Goal: Task Accomplishment & Management: Manage account settings

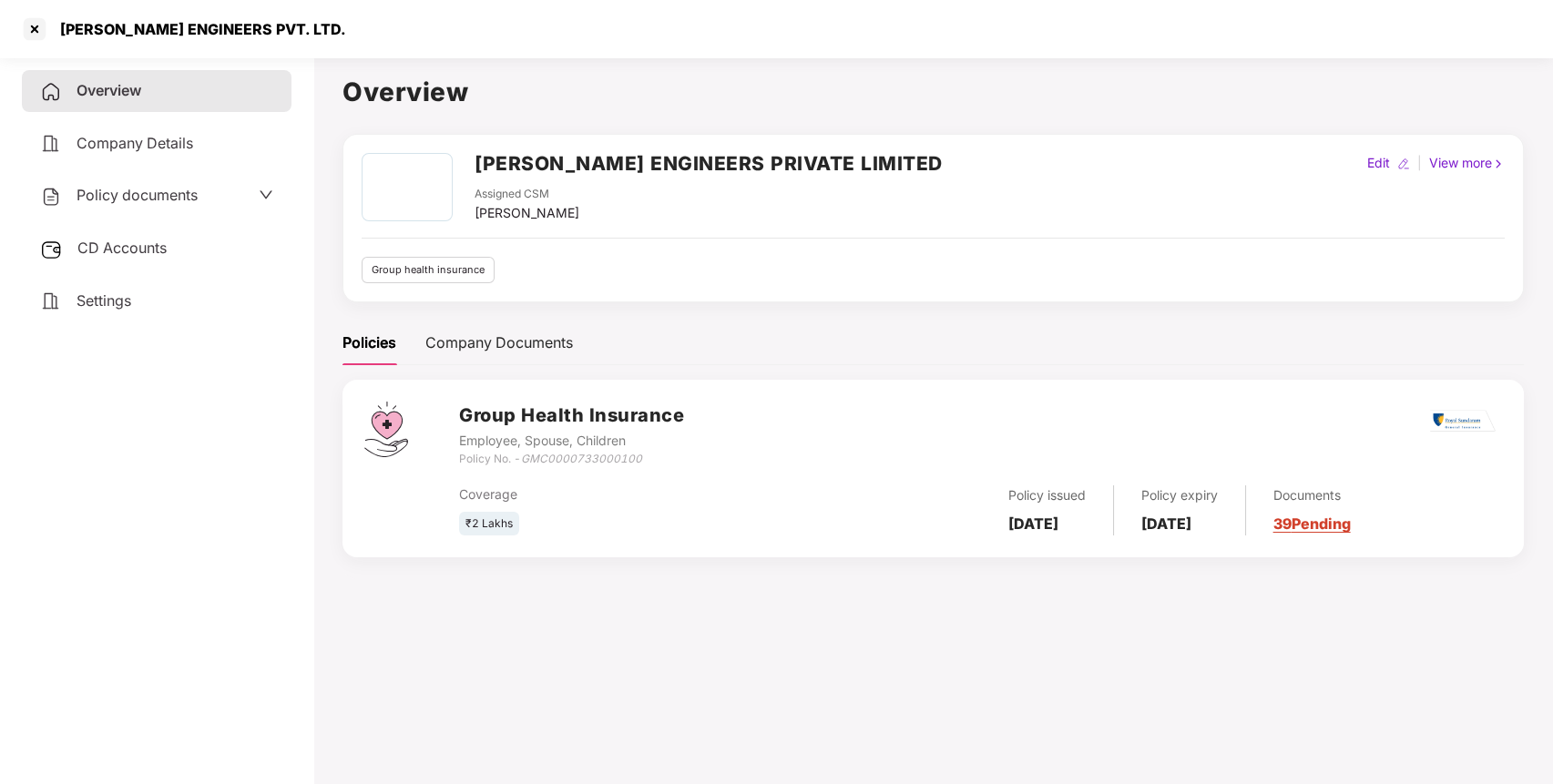
click at [1059, 524] on b "[DATE]" at bounding box center [1033, 524] width 50 height 19
copy b "[DATE]"
click at [1059, 524] on b "[DATE]" at bounding box center [1033, 524] width 50 height 19
click at [170, 234] on div "CD Accounts" at bounding box center [157, 248] width 270 height 42
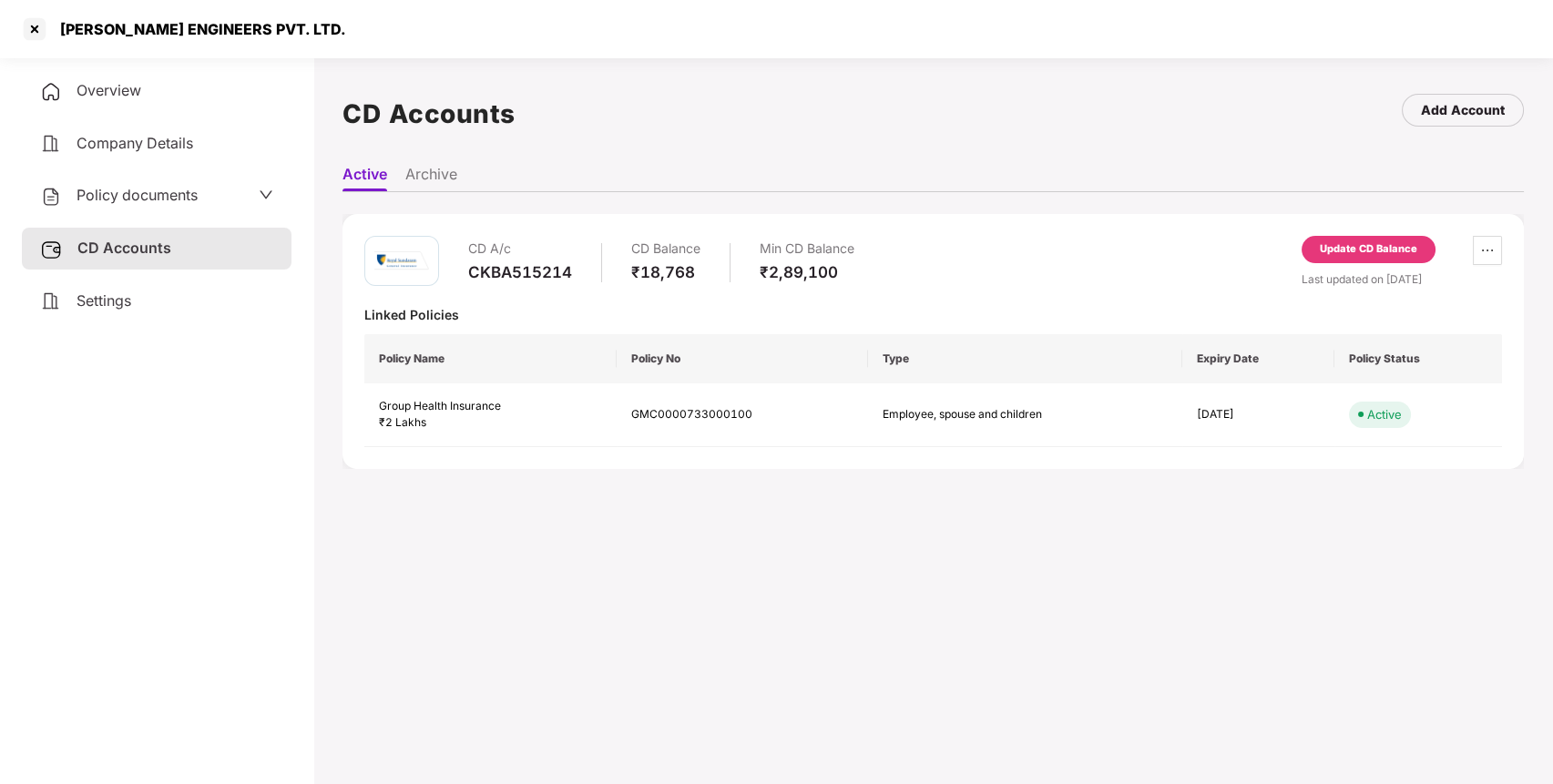
click at [165, 194] on span "Policy documents" at bounding box center [137, 195] width 121 height 19
click at [37, 30] on div at bounding box center [34, 29] width 29 height 29
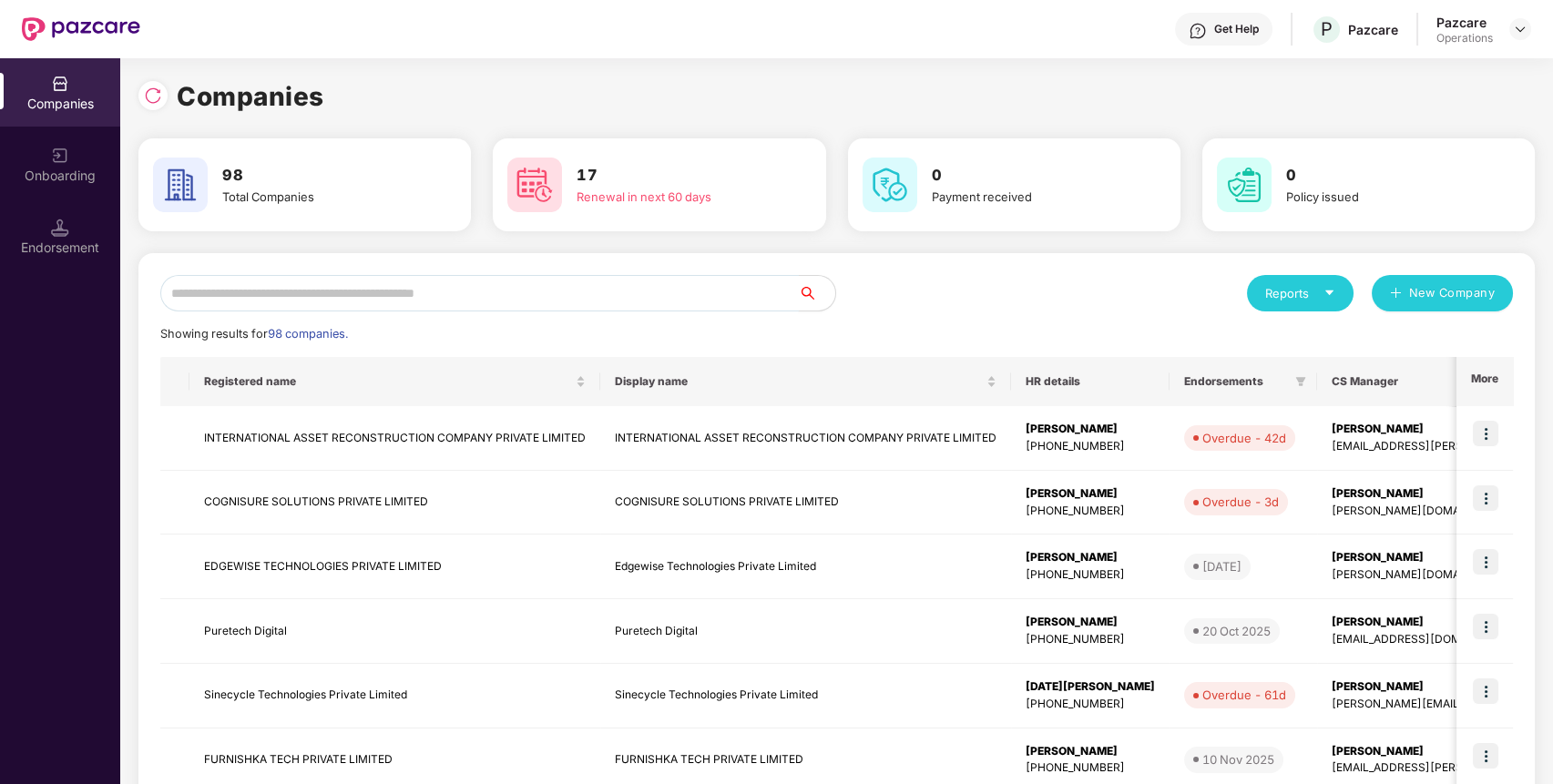
click at [372, 286] on input "text" at bounding box center [480, 293] width 638 height 36
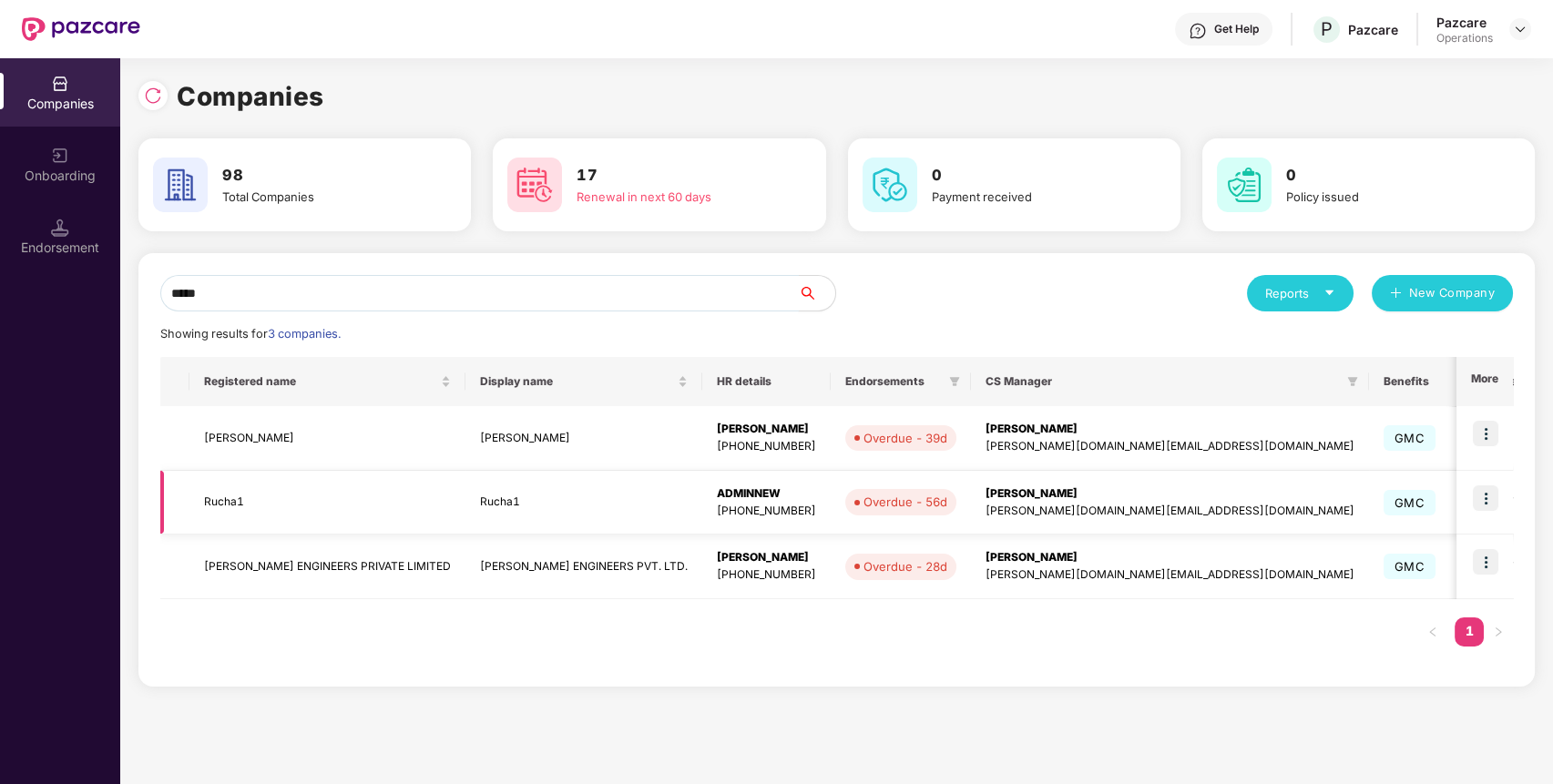
type input "*****"
click at [237, 502] on td "Rucha1" at bounding box center [327, 503] width 276 height 65
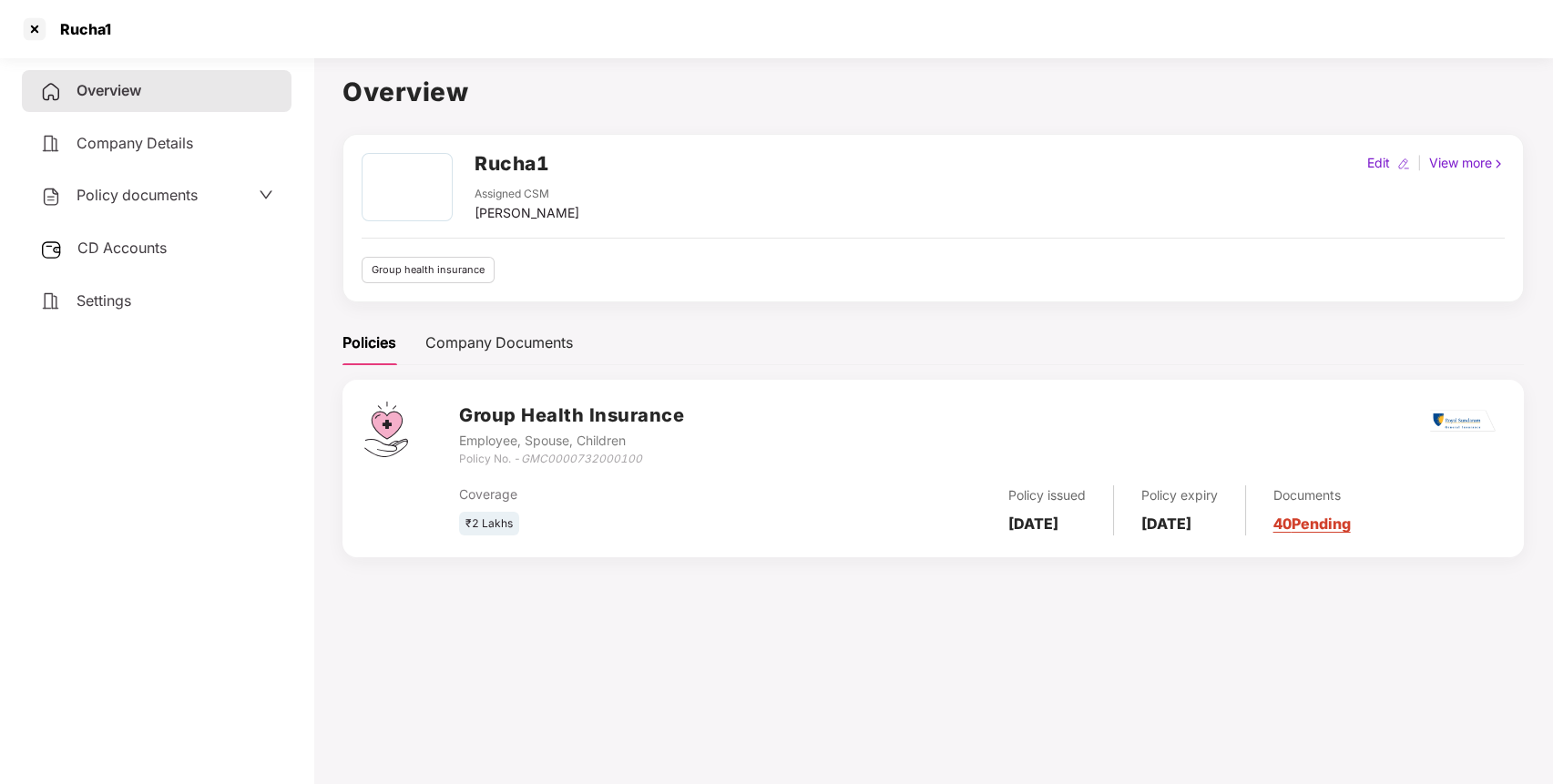
click at [151, 193] on span "Policy documents" at bounding box center [137, 195] width 121 height 19
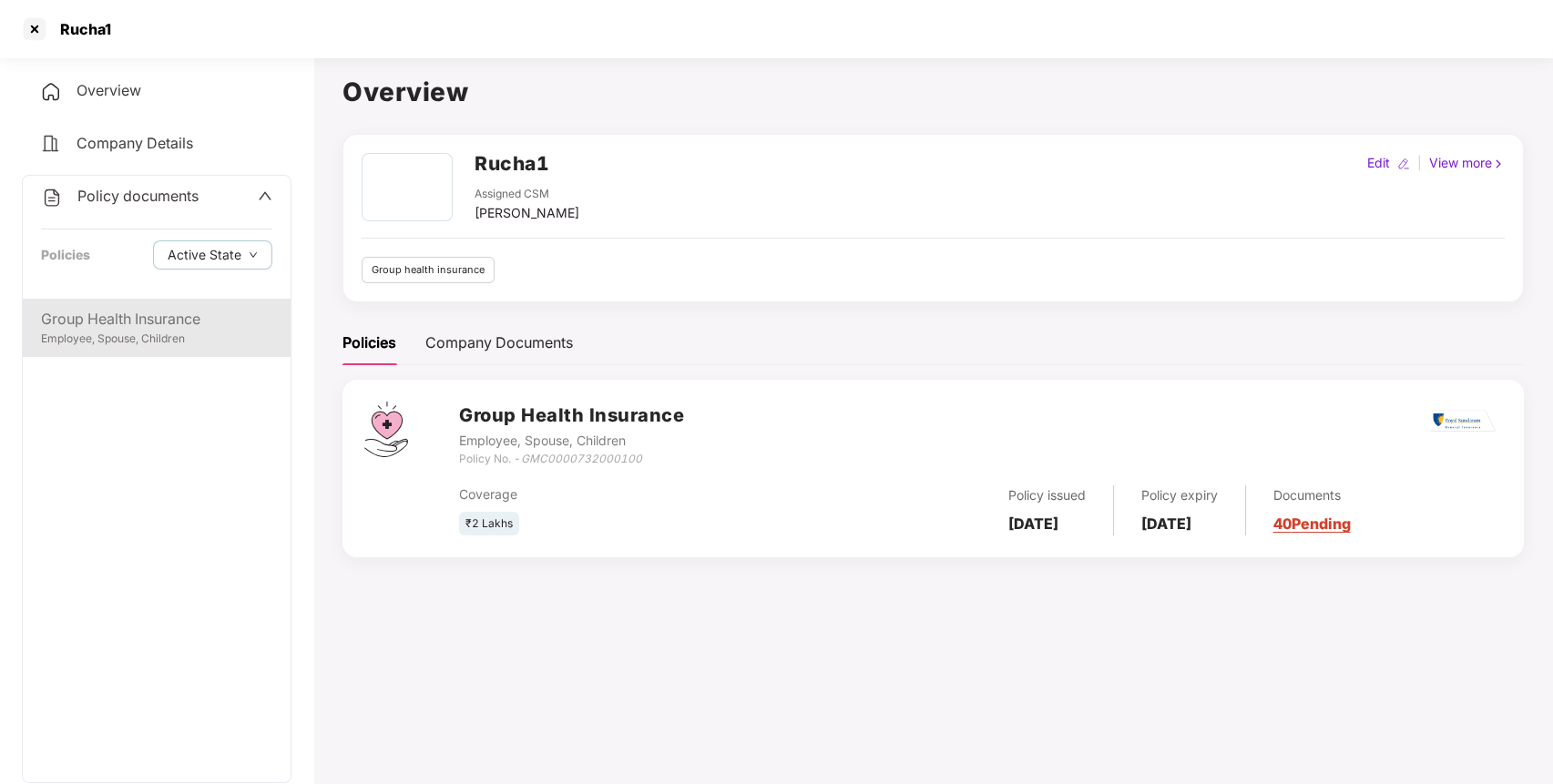
click at [175, 324] on div "Group Health Insurance" at bounding box center [156, 319] width 231 height 23
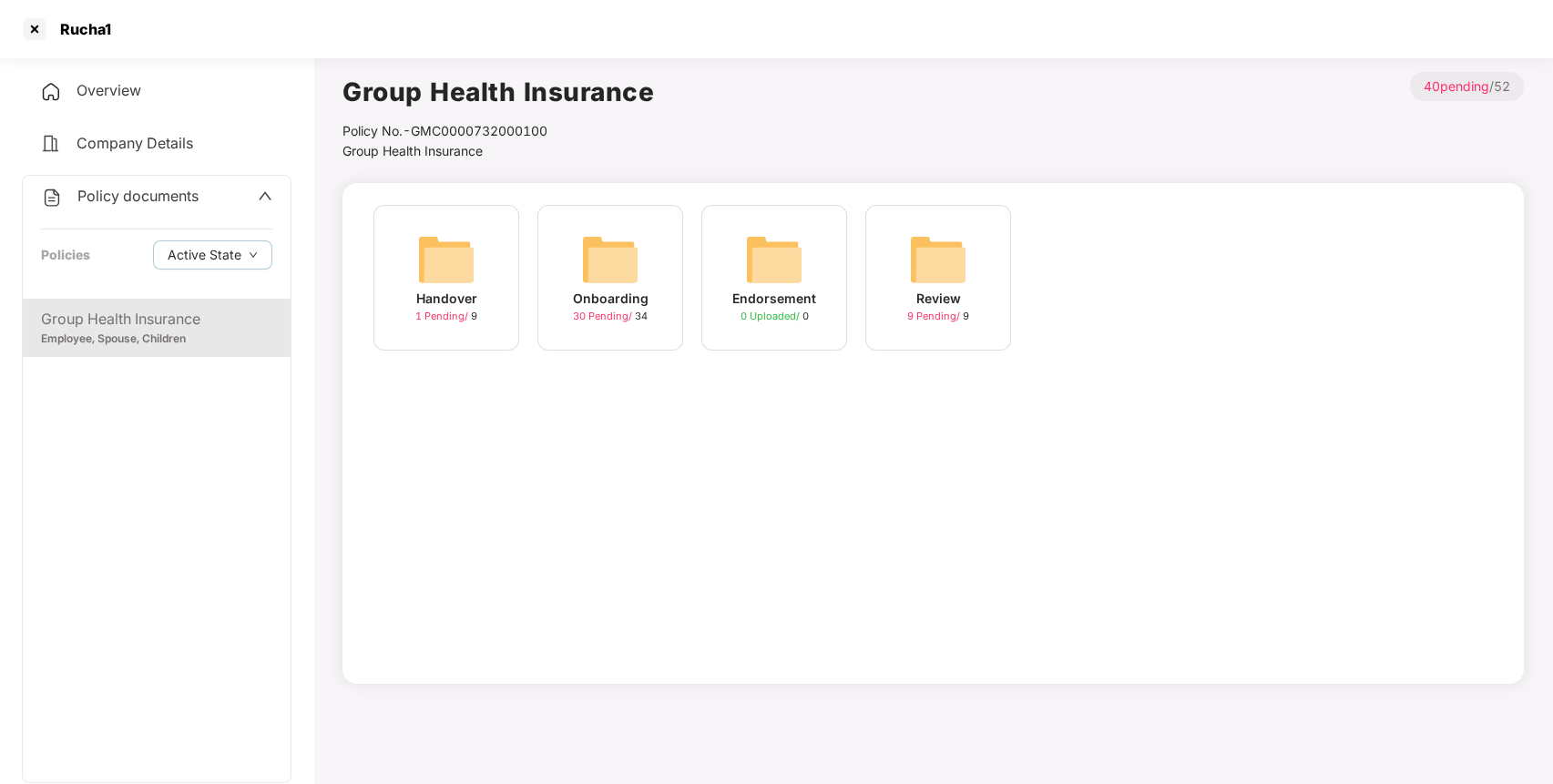
click at [618, 262] on img at bounding box center [610, 259] width 59 height 59
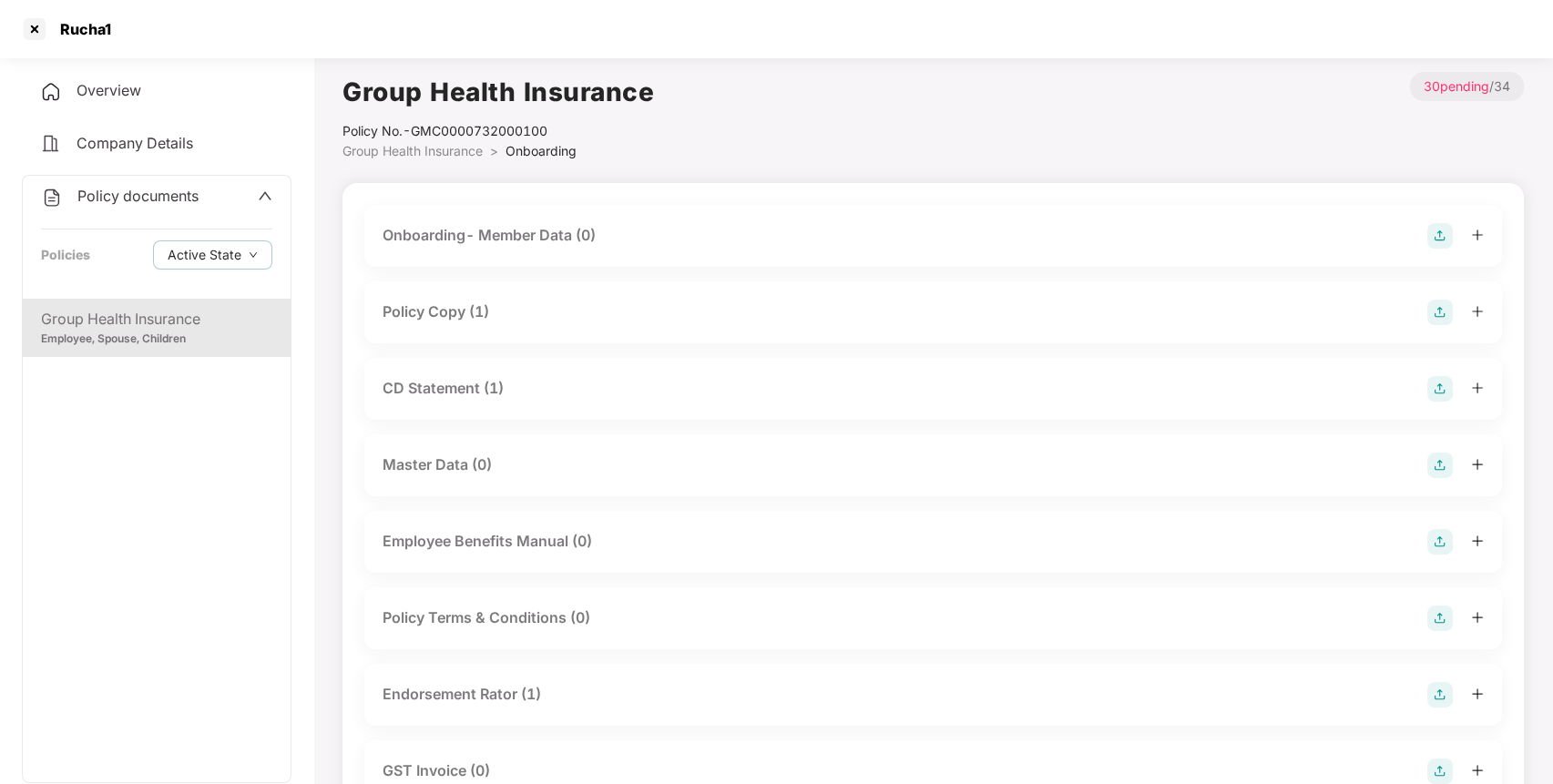
click at [422, 309] on div "Policy Copy (1)" at bounding box center [436, 311] width 107 height 23
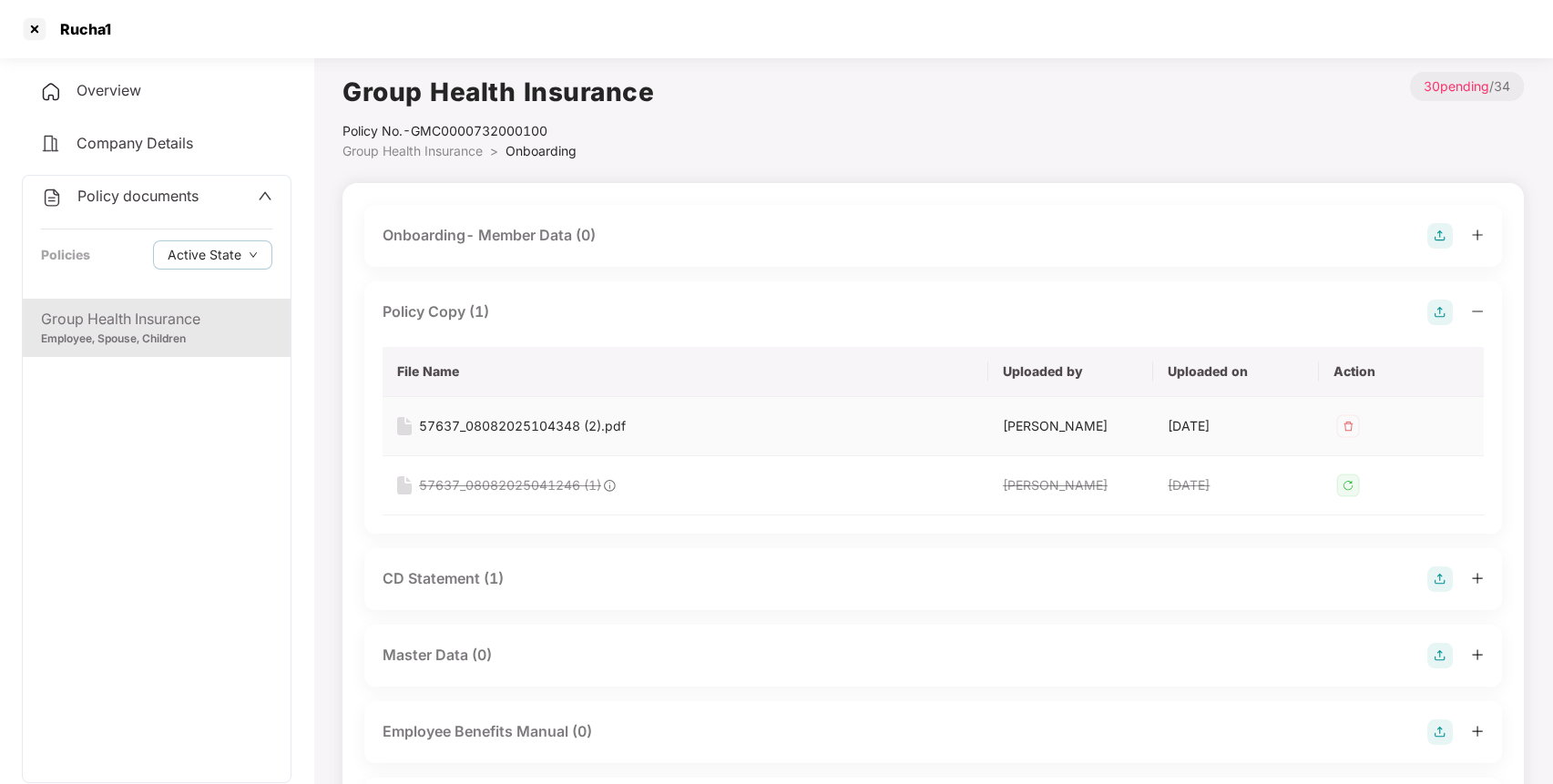
click at [514, 420] on div "57637_08082025104348 (2).pdf" at bounding box center [522, 426] width 206 height 20
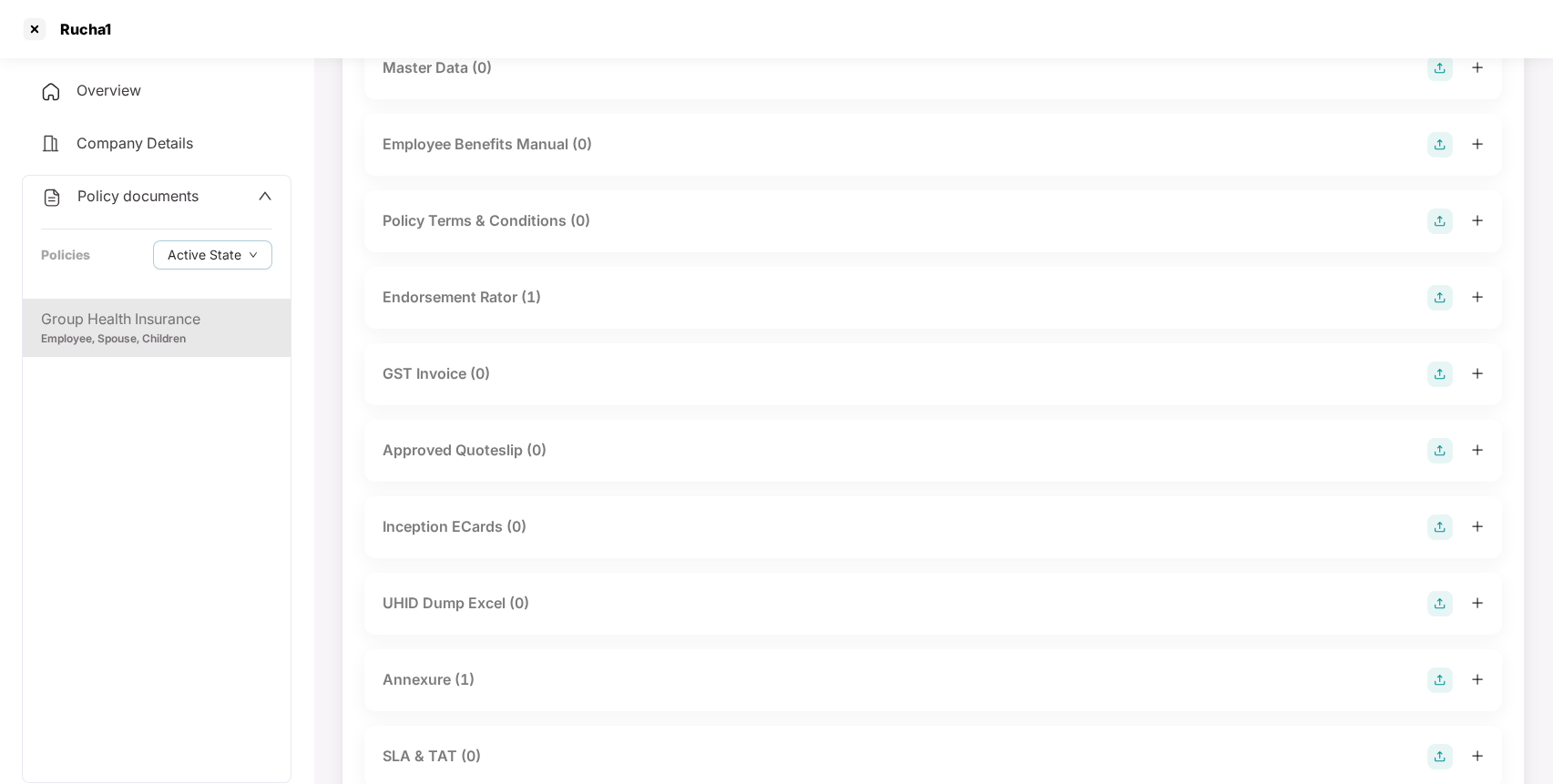
scroll to position [589, 0]
click at [429, 675] on div "Annexure (1)" at bounding box center [428, 677] width 92 height 23
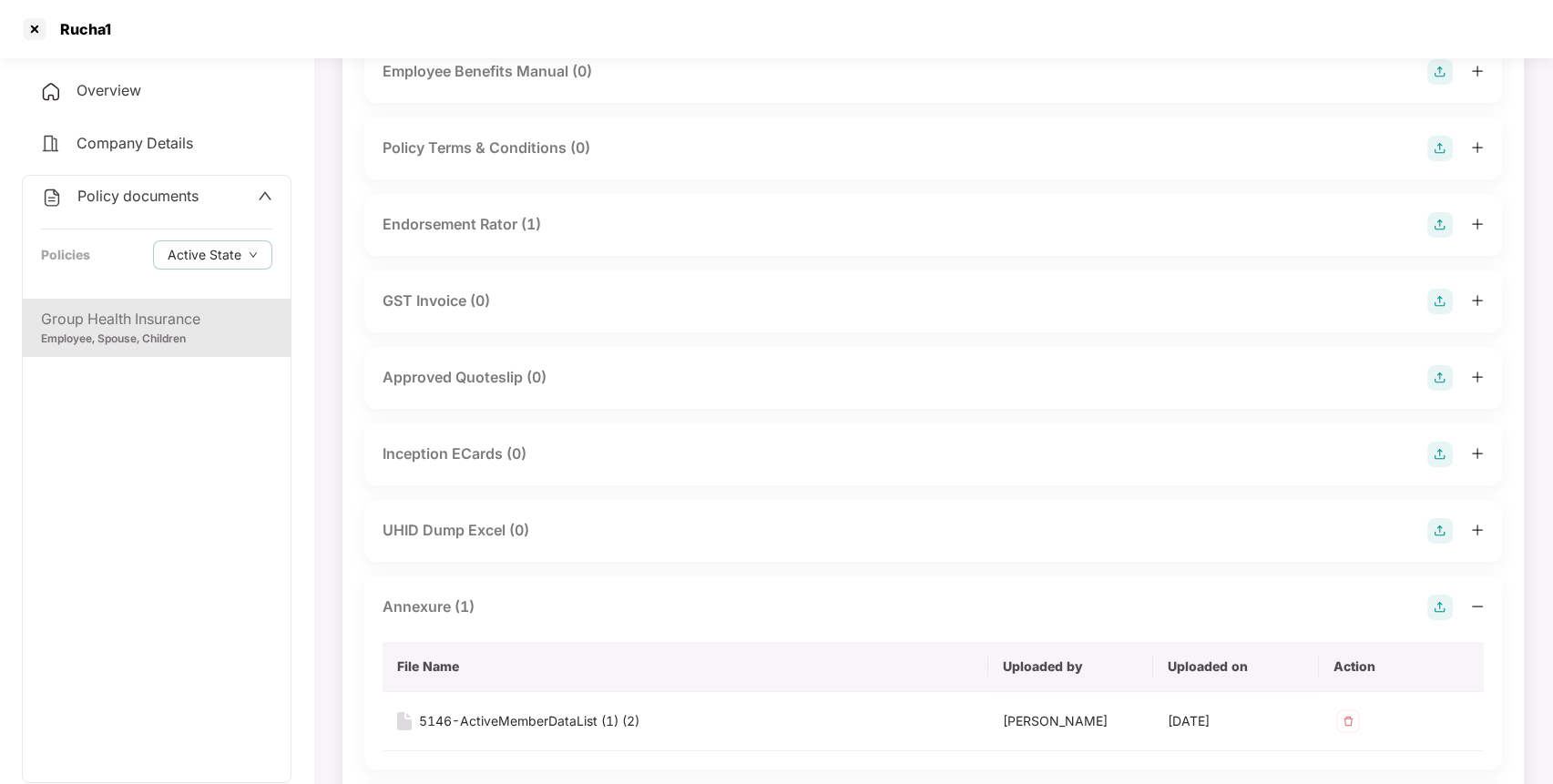
scroll to position [0, 0]
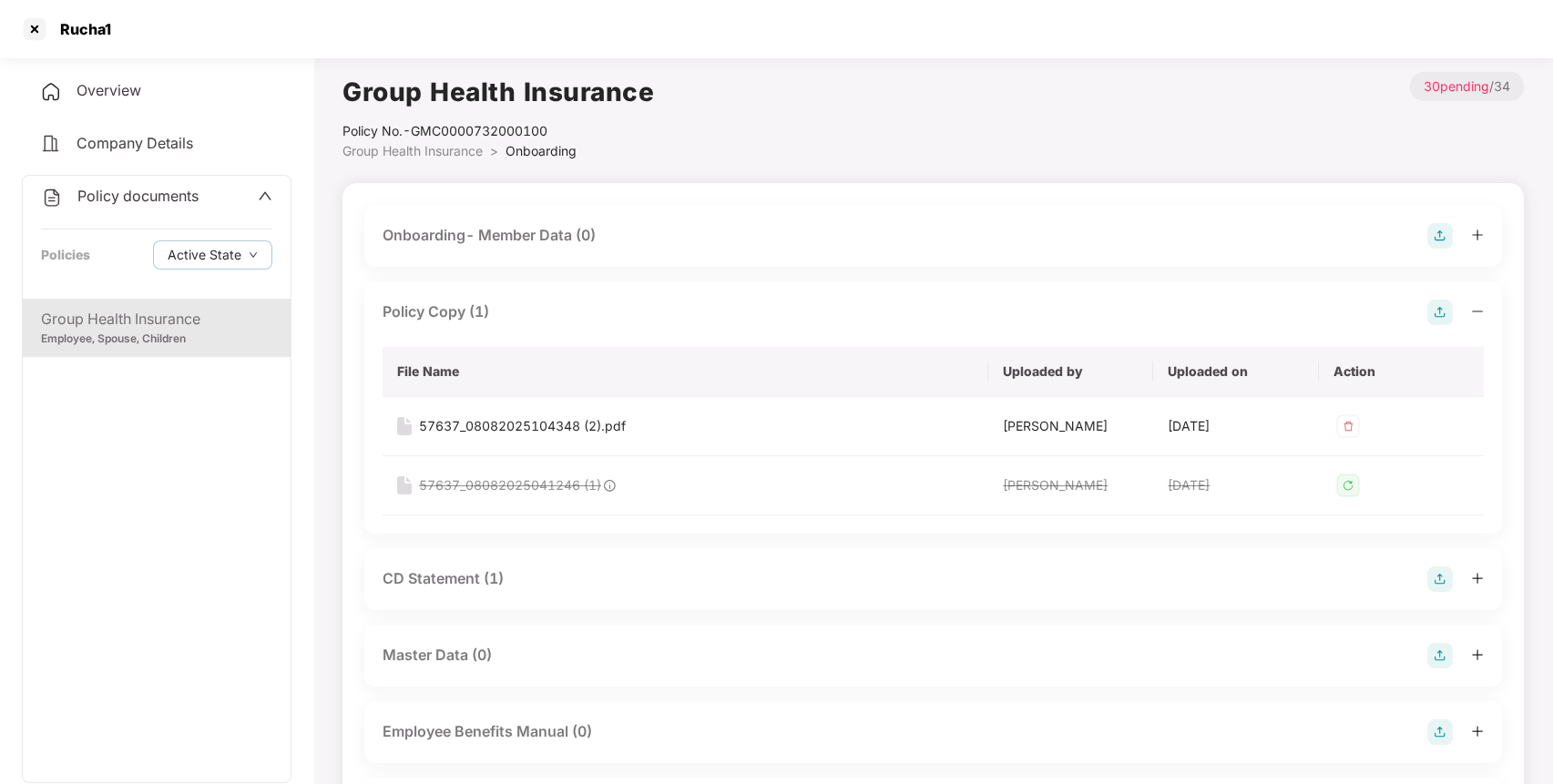
click at [79, 30] on div "Rucha1" at bounding box center [80, 30] width 62 height 19
copy div "Rucha1"
click at [79, 30] on div "Rucha1" at bounding box center [80, 30] width 62 height 19
click at [496, 424] on div "57637_08082025104348 (2).pdf" at bounding box center [522, 426] width 206 height 20
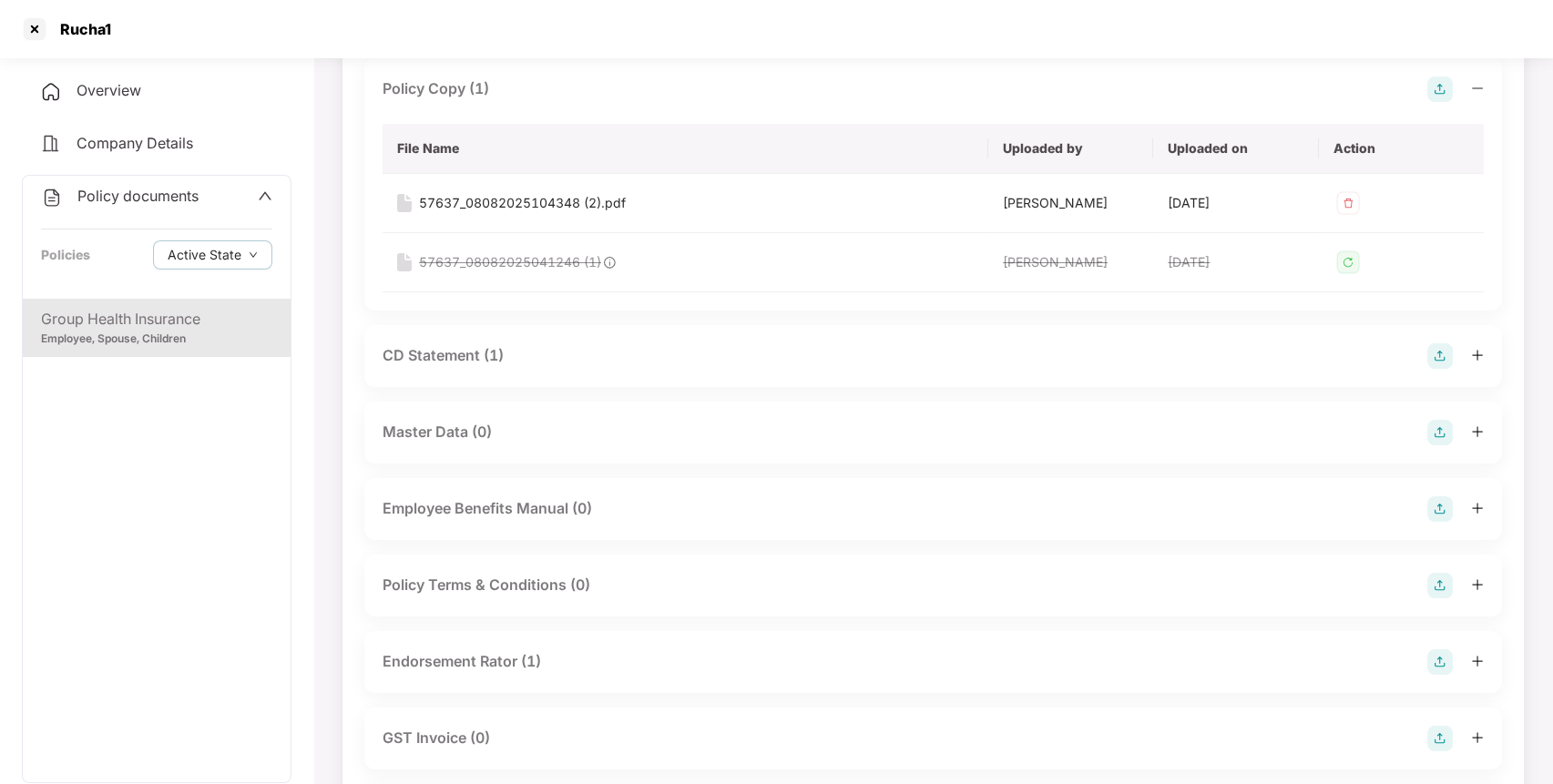
scroll to position [226, 0]
click at [461, 354] on div "CD Statement (1)" at bounding box center [443, 353] width 121 height 23
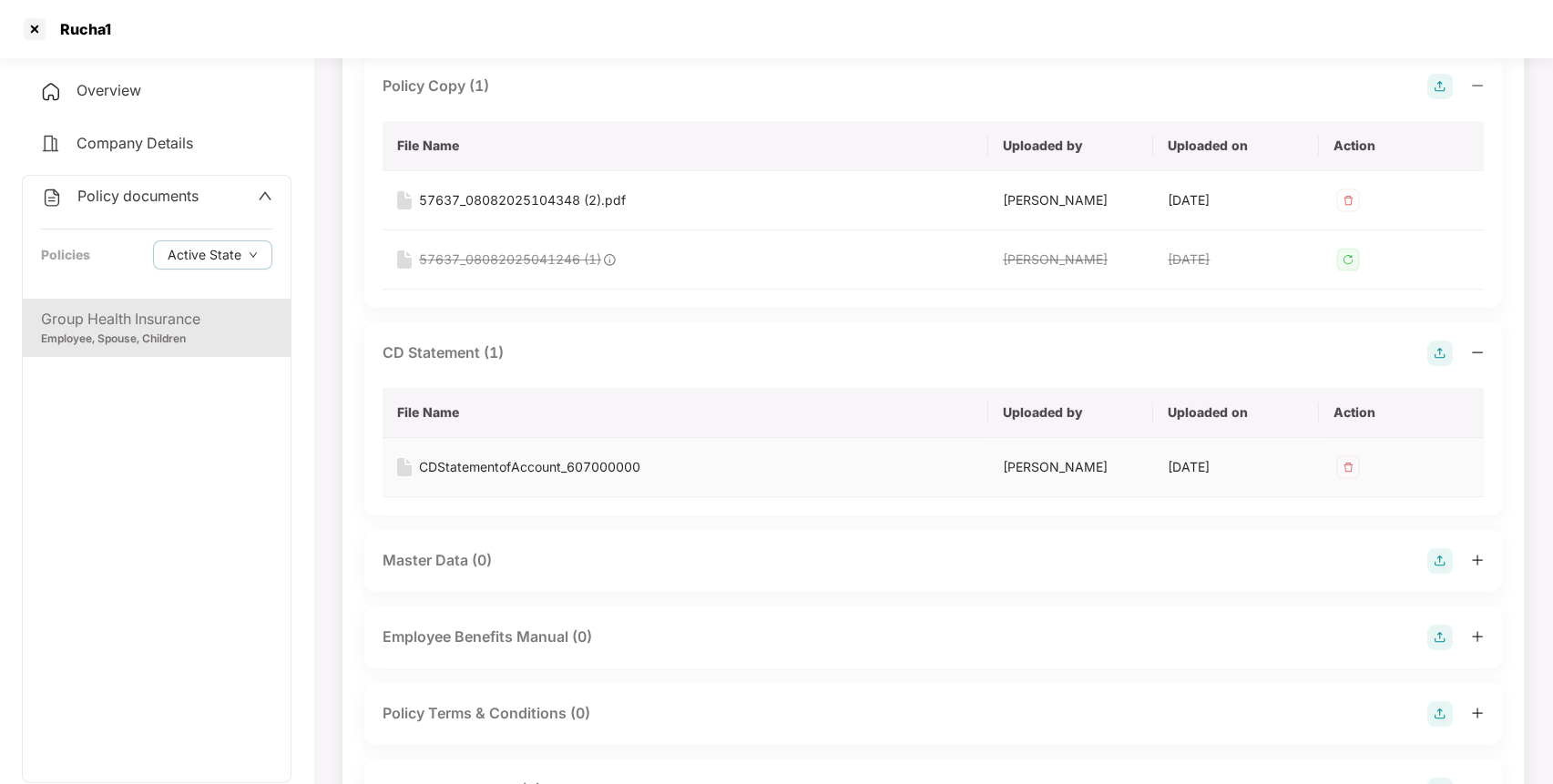
click at [513, 466] on div "CDStatementofAccount_607000000" at bounding box center [530, 467] width 221 height 20
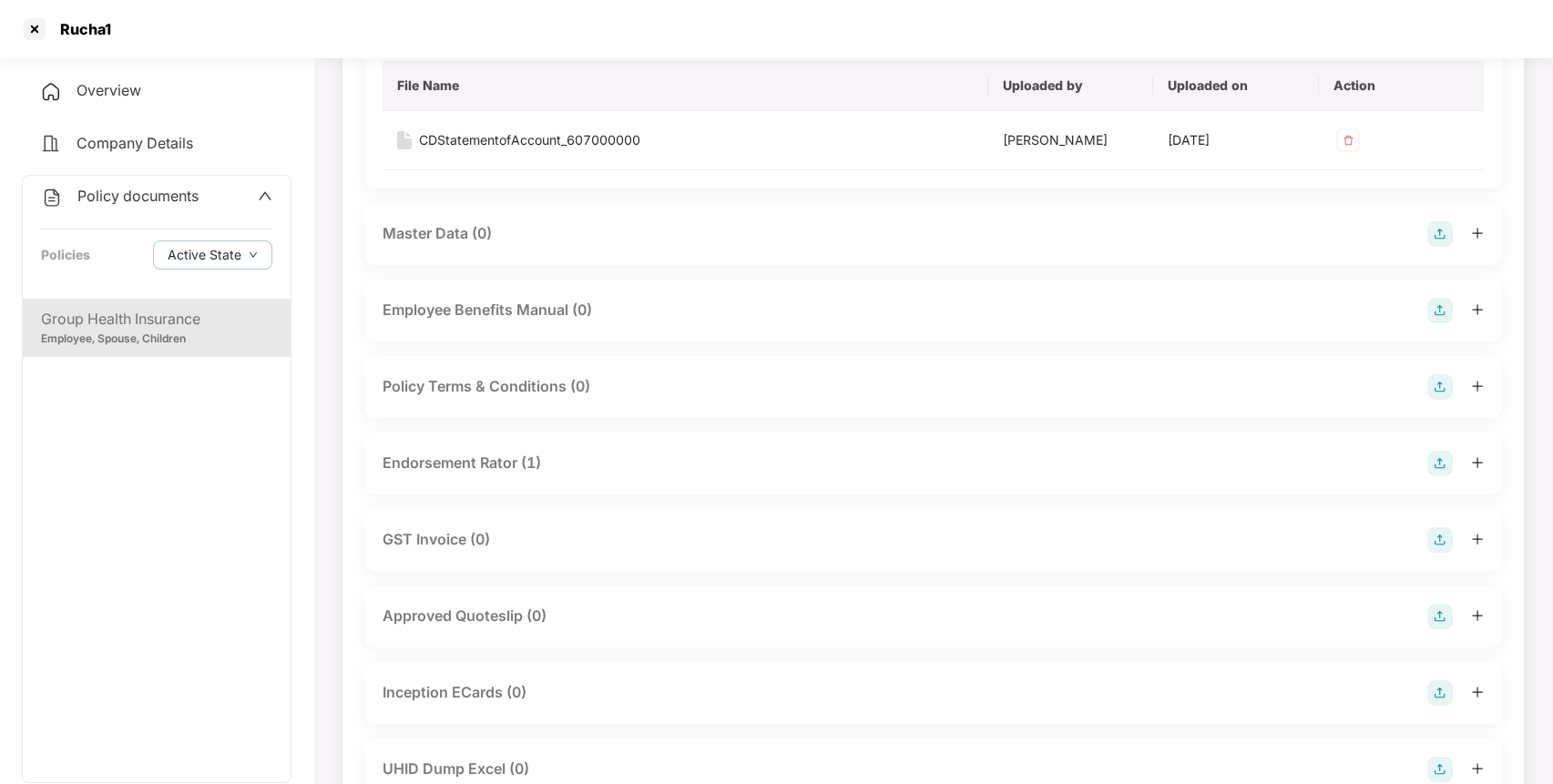
scroll to position [555, 0]
click at [469, 456] on div "Endorsement Rator (1)" at bounding box center [462, 461] width 159 height 23
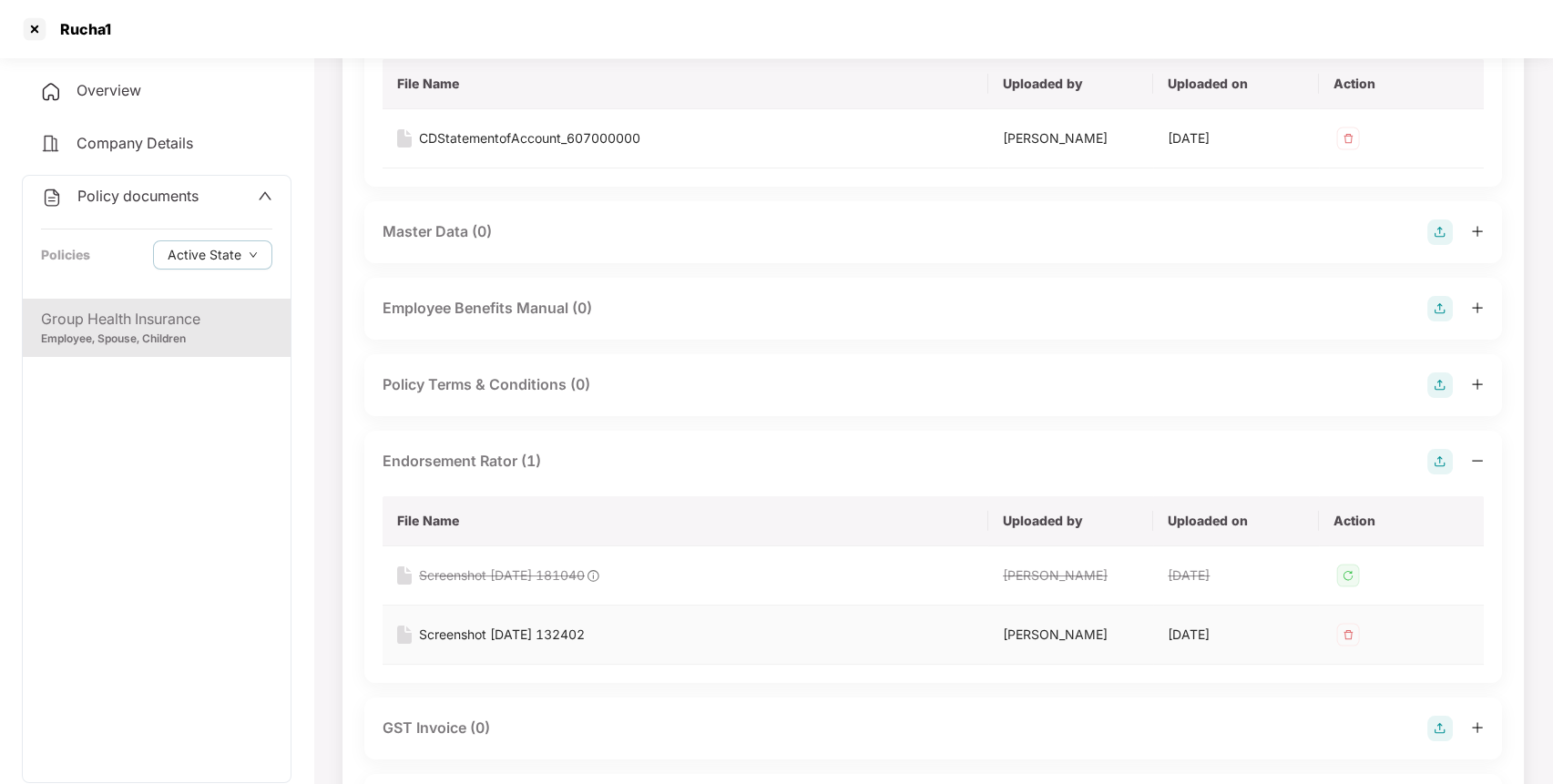
click at [494, 628] on div "Screenshot [DATE] 132402" at bounding box center [502, 634] width 165 height 20
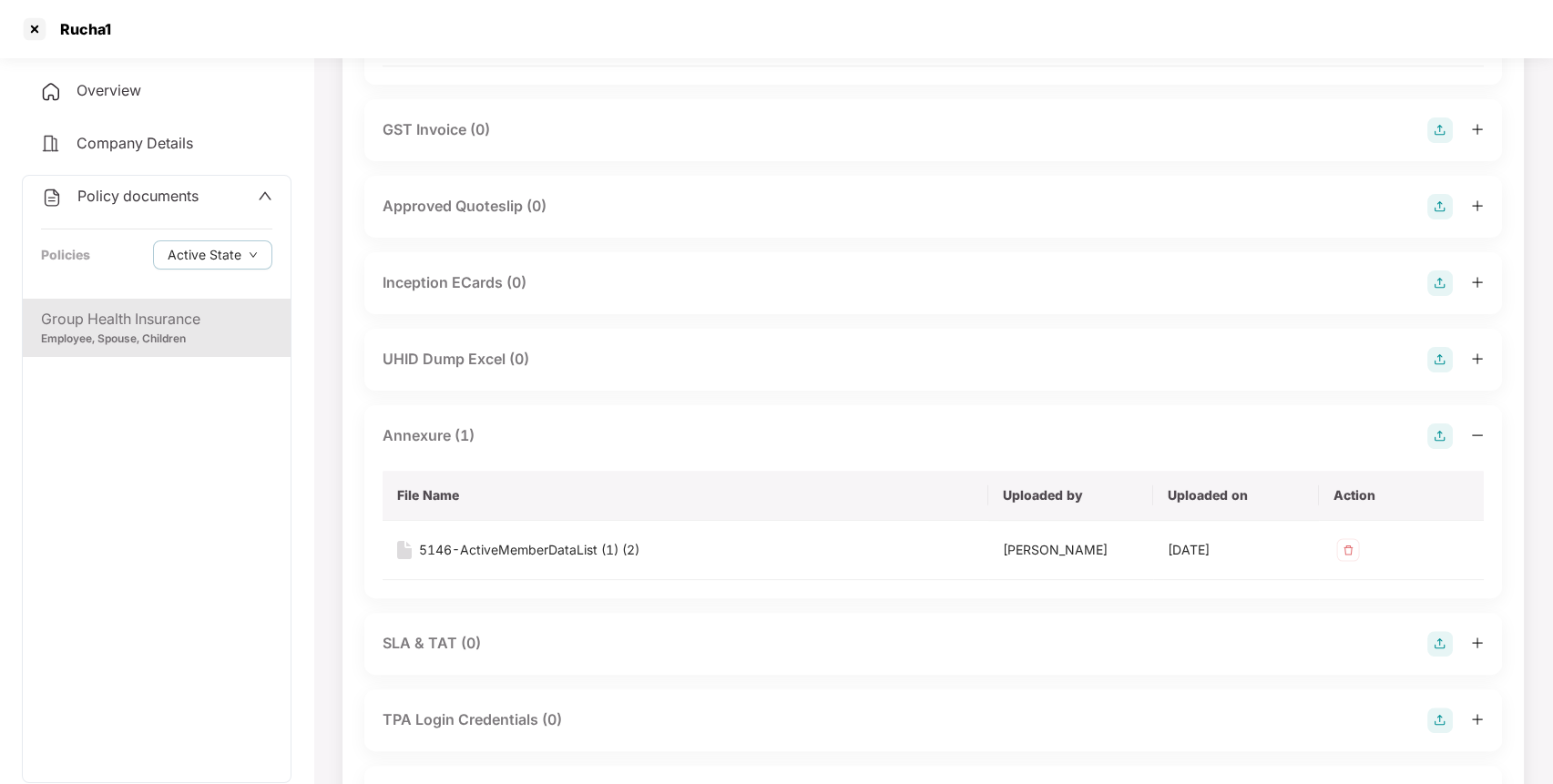
scroll to position [1157, 0]
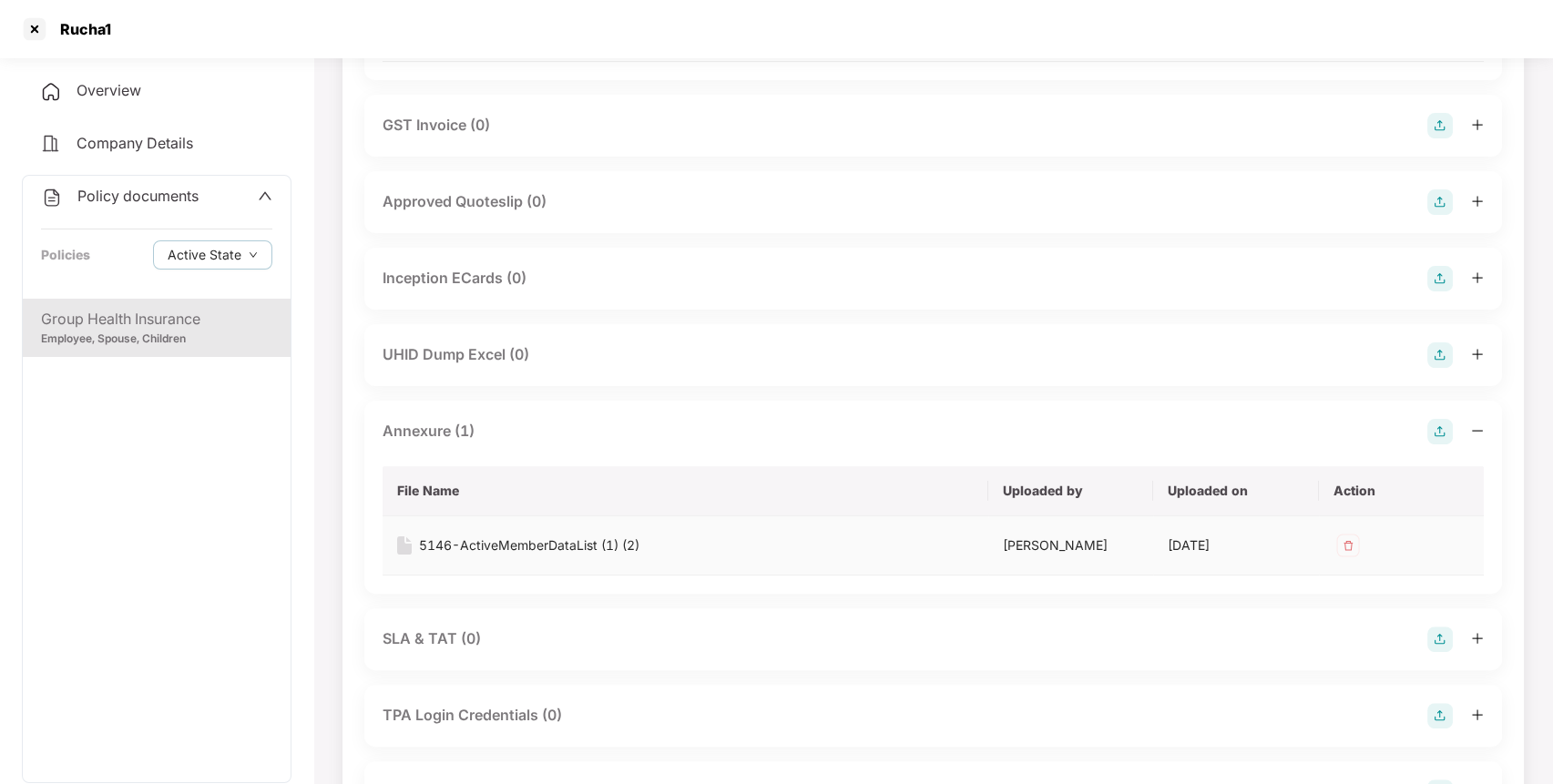
click at [450, 539] on div "5146-ActiveMemberDataList (1) (2)" at bounding box center [529, 545] width 220 height 20
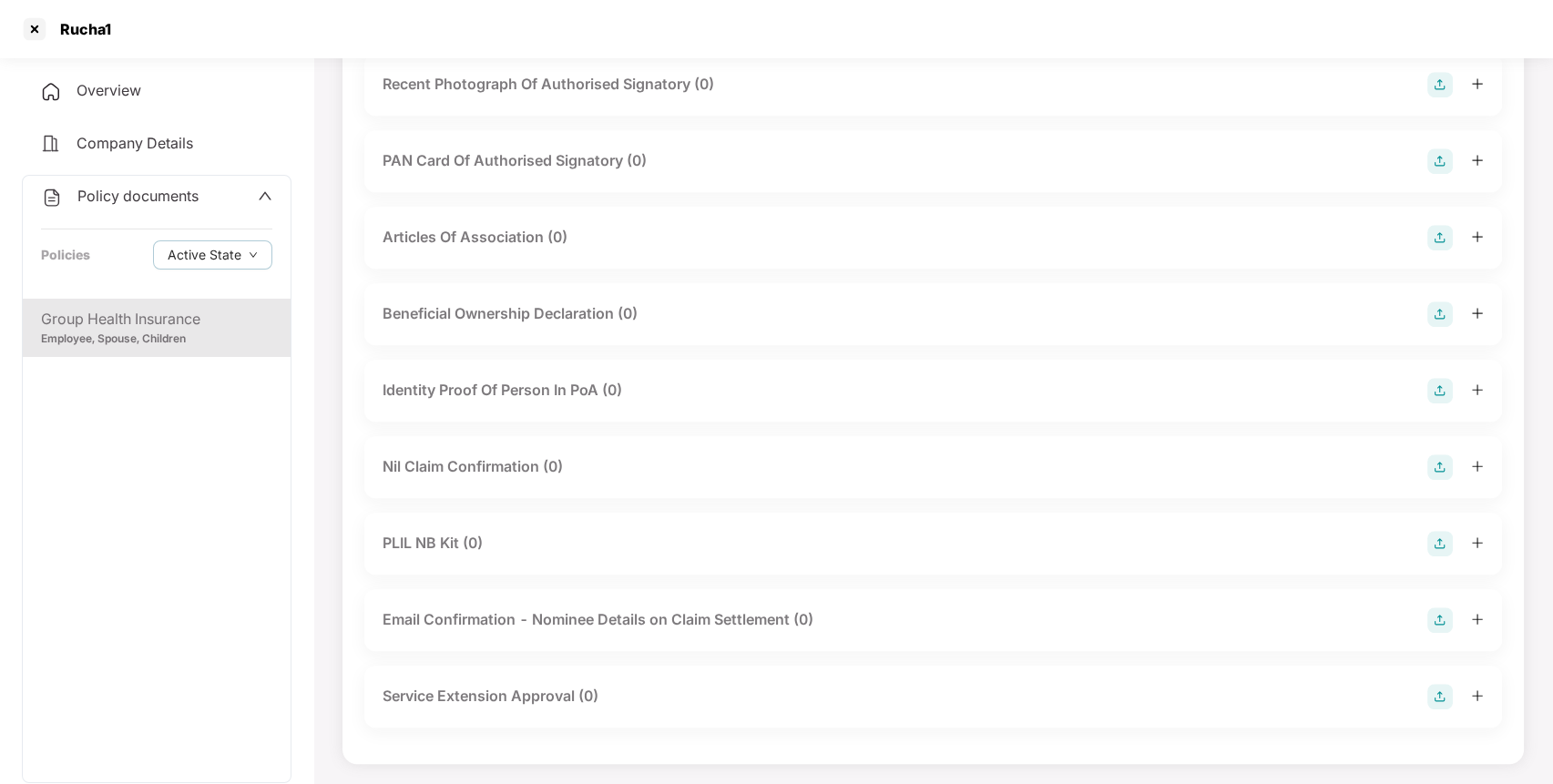
scroll to position [2101, 0]
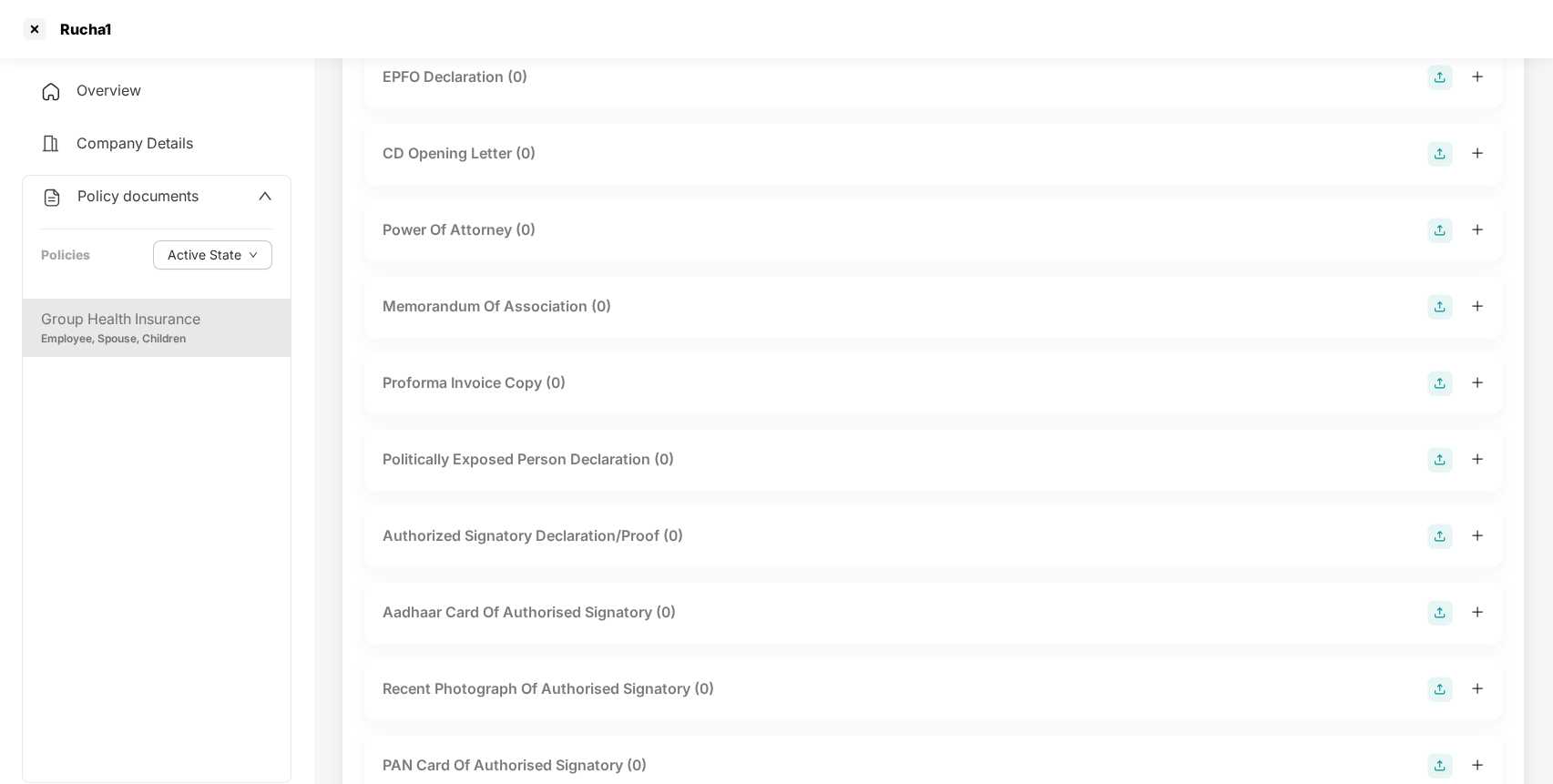
click at [138, 185] on div "Policy documents" at bounding box center [120, 196] width 158 height 23
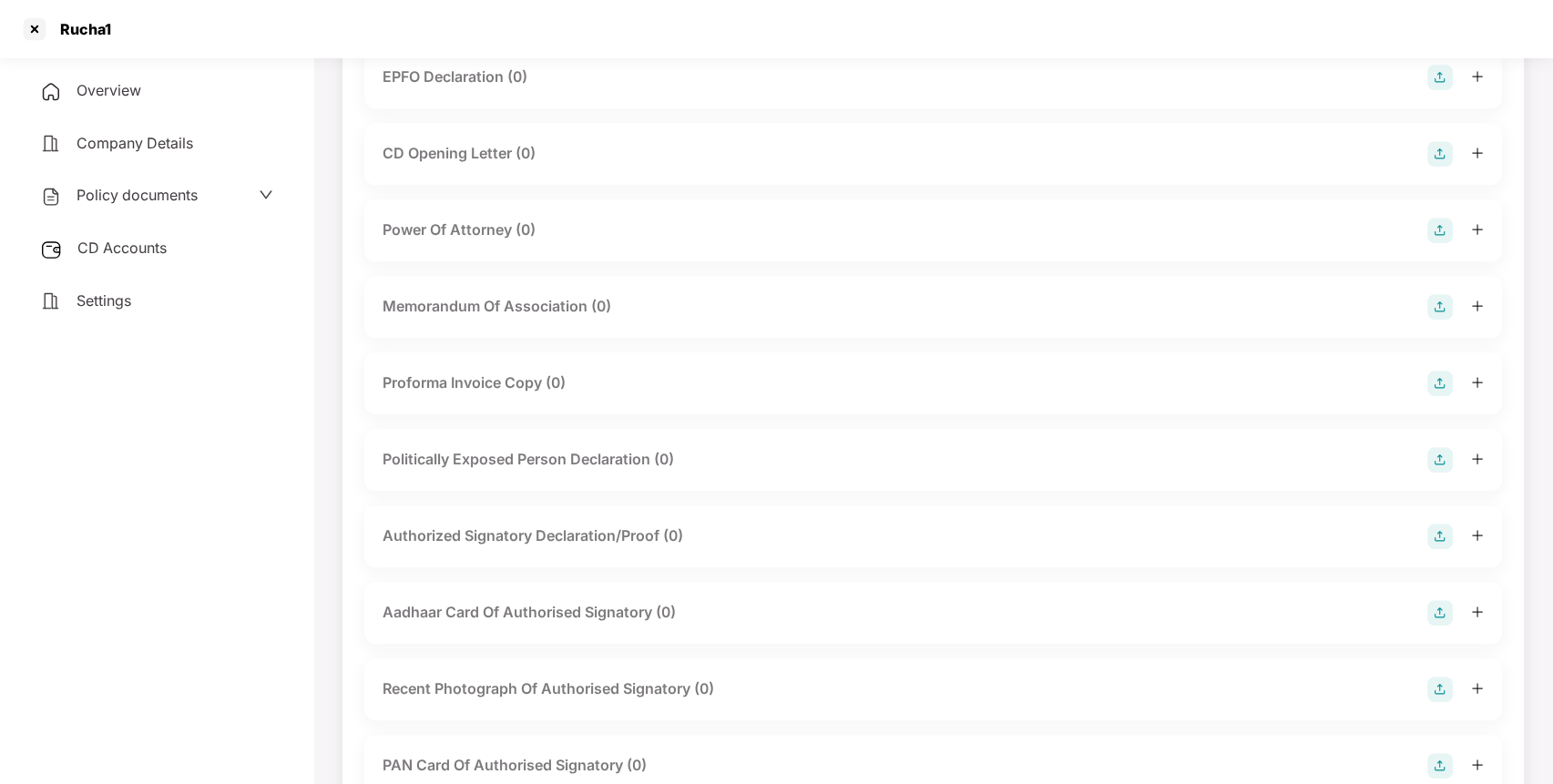
click at [155, 242] on span "CD Accounts" at bounding box center [122, 248] width 89 height 19
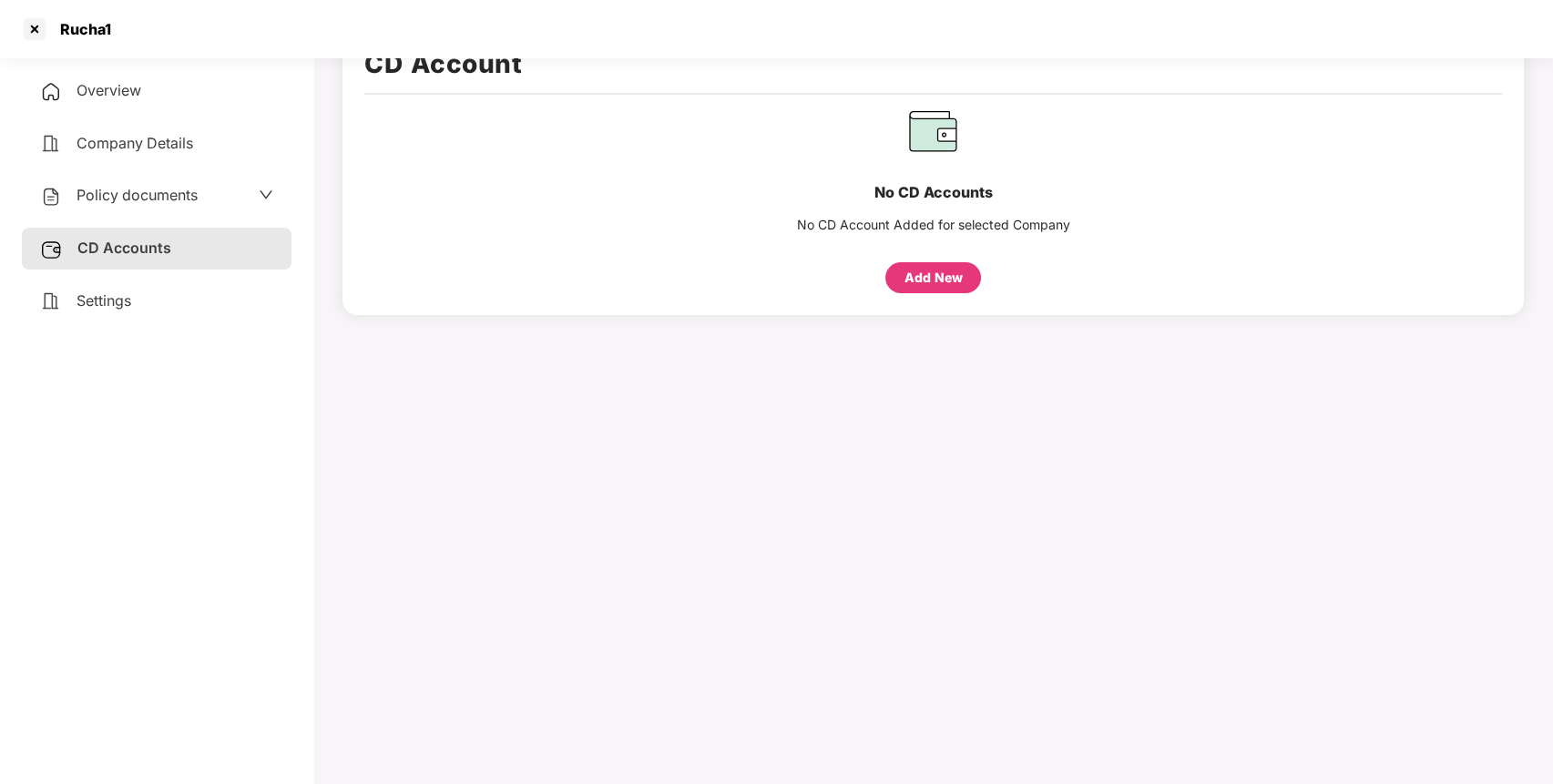
click at [164, 189] on span "Policy documents" at bounding box center [137, 195] width 121 height 19
click at [166, 84] on div "Overview" at bounding box center [157, 90] width 270 height 42
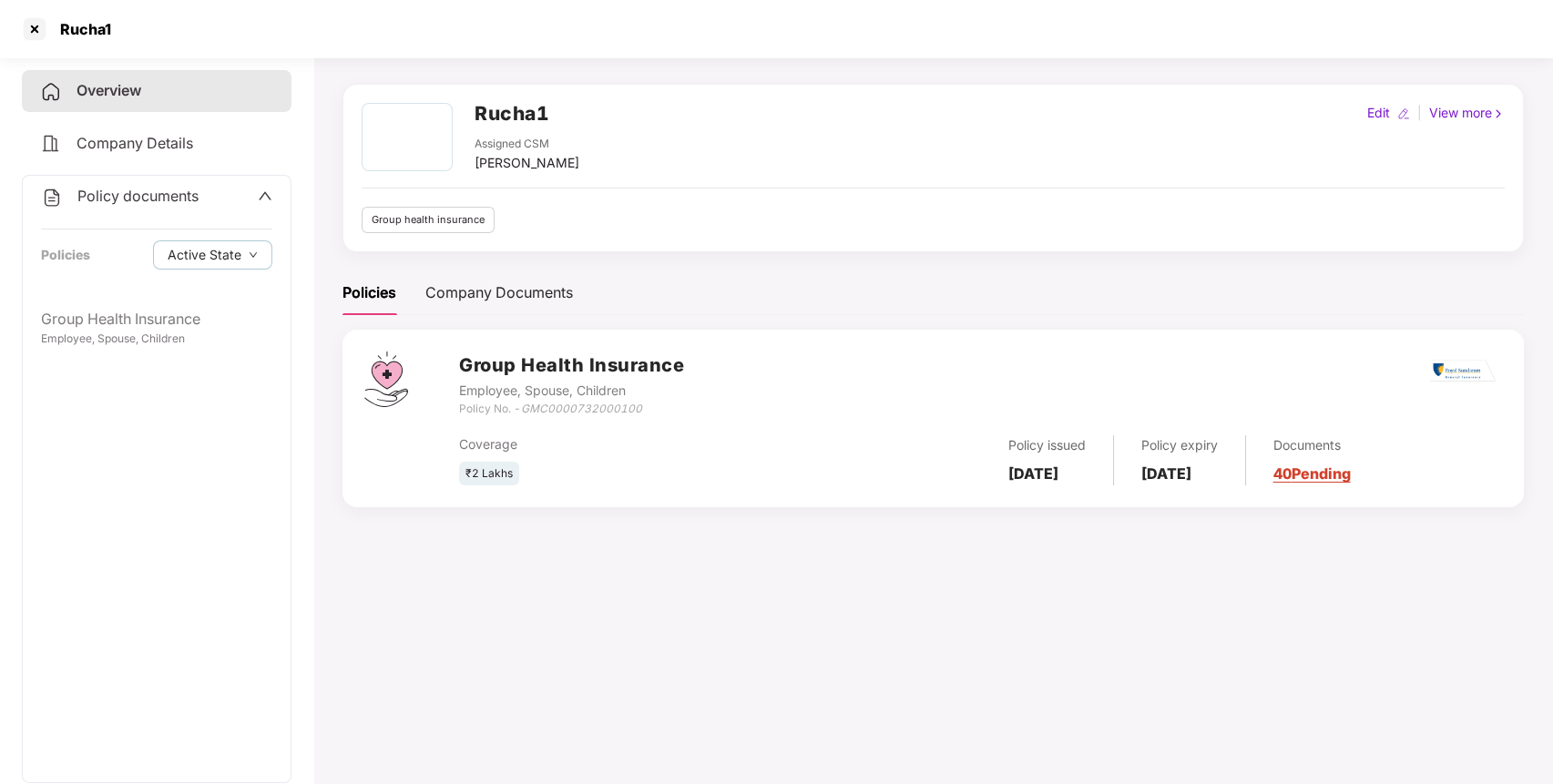
click at [1048, 481] on b "[DATE]" at bounding box center [1033, 474] width 50 height 19
click at [41, 32] on div at bounding box center [34, 29] width 29 height 29
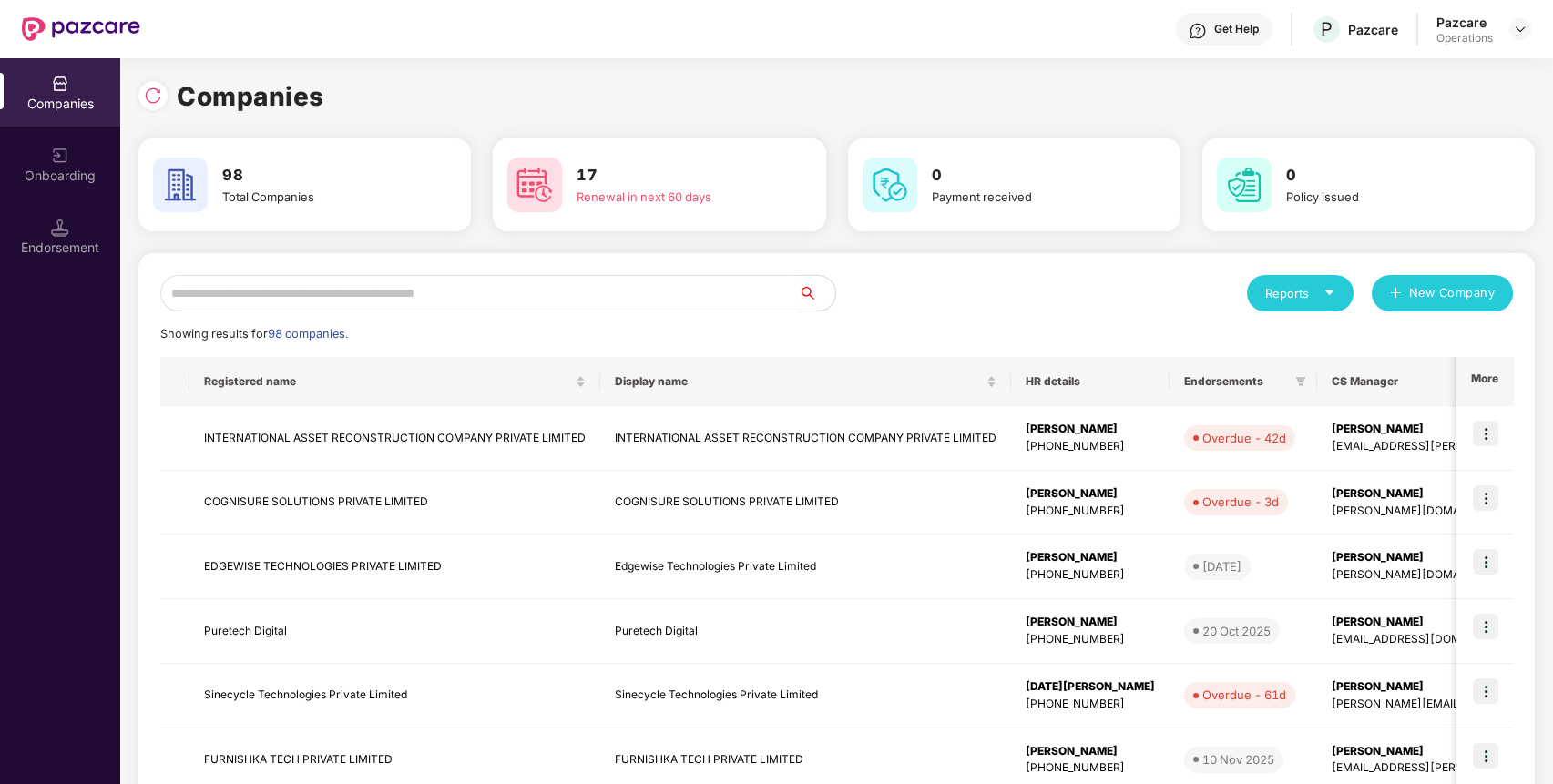
scroll to position [0, 0]
click at [463, 287] on input "text" at bounding box center [480, 293] width 638 height 36
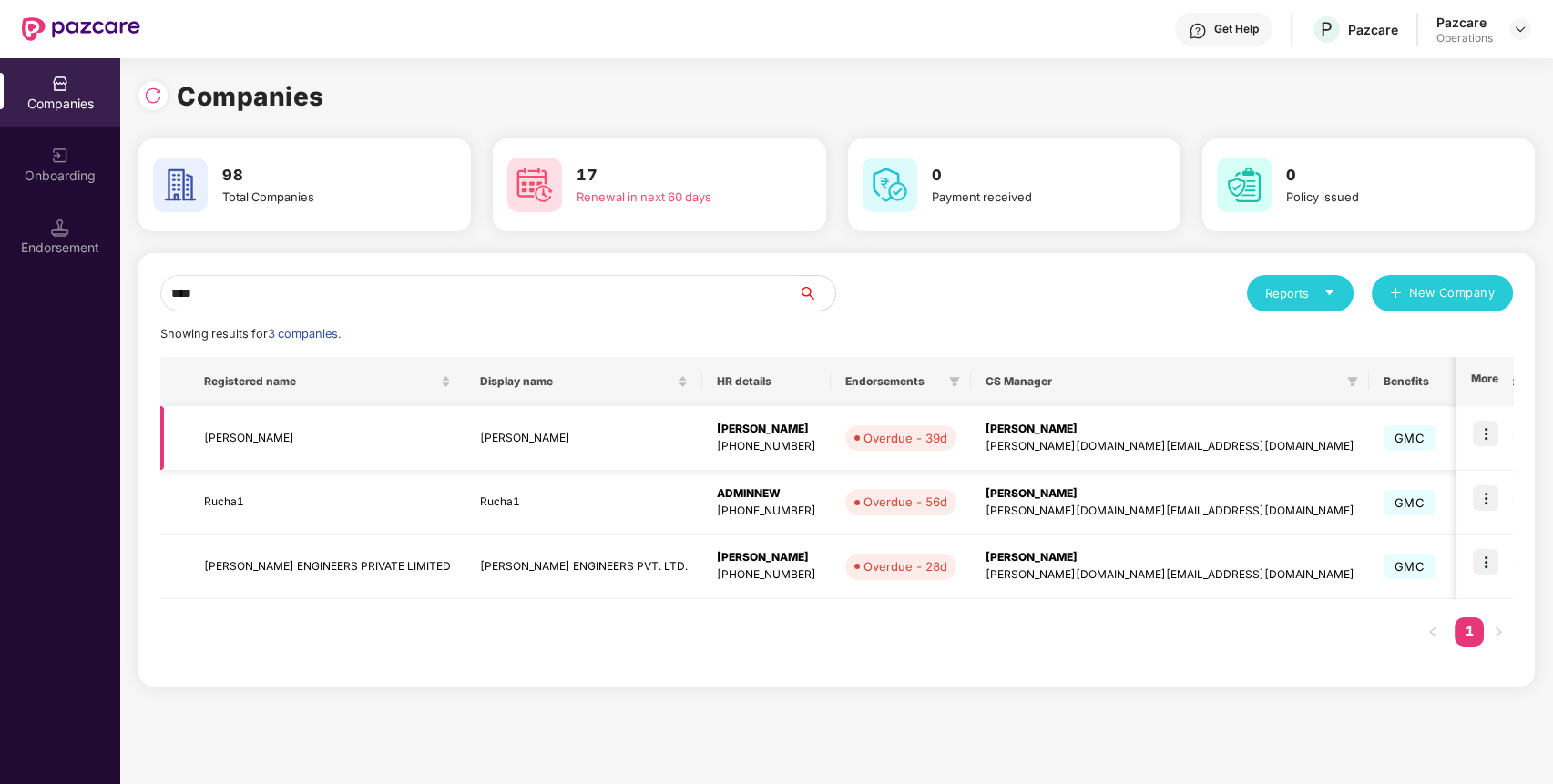
type input "****"
click at [232, 438] on td "[PERSON_NAME]" at bounding box center [327, 438] width 276 height 65
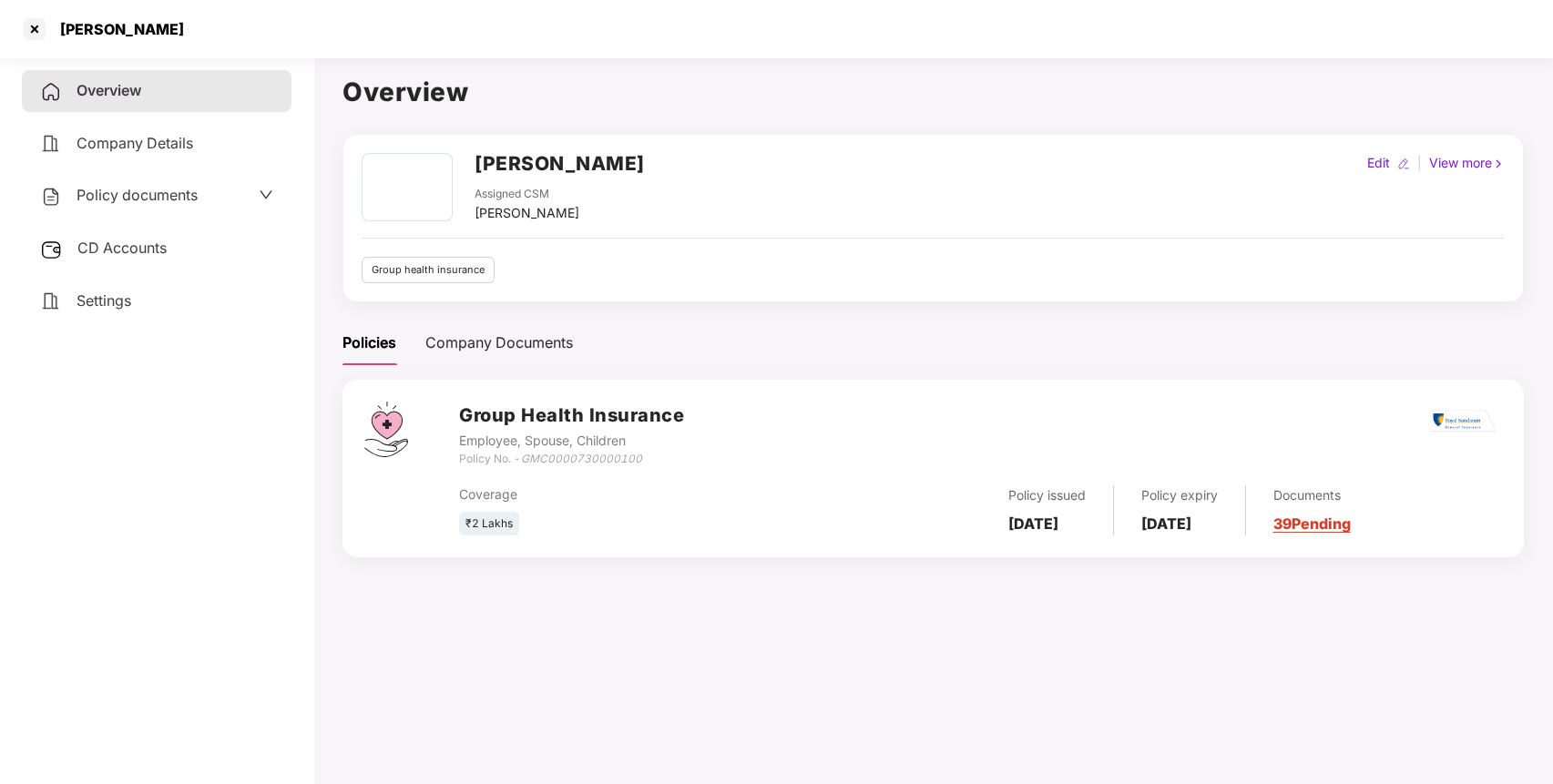
click at [166, 231] on div "CD Accounts" at bounding box center [157, 248] width 270 height 42
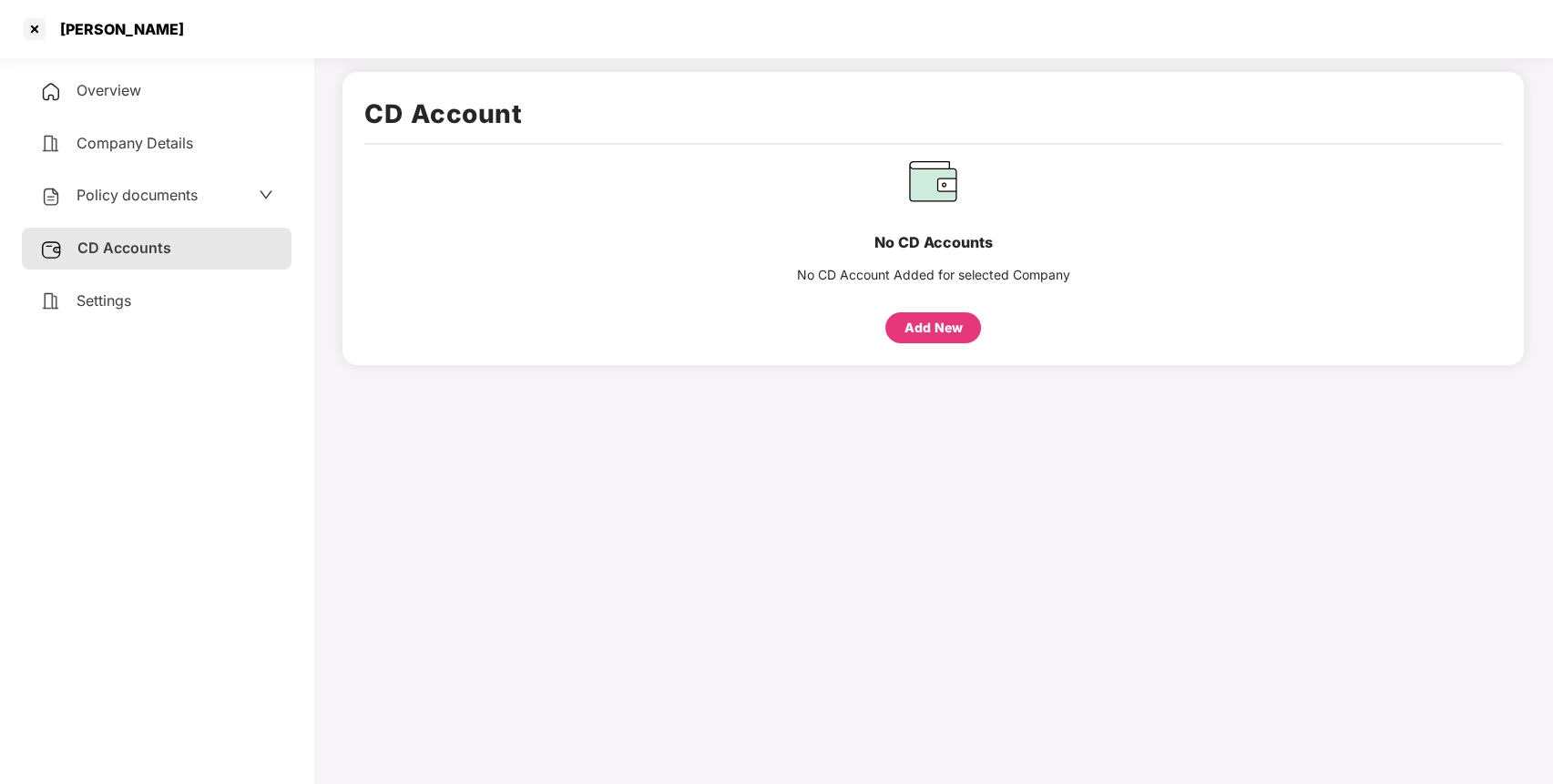
click at [199, 204] on div "Policy documents" at bounding box center [156, 195] width 233 height 23
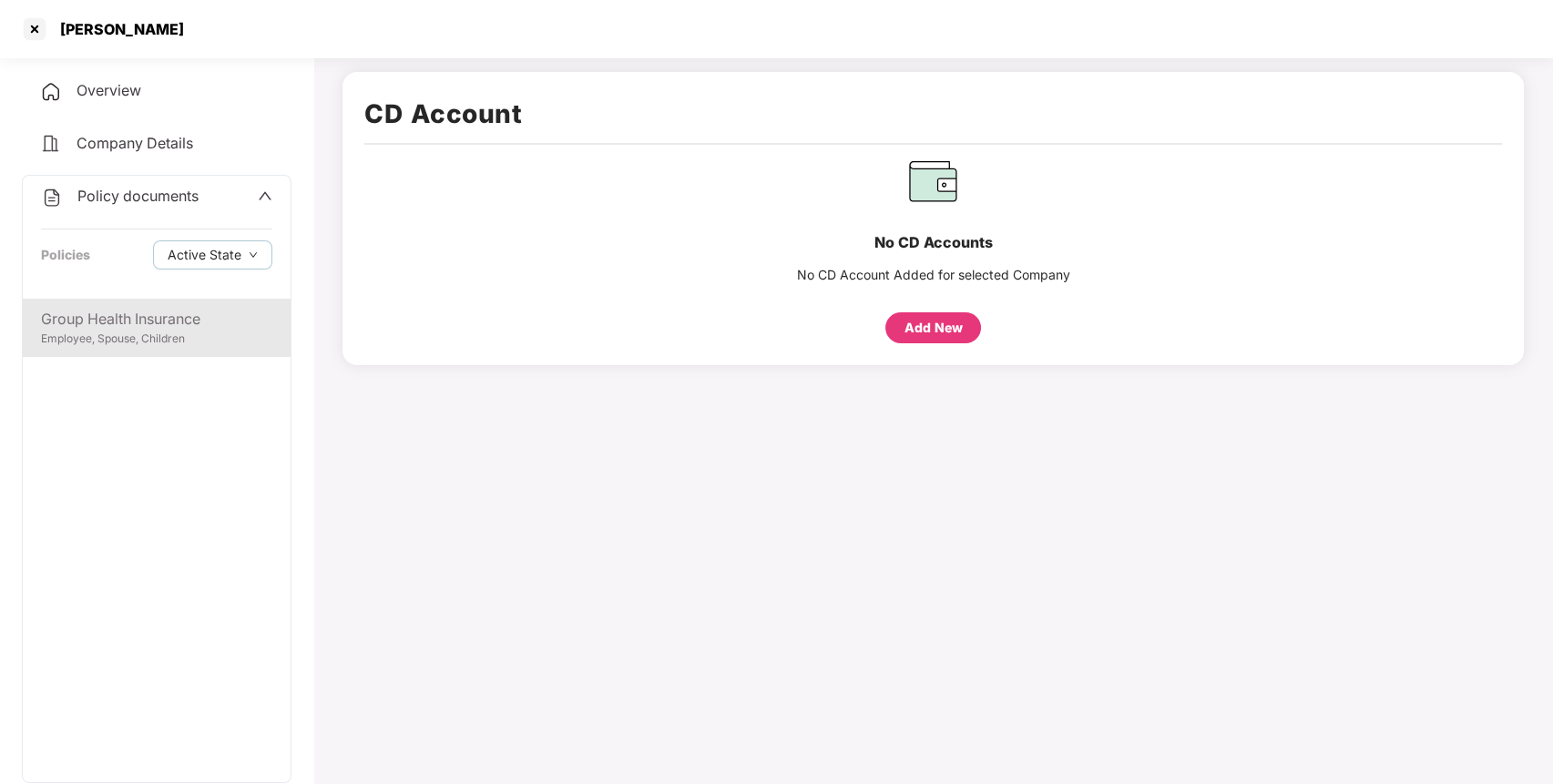
click at [137, 342] on div "Employee, Spouse, Children" at bounding box center [156, 339] width 231 height 18
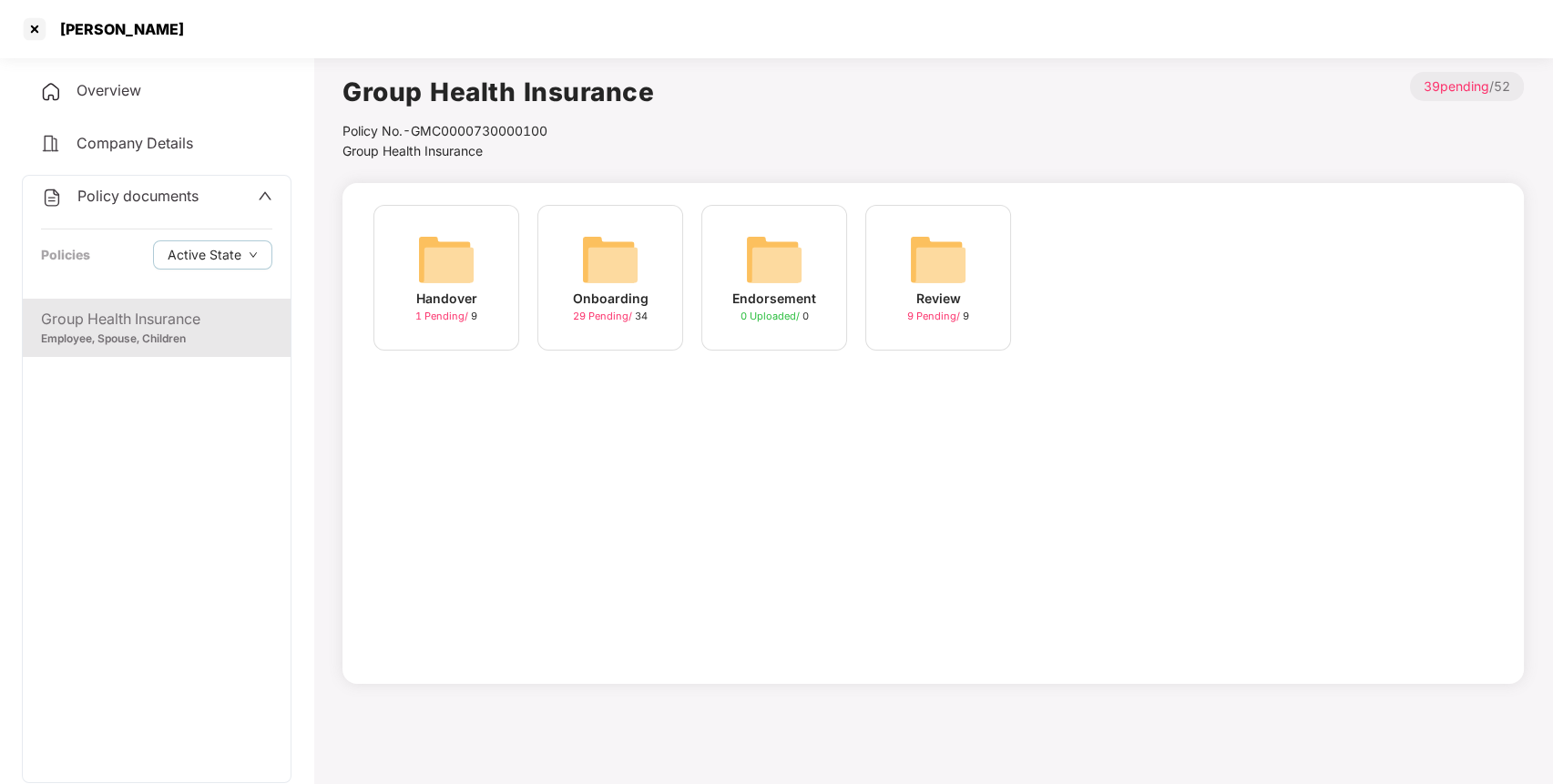
click at [591, 252] on img at bounding box center [610, 259] width 59 height 59
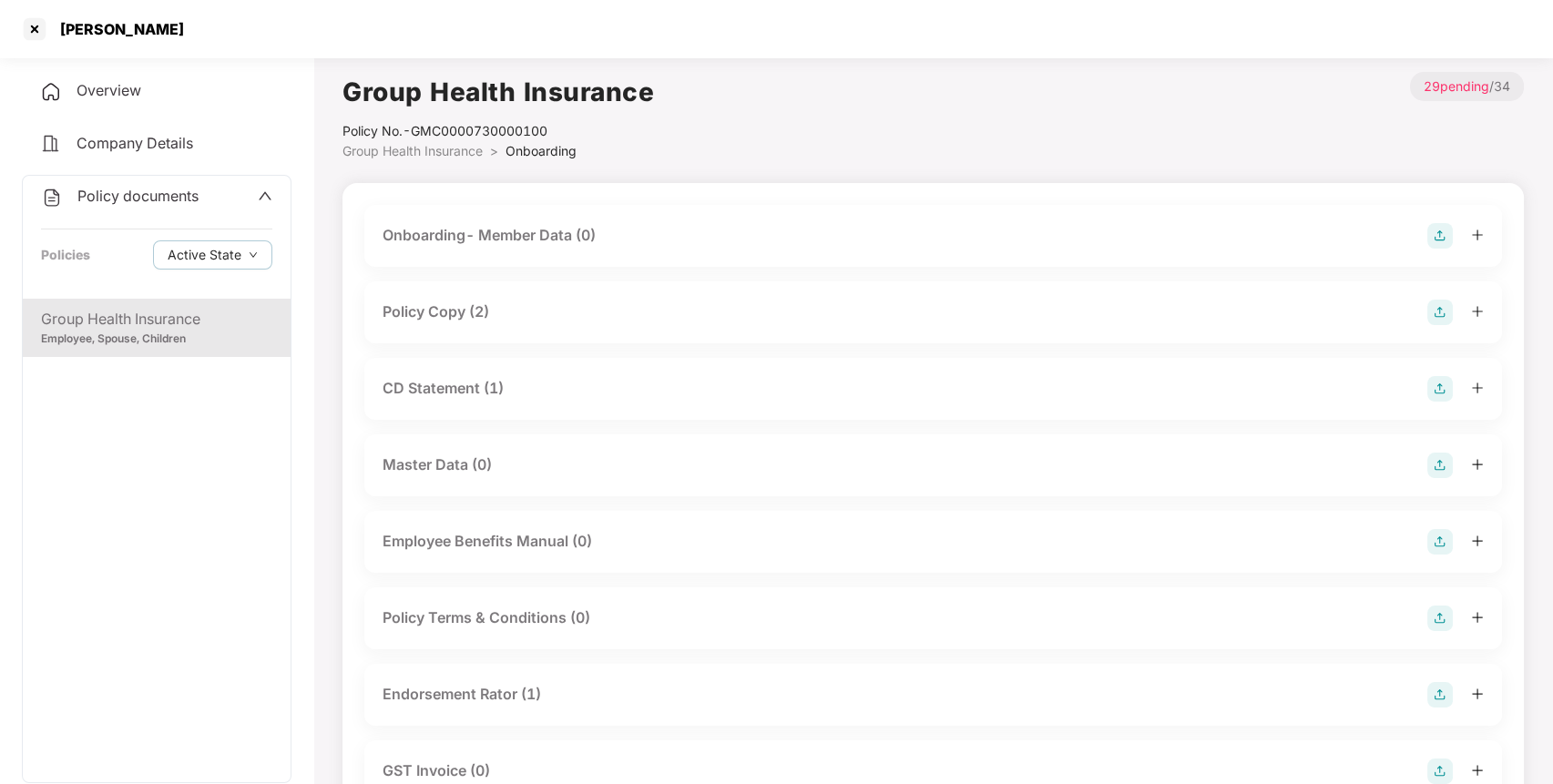
click at [204, 192] on div "Policy documents" at bounding box center [156, 196] width 231 height 23
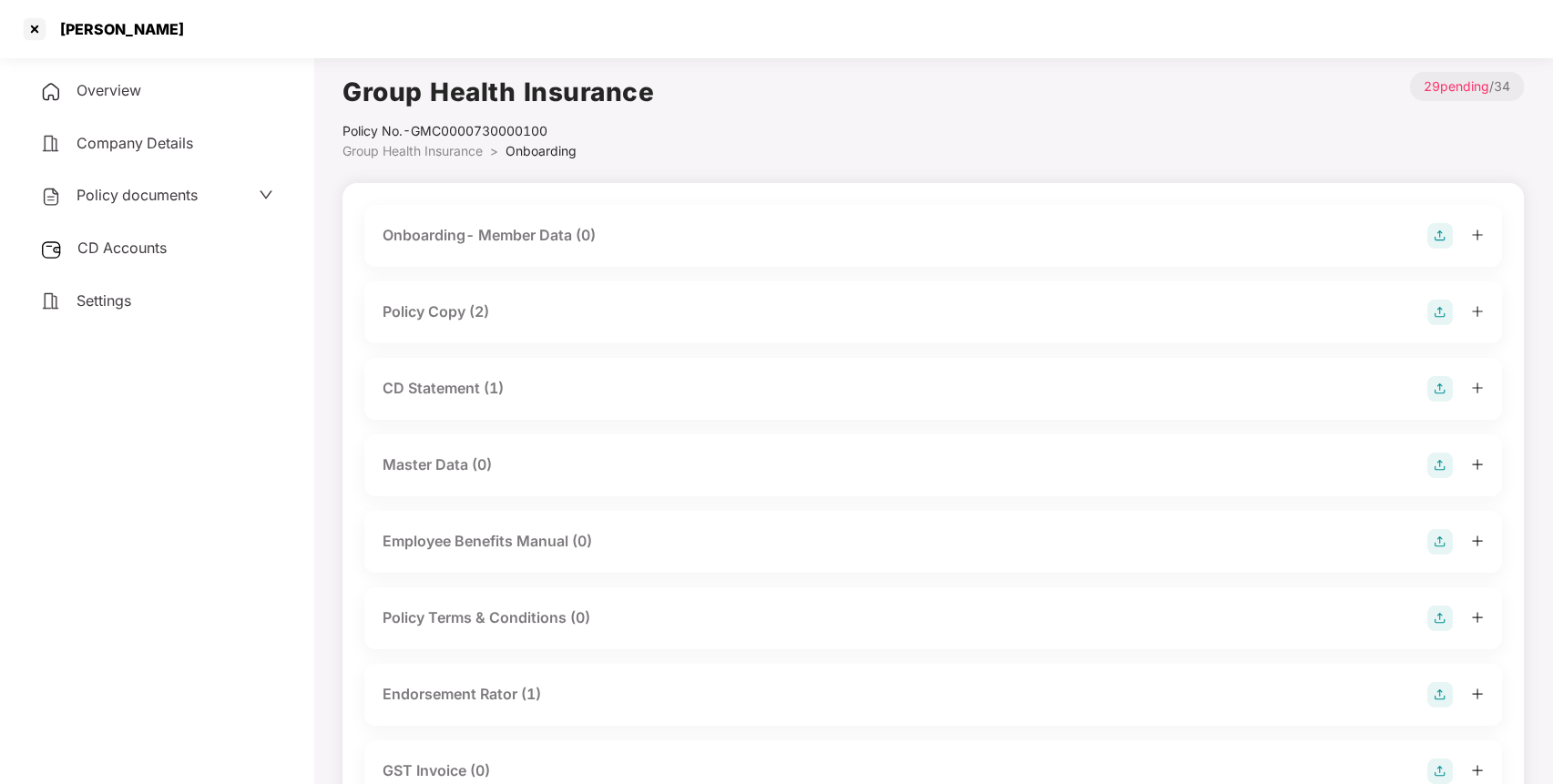
click at [164, 239] on span "CD Accounts" at bounding box center [122, 248] width 89 height 19
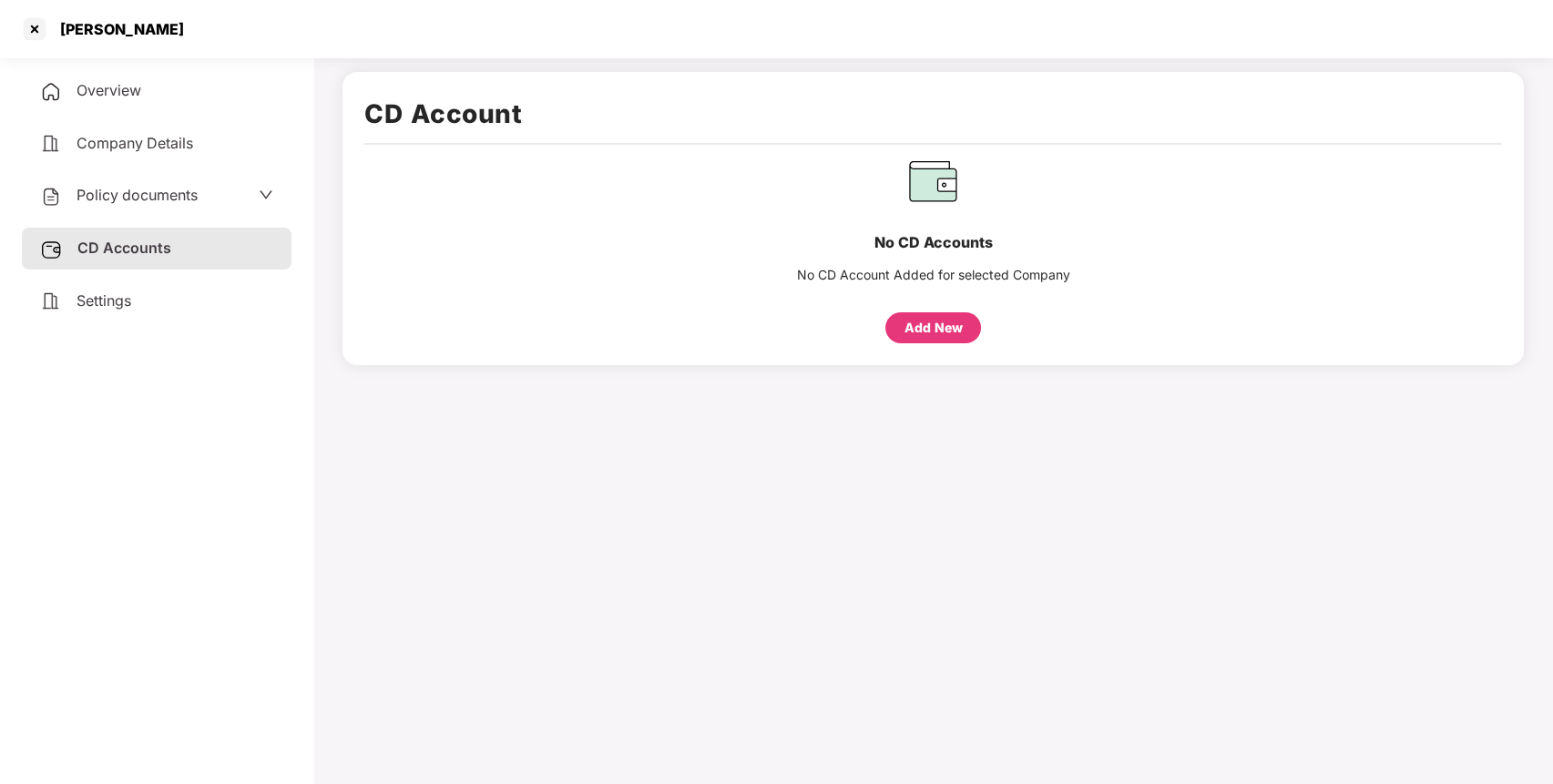
click at [160, 296] on div "Settings" at bounding box center [157, 301] width 270 height 42
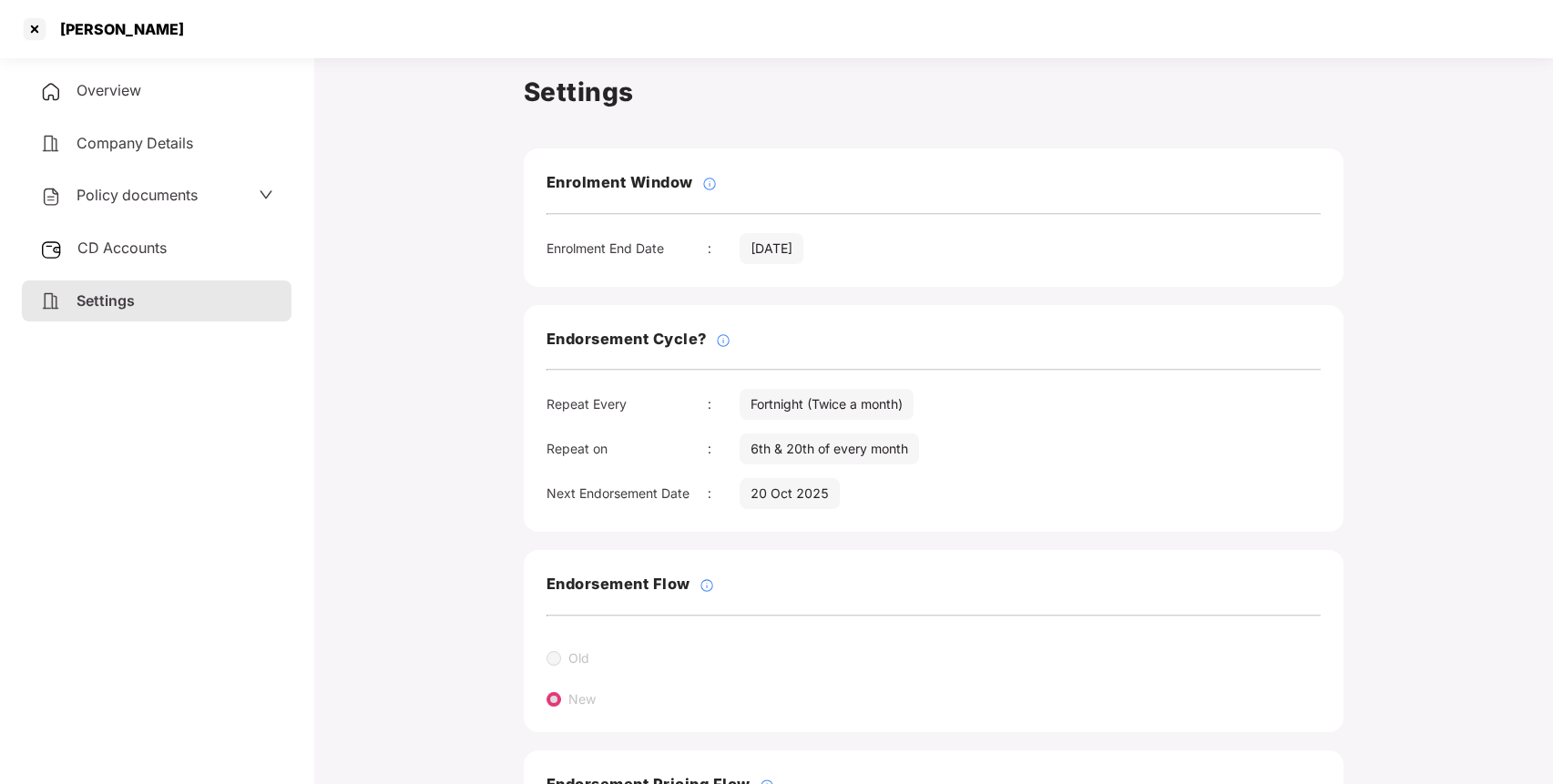
click at [209, 193] on div "Policy documents" at bounding box center [156, 195] width 233 height 23
click at [33, 30] on div at bounding box center [34, 29] width 29 height 29
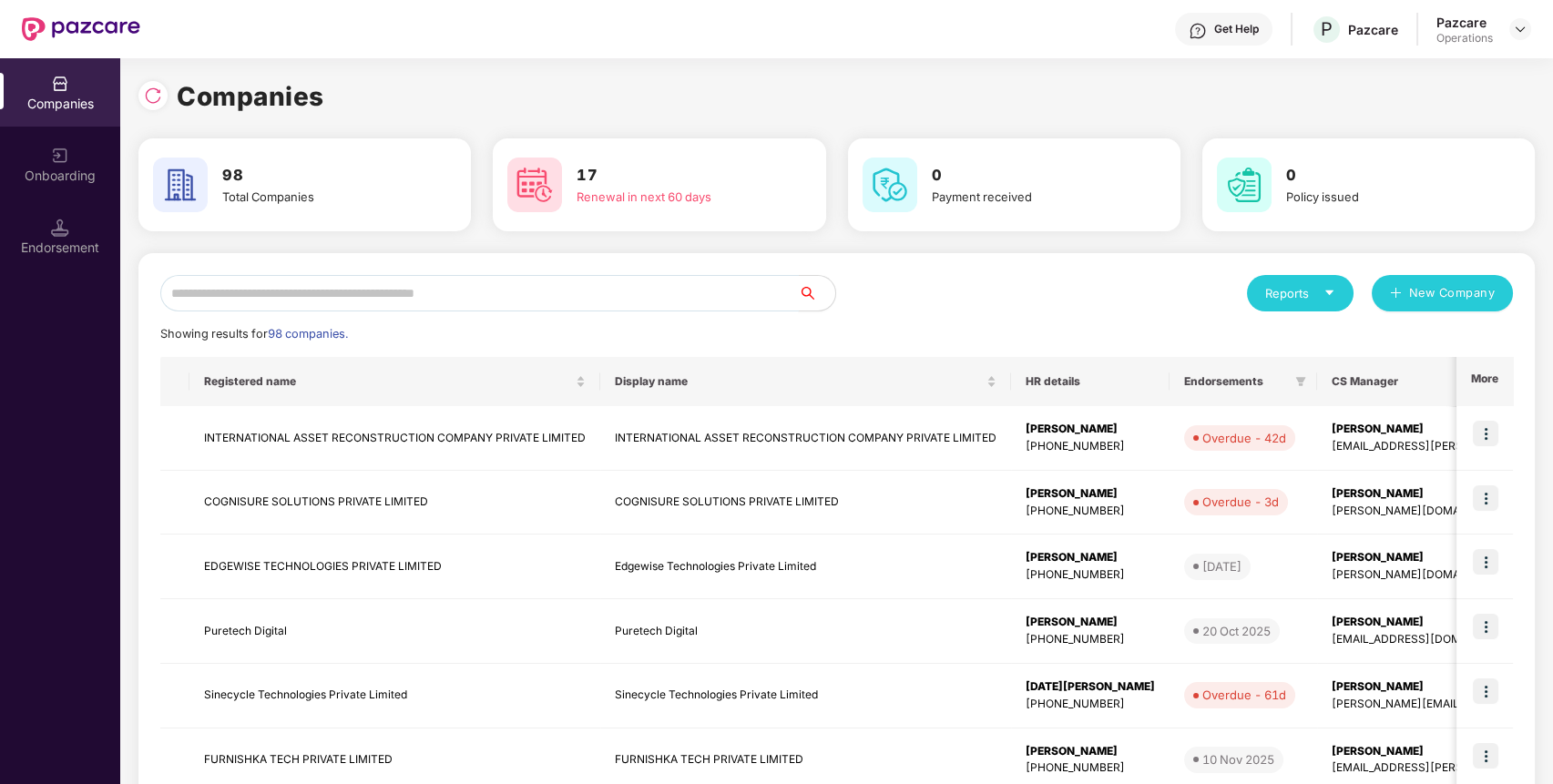
click at [401, 284] on input "text" at bounding box center [480, 293] width 638 height 36
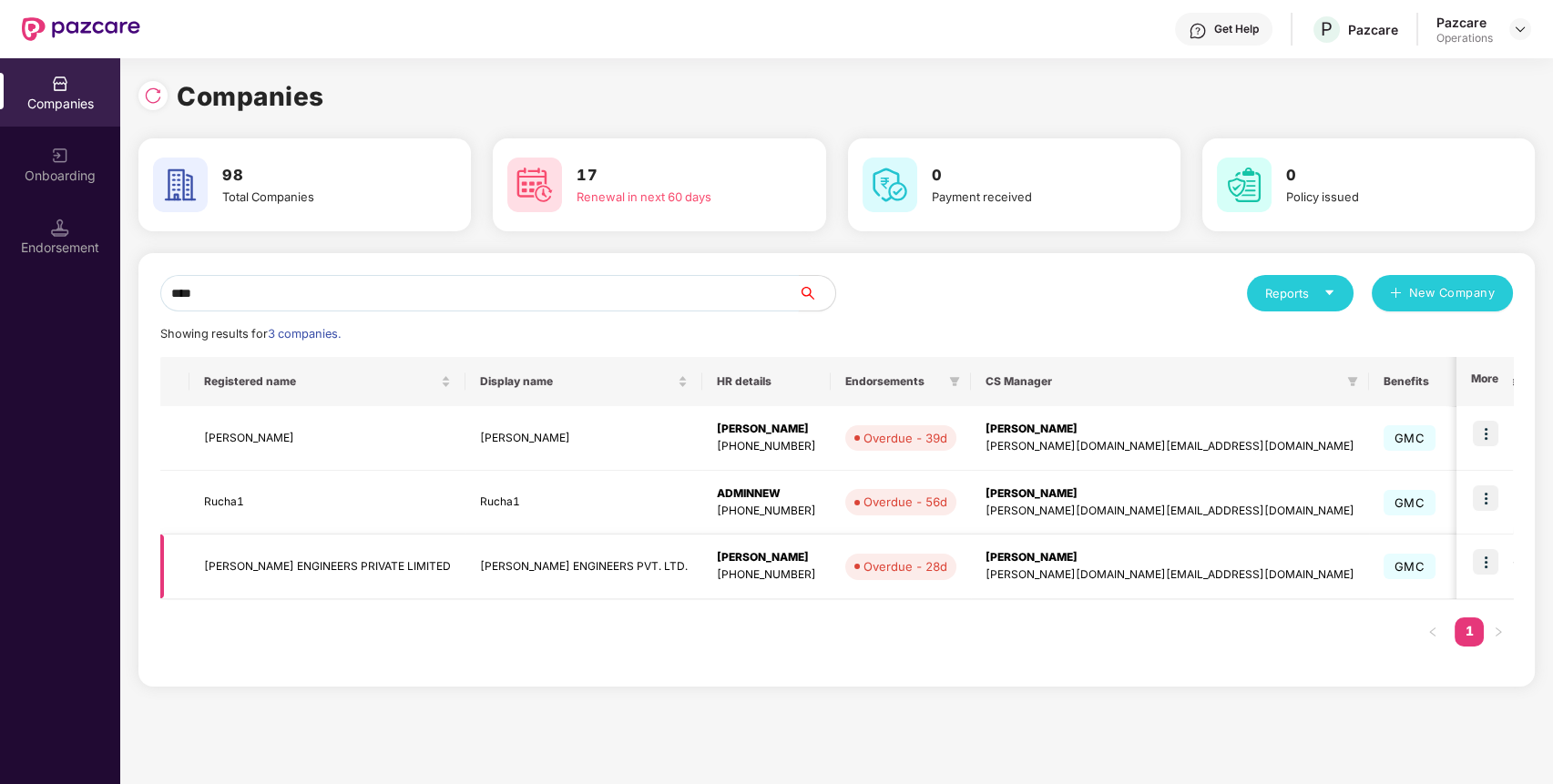
type input "****"
click at [322, 560] on td "[PERSON_NAME] ENGINEERS PRIVATE LIMITED" at bounding box center [327, 567] width 276 height 65
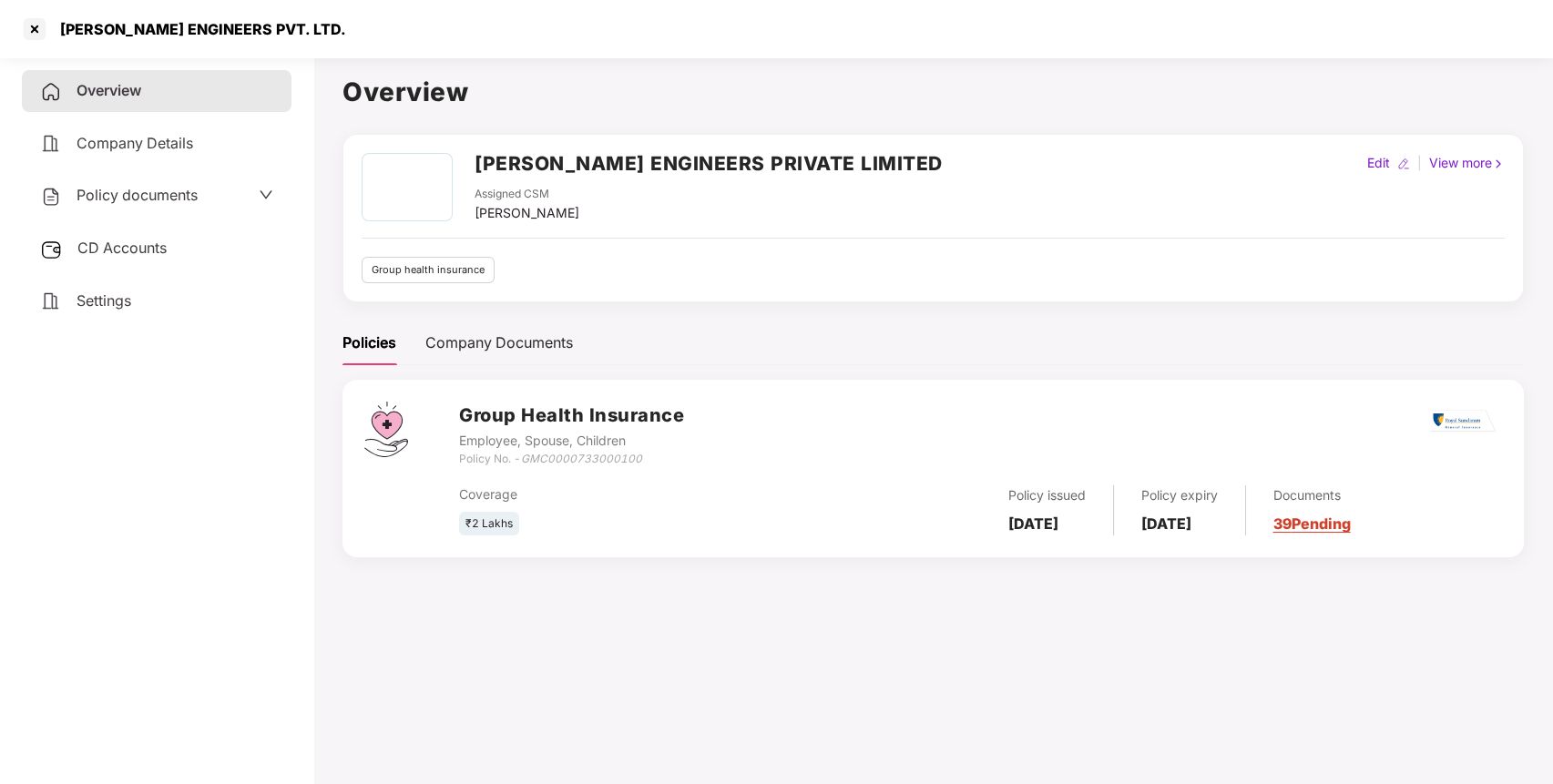
click at [140, 248] on span "CD Accounts" at bounding box center [122, 248] width 89 height 19
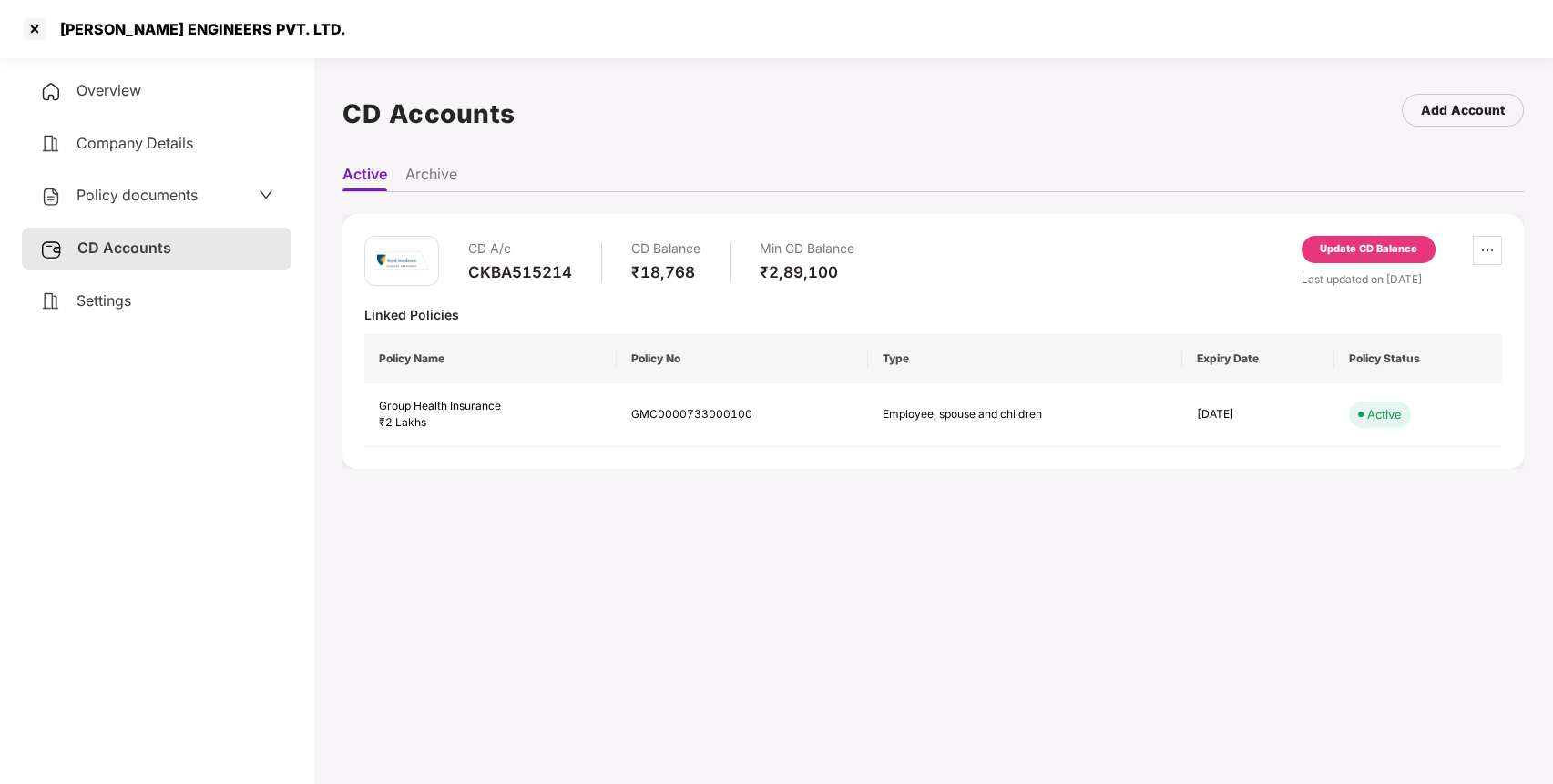
click at [142, 298] on div "Settings" at bounding box center [157, 301] width 270 height 42
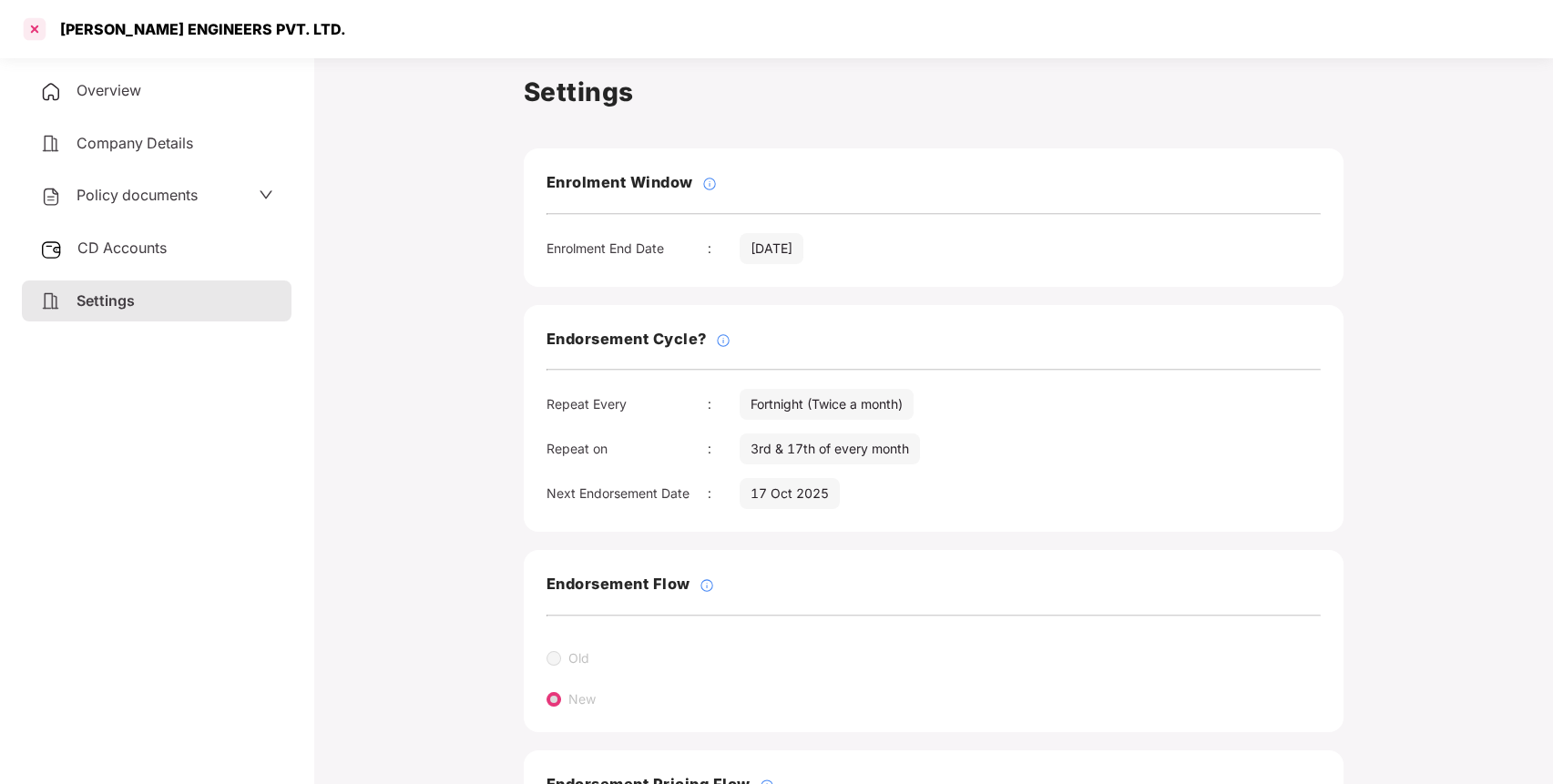
click at [46, 23] on div at bounding box center [34, 29] width 29 height 29
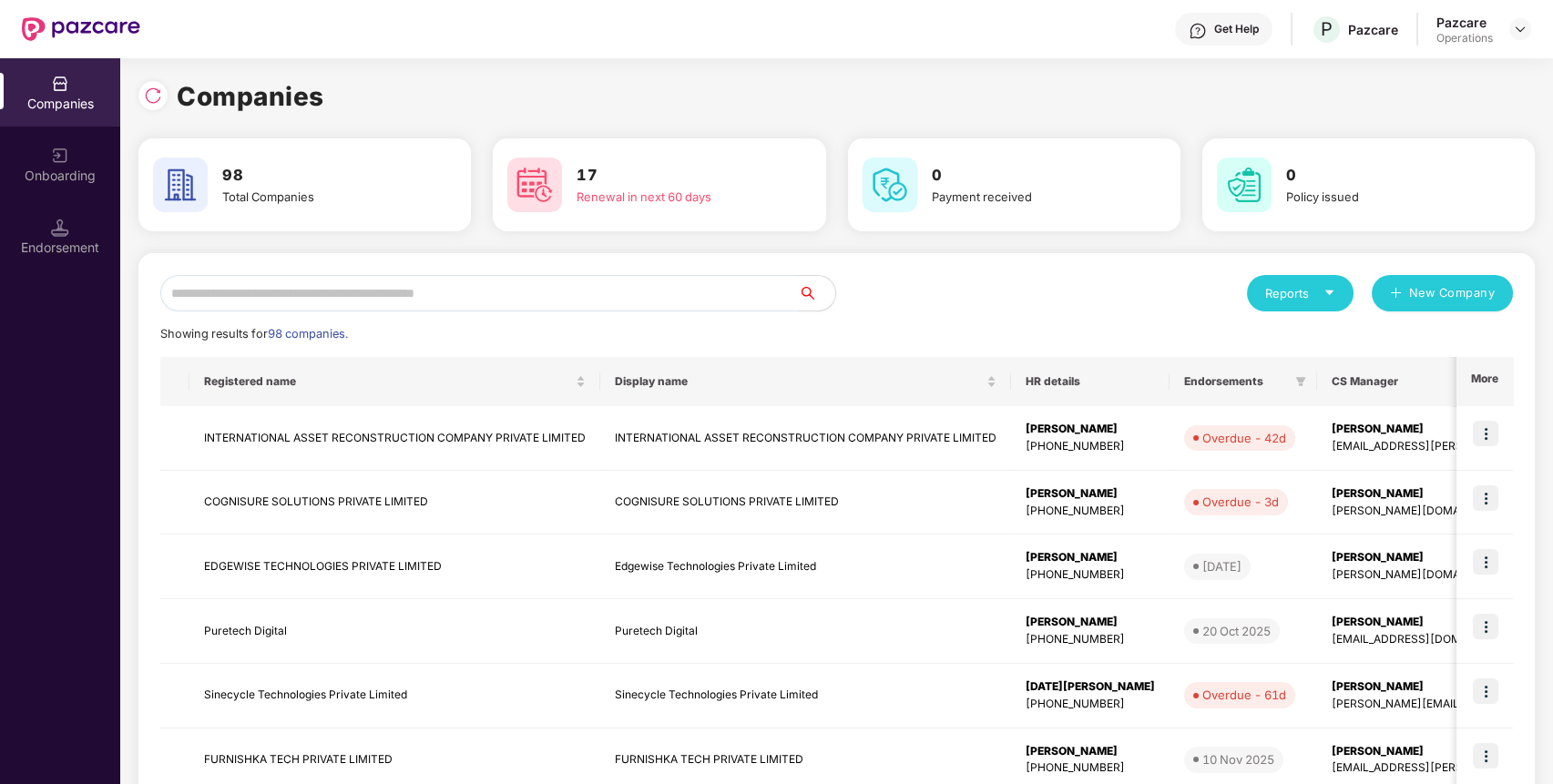
click at [473, 292] on input "text" at bounding box center [480, 293] width 638 height 36
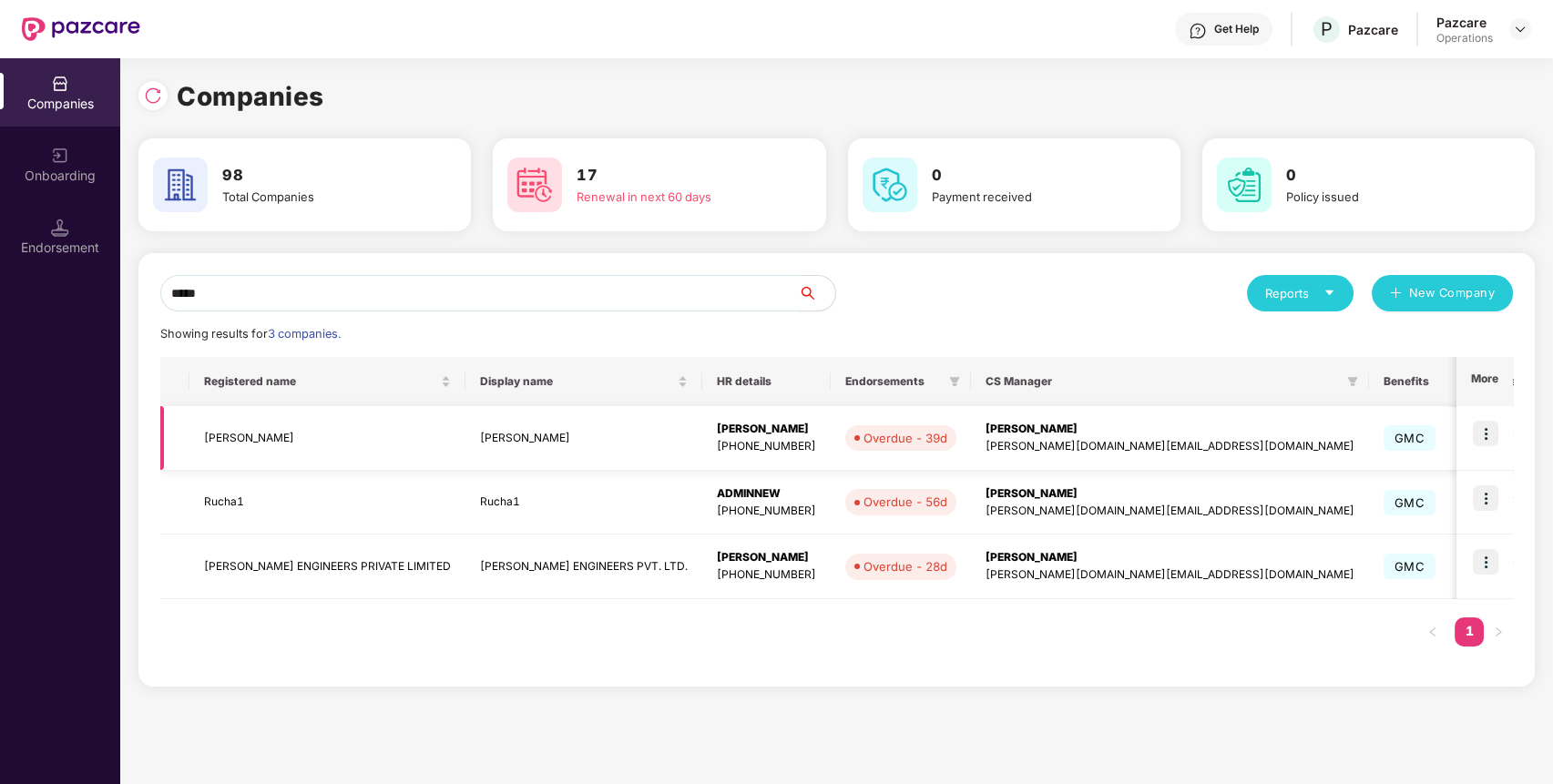
type input "*****"
click at [226, 427] on td "[PERSON_NAME]" at bounding box center [327, 438] width 276 height 65
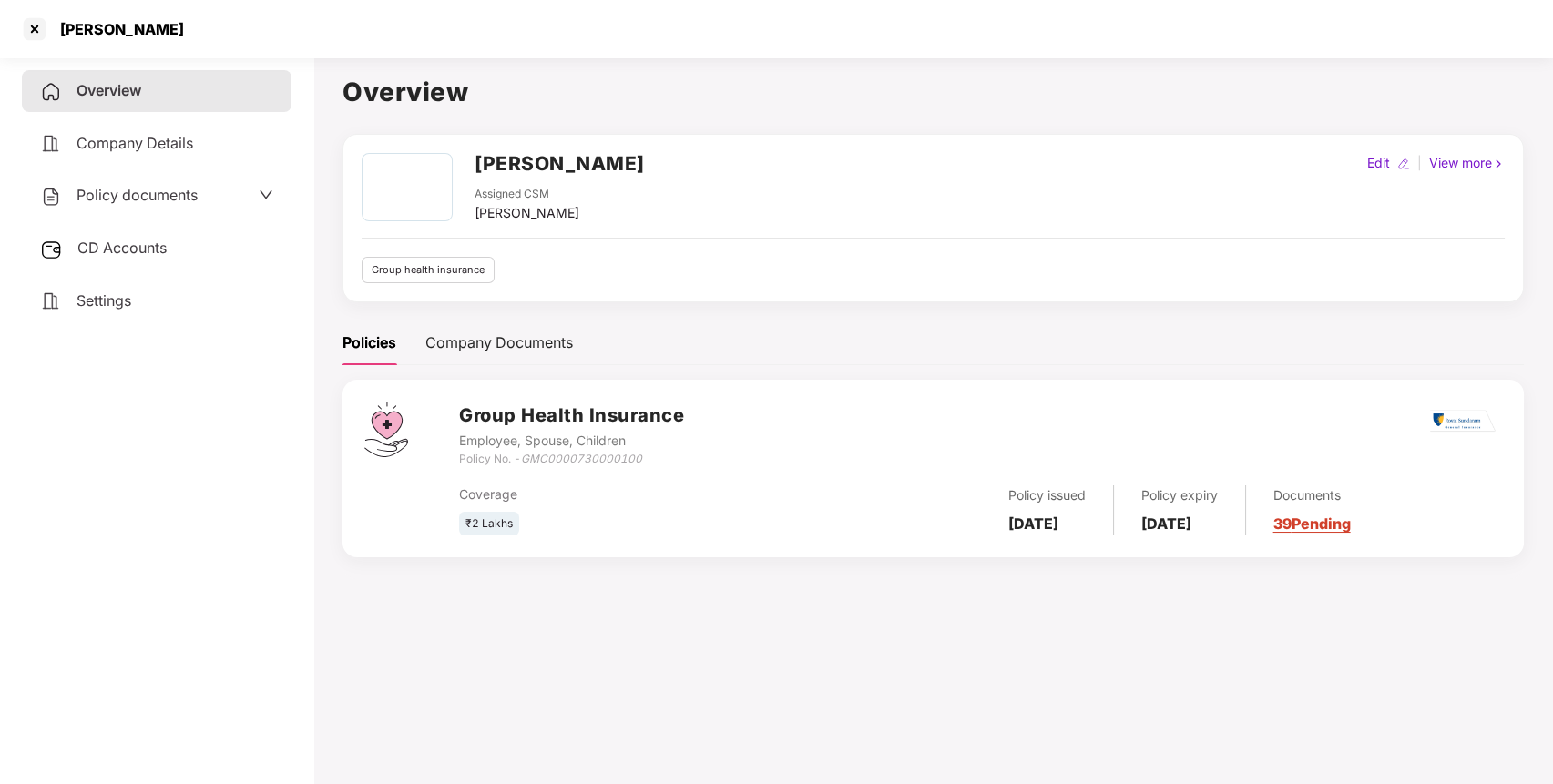
click at [516, 158] on h2 "[PERSON_NAME]" at bounding box center [559, 163] width 170 height 30
copy h2 "[PERSON_NAME]"
click at [516, 158] on h2 "[PERSON_NAME]" at bounding box center [559, 163] width 170 height 30
click at [158, 197] on span "Policy documents" at bounding box center [137, 195] width 121 height 19
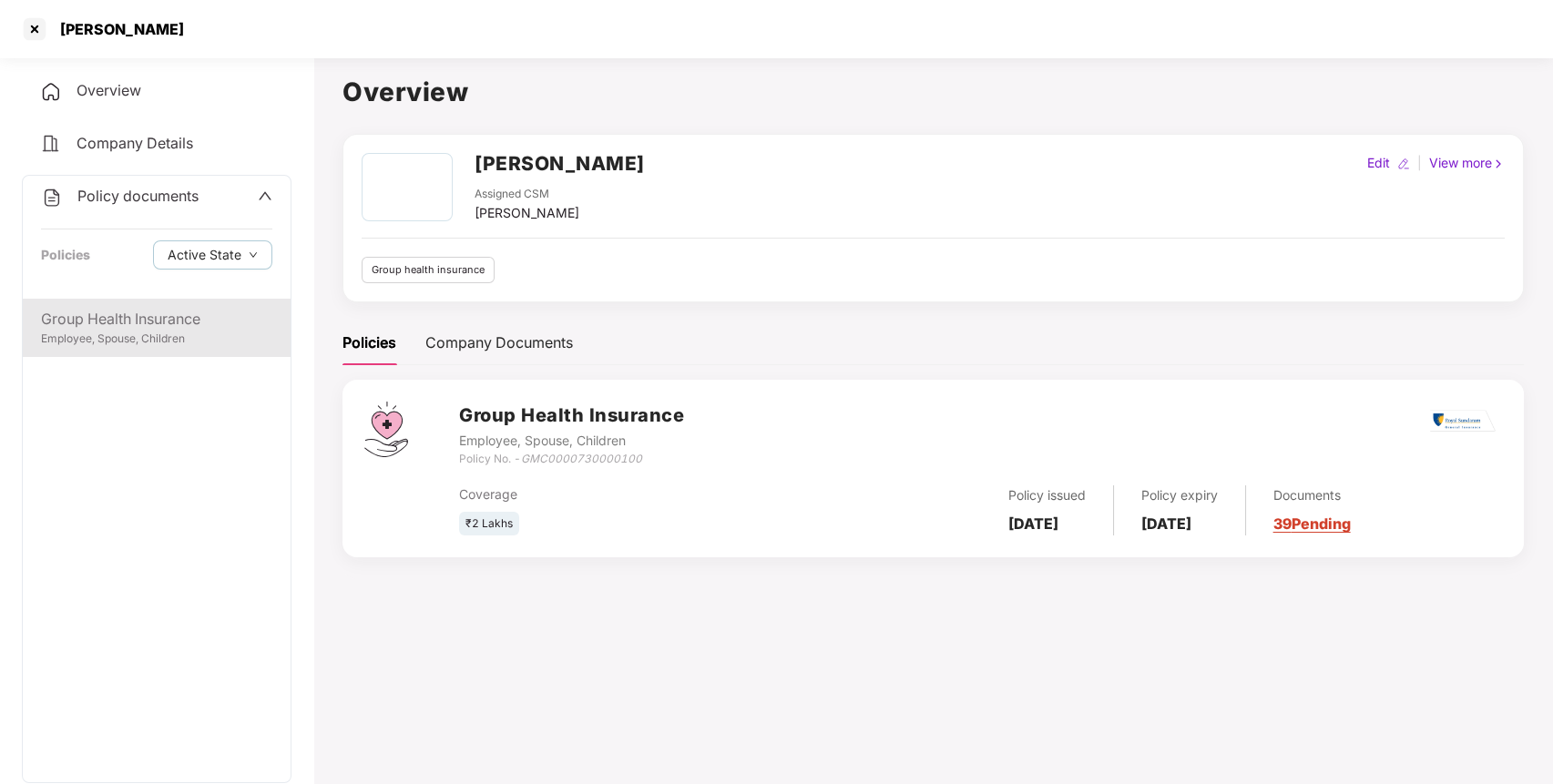
click at [185, 329] on div "Group Health Insurance" at bounding box center [156, 319] width 231 height 23
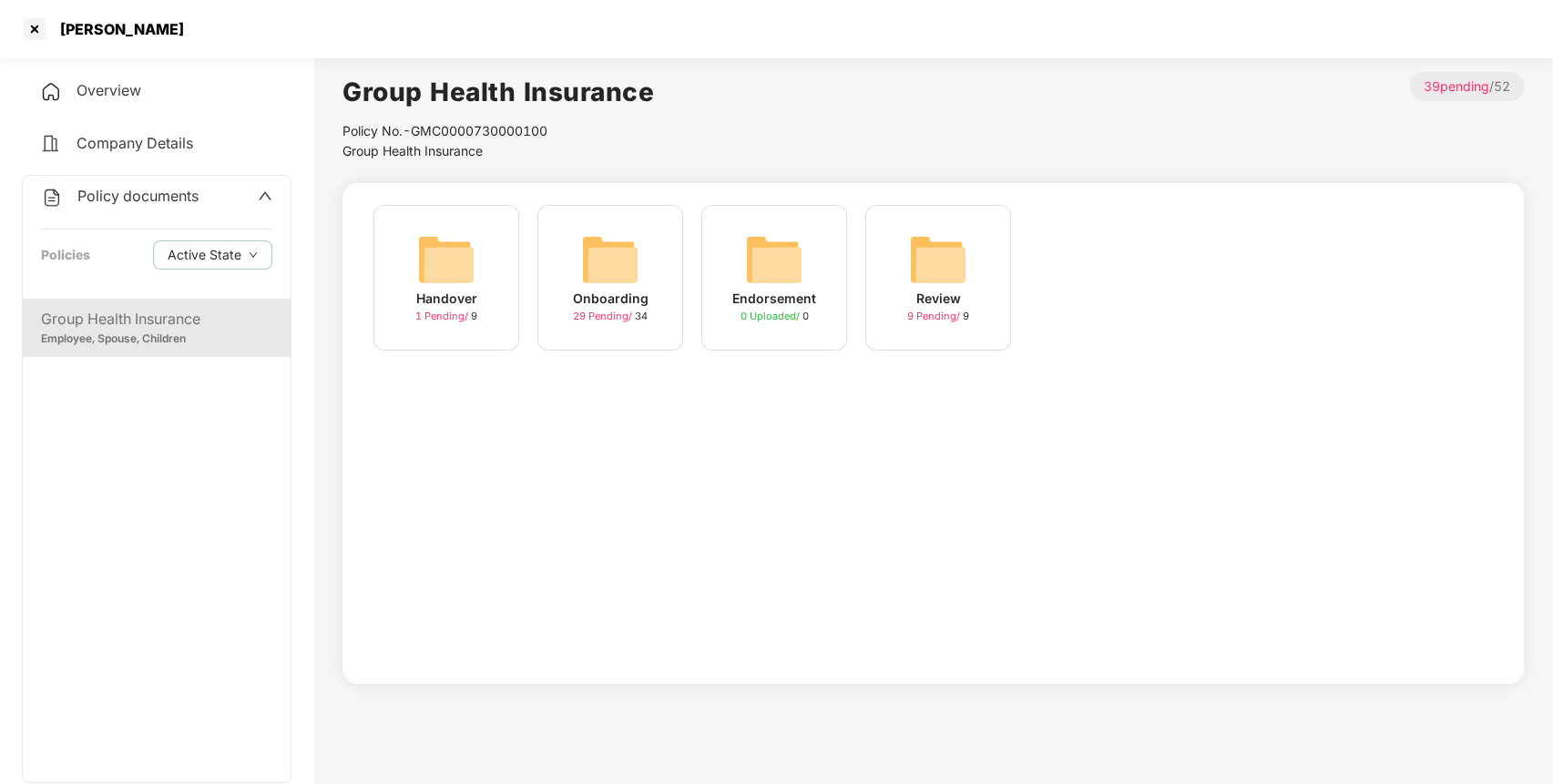
click at [624, 252] on img at bounding box center [610, 259] width 59 height 59
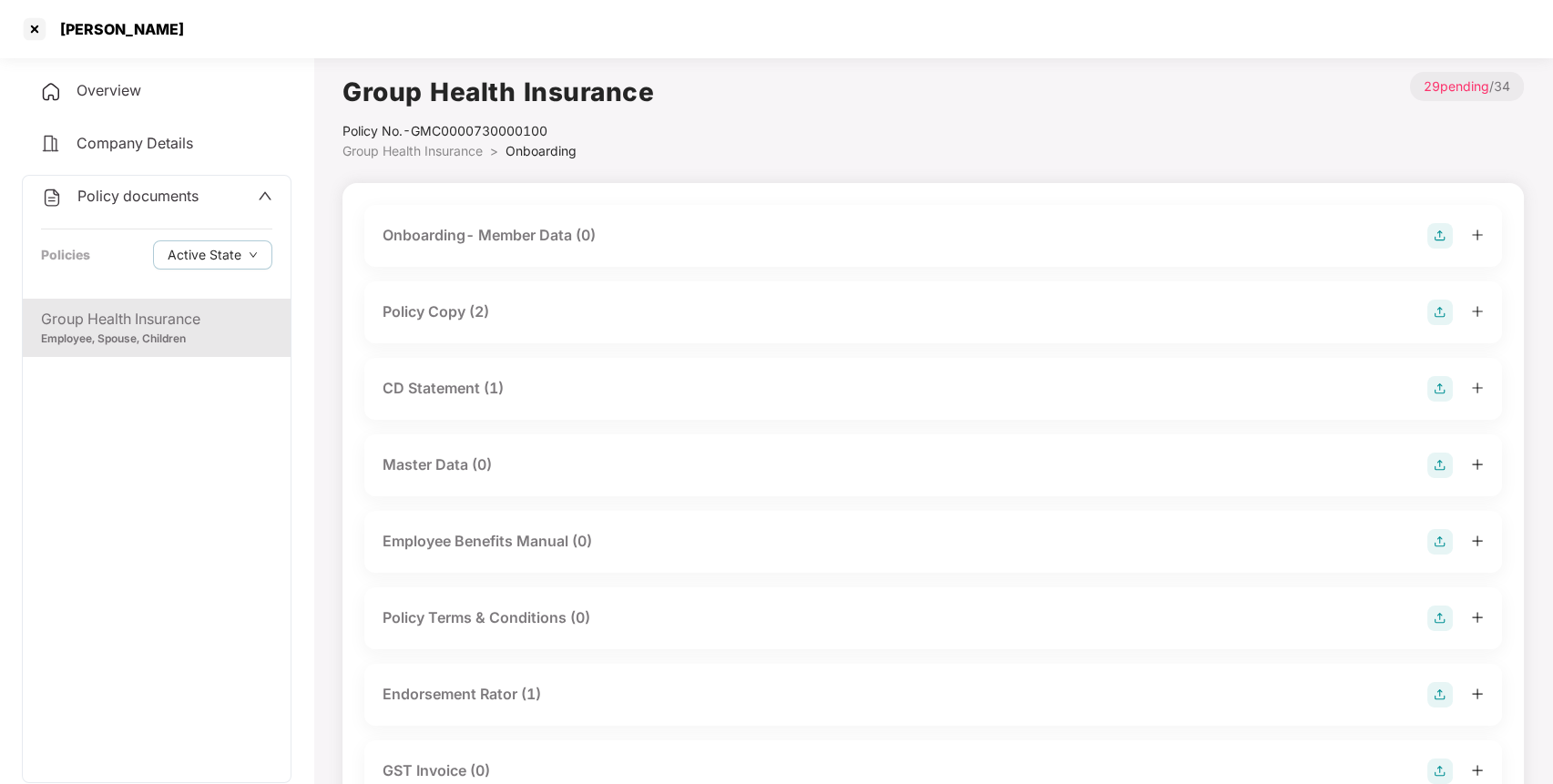
click at [480, 305] on div "Policy Copy (2)" at bounding box center [436, 311] width 107 height 23
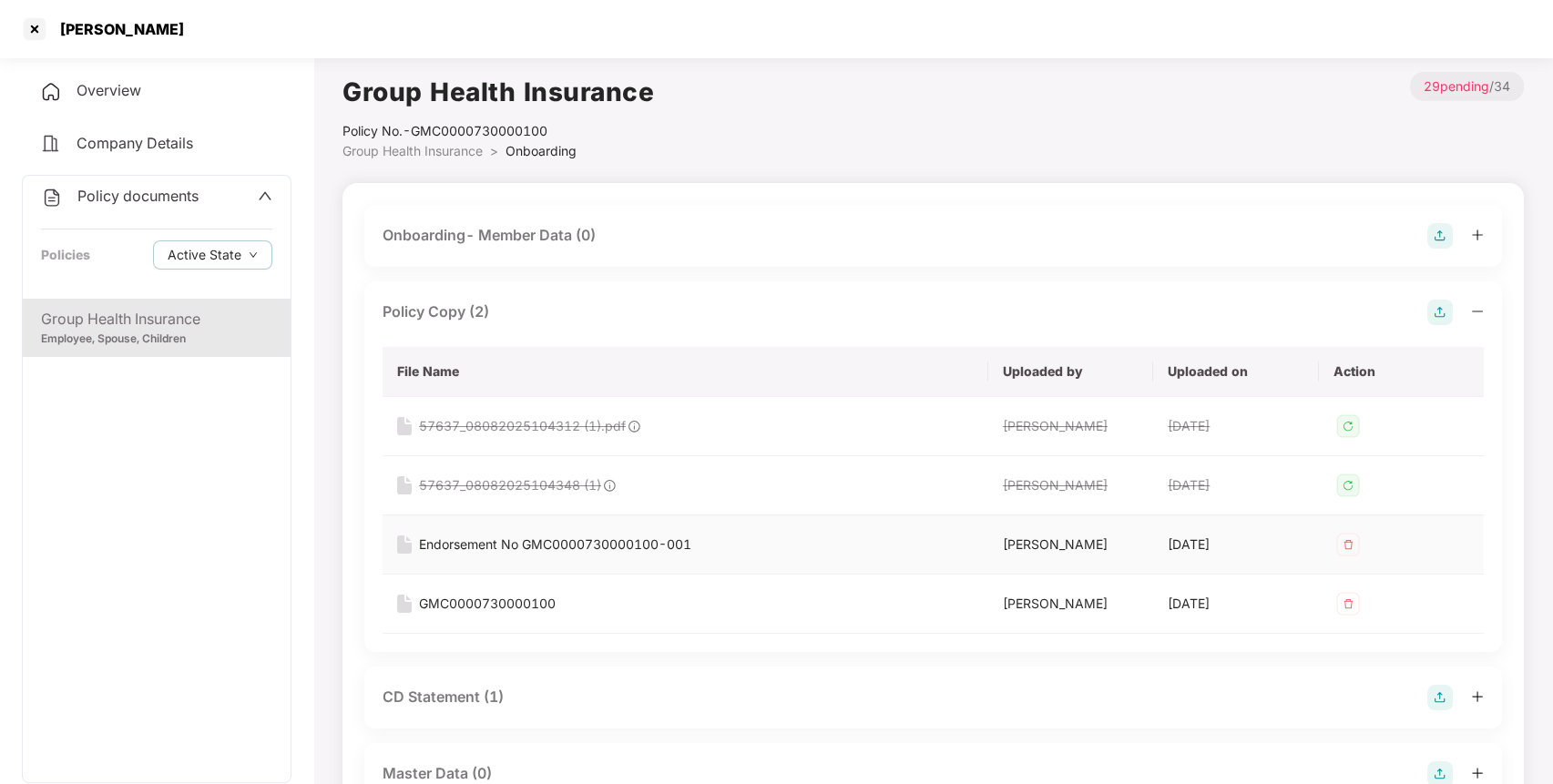
click at [535, 545] on div "Endorsement No GMC0000730000100-001" at bounding box center [555, 544] width 272 height 20
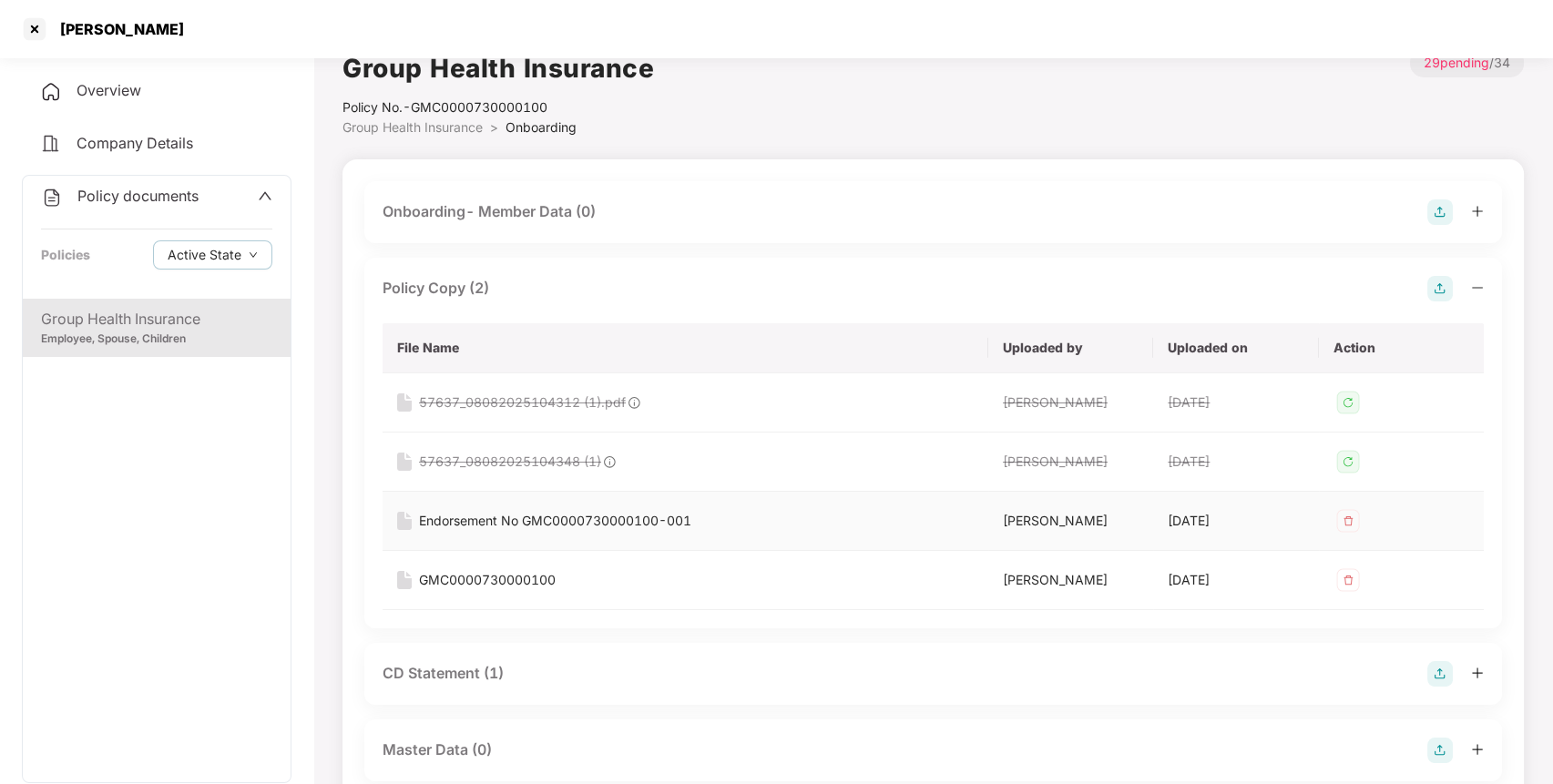
scroll to position [33, 0]
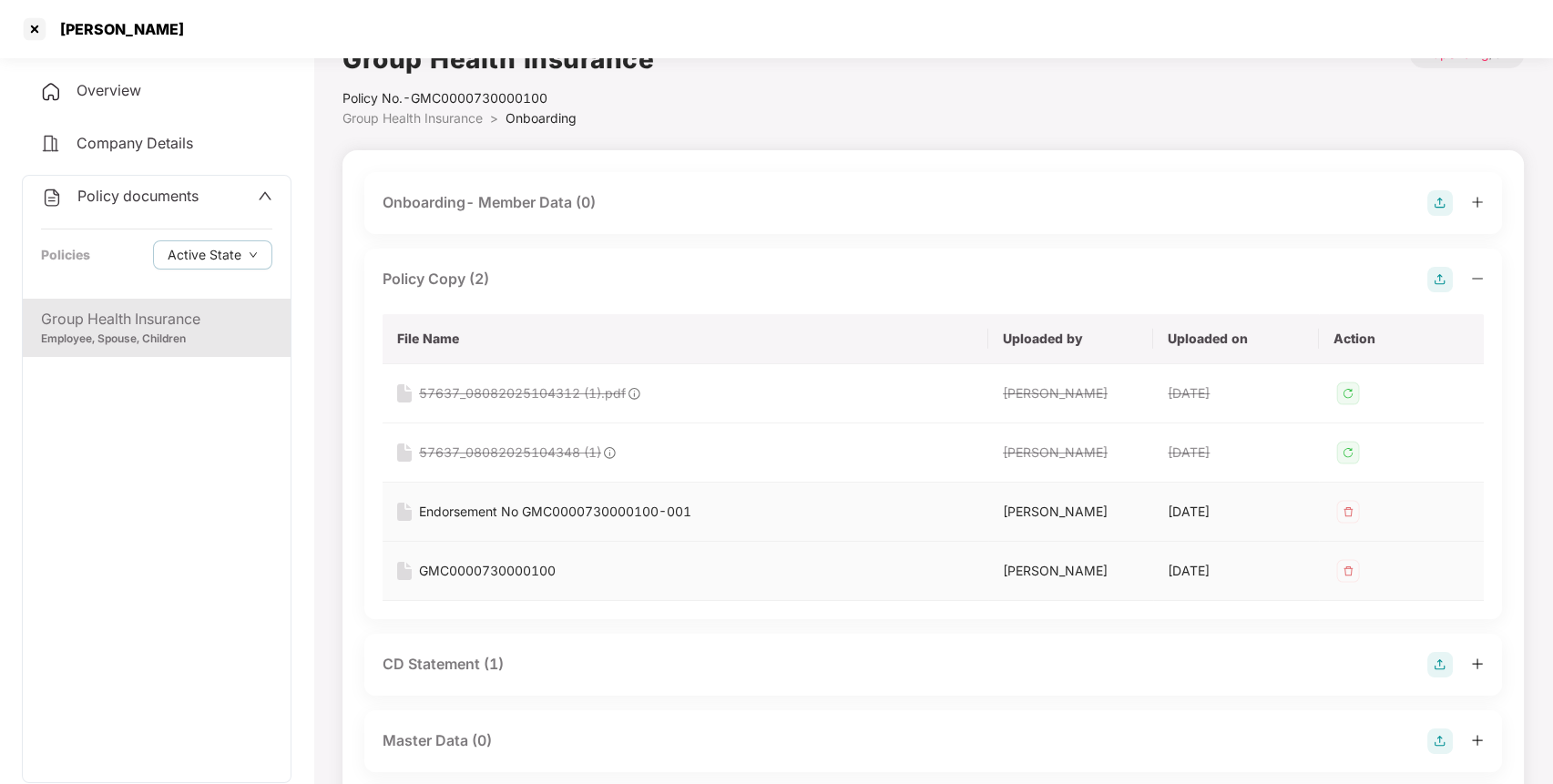
click at [525, 572] on div "GMC0000730000100" at bounding box center [487, 571] width 137 height 20
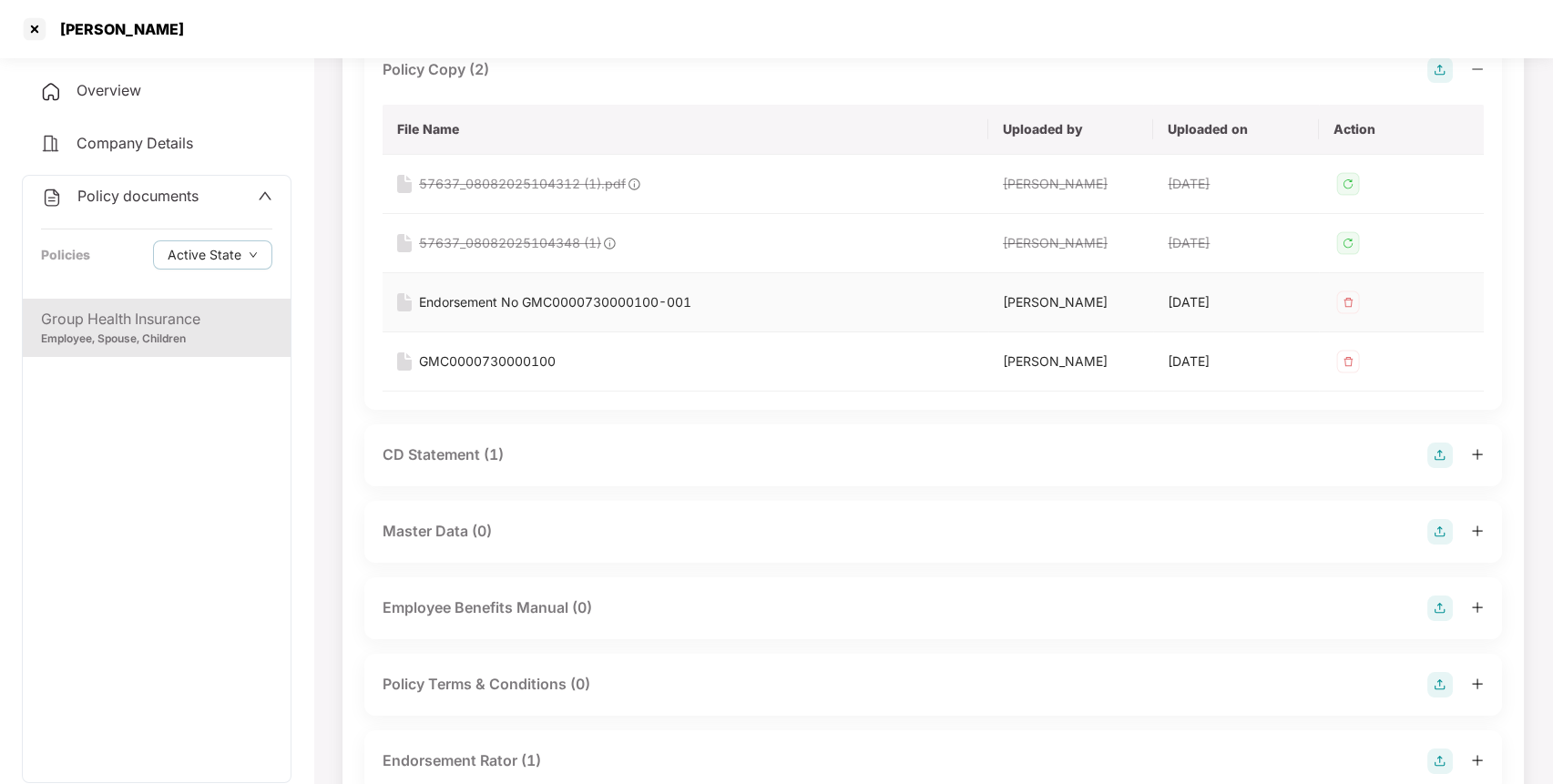
scroll to position [266, 0]
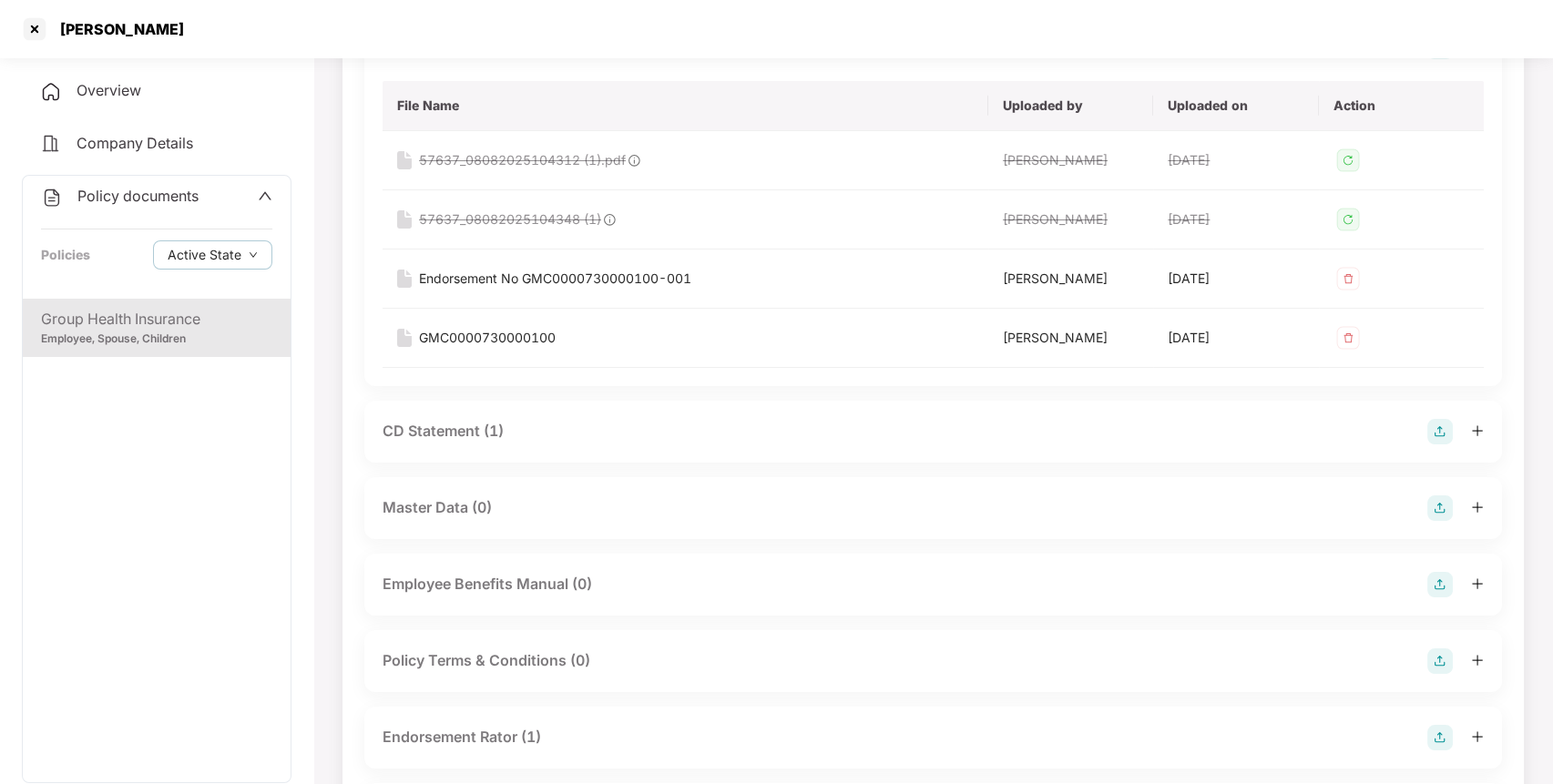
click at [452, 430] on div "CD Statement (1)" at bounding box center [443, 431] width 121 height 23
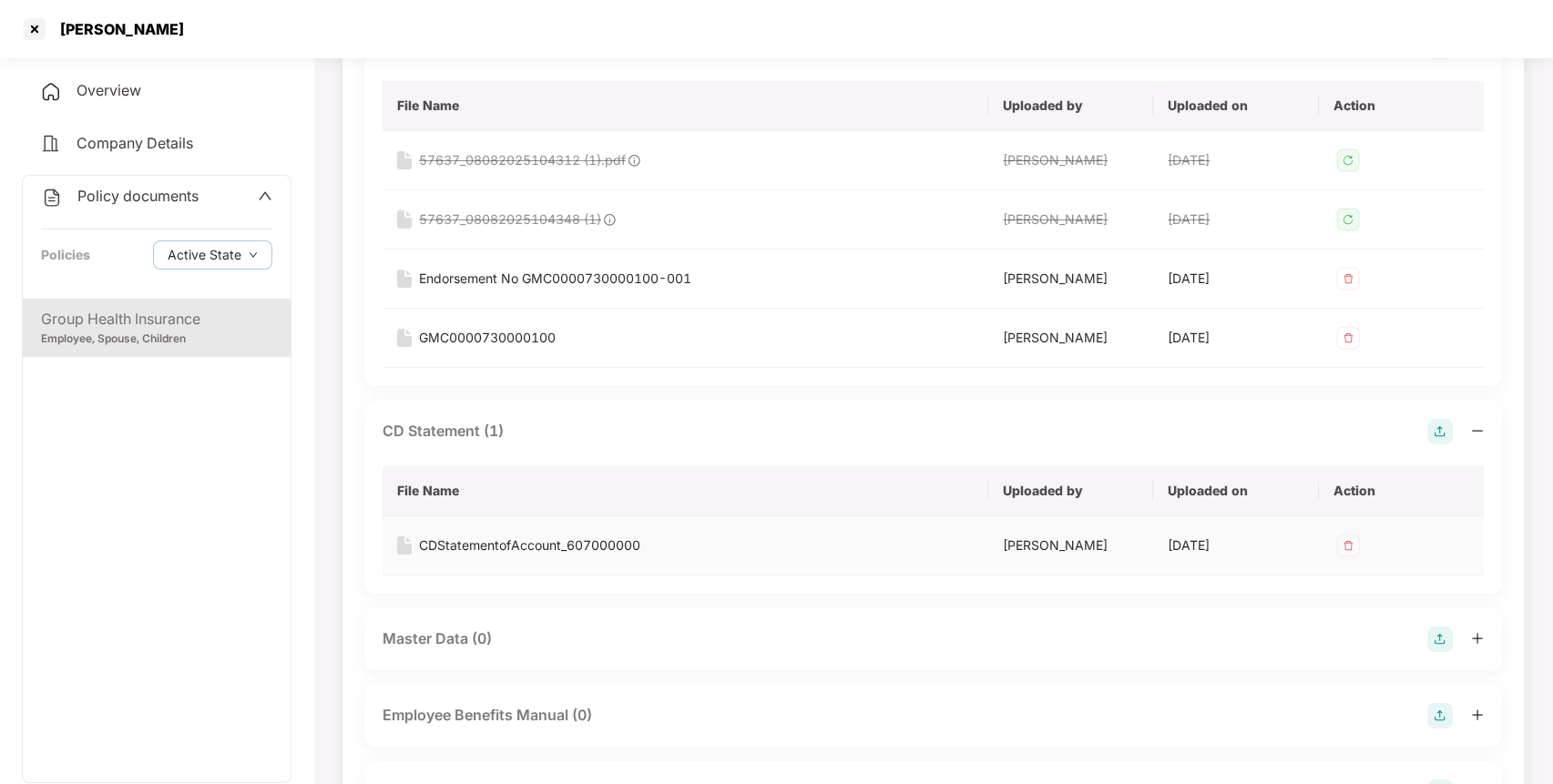
click at [480, 536] on div "CDStatementofAccount_607000000" at bounding box center [530, 545] width 221 height 20
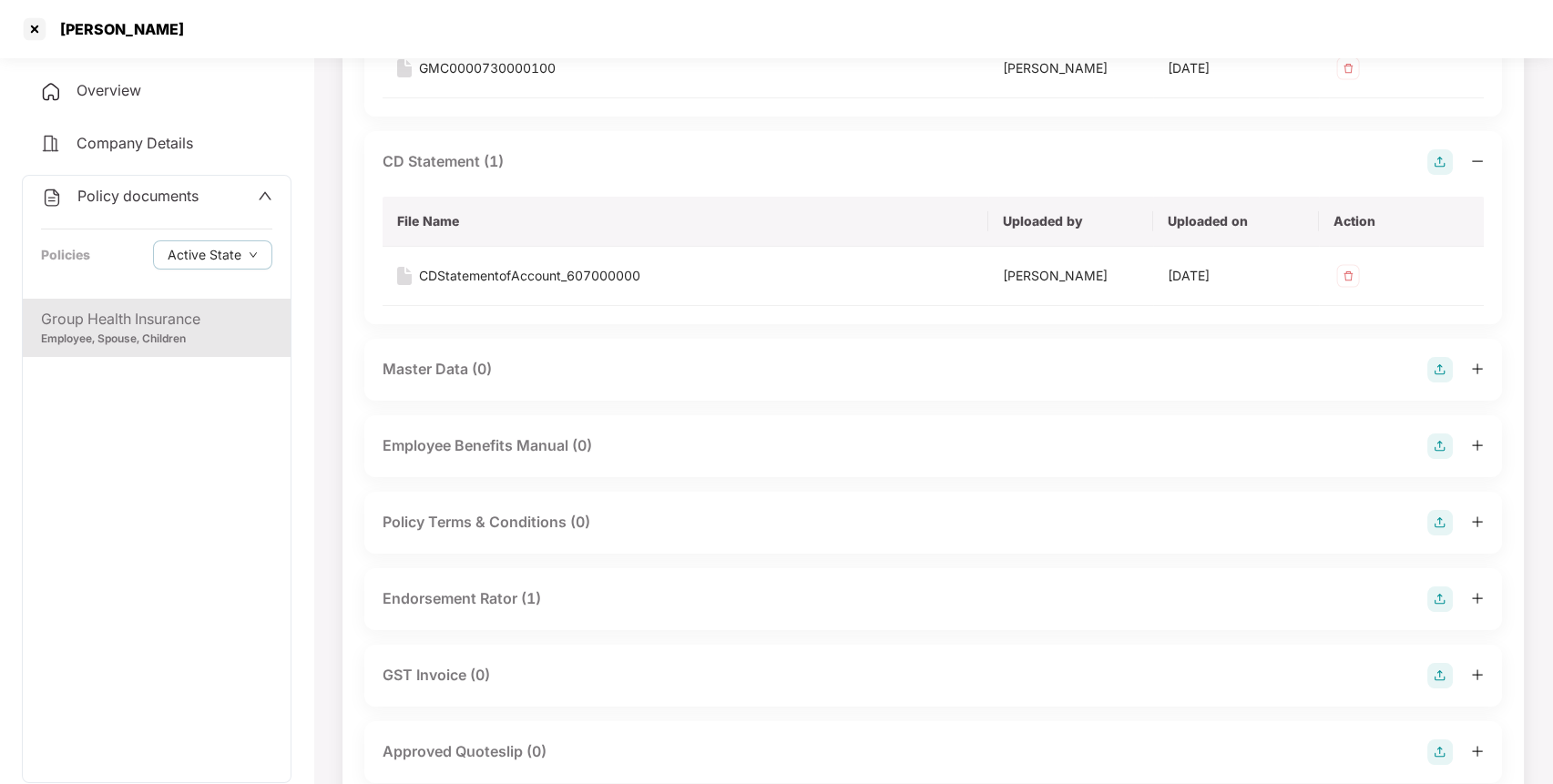
scroll to position [581, 0]
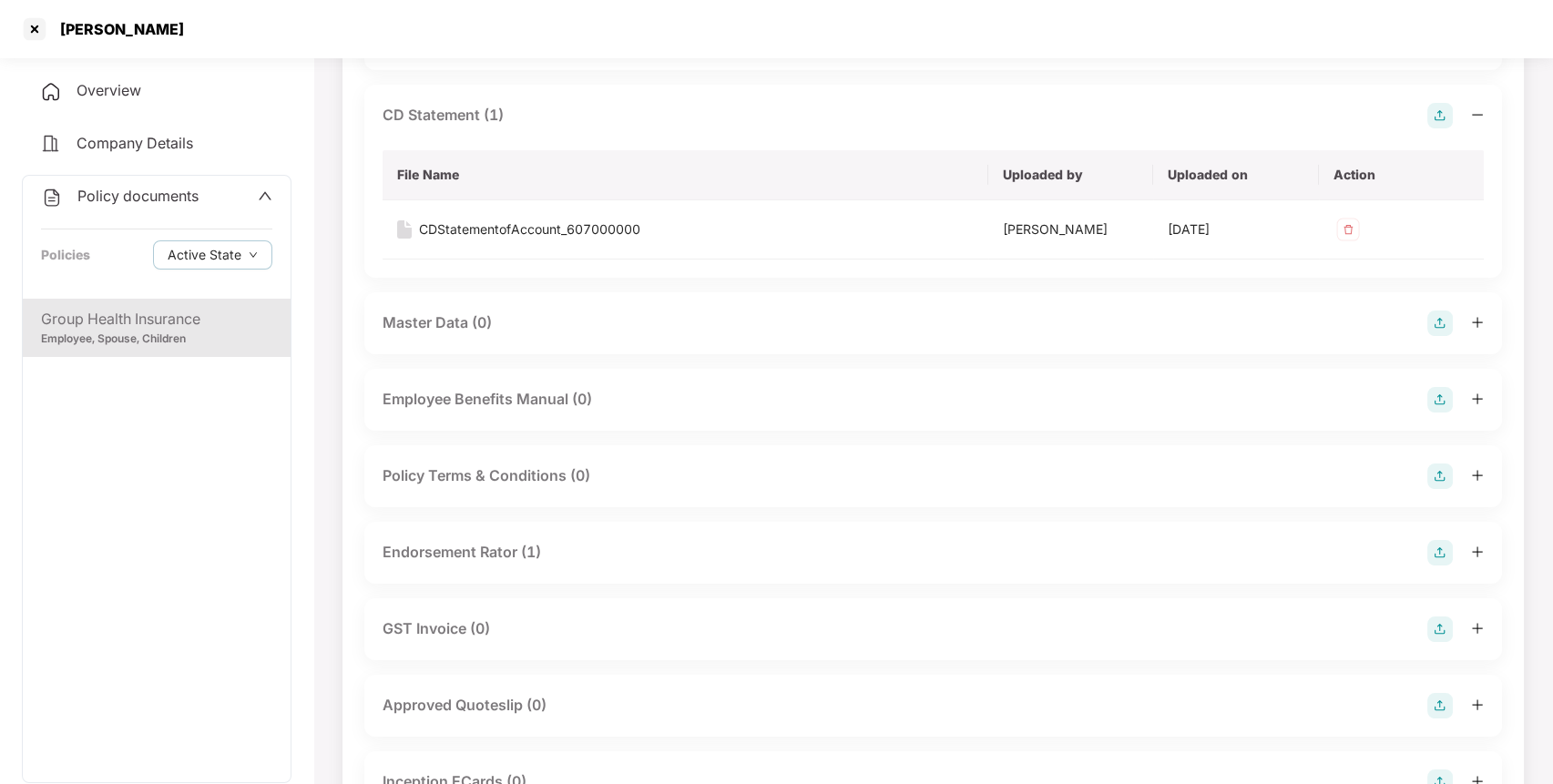
click at [510, 555] on div "Endorsement Rator (1)" at bounding box center [462, 552] width 159 height 23
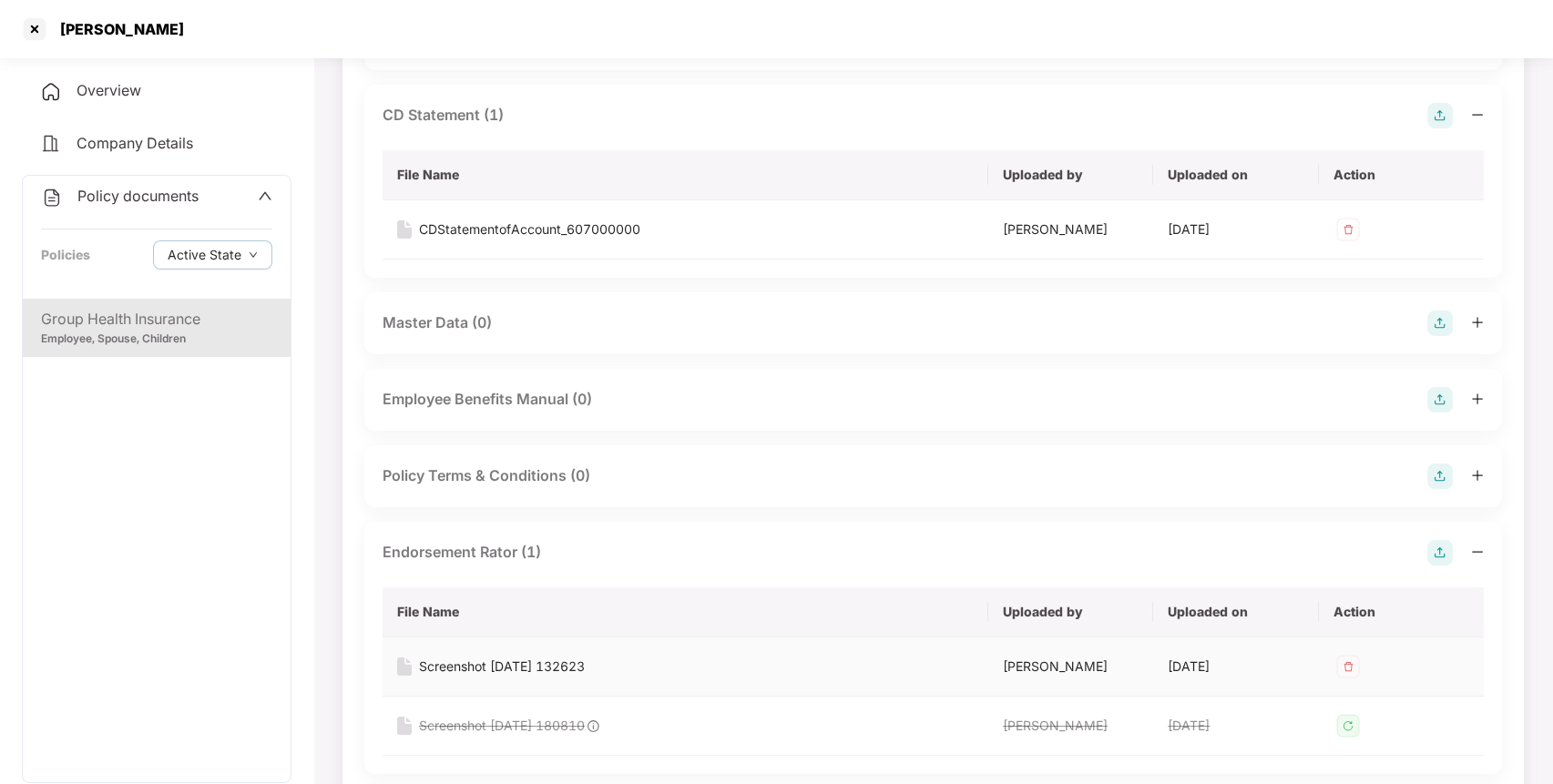
click at [503, 668] on div "Screenshot [DATE] 132623" at bounding box center [502, 667] width 165 height 20
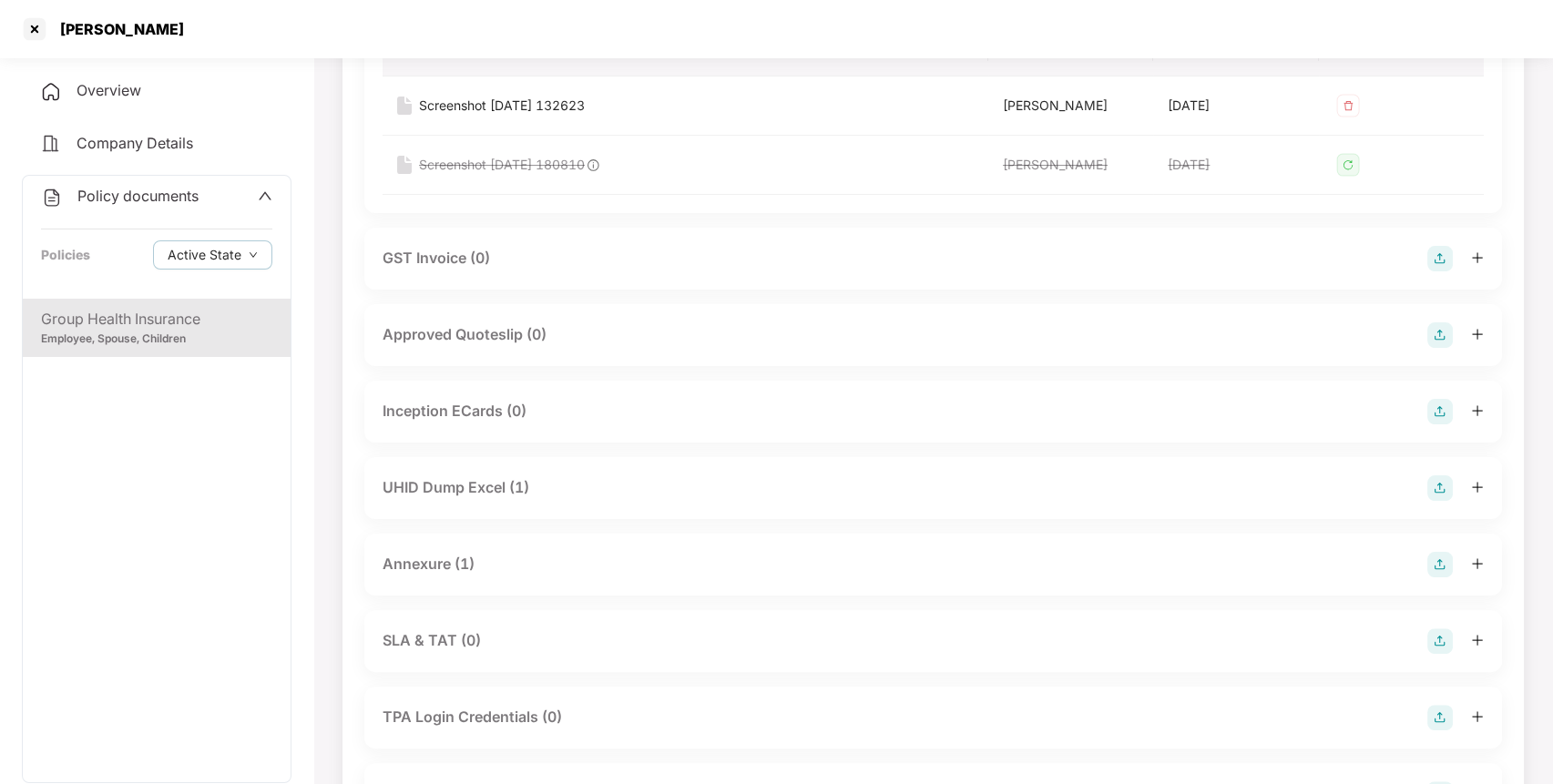
scroll to position [1147, 0]
click at [446, 478] on div "UHID Dump Excel (1)" at bounding box center [456, 483] width 147 height 23
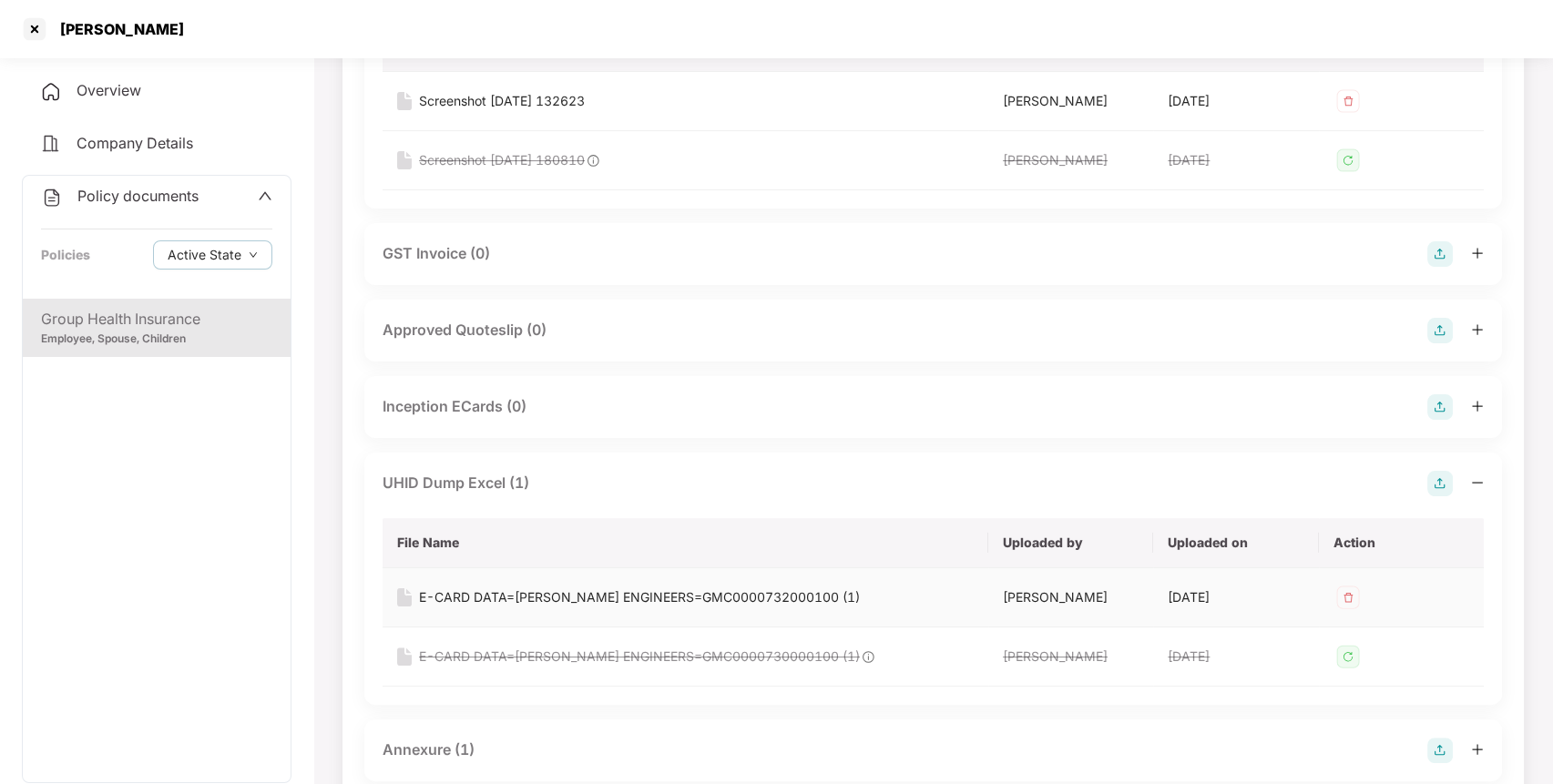
click at [478, 601] on div "E-CARD DATA=[PERSON_NAME] ENGINEERS=GMC0000732000100 (1)" at bounding box center [639, 597] width 441 height 20
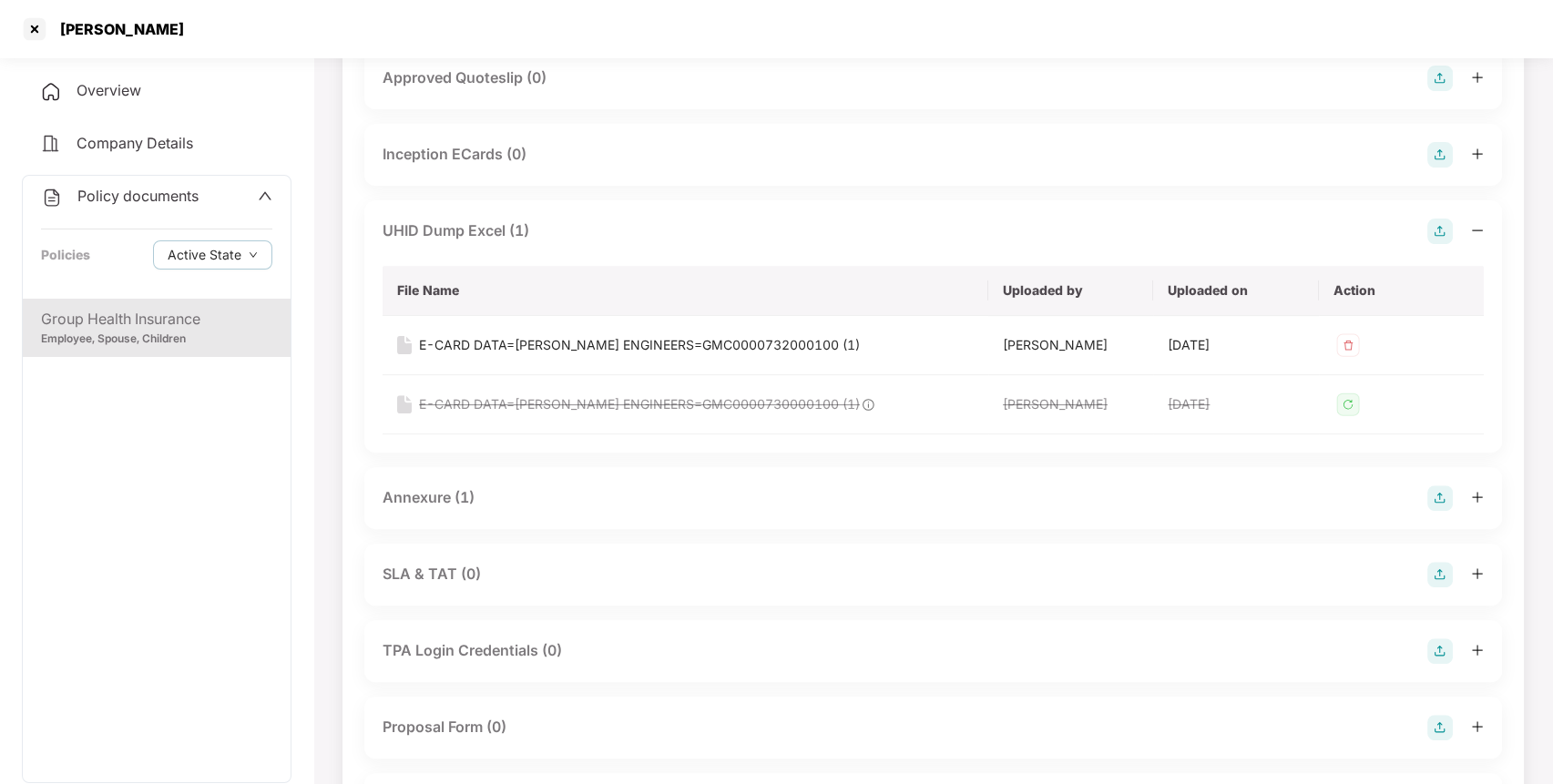
scroll to position [1538, 0]
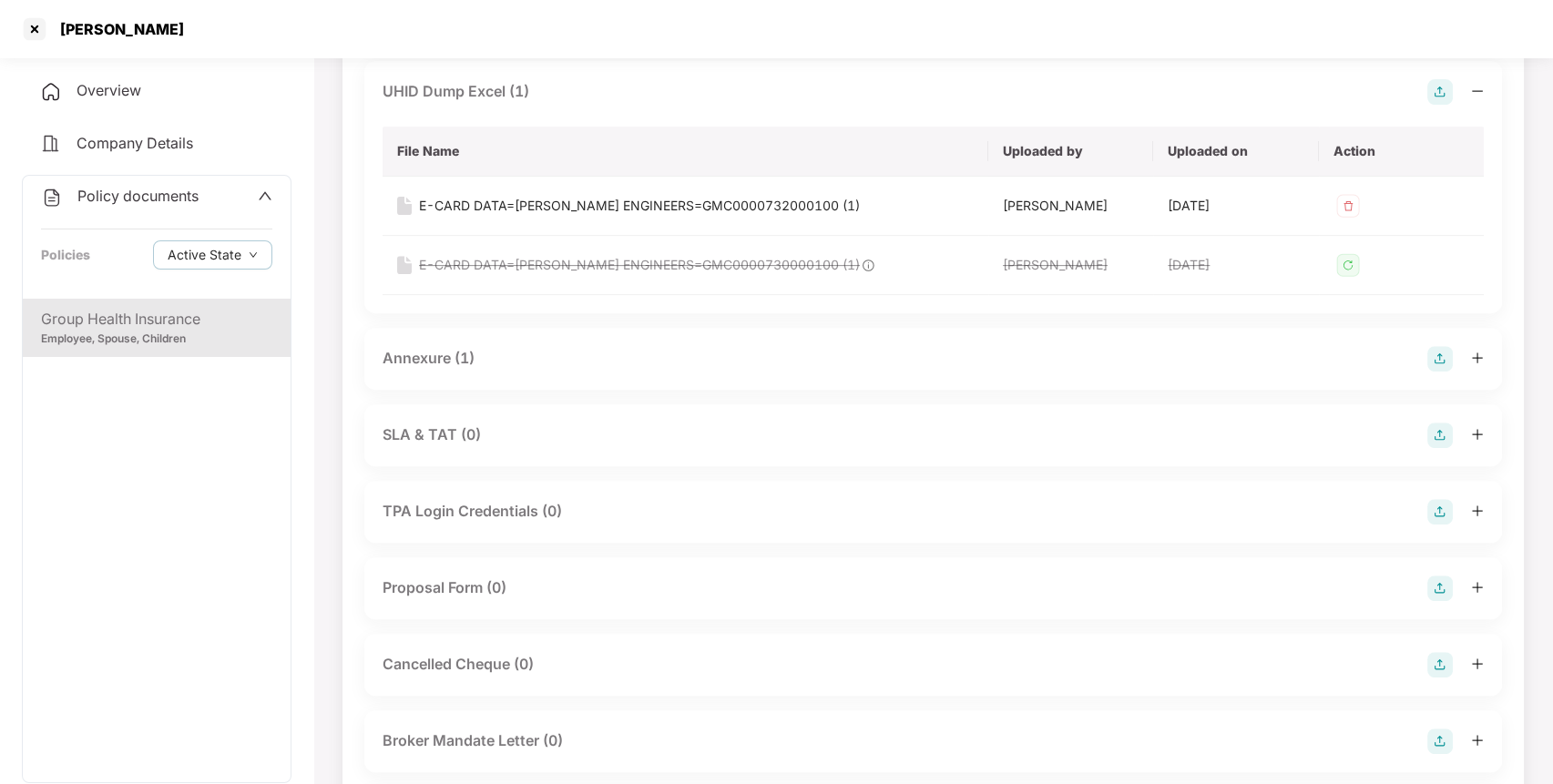
click at [423, 361] on div "Annexure (1)" at bounding box center [428, 358] width 92 height 23
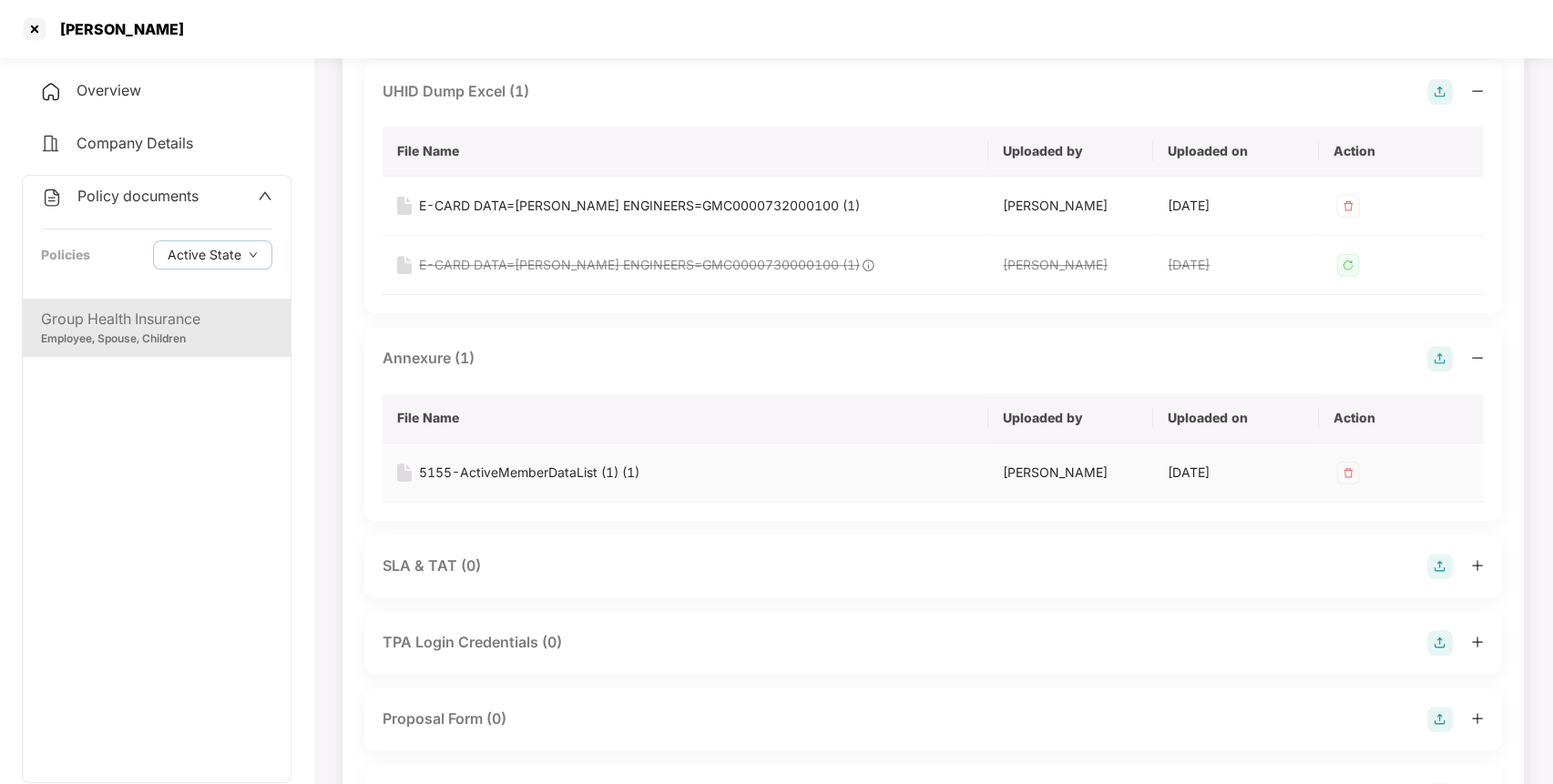
click at [476, 473] on div "5155-ActiveMemberDataList (1) (1)" at bounding box center [529, 473] width 220 height 20
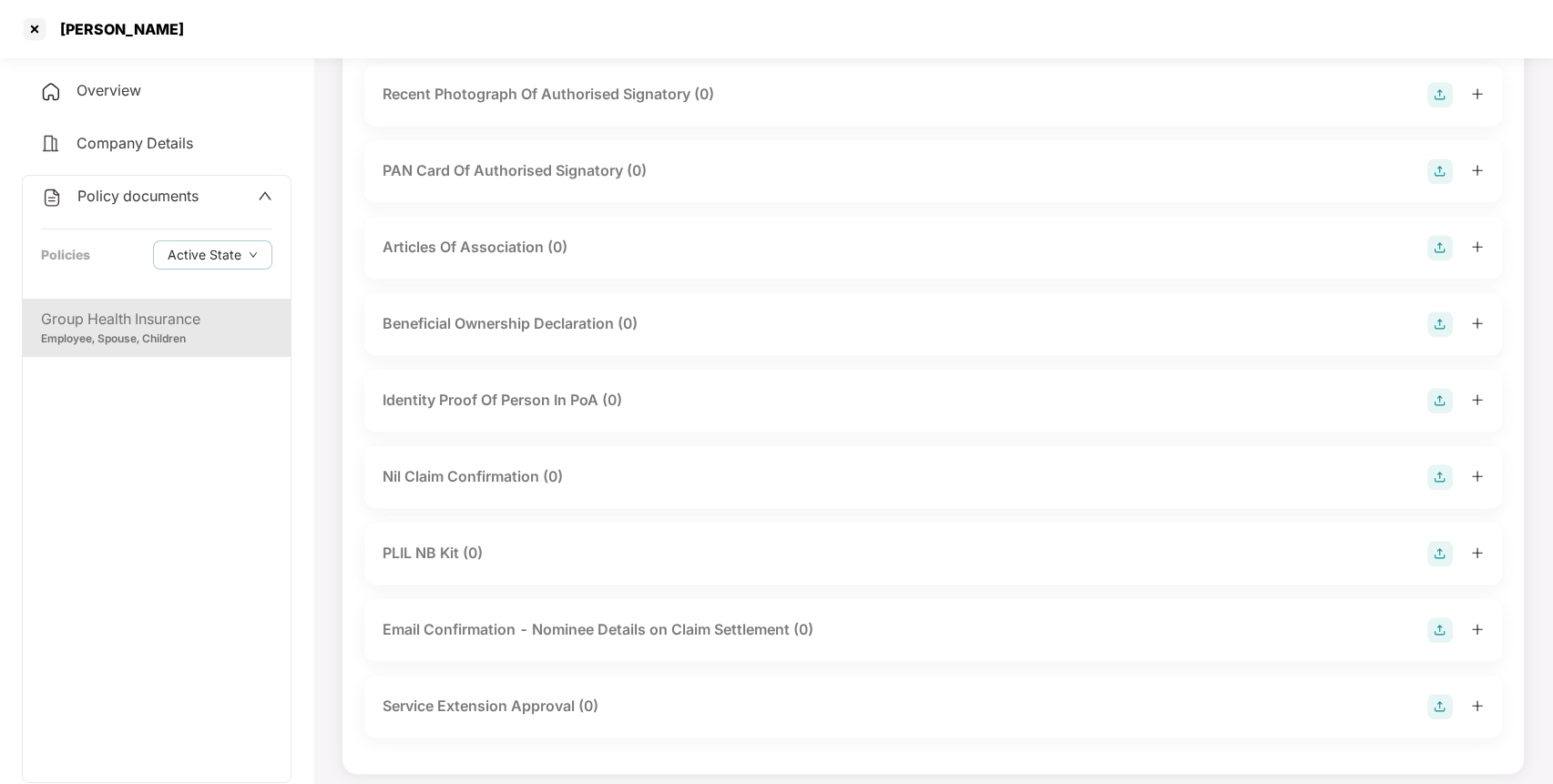
scroll to position [3014, 0]
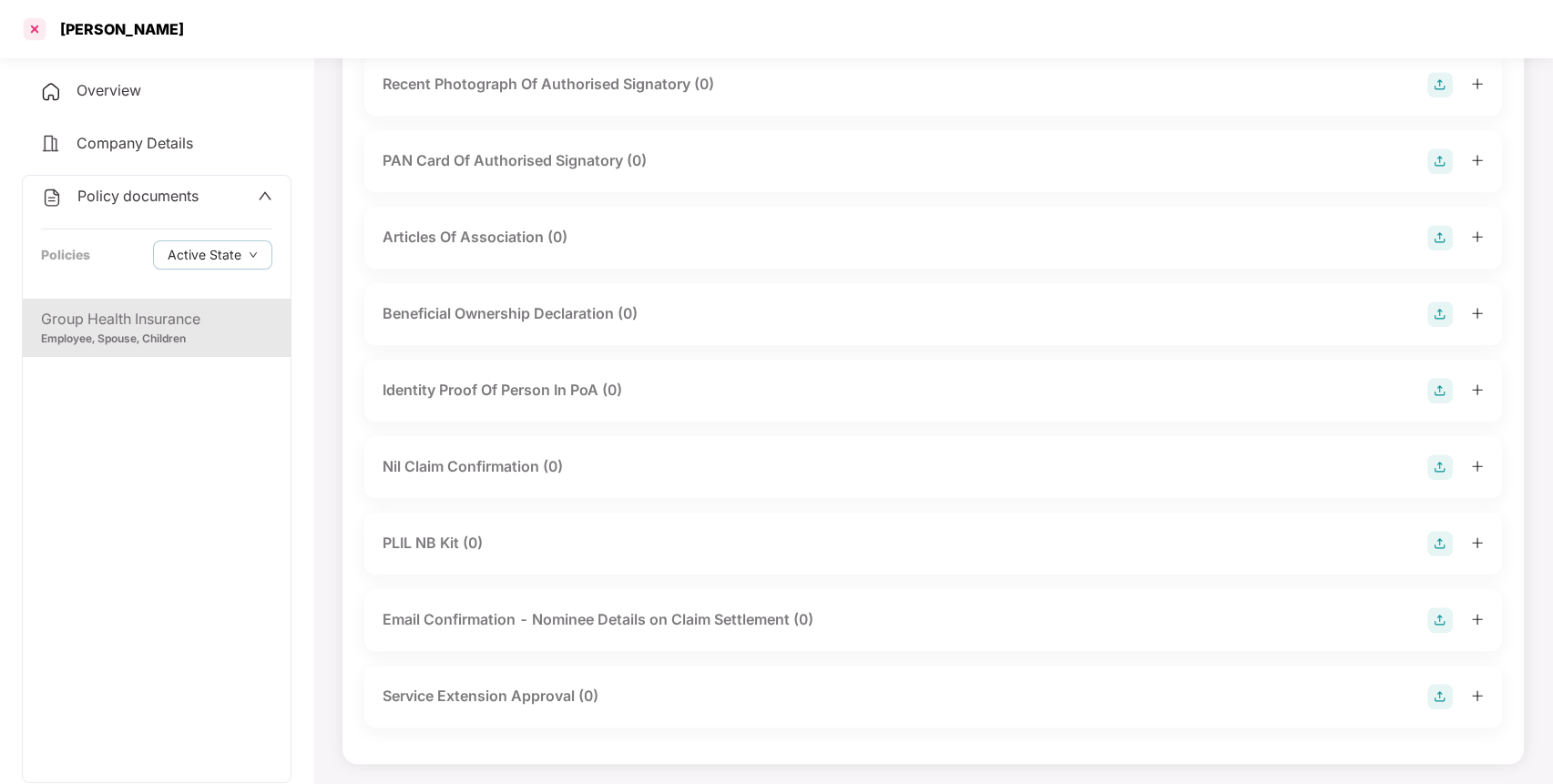
click at [37, 21] on div at bounding box center [34, 29] width 29 height 29
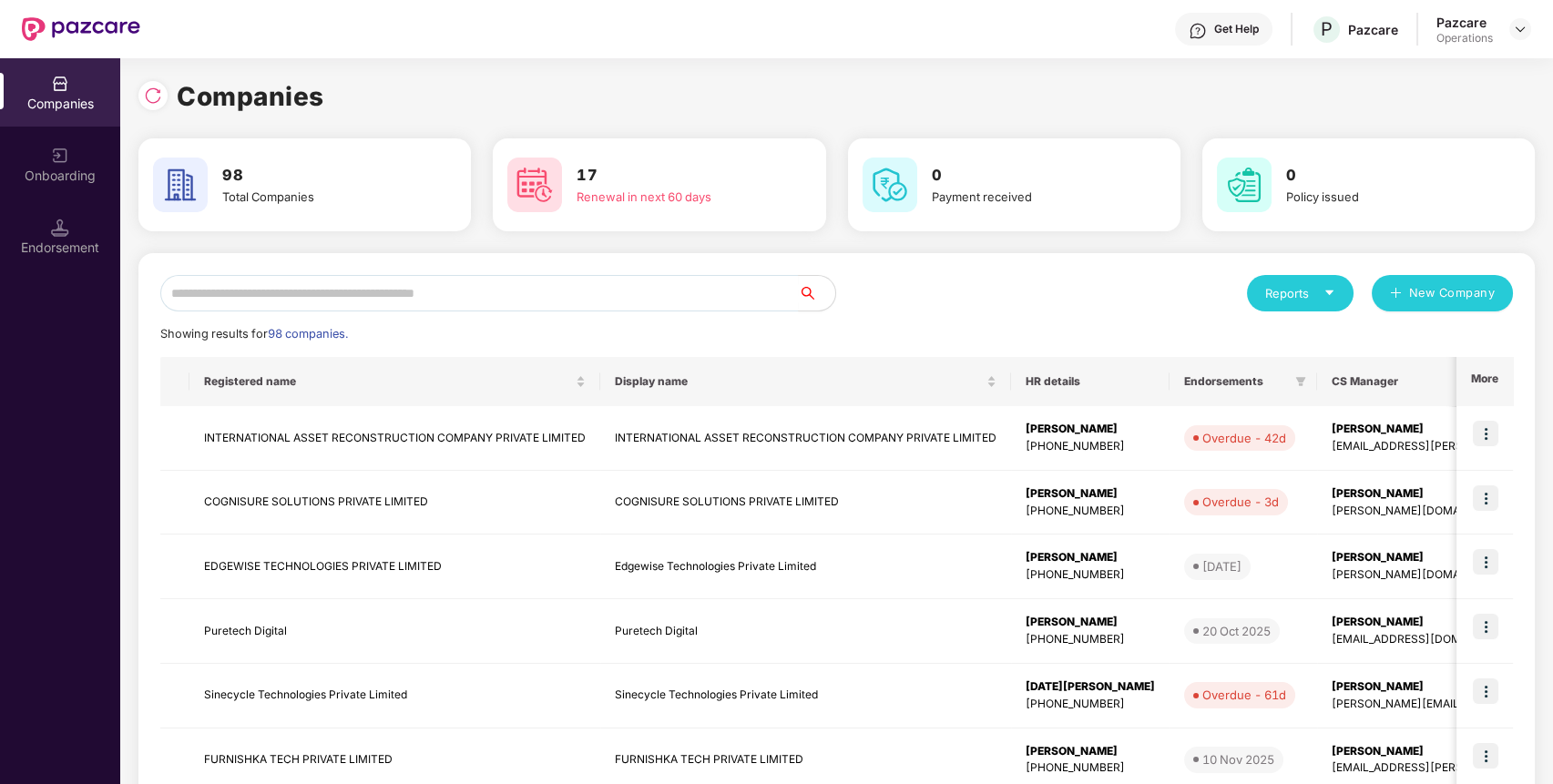
scroll to position [0, 0]
click at [407, 281] on input "text" at bounding box center [480, 293] width 638 height 36
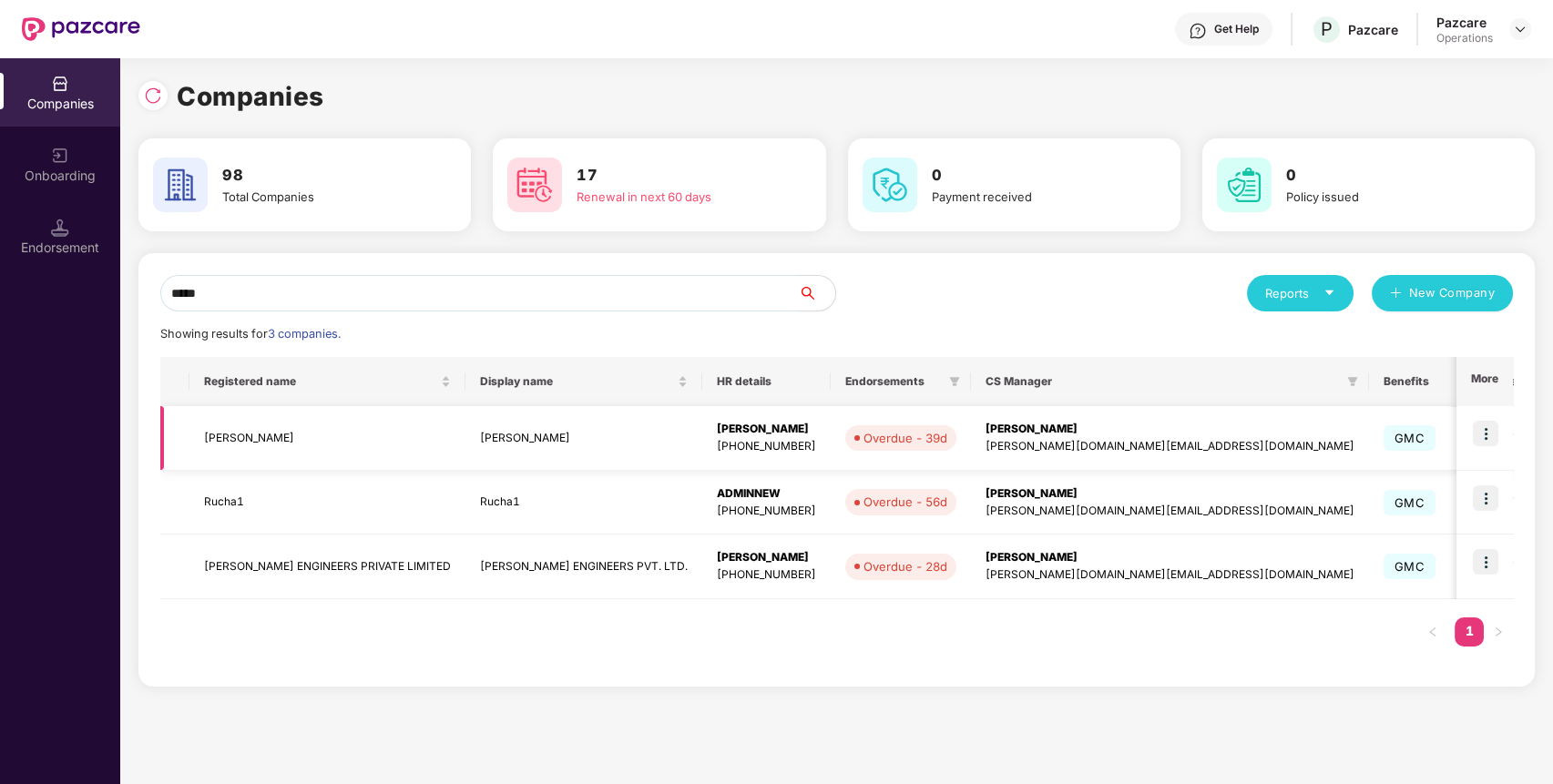
type input "*****"
click at [1501, 442] on td at bounding box center [1484, 438] width 57 height 65
click at [1485, 443] on img at bounding box center [1485, 433] width 25 height 25
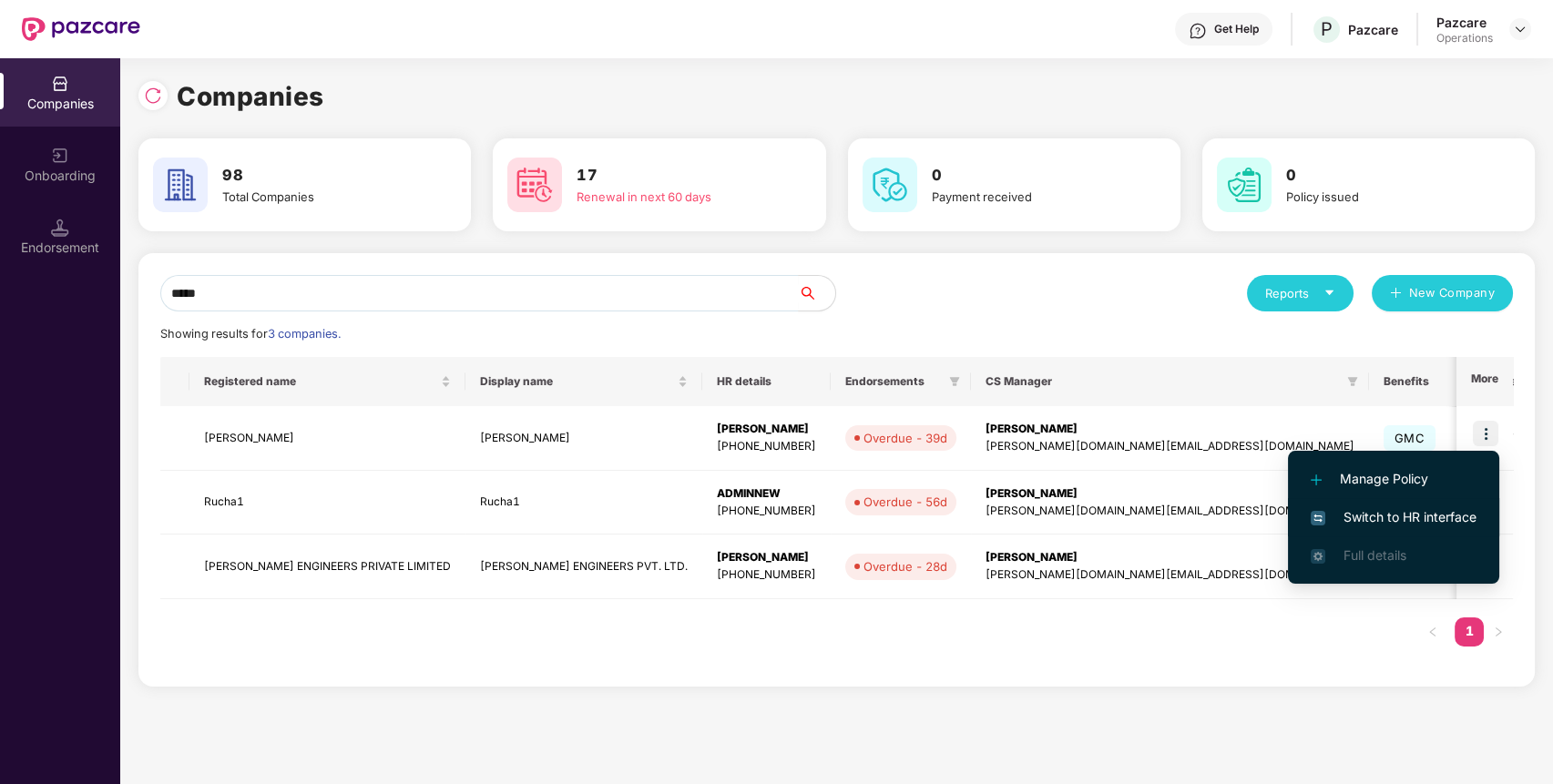
click at [1455, 504] on li "Switch to HR interface" at bounding box center [1393, 516] width 211 height 38
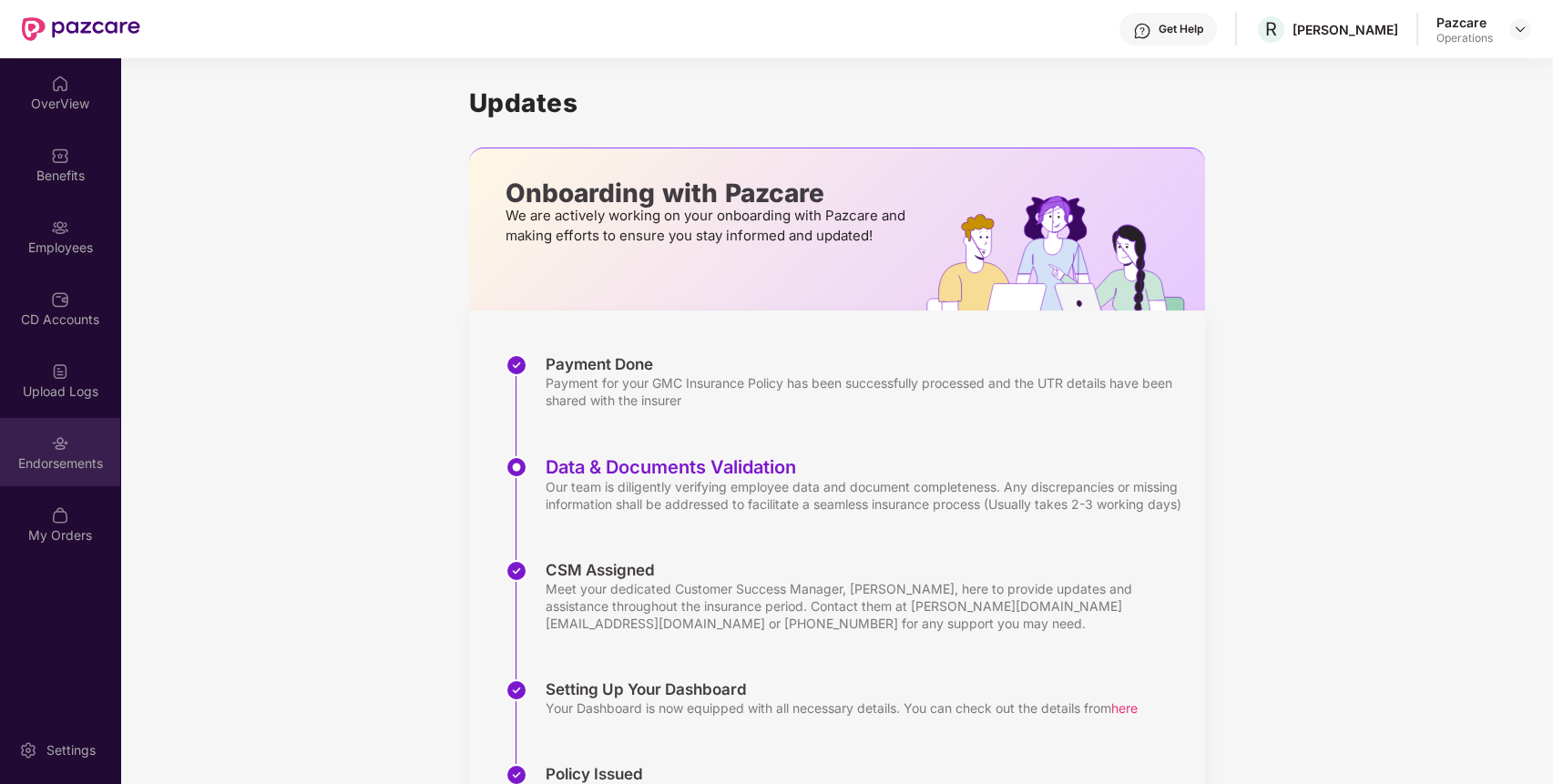
click at [36, 430] on div "Endorsements" at bounding box center [59, 452] width 120 height 69
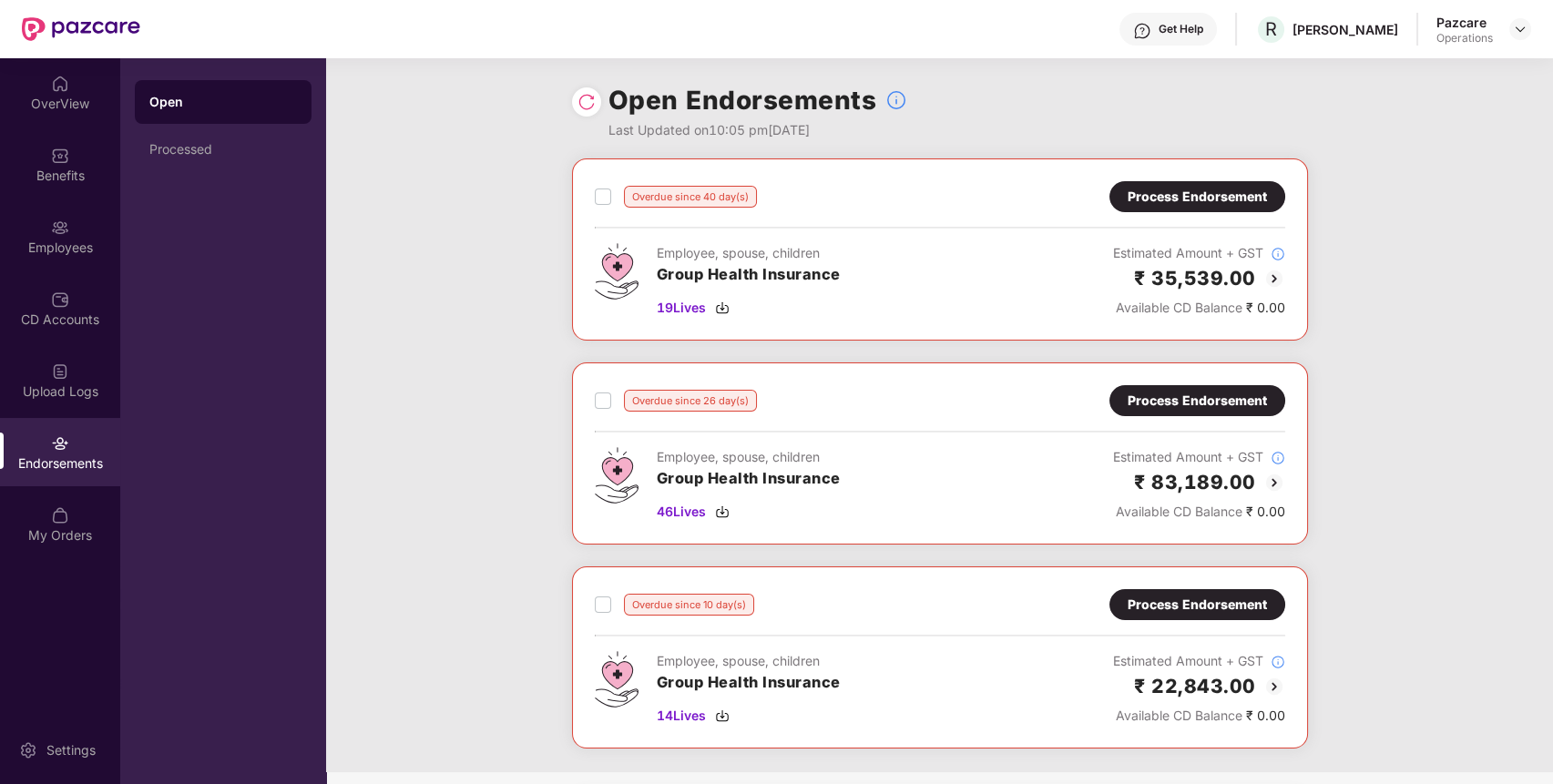
click at [402, 621] on div "Overdue since 40 day(s) Process Endorsement Employee, spouse, children Group He…" at bounding box center [940, 465] width 1227 height 614
click at [1520, 23] on img at bounding box center [1520, 30] width 15 height 15
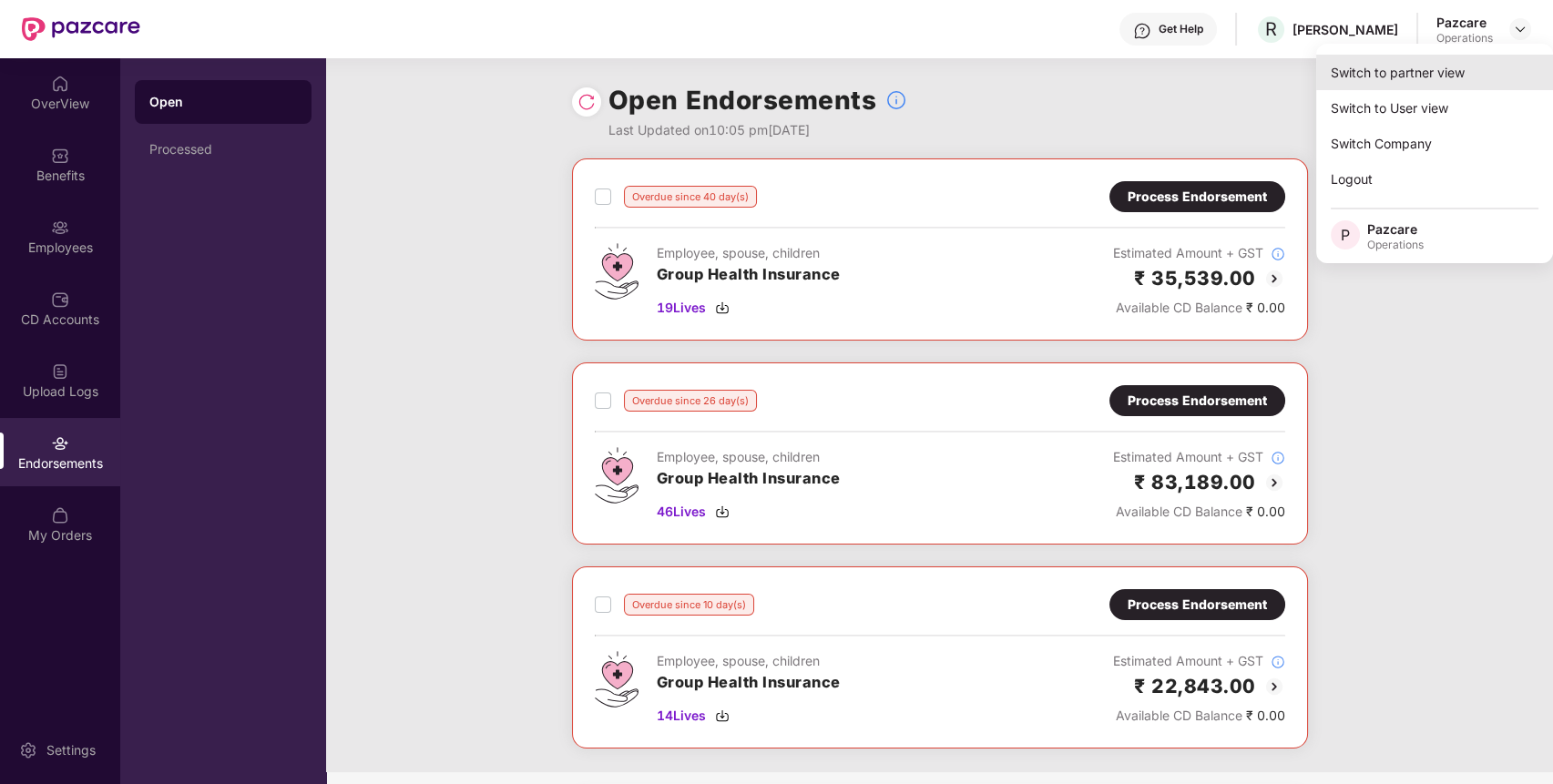
click at [1389, 82] on div "Switch to partner view" at bounding box center [1434, 72] width 237 height 35
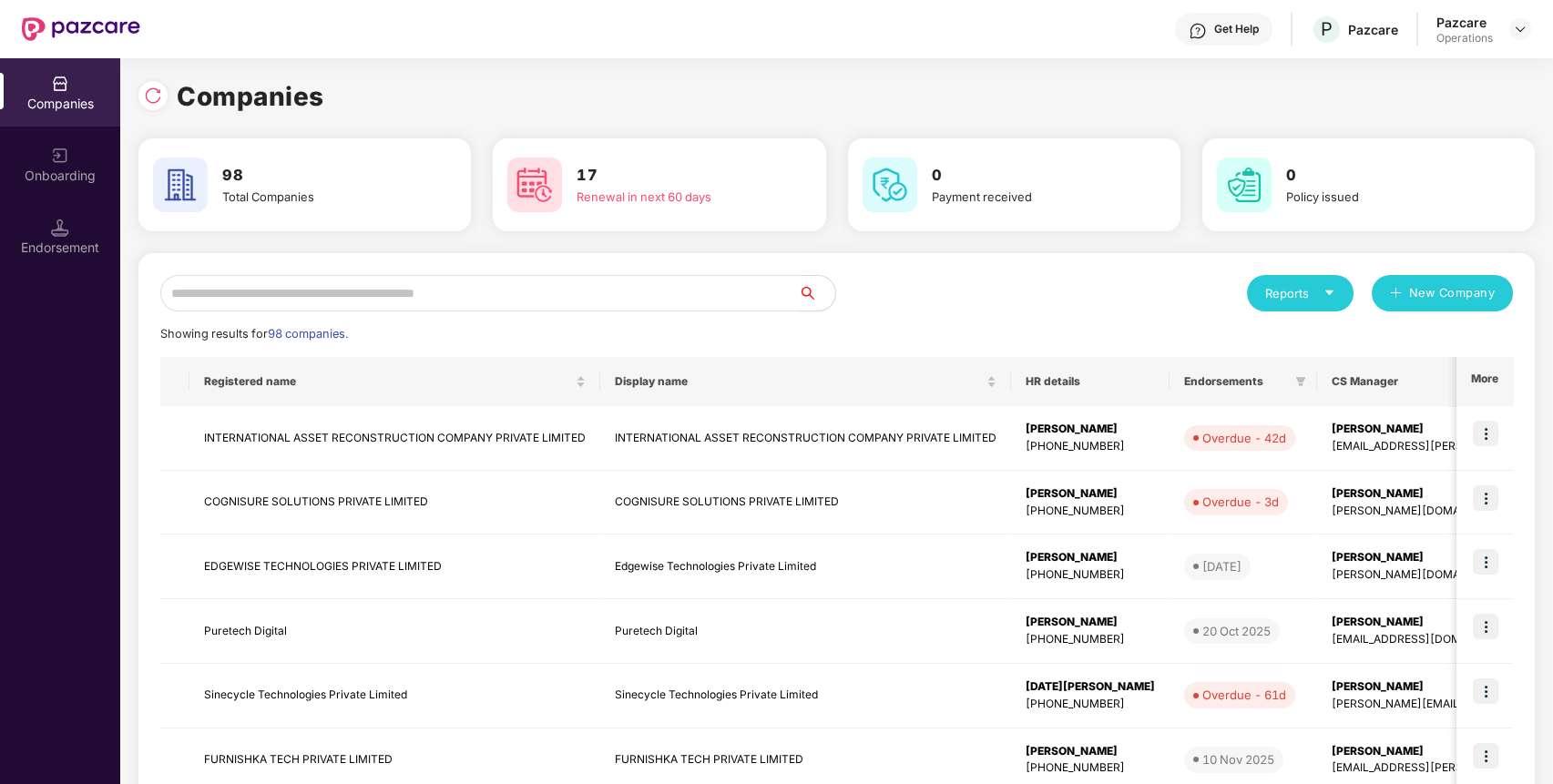
click at [582, 297] on input "text" at bounding box center [480, 293] width 638 height 36
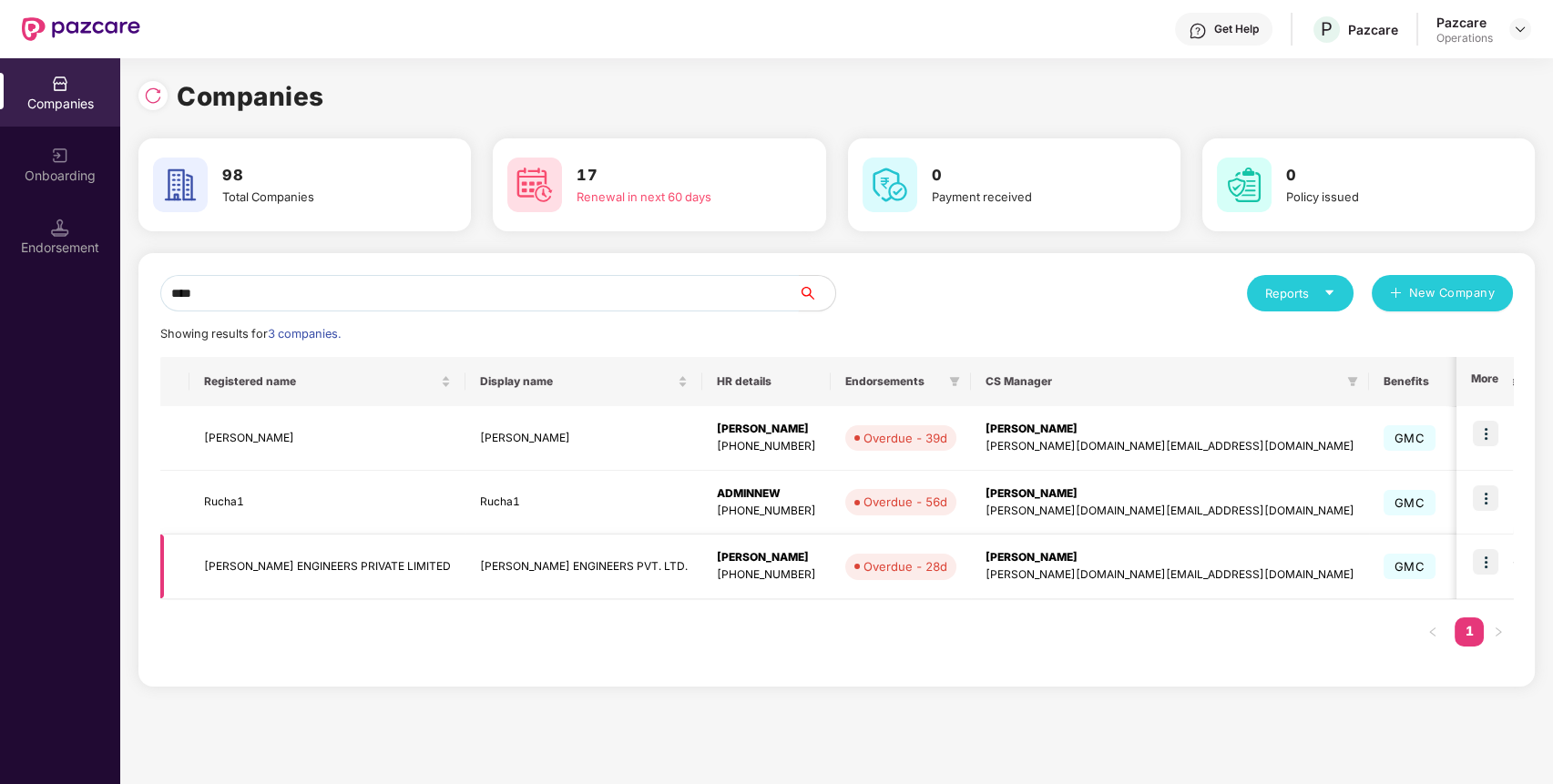
type input "****"
click at [1492, 568] on img at bounding box center [1485, 561] width 25 height 25
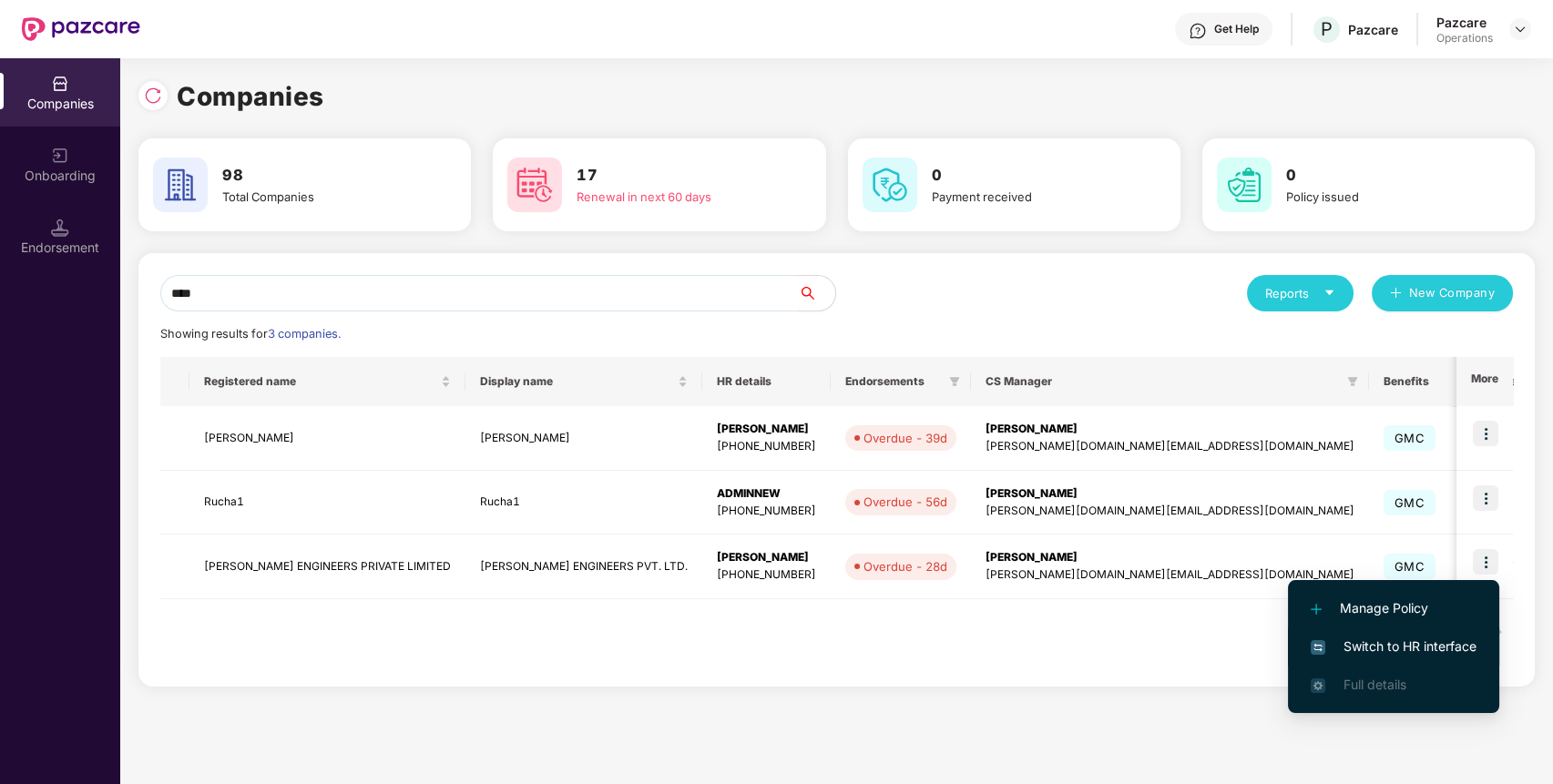
click at [1415, 639] on span "Switch to HR interface" at bounding box center [1393, 647] width 165 height 20
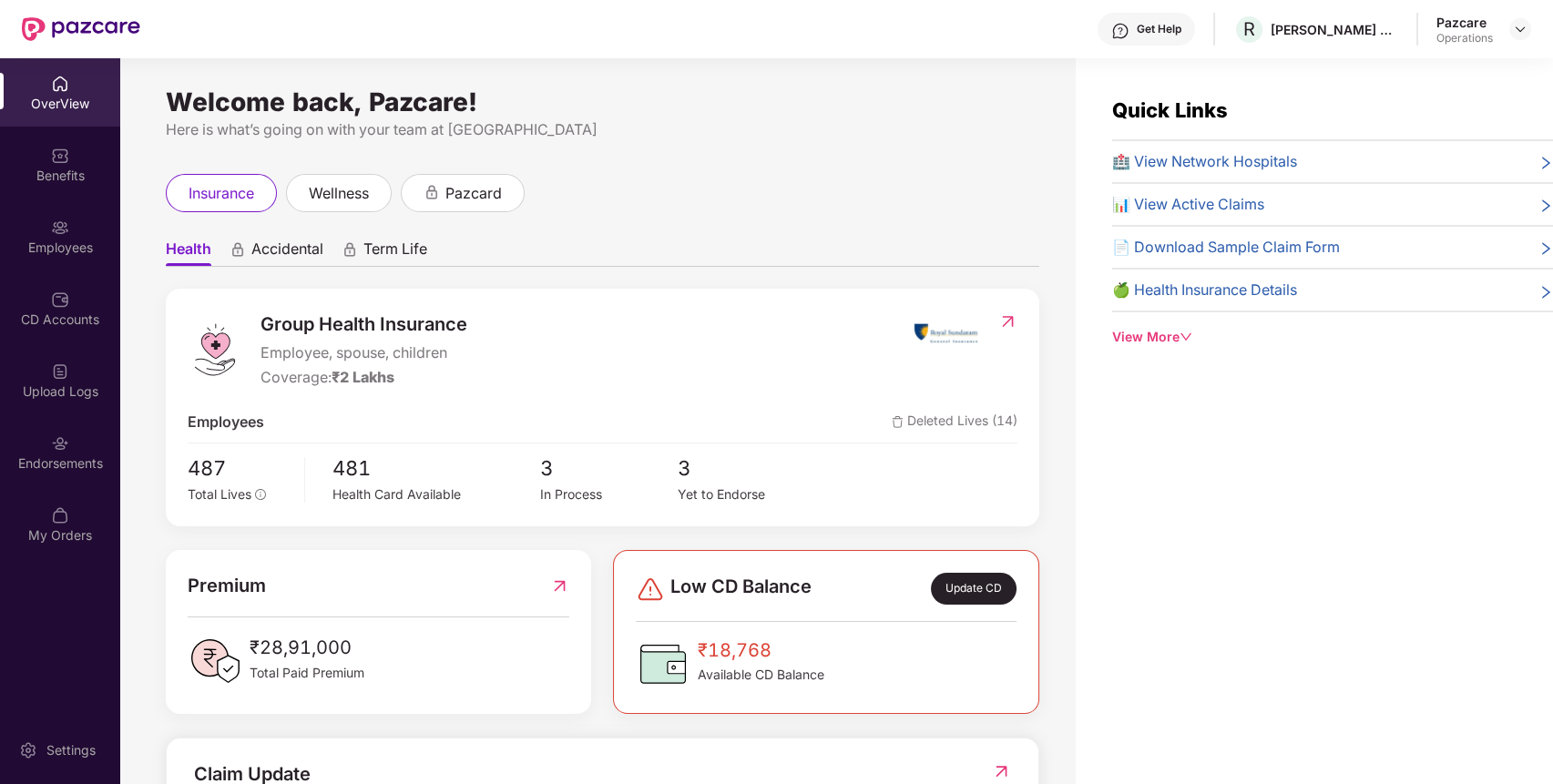
click at [50, 182] on div "Benefits" at bounding box center [59, 176] width 120 height 19
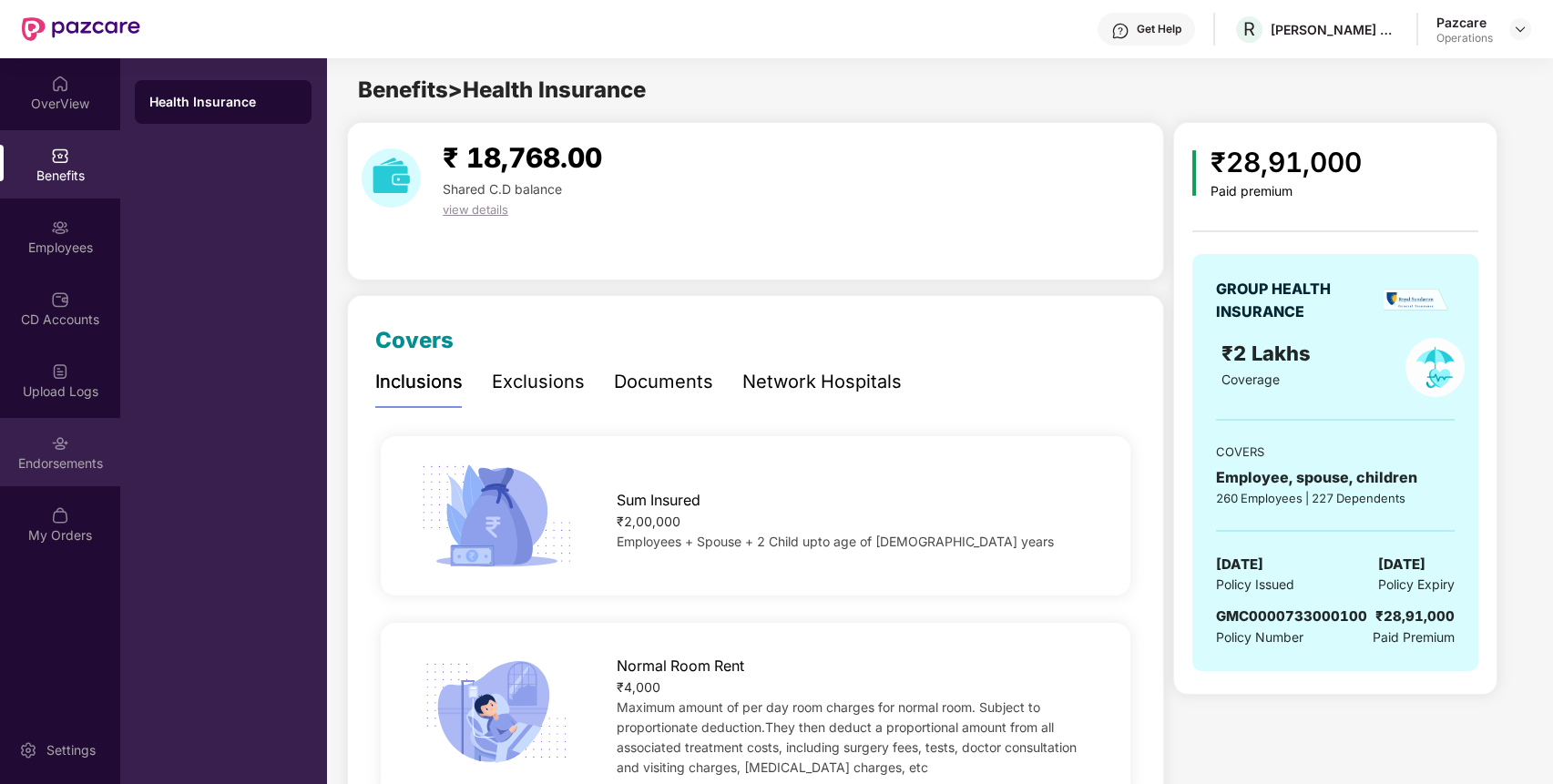
click at [70, 451] on div "Endorsements" at bounding box center [59, 452] width 120 height 69
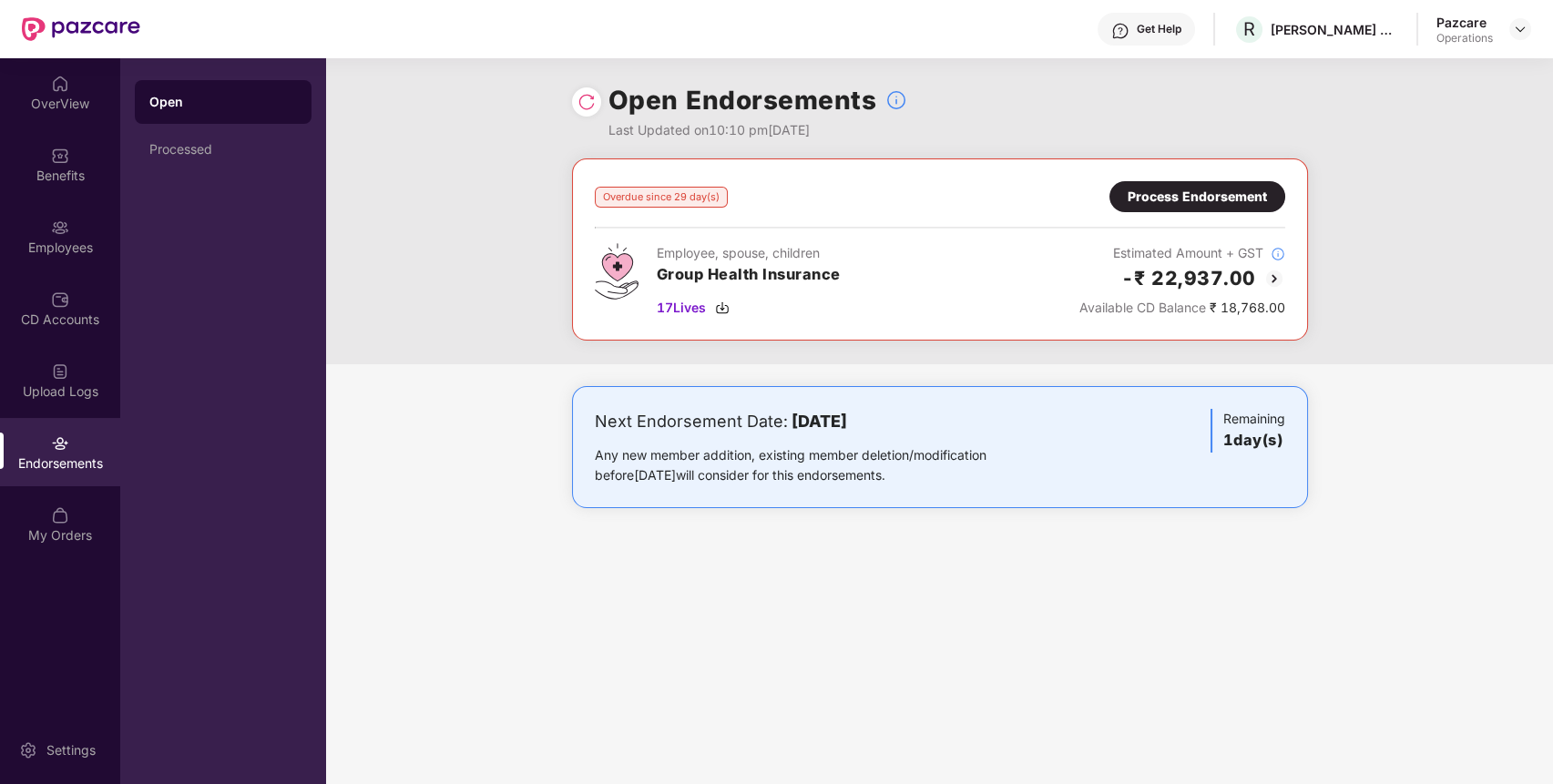
click at [1147, 188] on div "Process Endorsement" at bounding box center [1197, 197] width 139 height 20
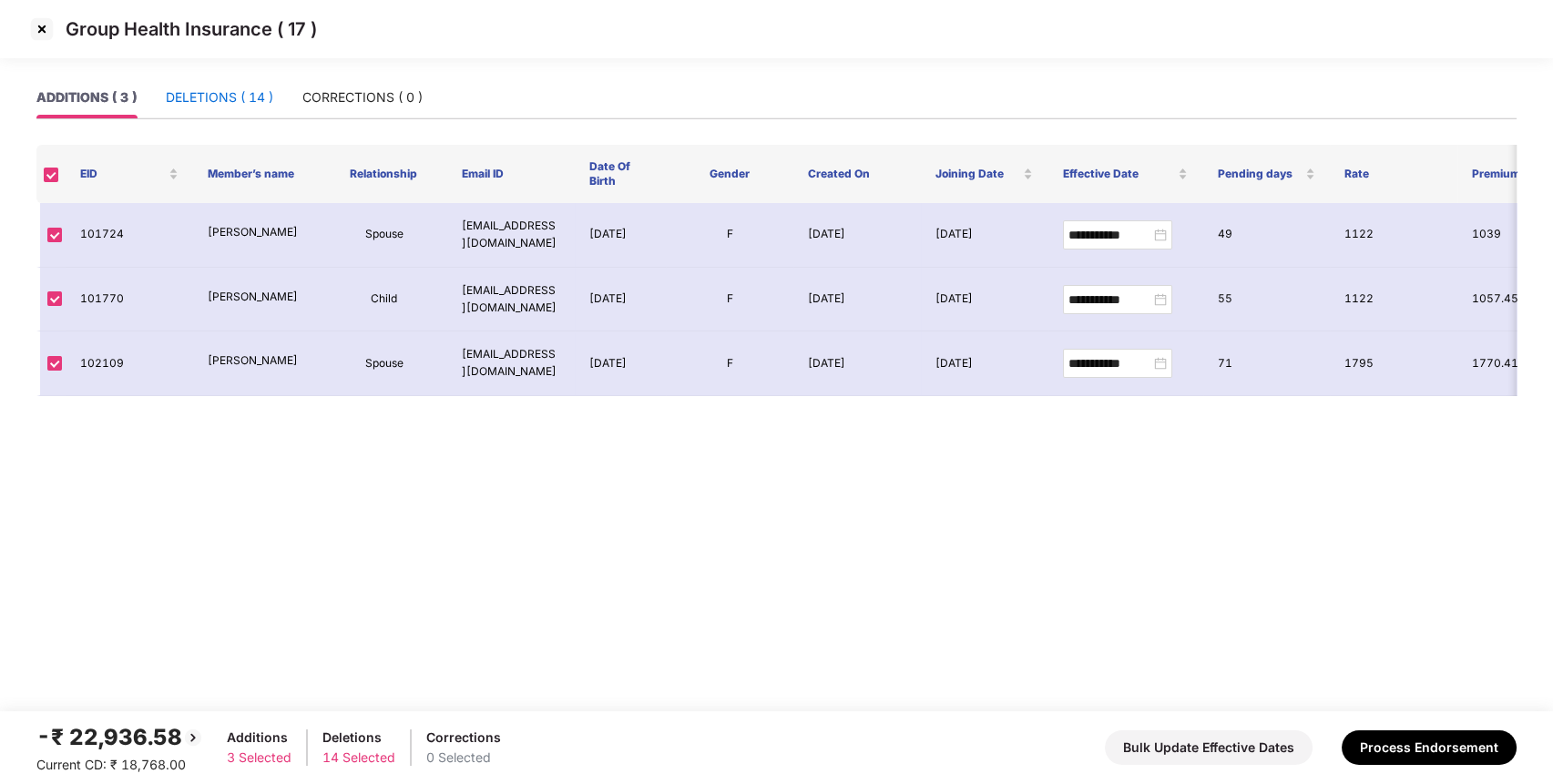
click at [250, 98] on div "DELETIONS ( 14 )" at bounding box center [219, 98] width 108 height 20
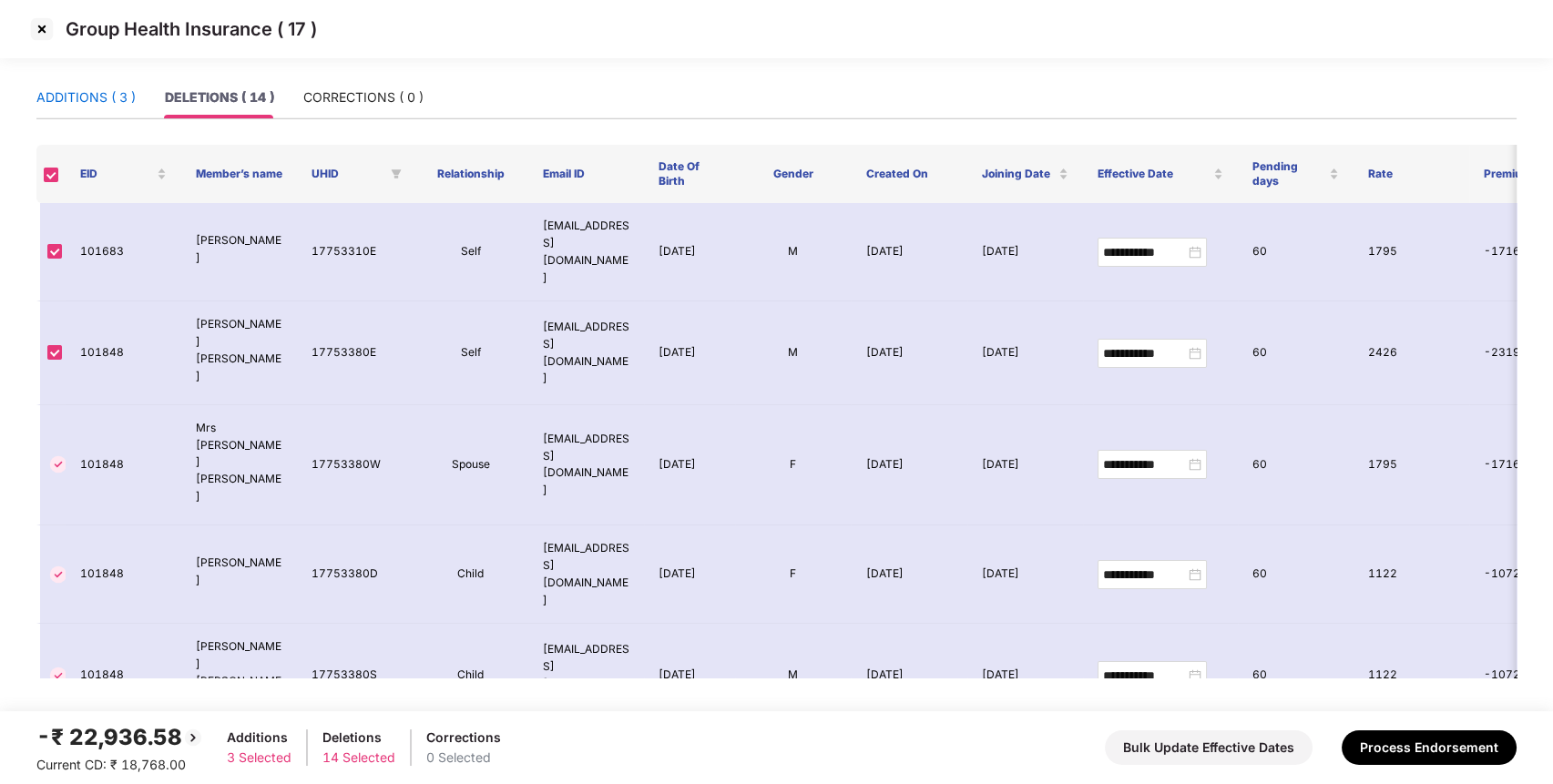
click at [78, 102] on div "ADDITIONS ( 3 )" at bounding box center [86, 98] width 99 height 20
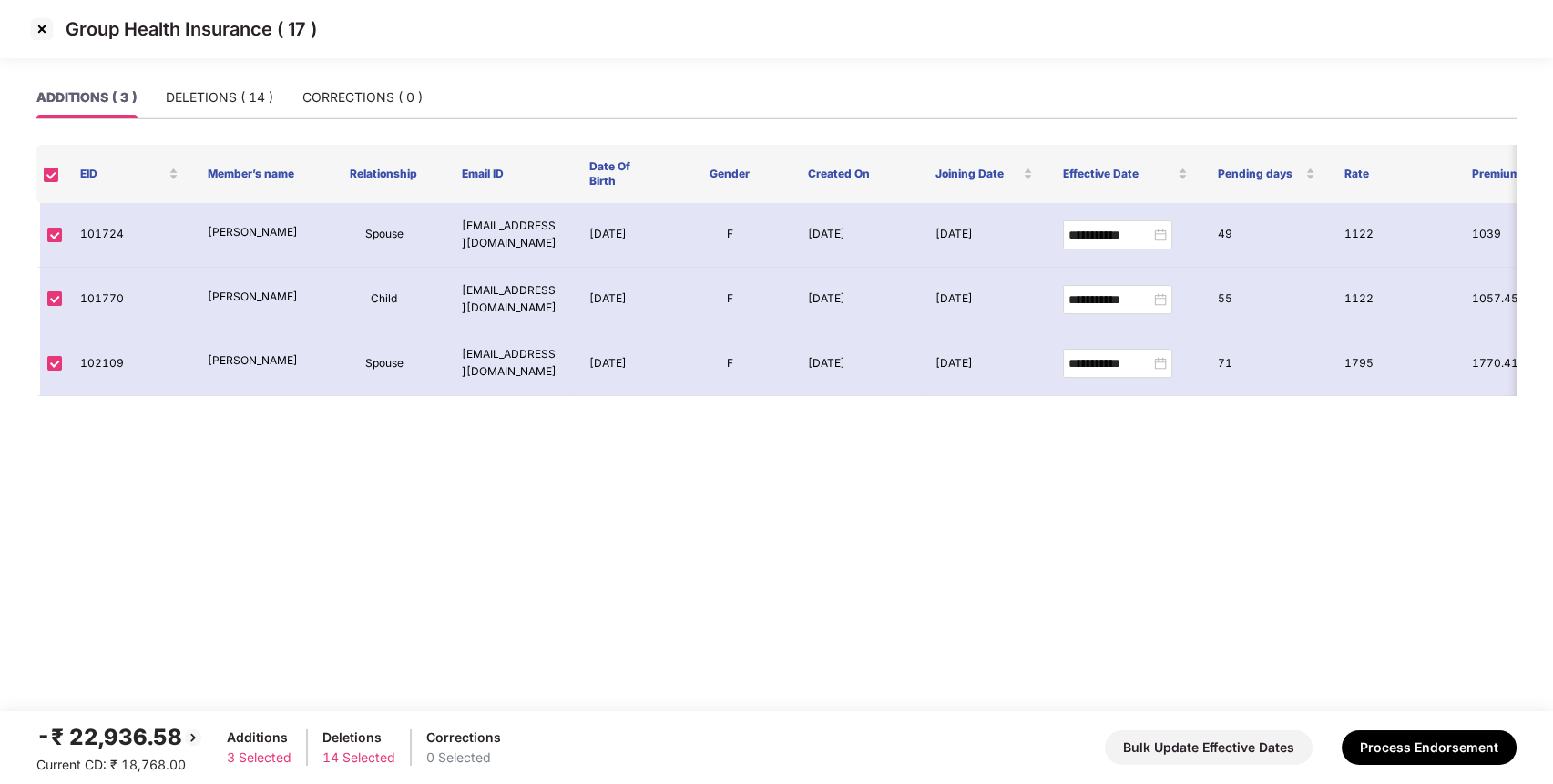
click at [46, 32] on img at bounding box center [41, 29] width 29 height 29
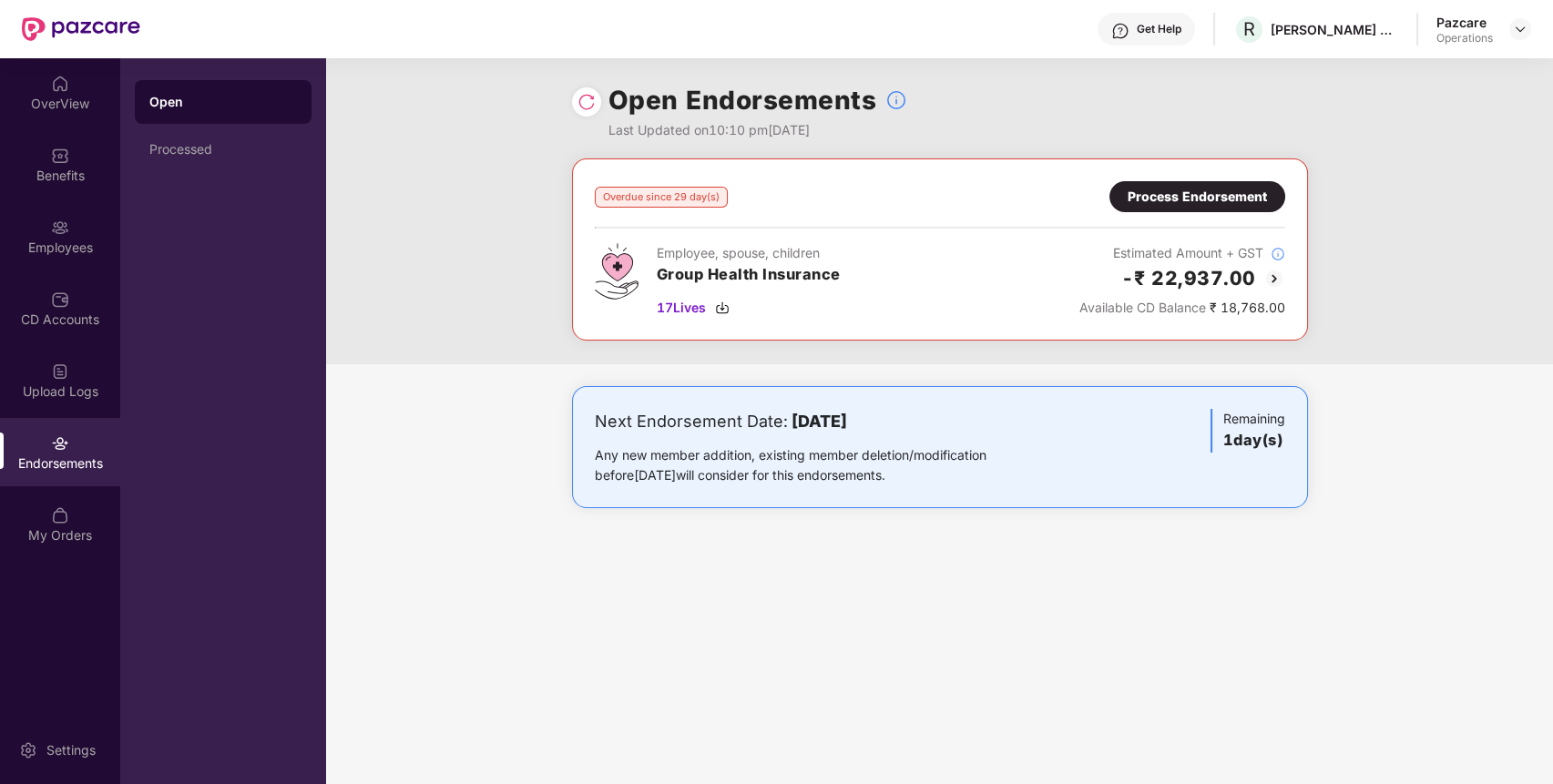
click at [885, 583] on div "Open Endorsements Last Updated on 10:10 pm[DATE] Overdue since 29 day(s) Proces…" at bounding box center [940, 421] width 1227 height 725
click at [1063, 599] on div "Open Endorsements Last Updated on 10:10 pm[DATE] Overdue since 29 day(s) Proces…" at bounding box center [940, 421] width 1227 height 725
click at [1078, 640] on div "Open Endorsements Last Updated on 10:10 pm[DATE] Overdue since 29 day(s) Proces…" at bounding box center [940, 421] width 1227 height 725
click at [696, 308] on span "17 Lives" at bounding box center [681, 307] width 49 height 20
click at [1524, 24] on img at bounding box center [1520, 30] width 15 height 15
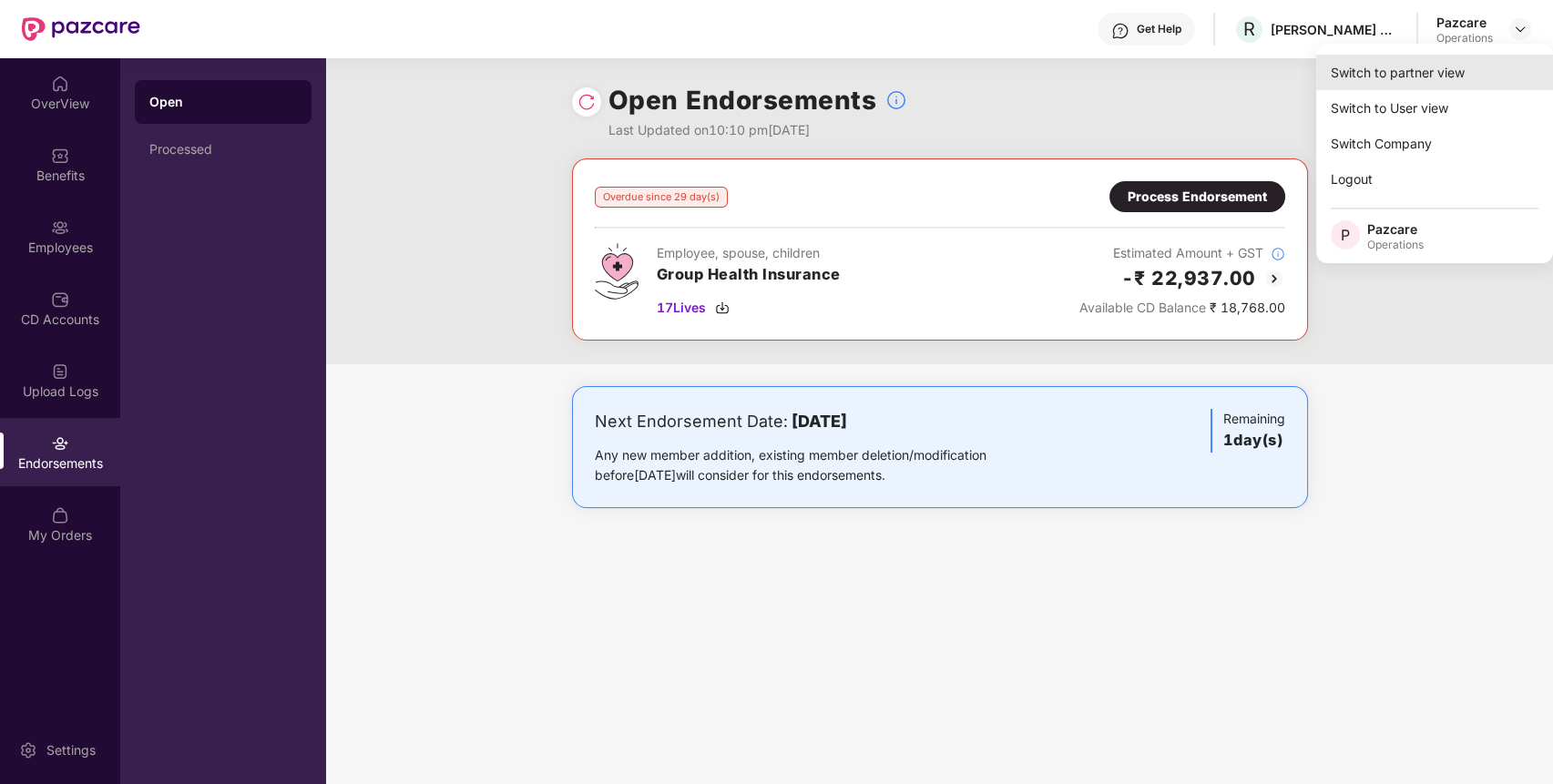
click at [1470, 59] on div "Switch to partner view" at bounding box center [1434, 72] width 237 height 35
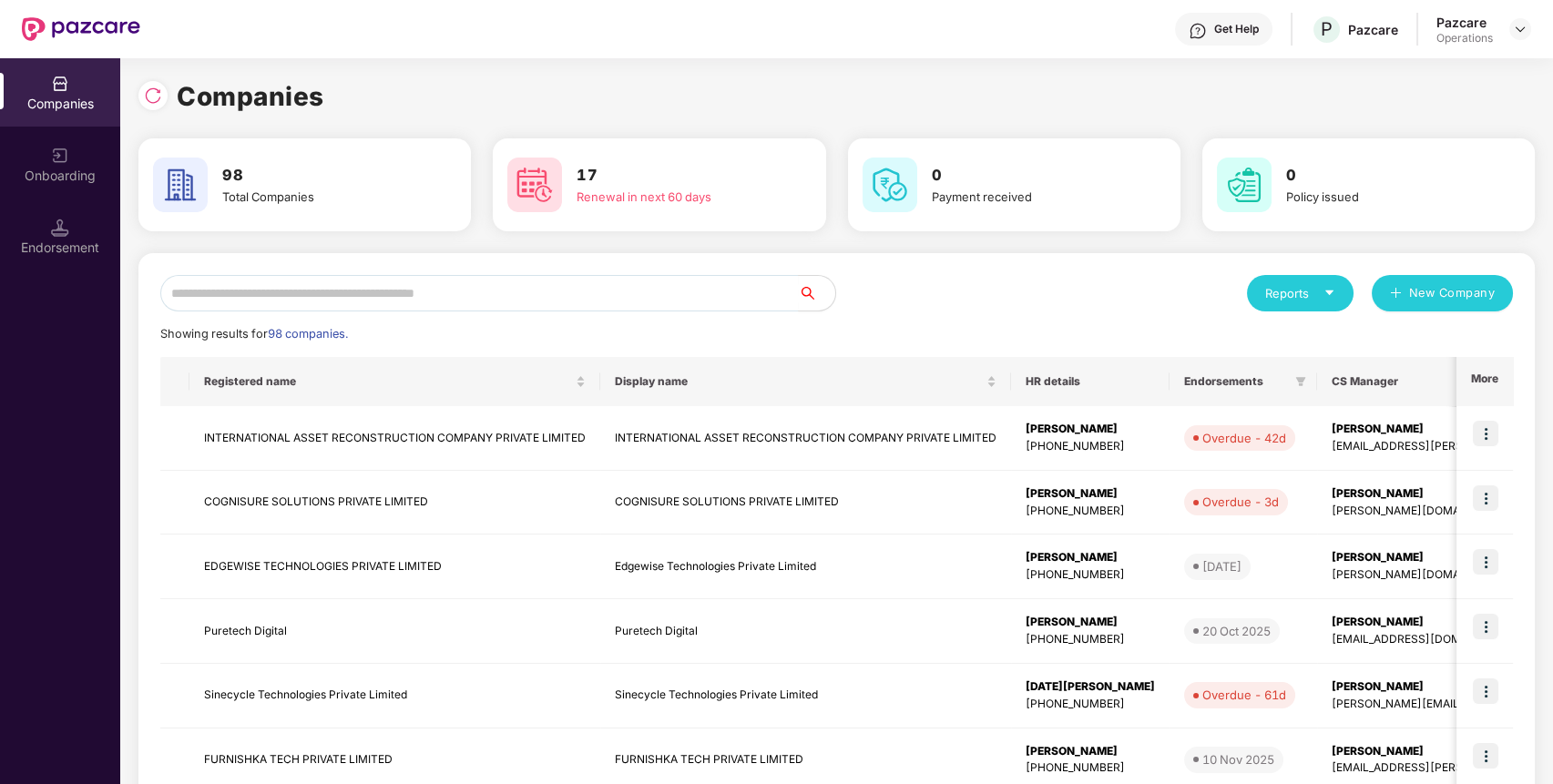
click at [1340, 279] on div "Reports" at bounding box center [1300, 293] width 107 height 36
click at [1313, 342] on div "Companies" at bounding box center [1292, 342] width 67 height 20
click at [665, 286] on input "text" at bounding box center [480, 293] width 638 height 36
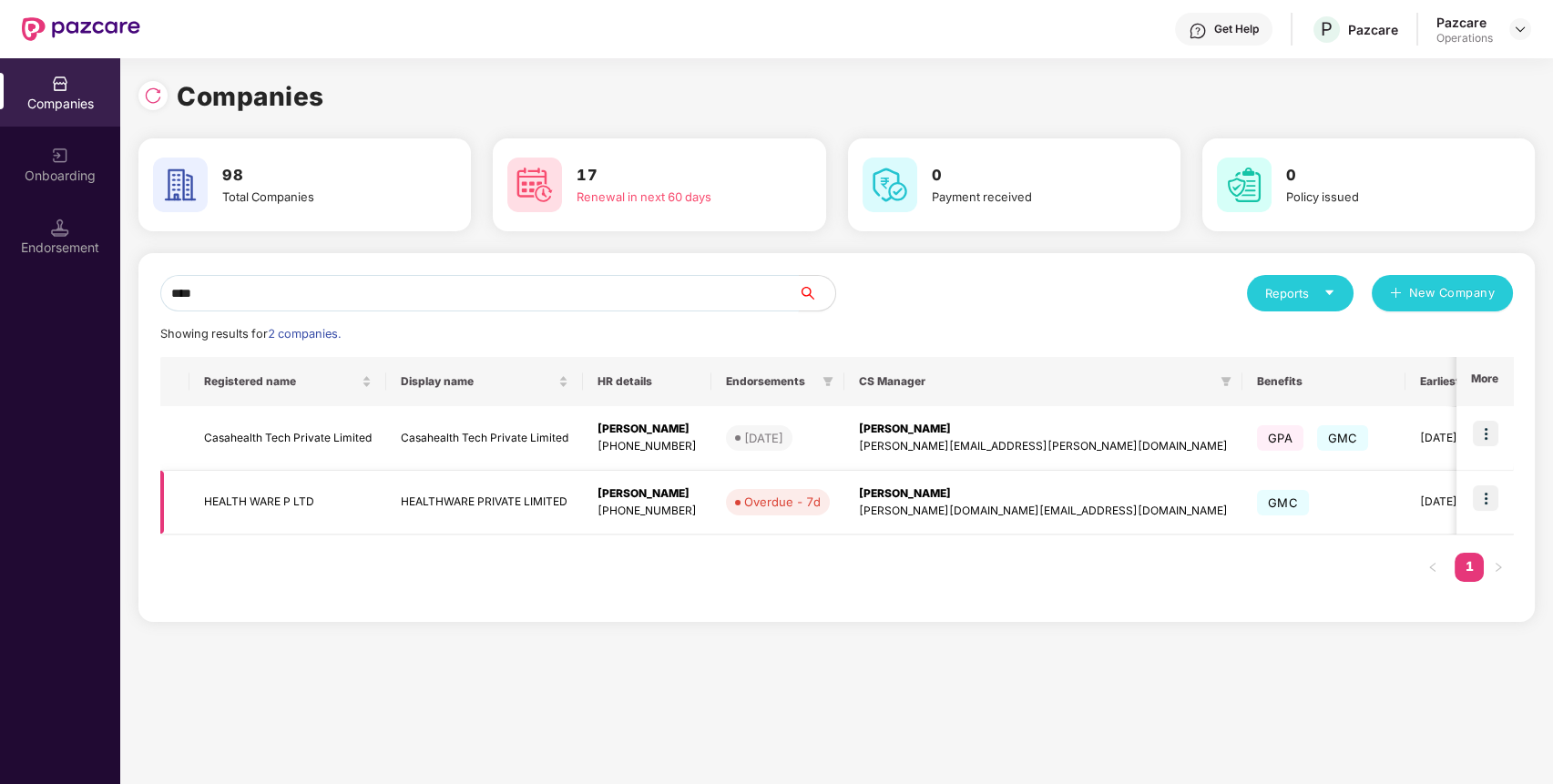
type input "****"
click at [1492, 496] on img at bounding box center [1485, 497] width 25 height 25
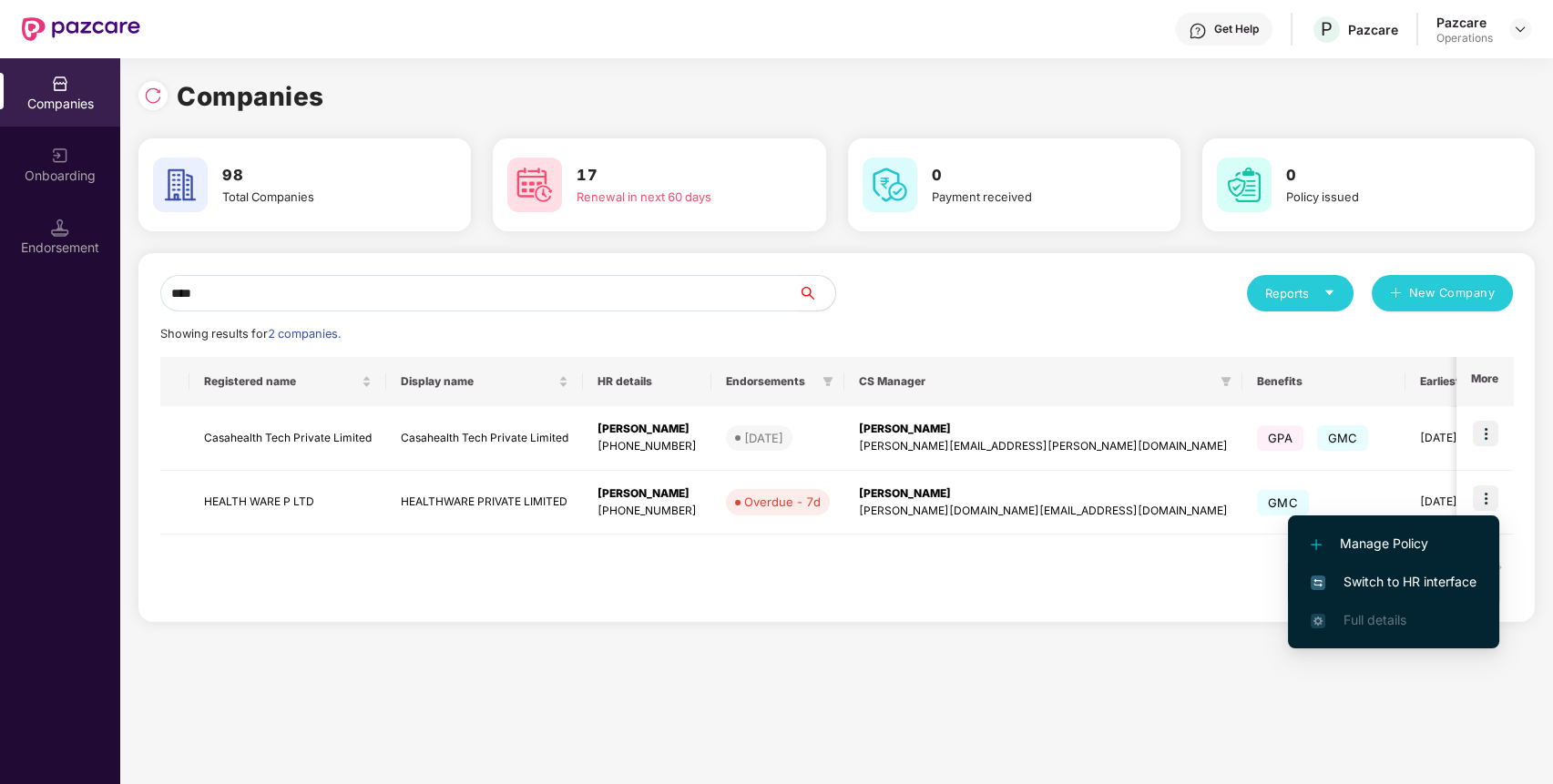
click at [1439, 572] on span "Switch to HR interface" at bounding box center [1393, 582] width 165 height 20
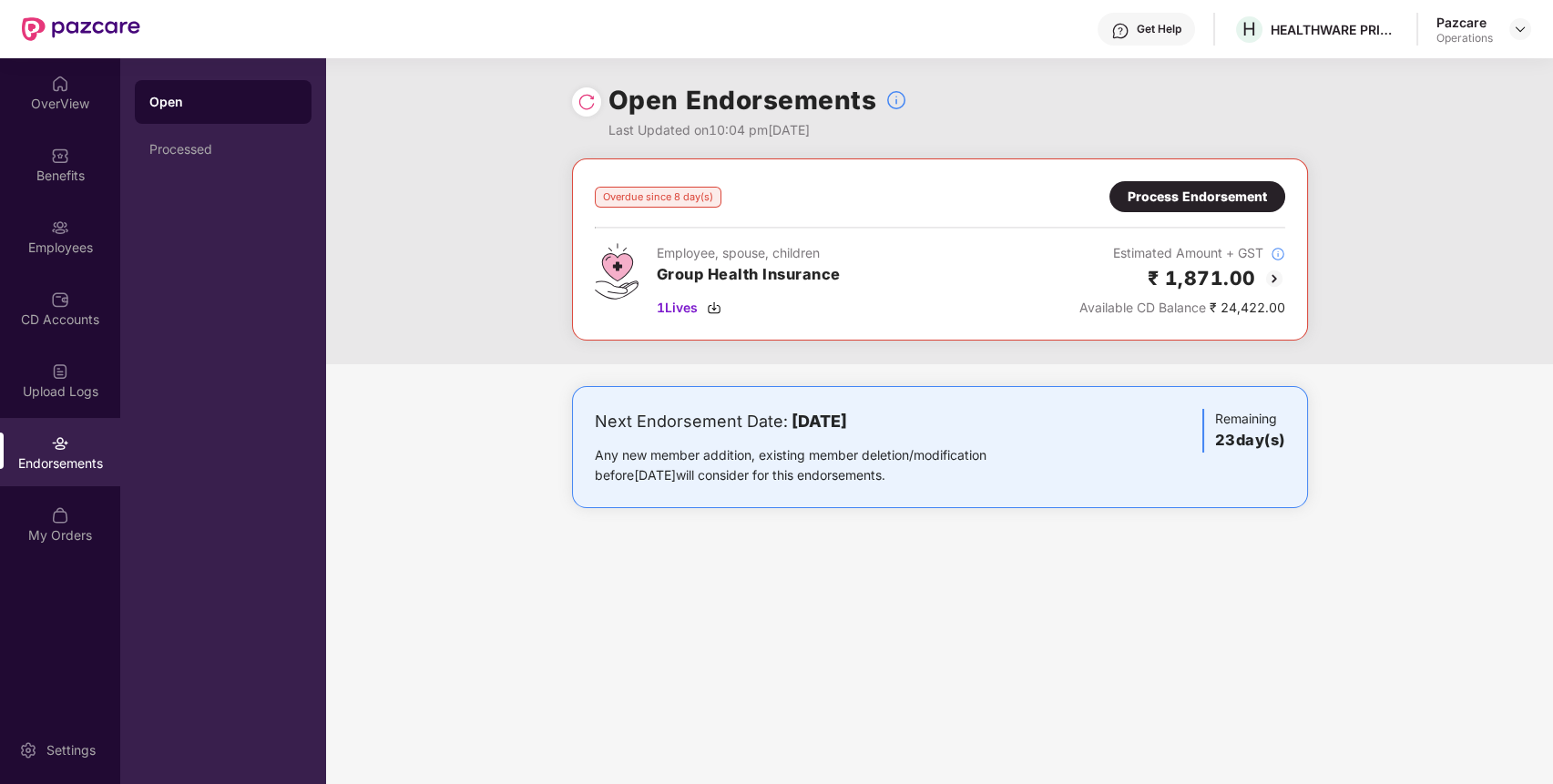
click at [1219, 195] on div "Process Endorsement" at bounding box center [1197, 197] width 139 height 20
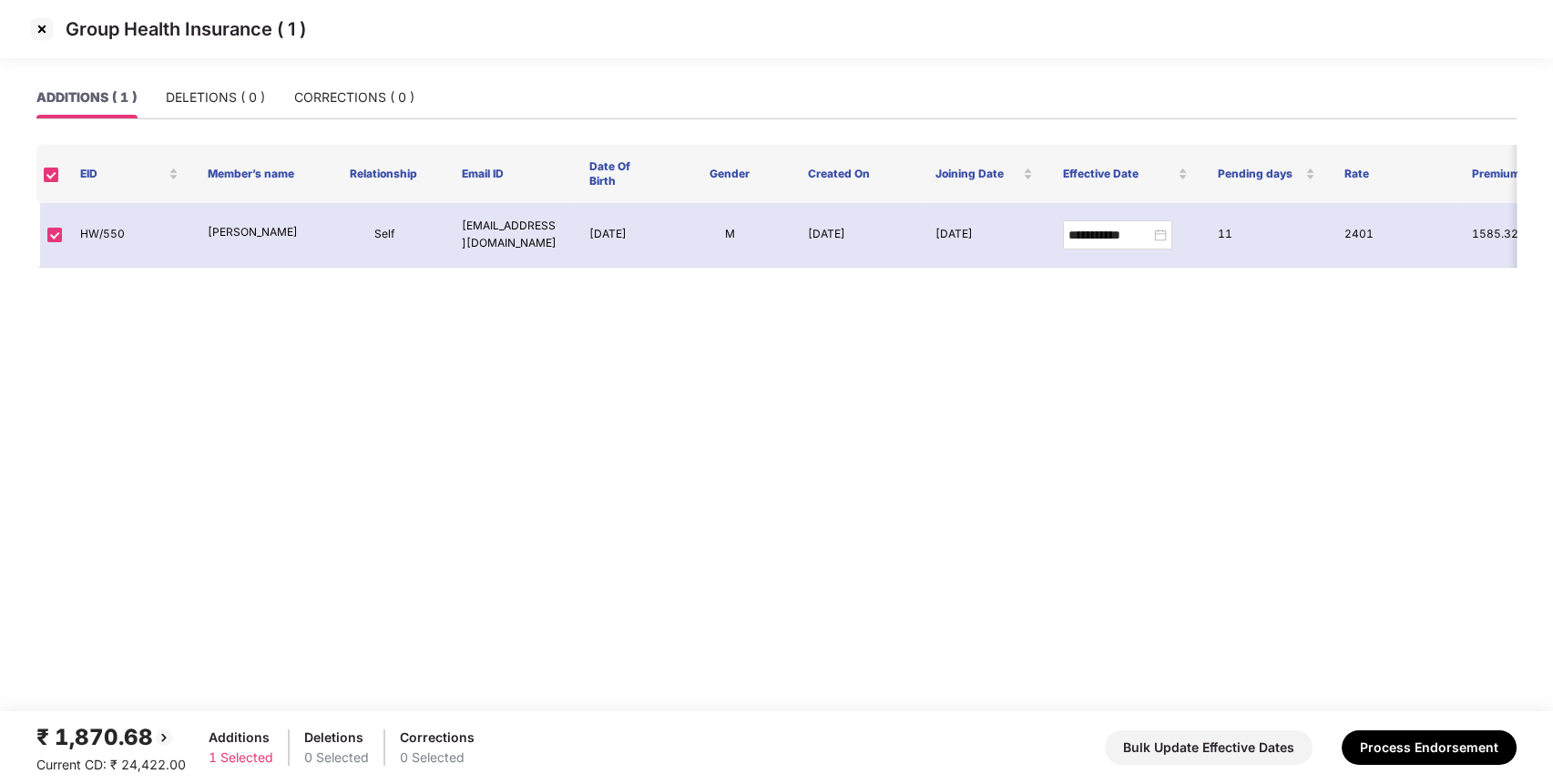
click at [40, 23] on img at bounding box center [41, 29] width 29 height 29
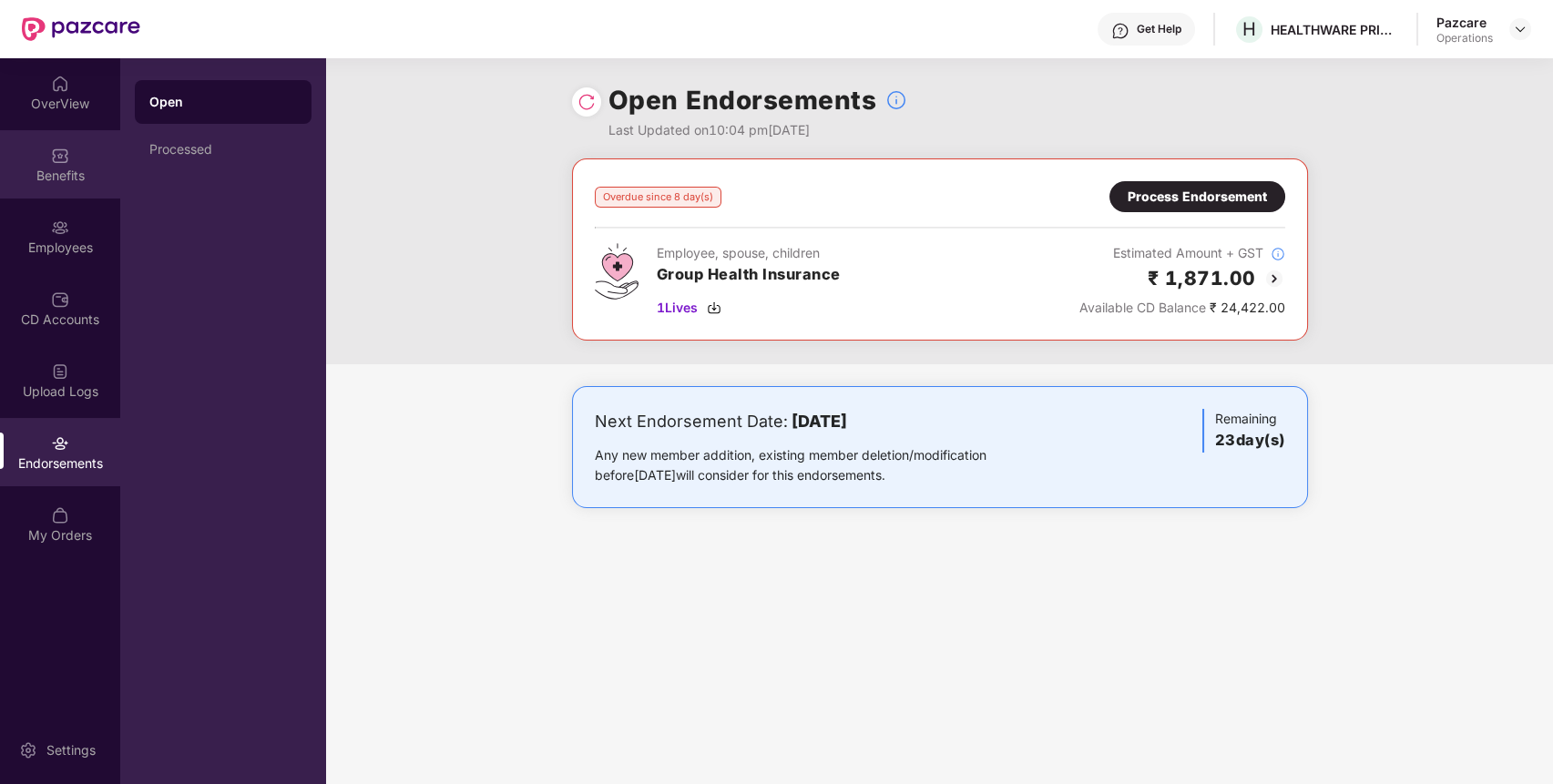
click at [54, 175] on div "Benefits" at bounding box center [59, 176] width 120 height 19
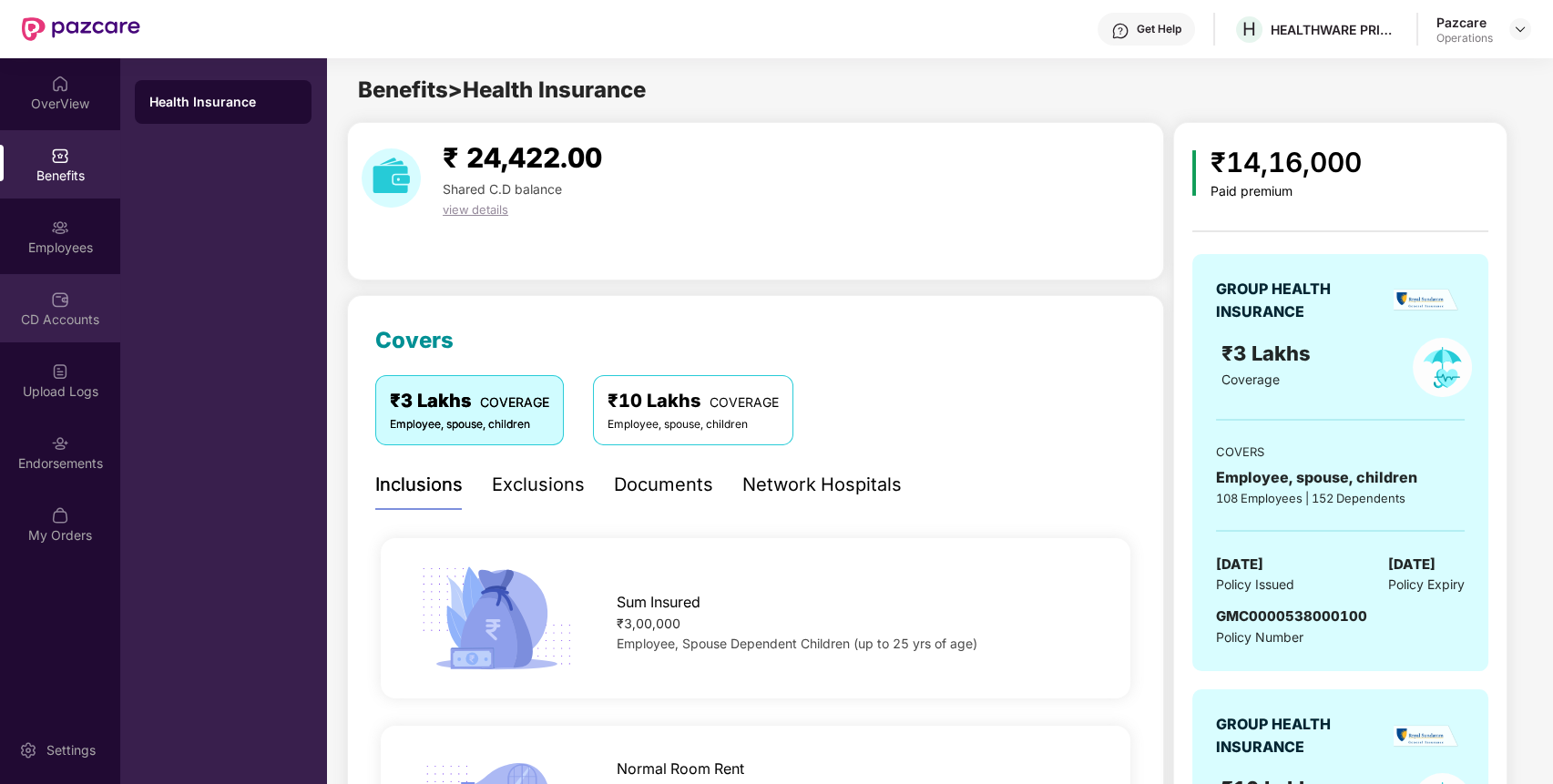
click at [72, 277] on div "CD Accounts" at bounding box center [59, 308] width 120 height 69
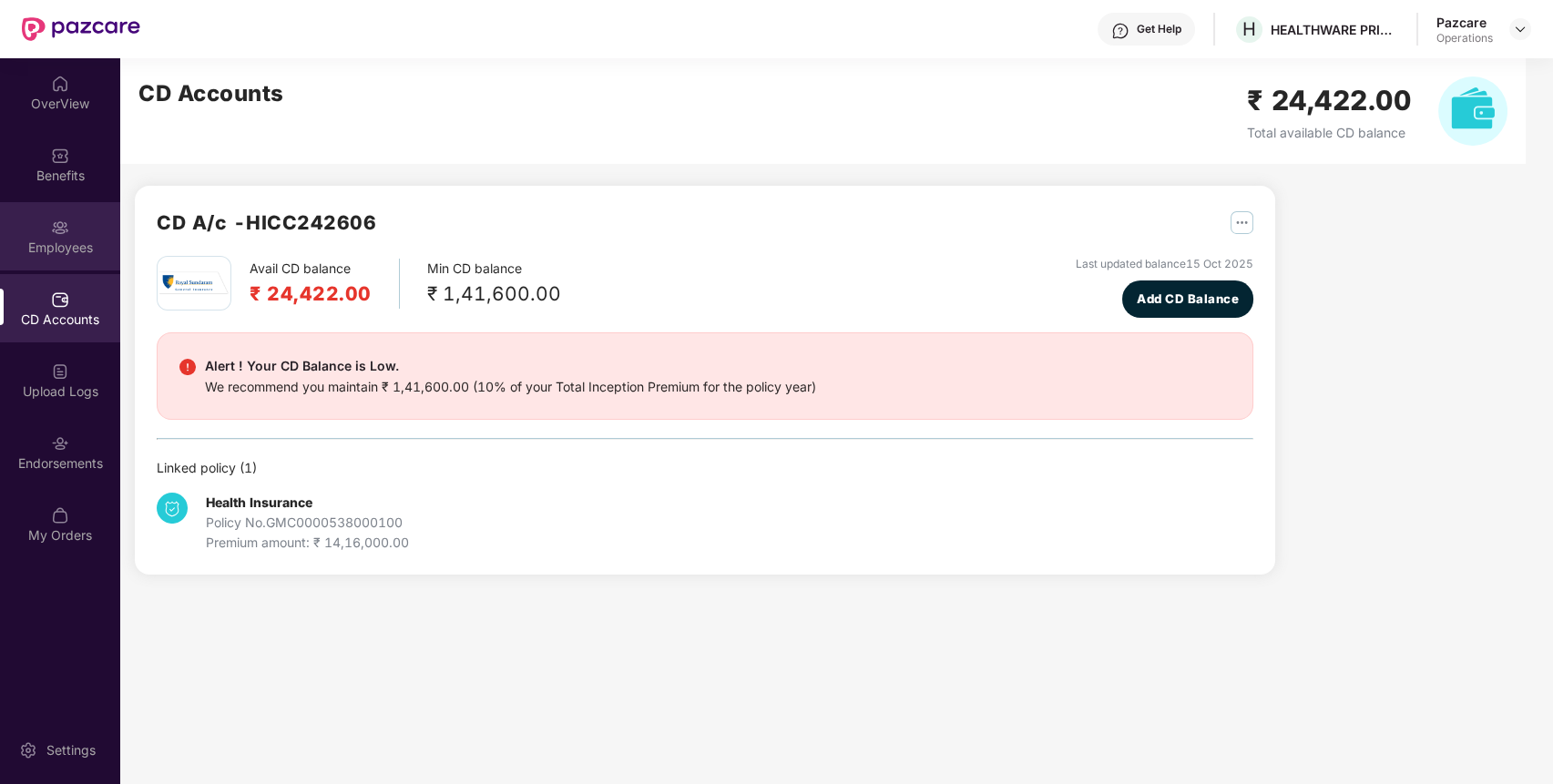
click at [84, 244] on div "Employees" at bounding box center [59, 248] width 120 height 19
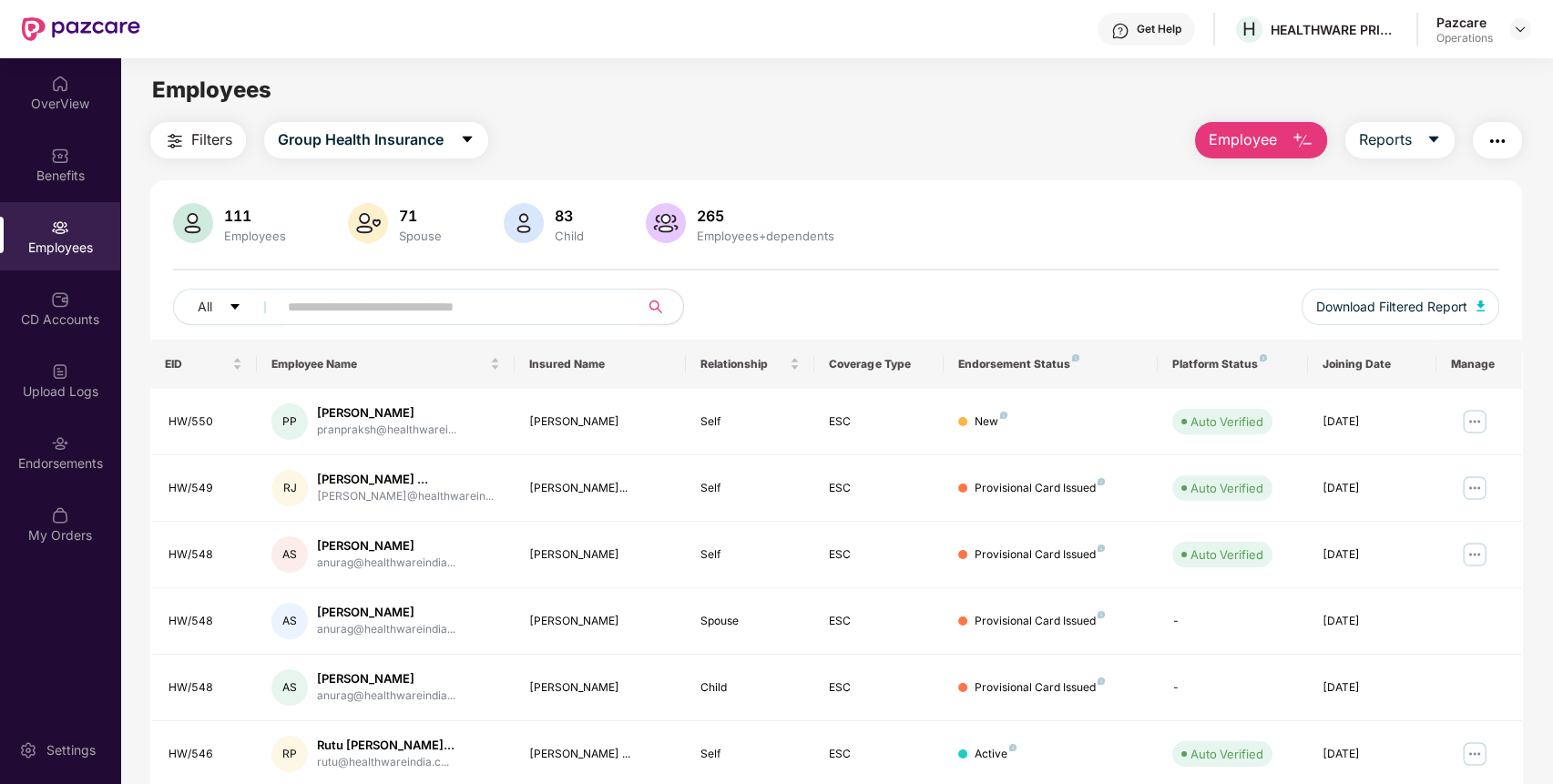
click at [218, 136] on span "Filters" at bounding box center [212, 139] width 41 height 23
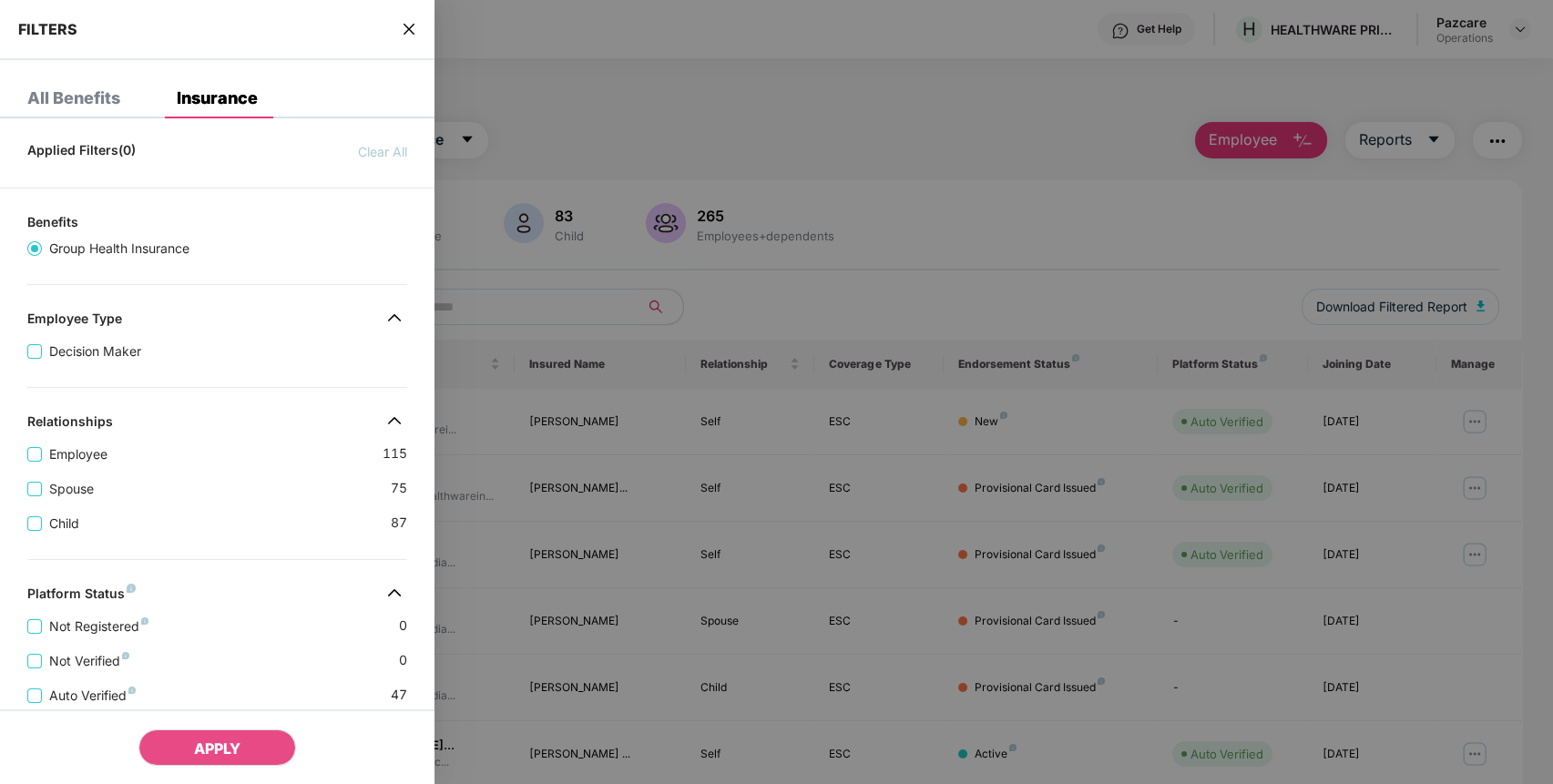
scroll to position [380, 0]
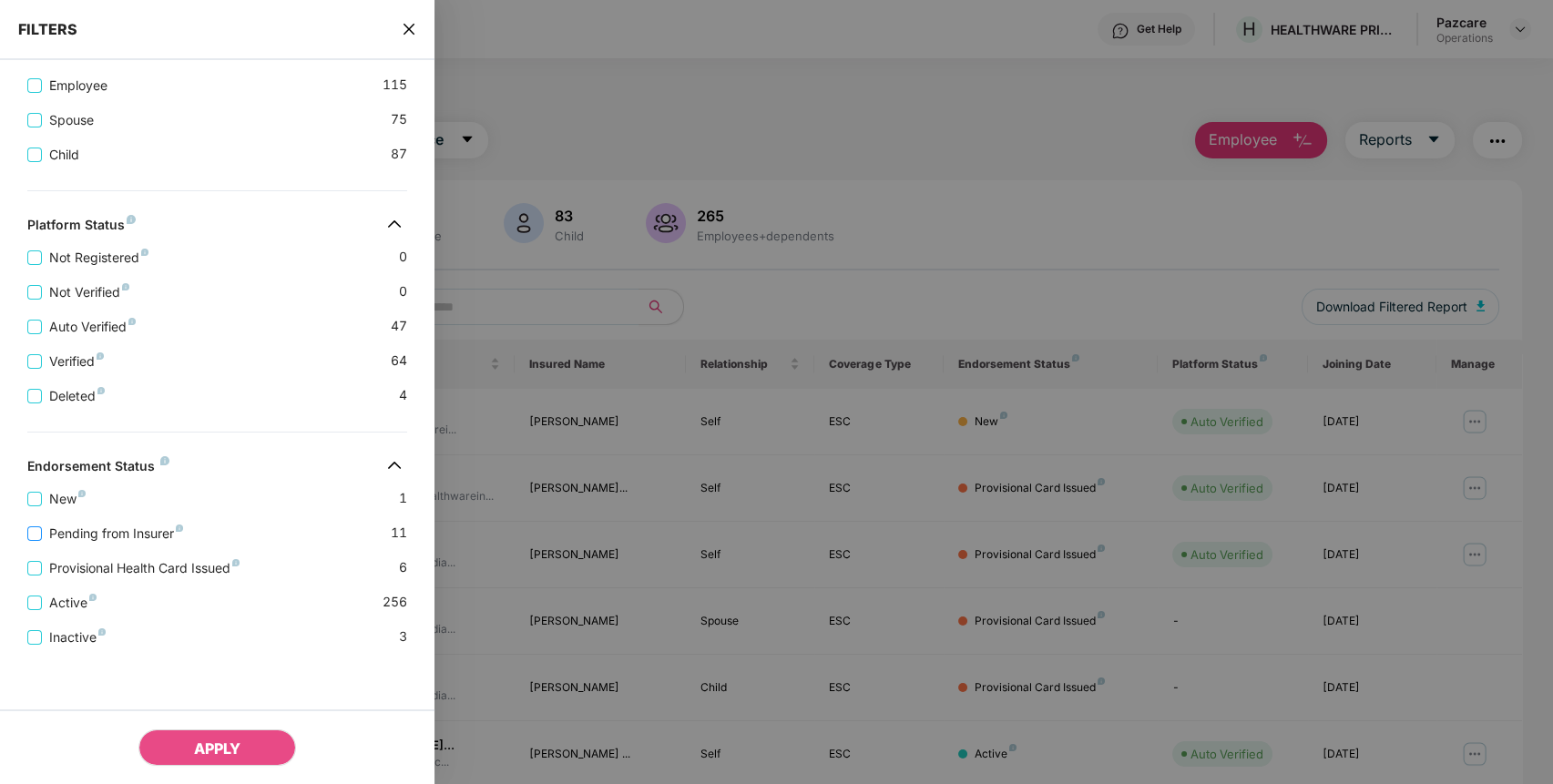
click at [159, 524] on span "Pending from Insurer" at bounding box center [116, 534] width 149 height 20
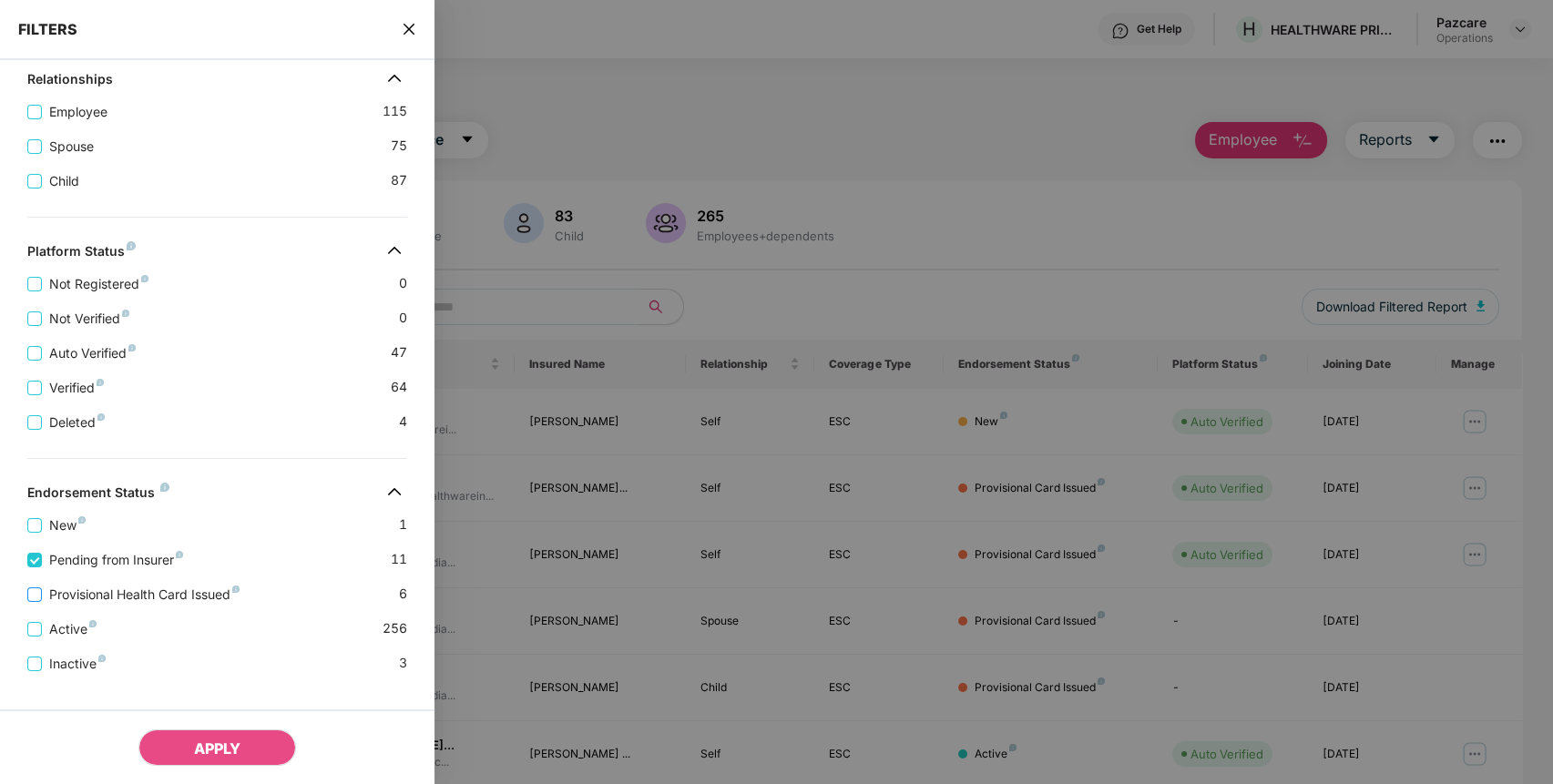
click at [169, 603] on span "Provisional Health Card Issued" at bounding box center [144, 595] width 205 height 20
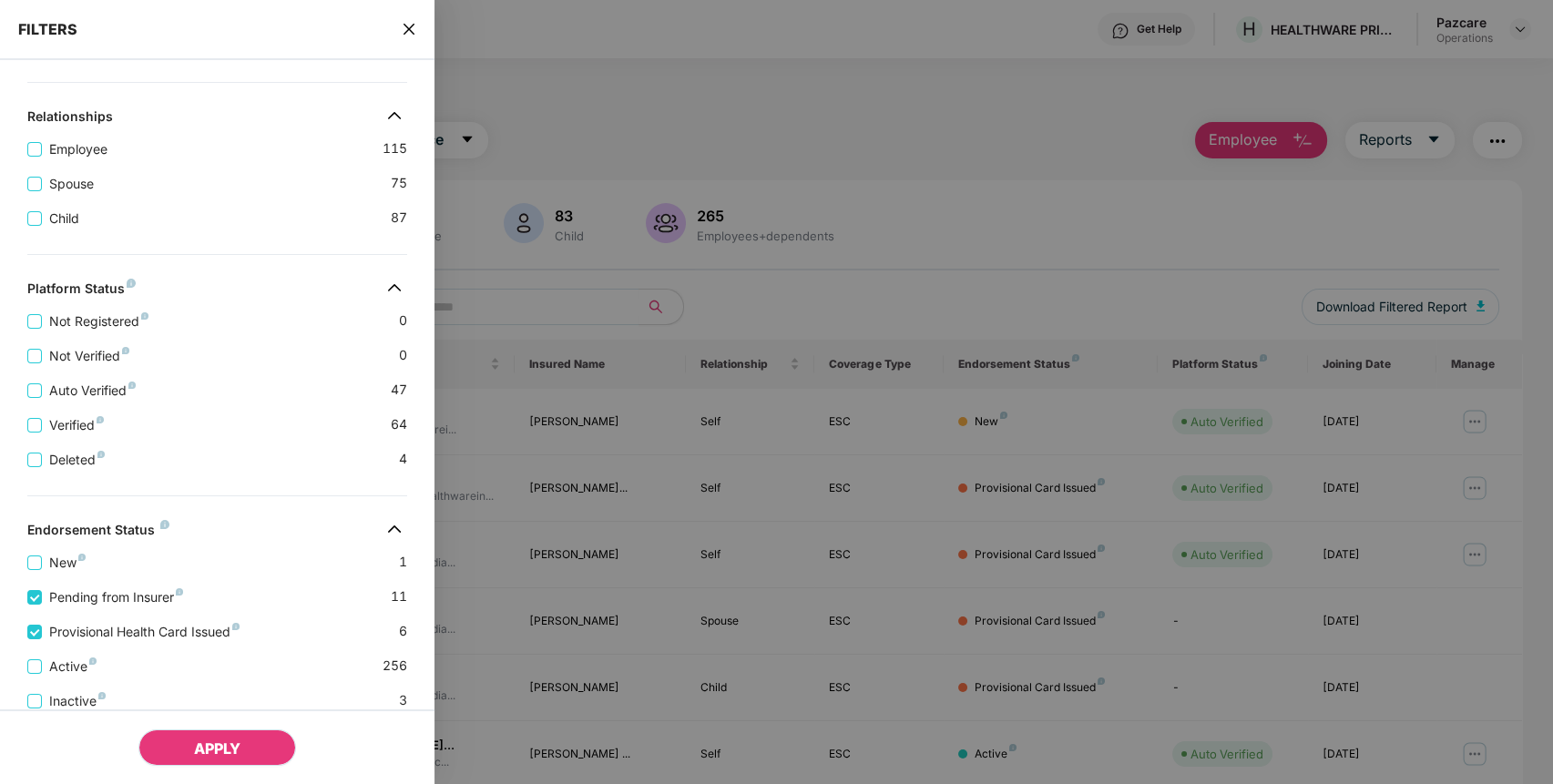
click at [230, 755] on span "APPLY" at bounding box center [217, 749] width 46 height 19
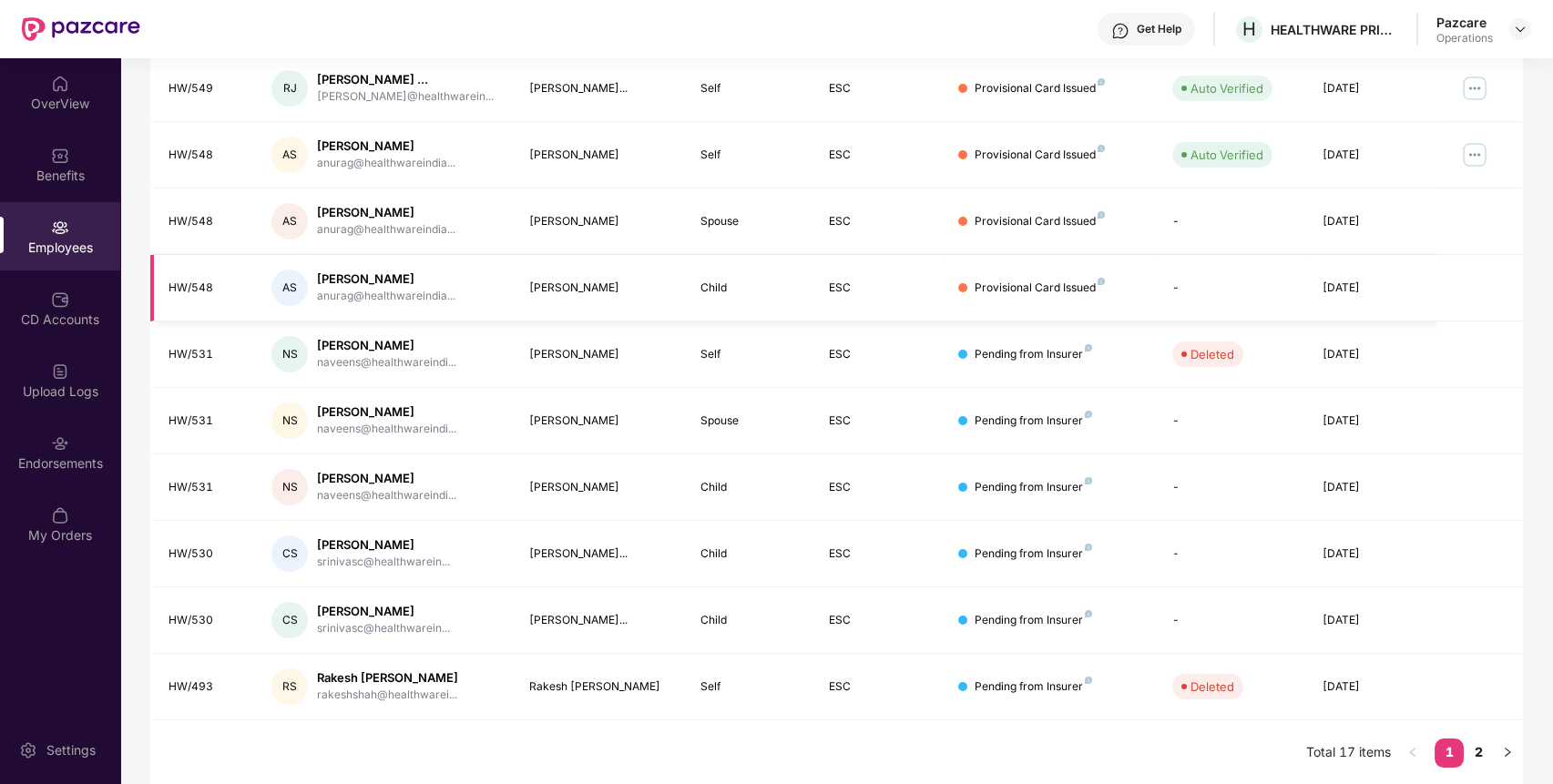
scroll to position [0, 0]
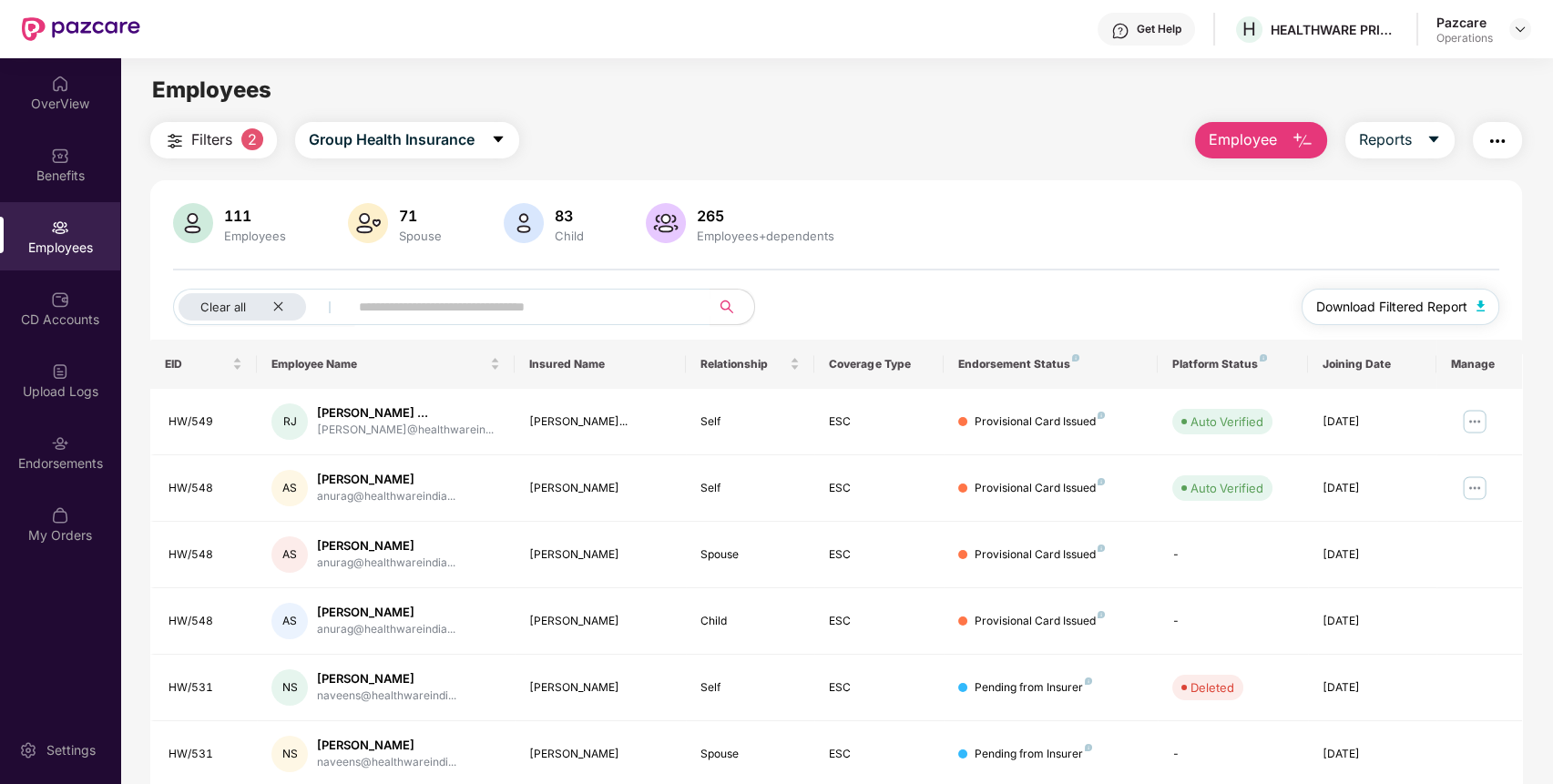
click at [1391, 297] on span "Download Filtered Report" at bounding box center [1391, 307] width 151 height 20
click at [1331, 28] on div "HEALTHWARE PRIVATE LIMITED" at bounding box center [1334, 30] width 127 height 18
copy div "HEALTHWARE PRIVATE LIMITED"
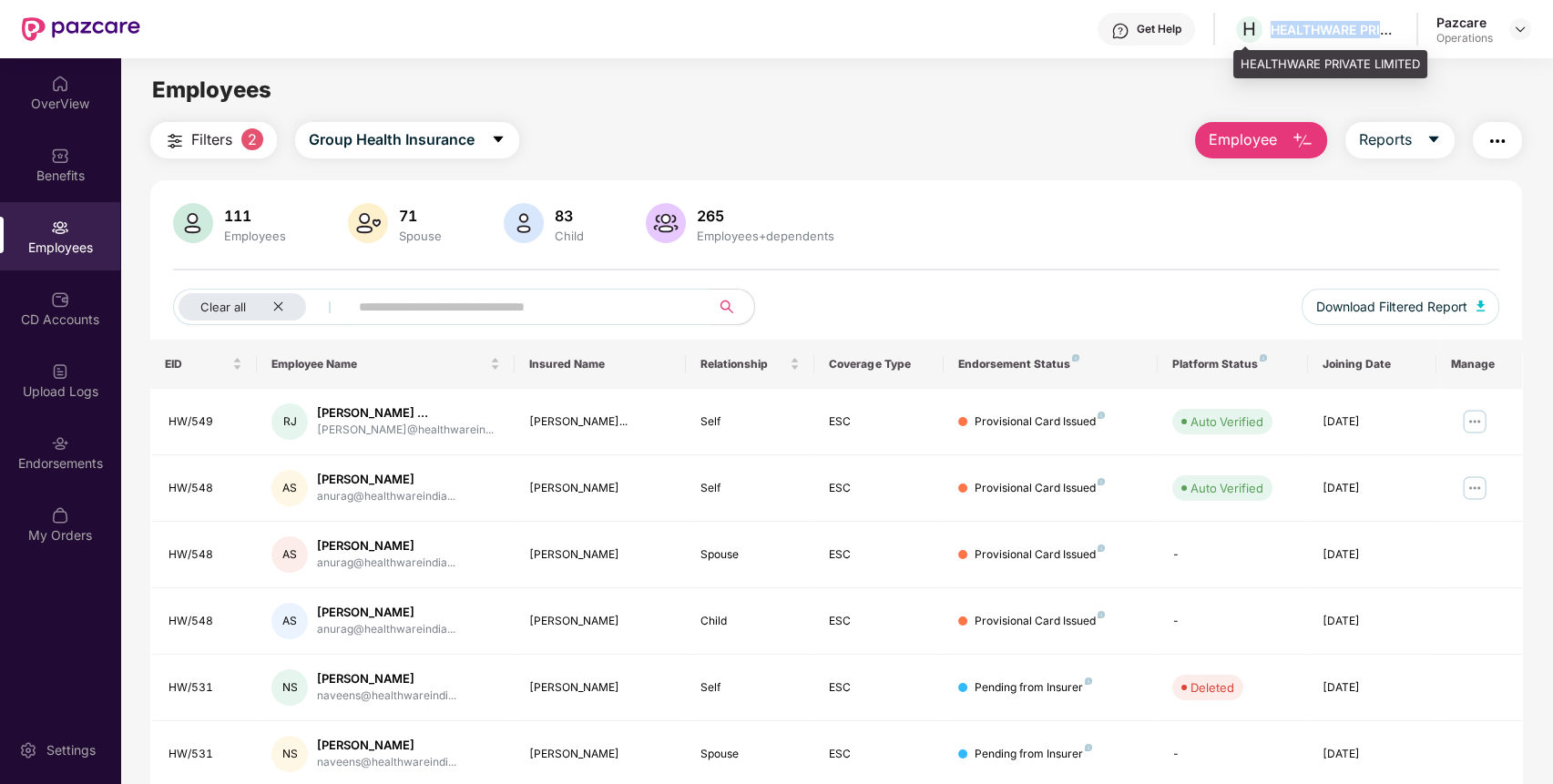
click at [1331, 28] on div "HEALTHWARE PRIVATE LIMITED" at bounding box center [1334, 30] width 127 height 18
click at [1519, 36] on div at bounding box center [1520, 30] width 22 height 22
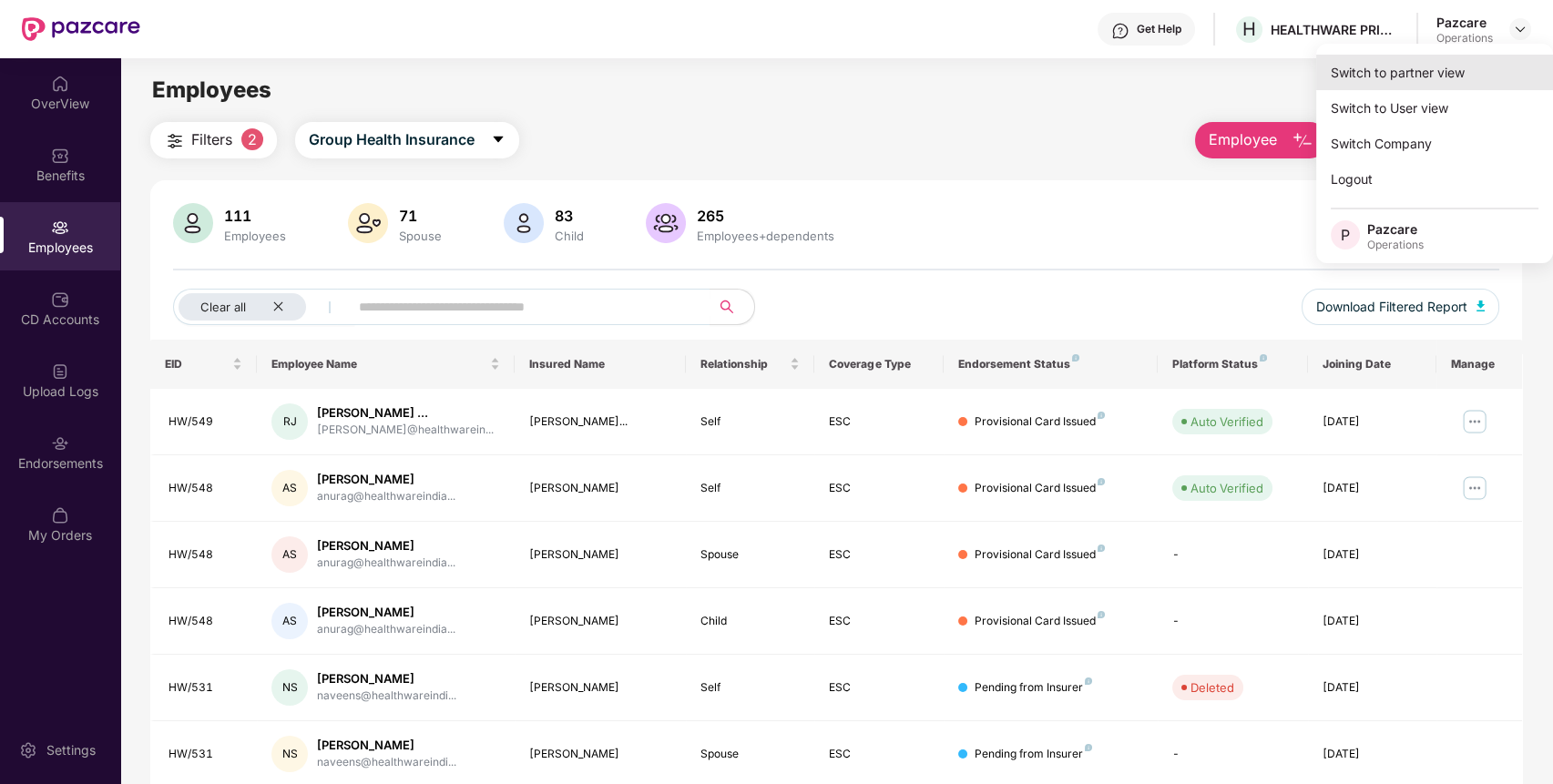
click at [1481, 65] on div "Switch to partner view" at bounding box center [1434, 72] width 237 height 35
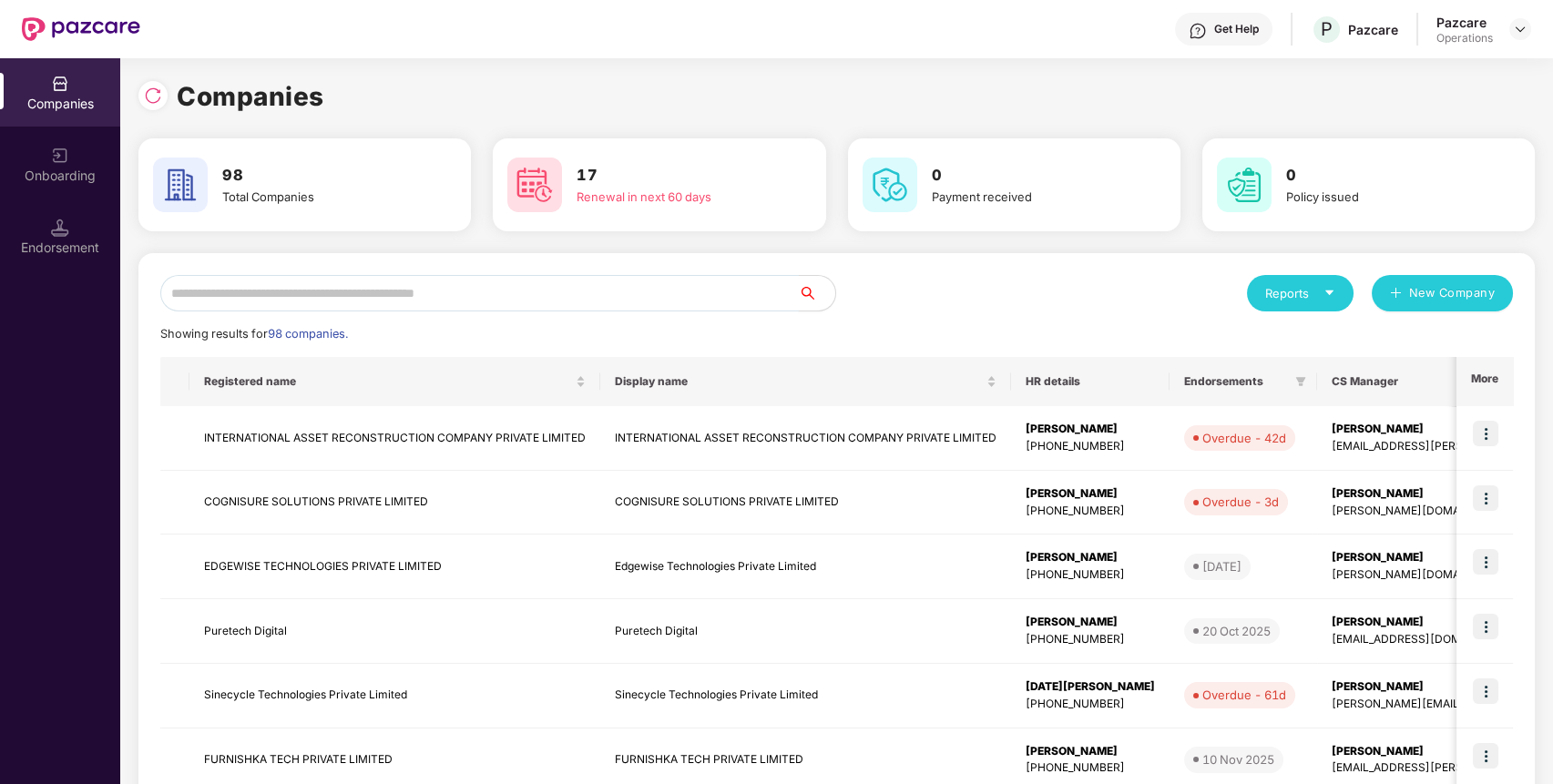
click at [717, 297] on input "text" at bounding box center [480, 293] width 638 height 36
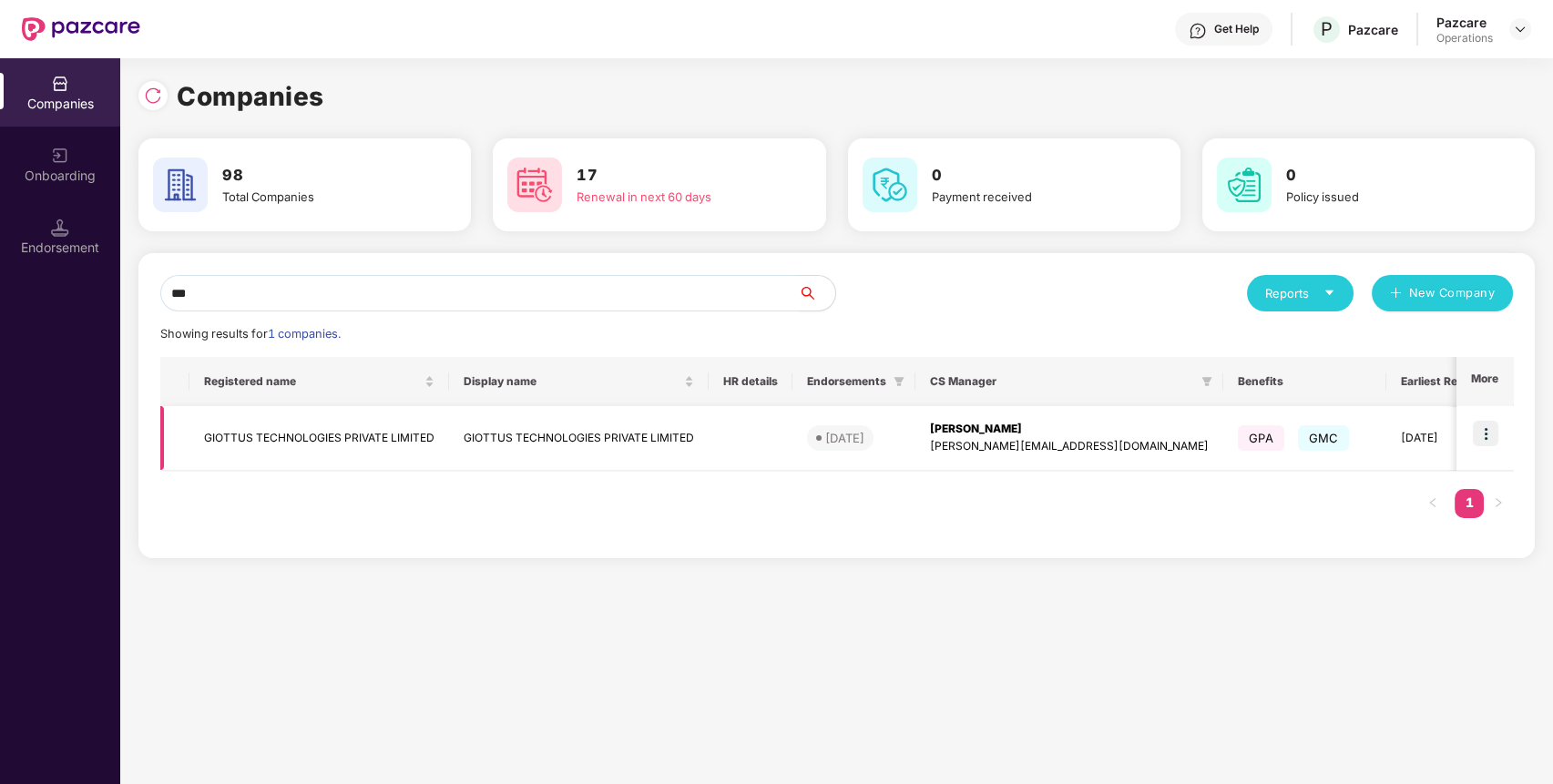
type input "***"
click at [1492, 427] on img at bounding box center [1485, 433] width 25 height 25
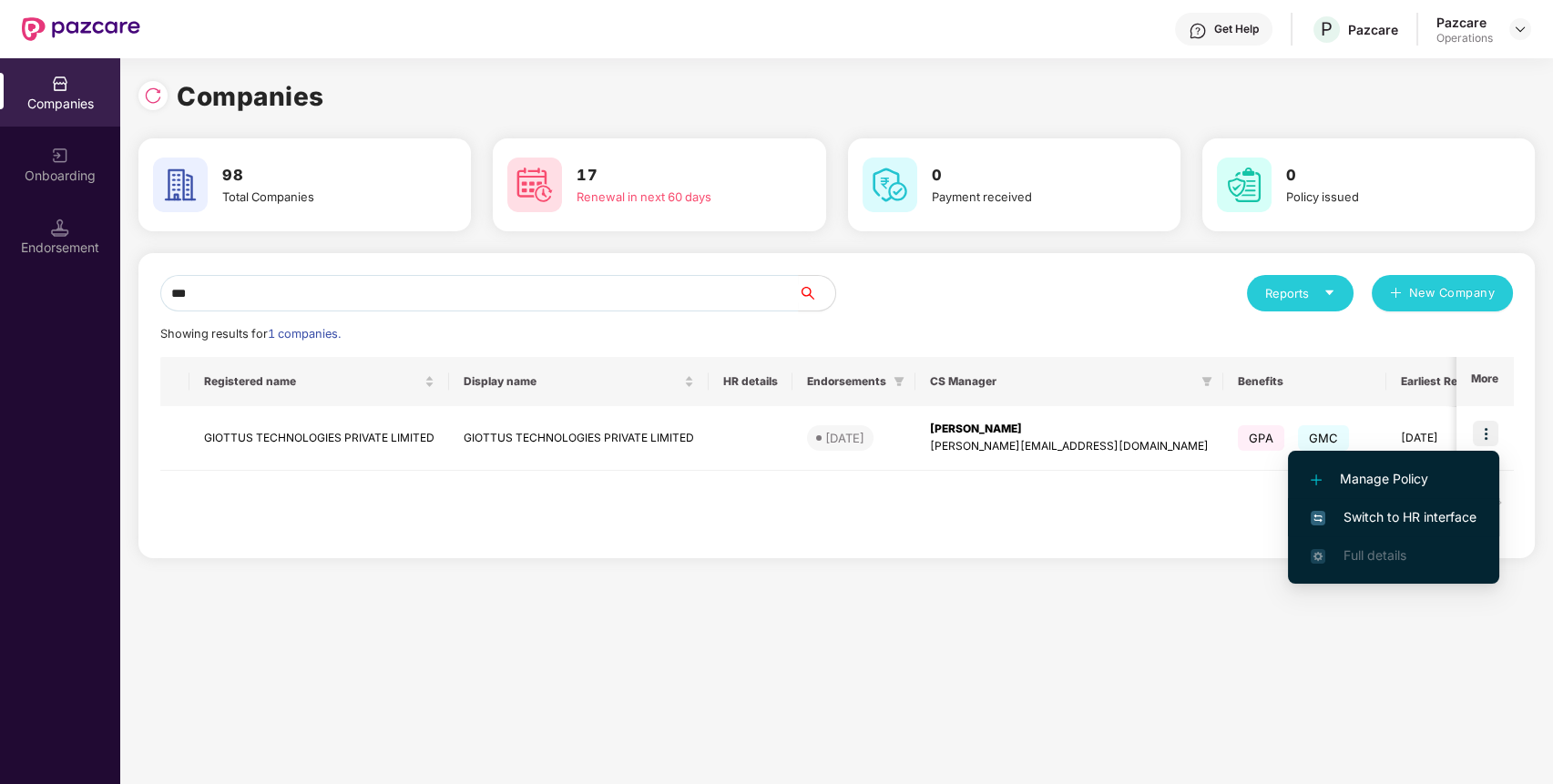
click at [1426, 517] on span "Switch to HR interface" at bounding box center [1393, 517] width 165 height 20
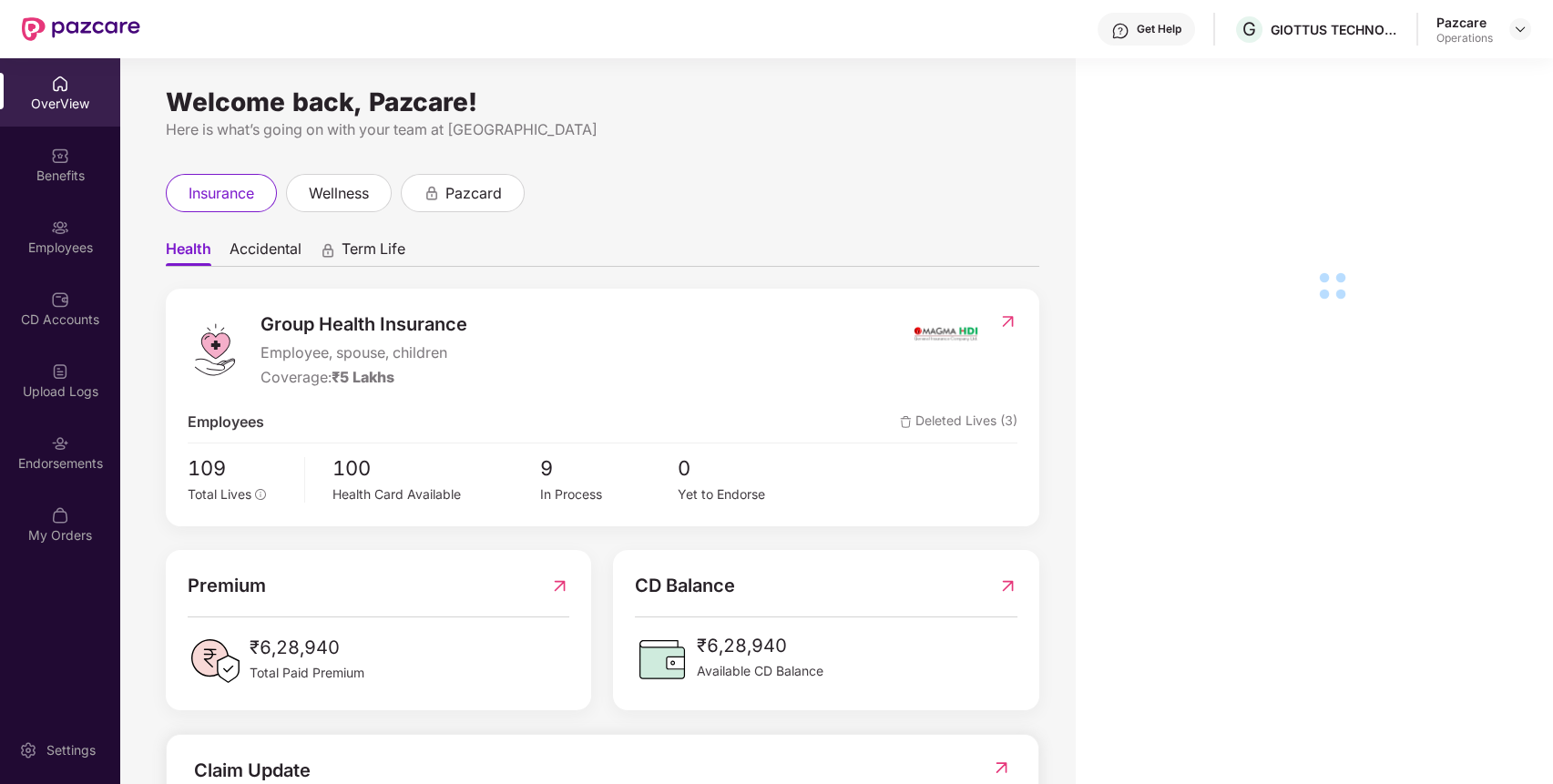
click at [63, 433] on div at bounding box center [60, 442] width 19 height 19
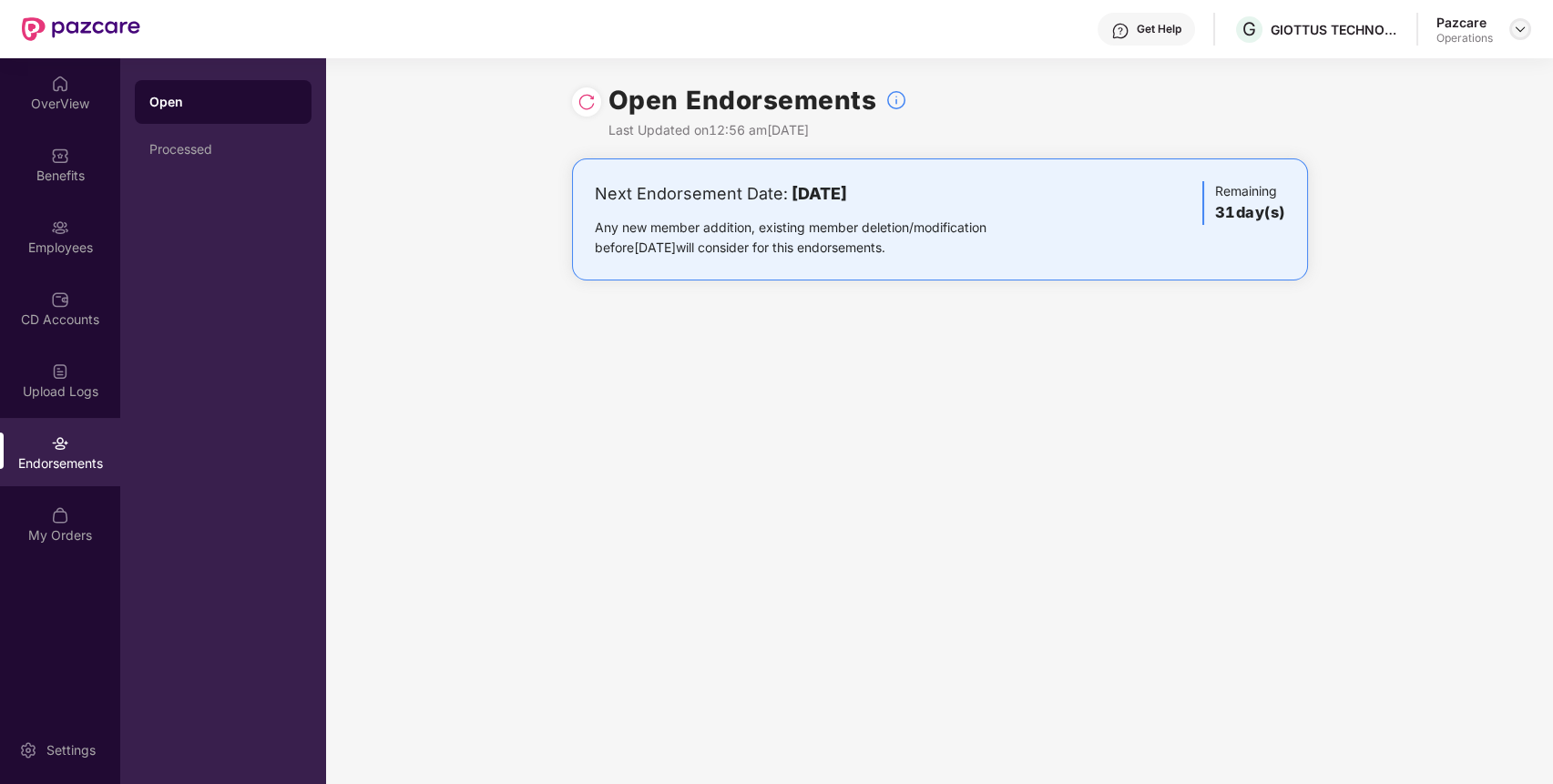
click at [1520, 22] on img at bounding box center [1520, 30] width 15 height 15
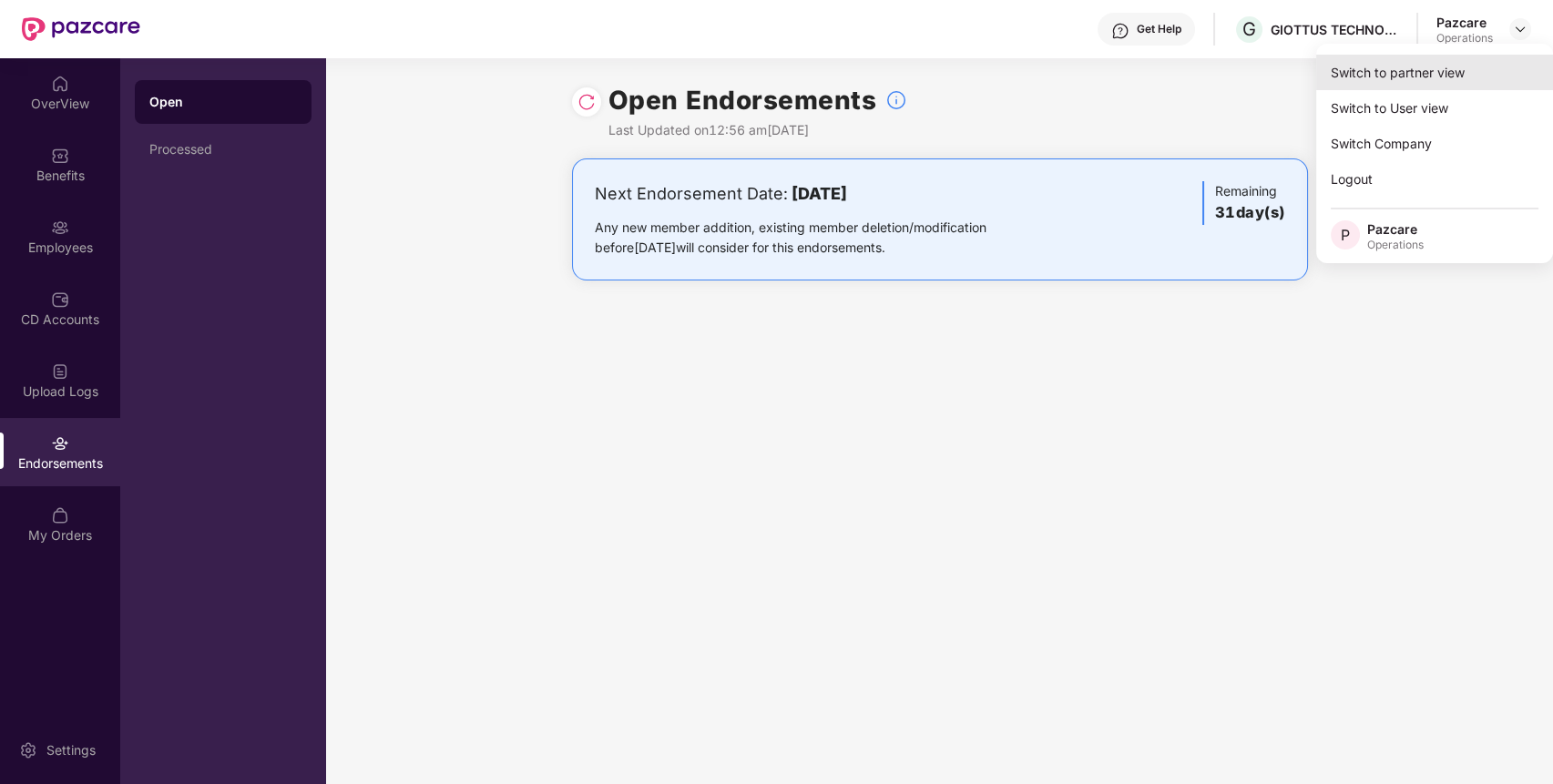
click at [1492, 60] on div "Switch to partner view" at bounding box center [1434, 72] width 237 height 35
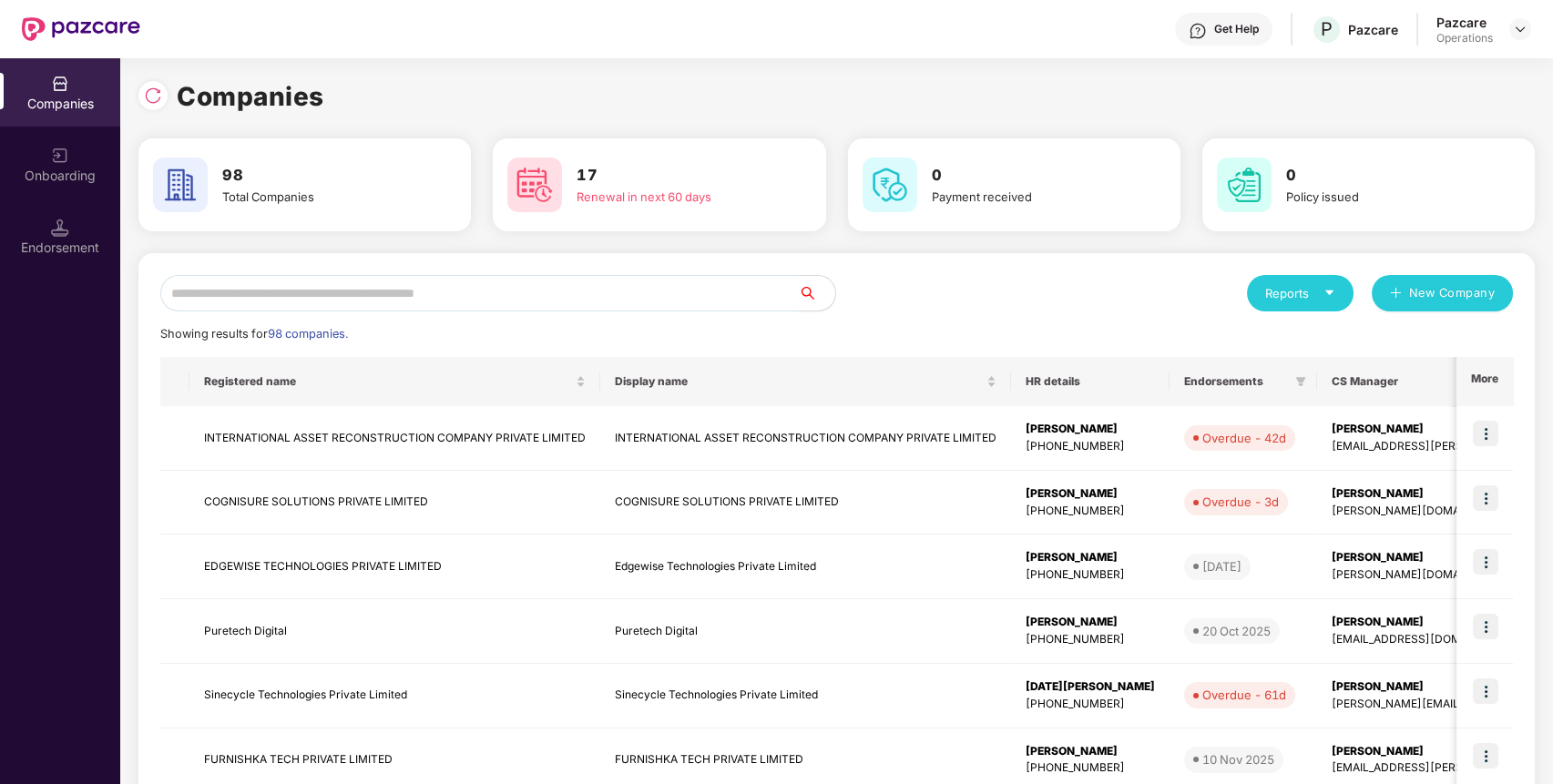
click at [777, 280] on input "text" at bounding box center [480, 293] width 638 height 36
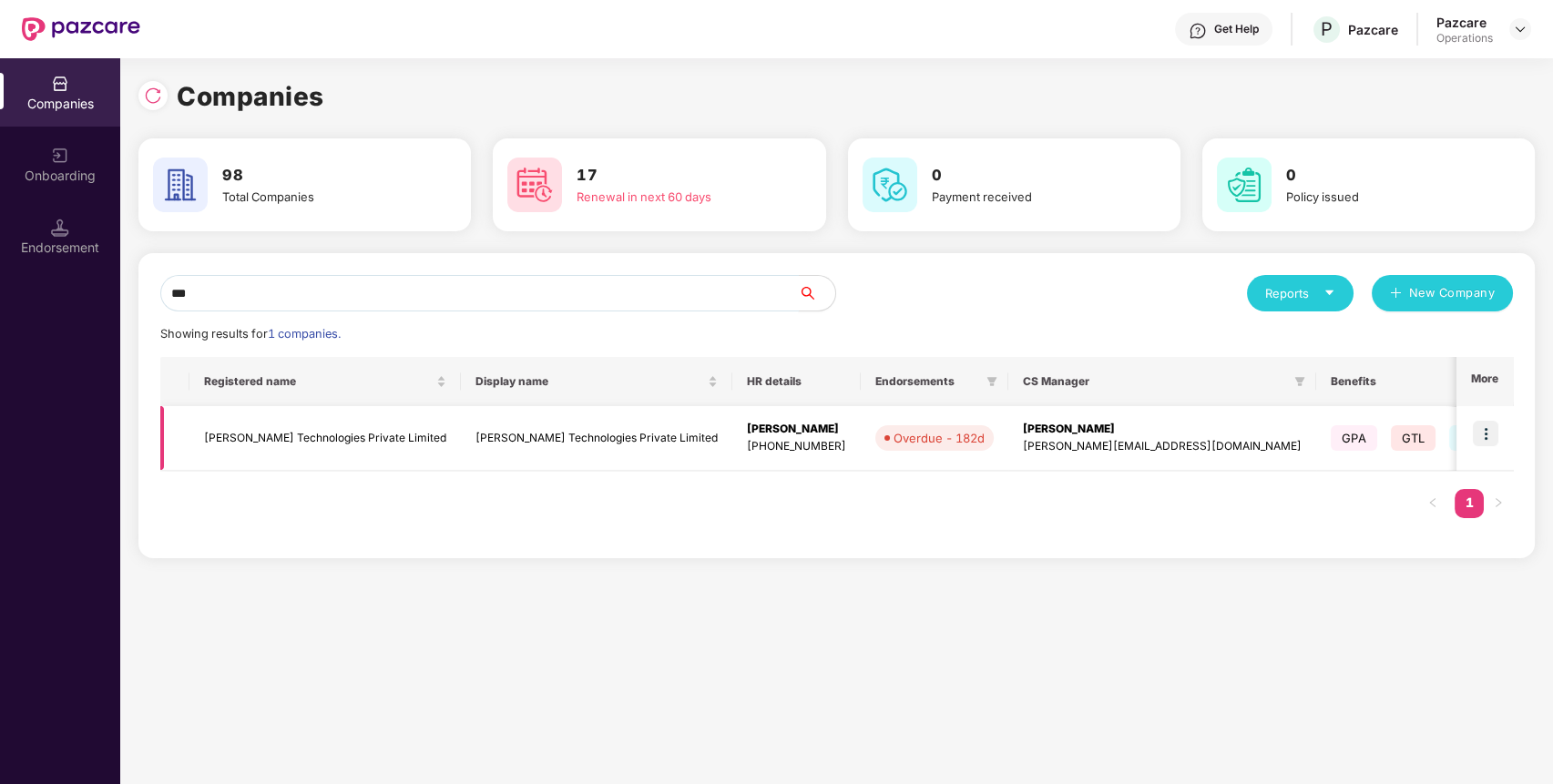
type input "***"
click at [1482, 434] on img at bounding box center [1485, 433] width 25 height 25
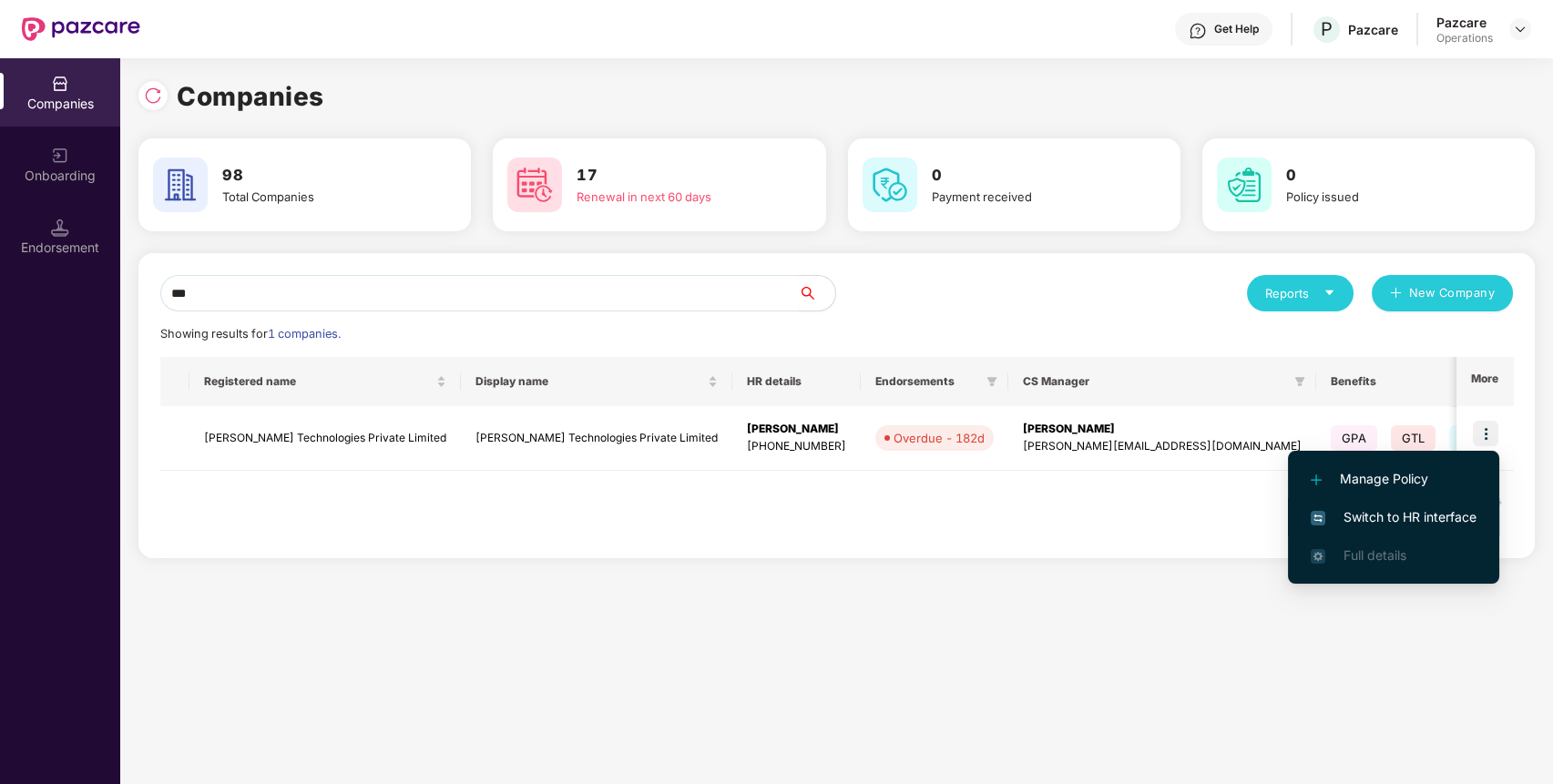
click at [1455, 516] on span "Switch to HR interface" at bounding box center [1393, 517] width 165 height 20
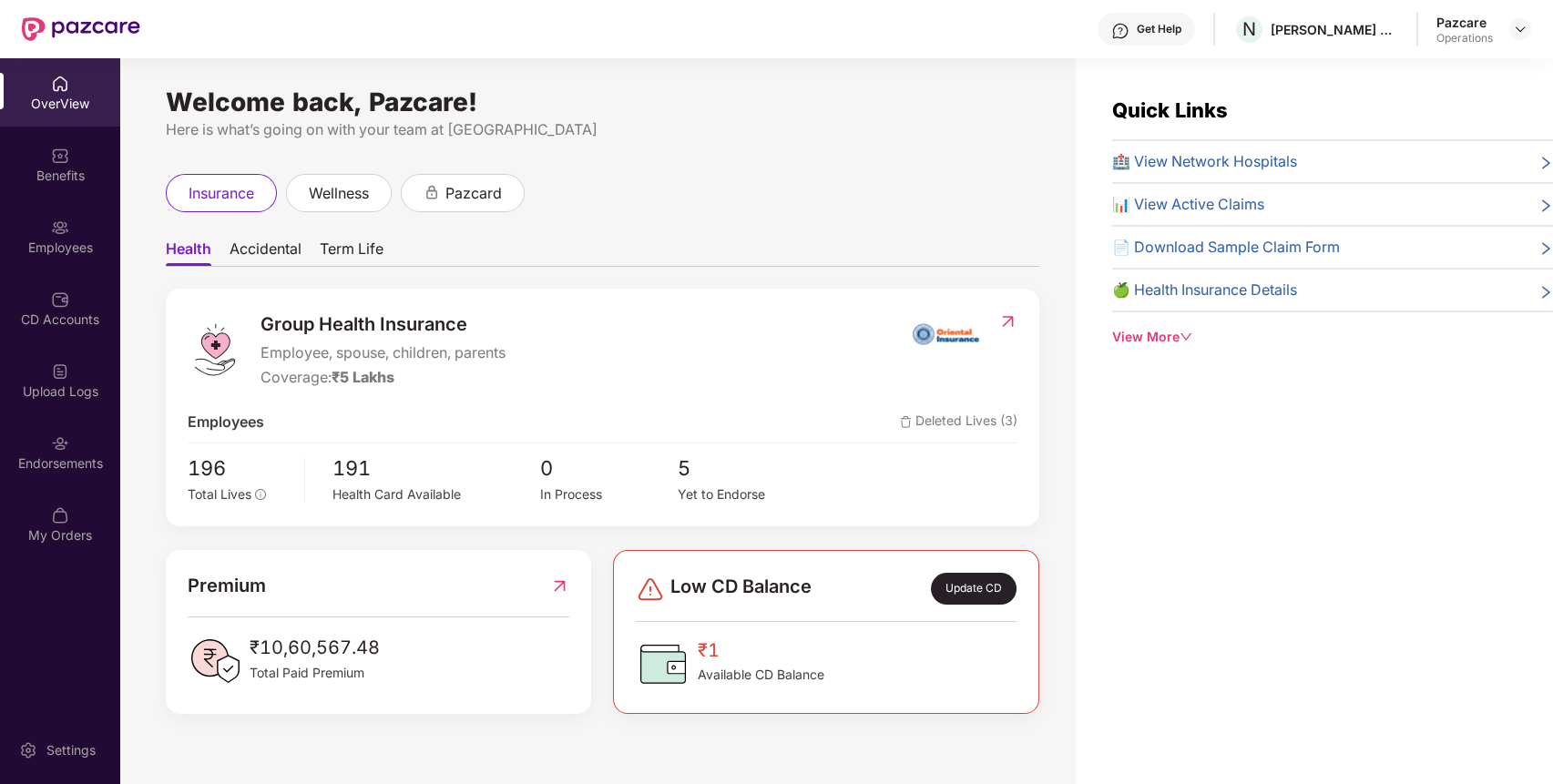
click at [69, 441] on div "Endorsements" at bounding box center [59, 452] width 120 height 69
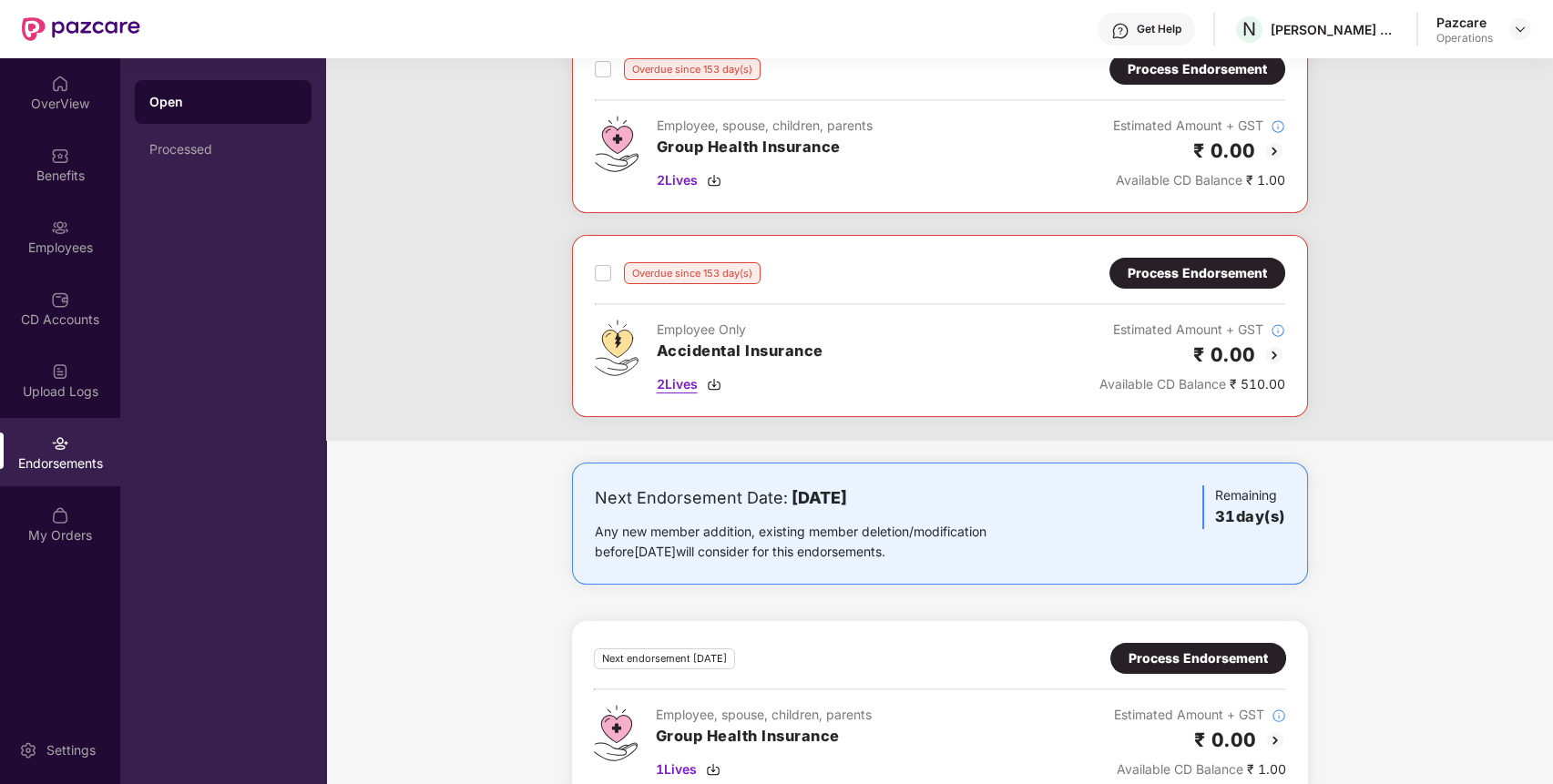
scroll to position [1078, 0]
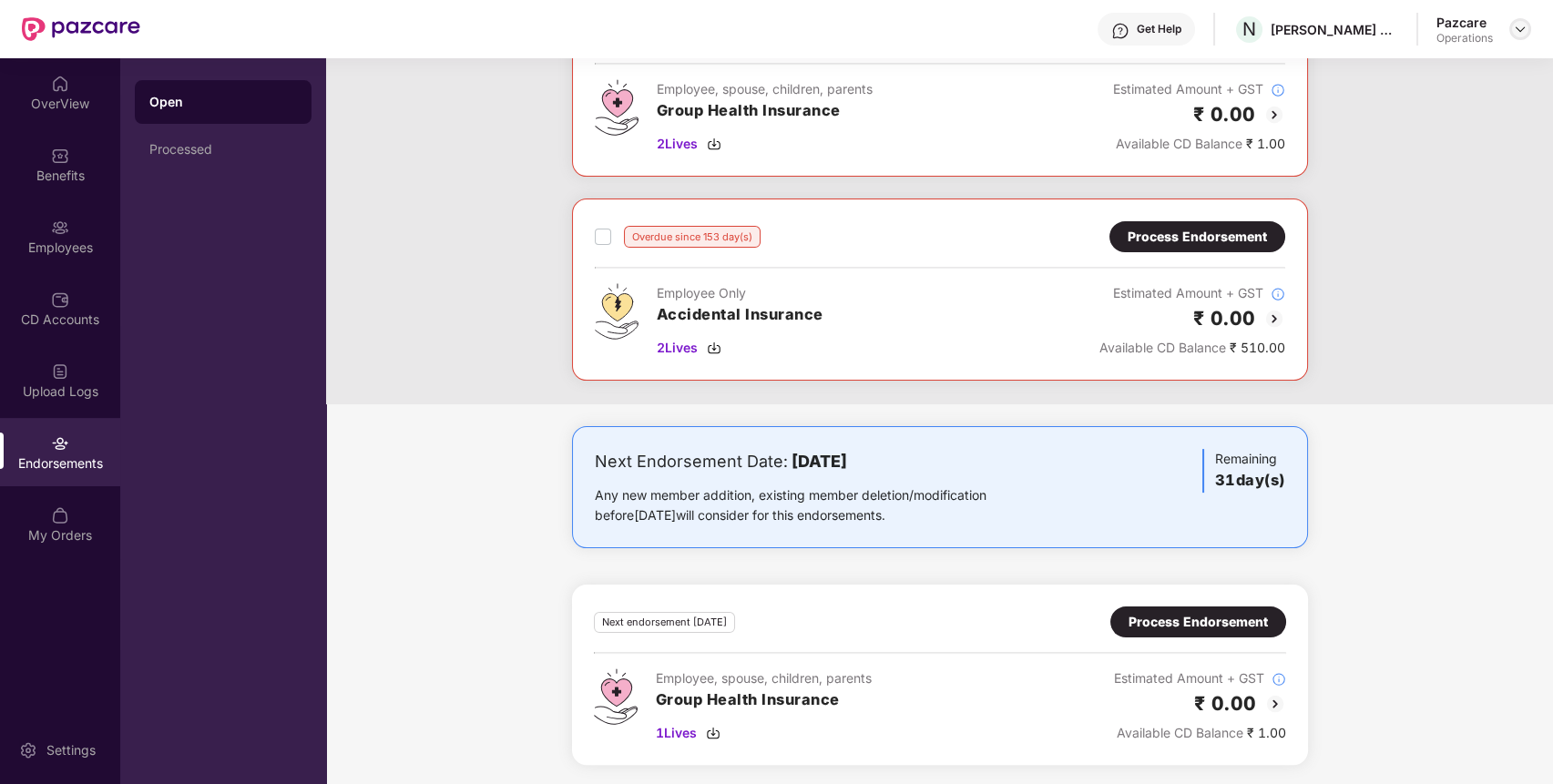
click at [1518, 23] on img at bounding box center [1520, 30] width 15 height 15
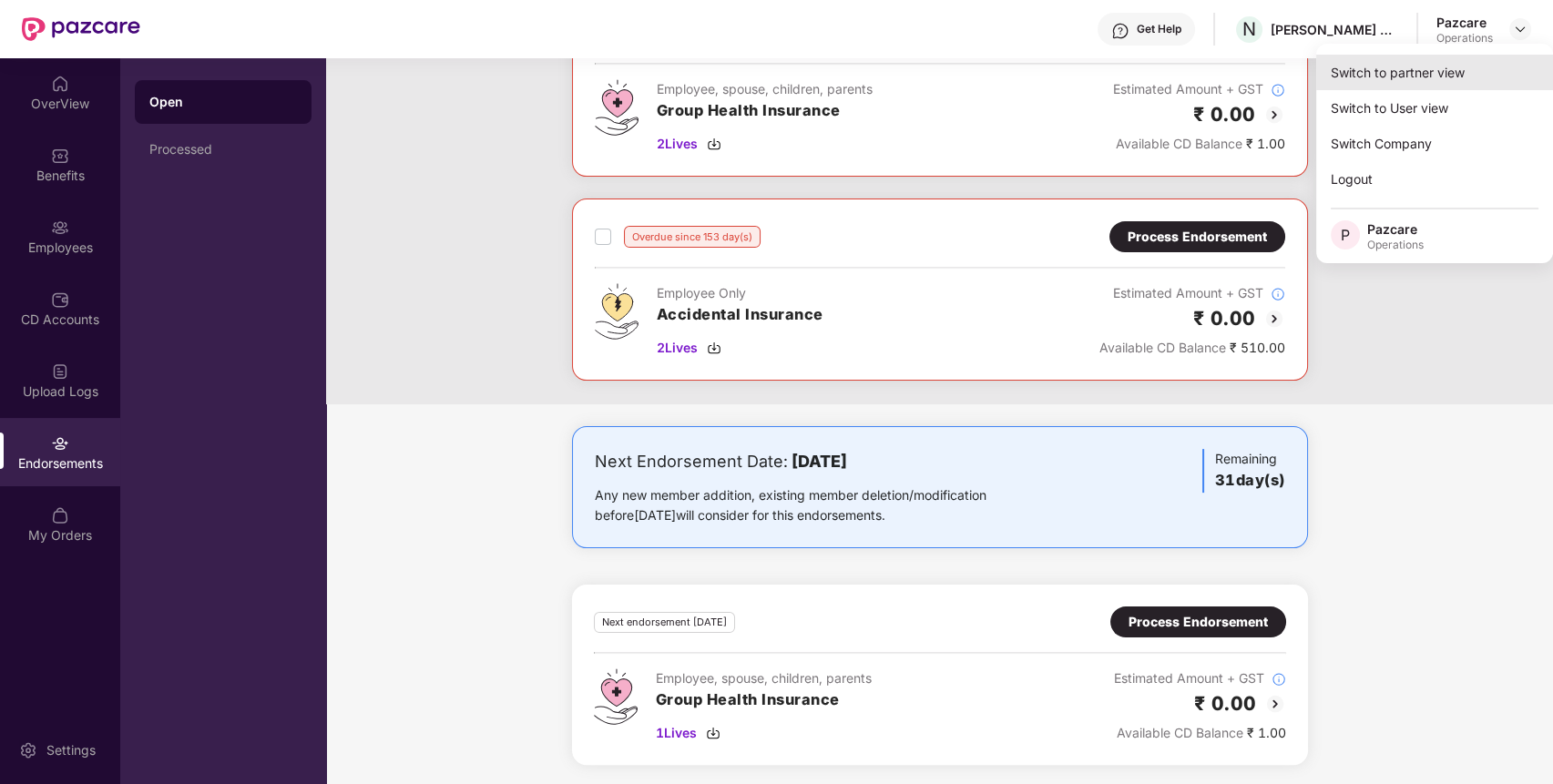
click at [1487, 59] on div "Switch to partner view" at bounding box center [1434, 72] width 237 height 35
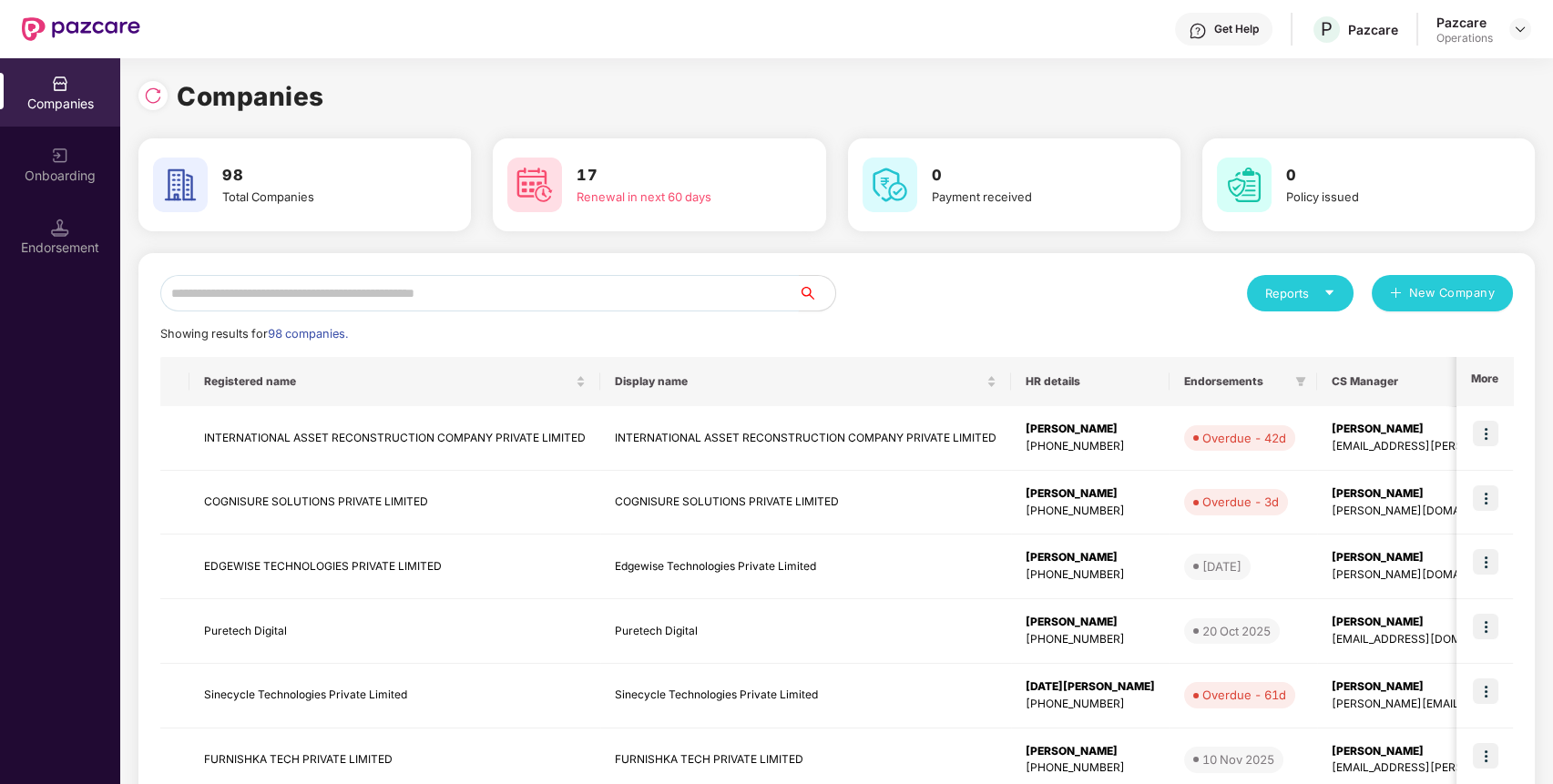
click at [743, 302] on input "text" at bounding box center [480, 293] width 638 height 36
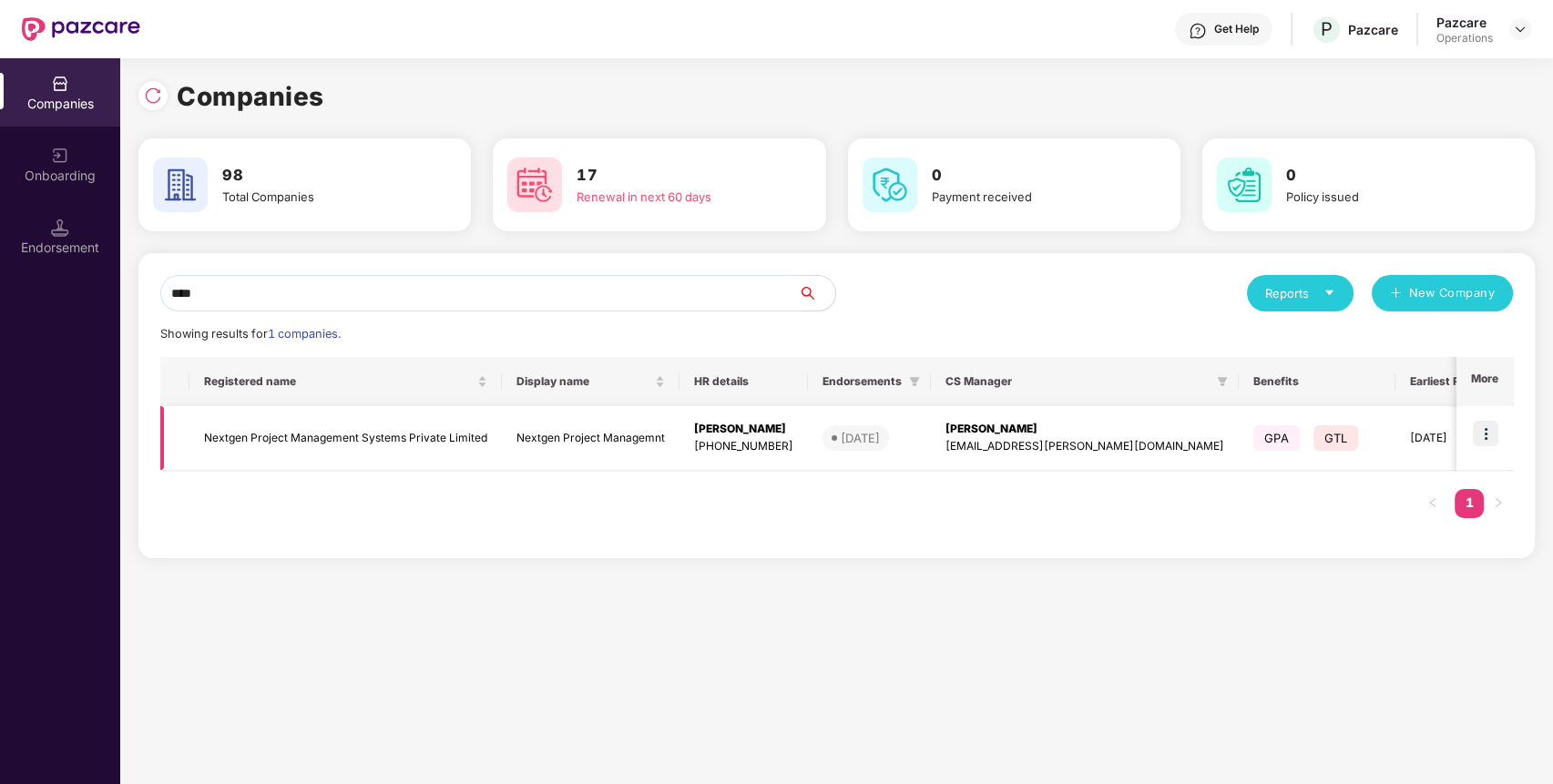
type input "****"
click at [1487, 441] on img at bounding box center [1485, 433] width 25 height 25
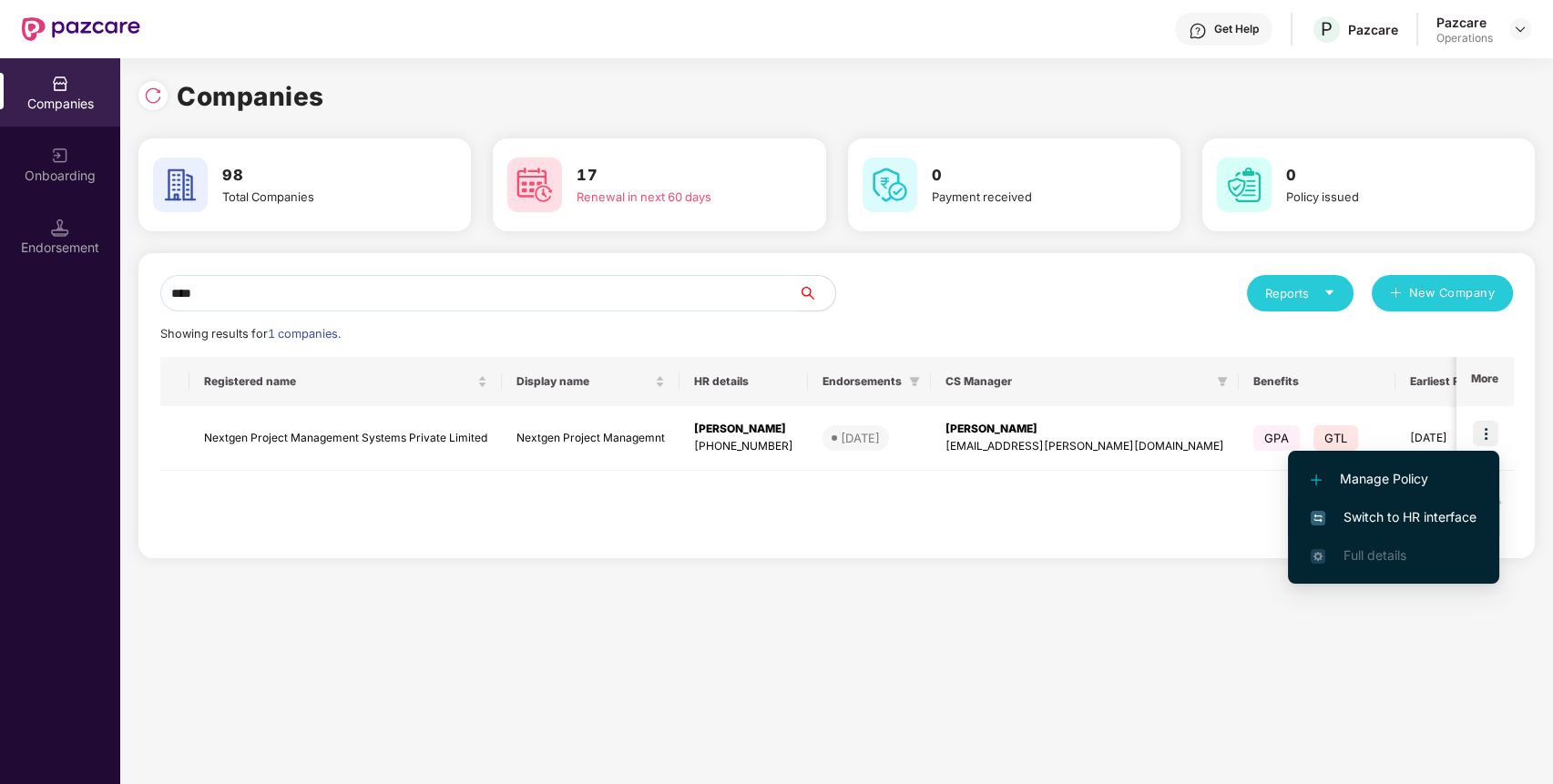
click at [1448, 516] on span "Switch to HR interface" at bounding box center [1393, 517] width 165 height 20
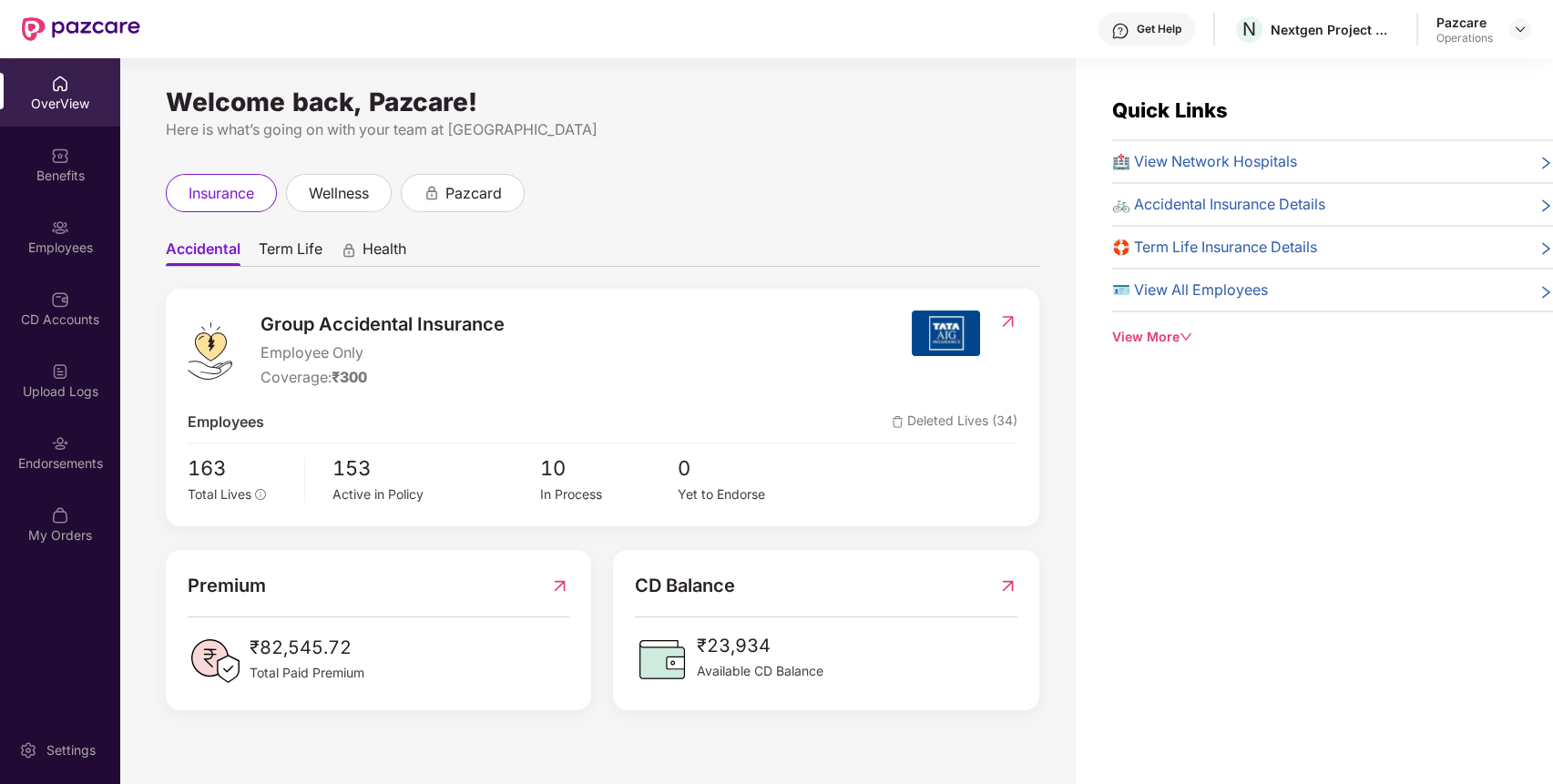
click at [100, 444] on div "Endorsements" at bounding box center [59, 452] width 120 height 69
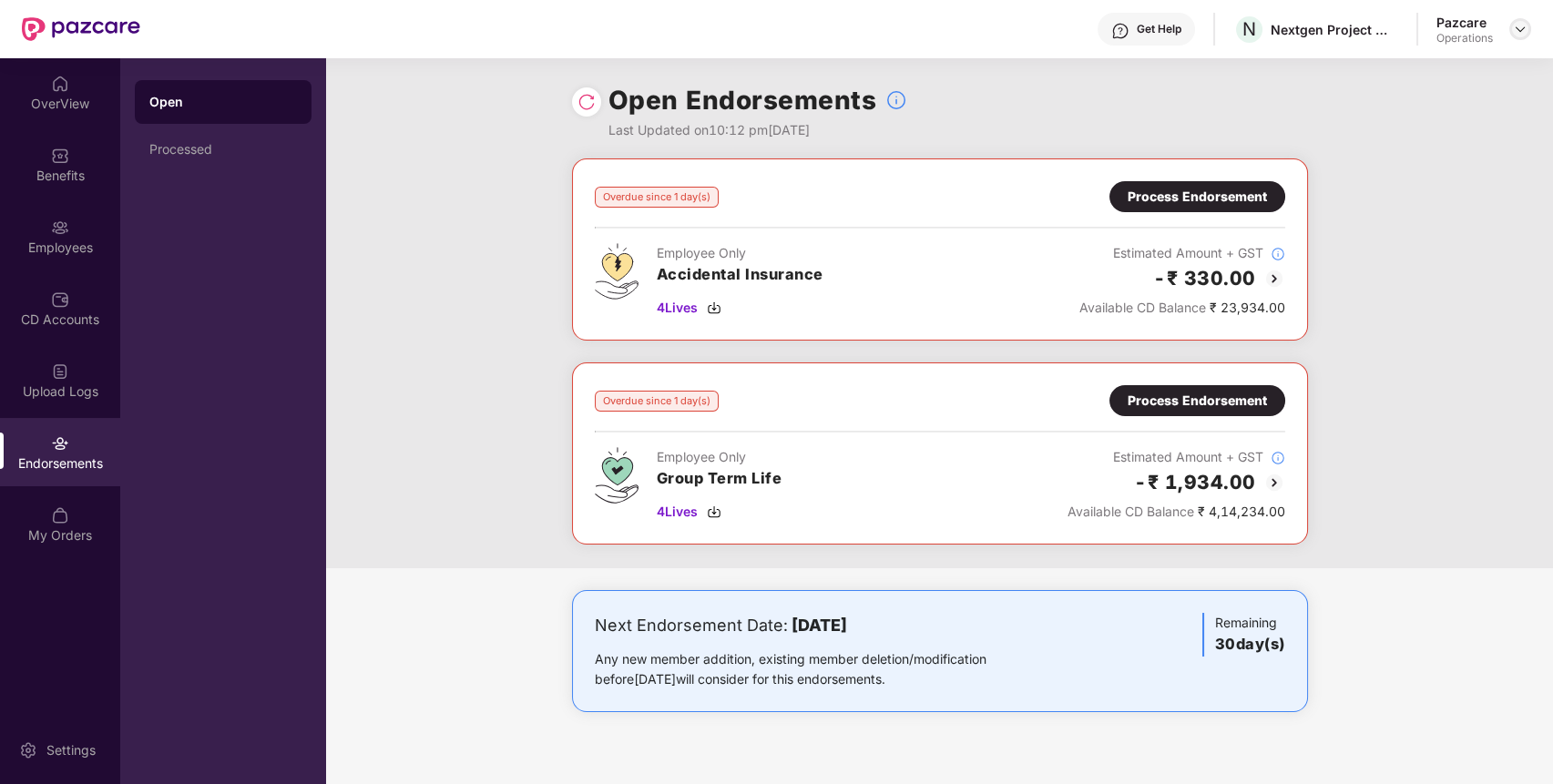
click at [1517, 34] on img at bounding box center [1520, 30] width 15 height 15
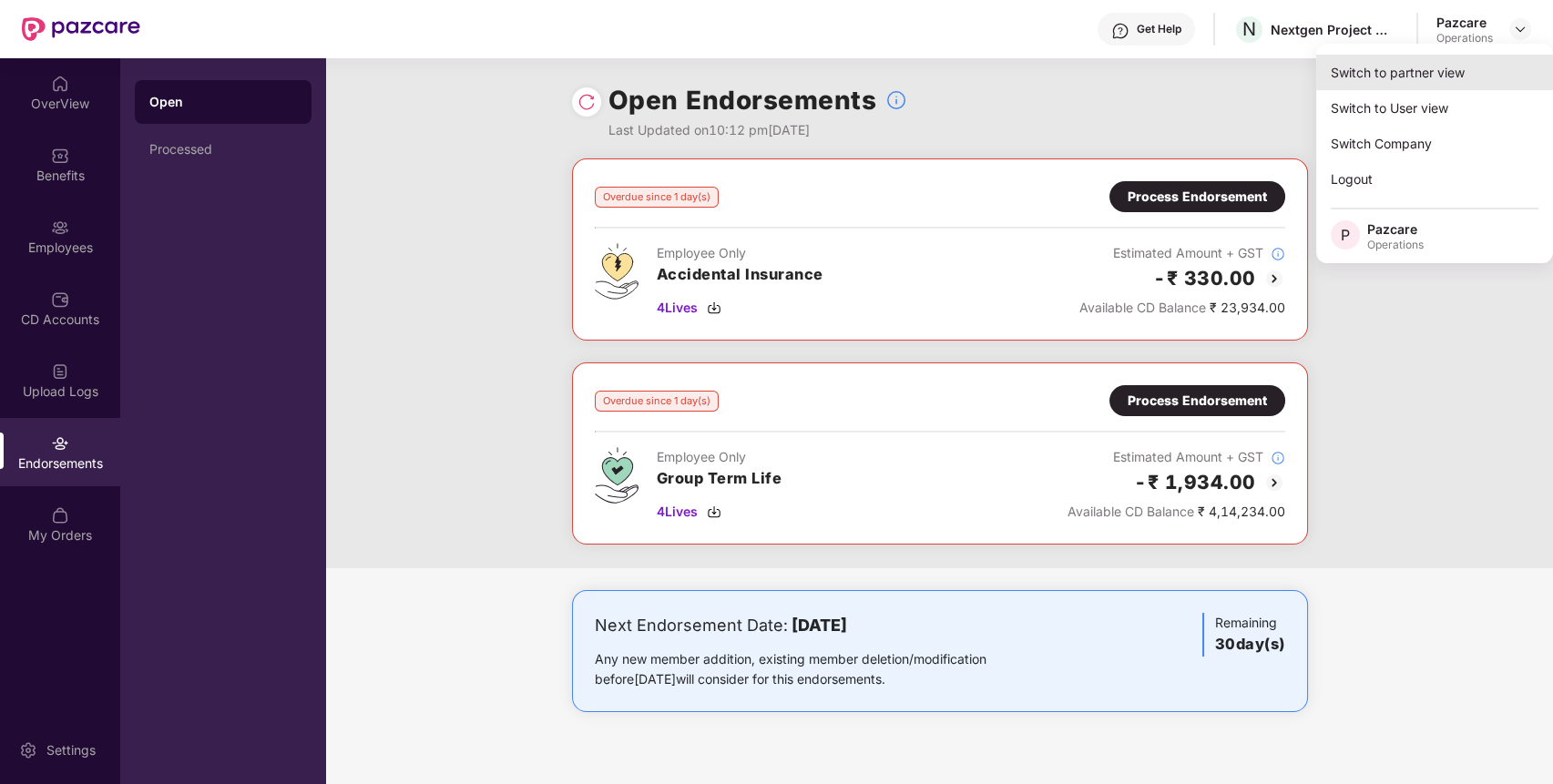
click at [1474, 72] on div "Switch to partner view" at bounding box center [1434, 72] width 237 height 35
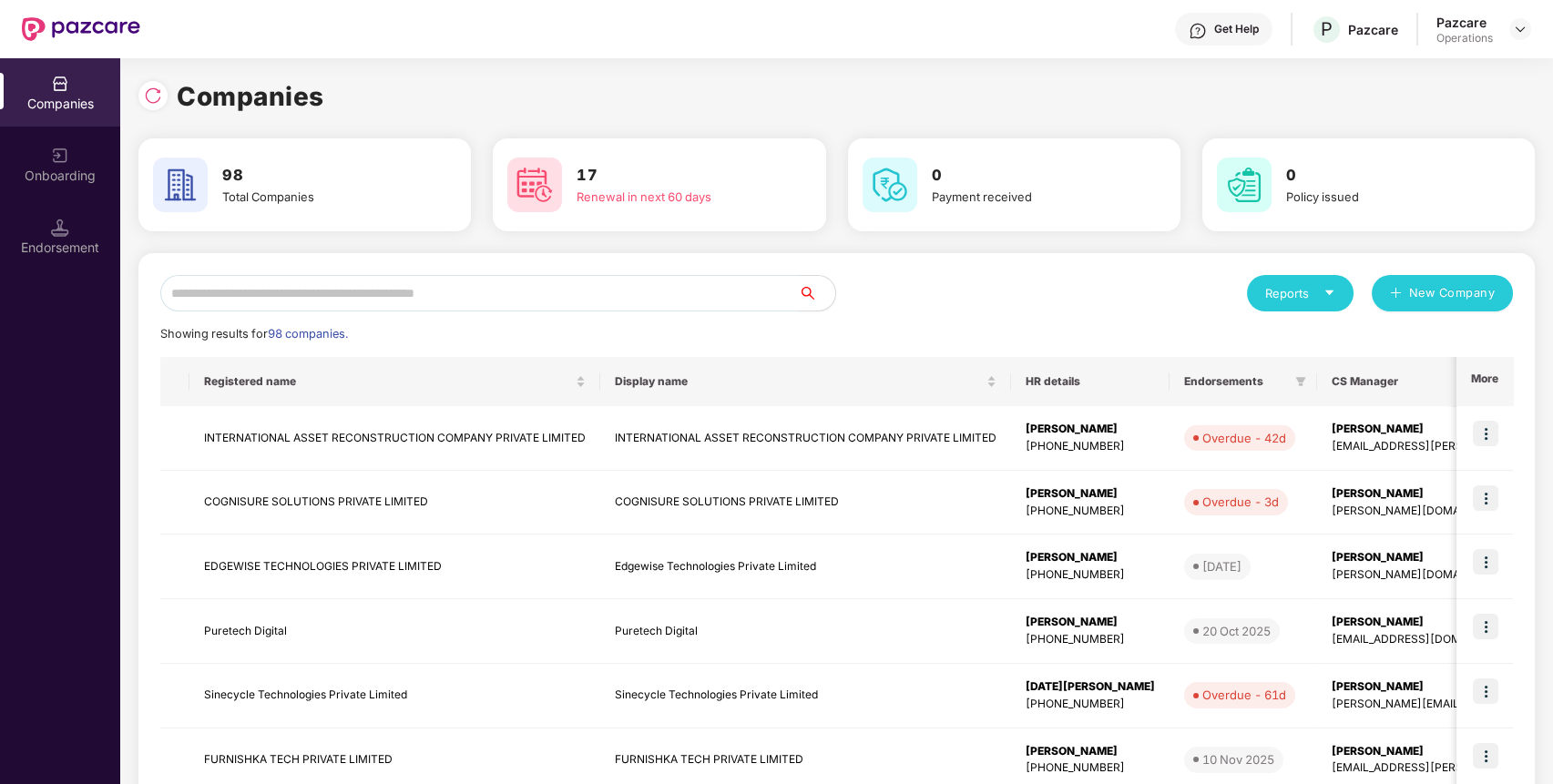
click at [700, 304] on input "text" at bounding box center [480, 293] width 638 height 36
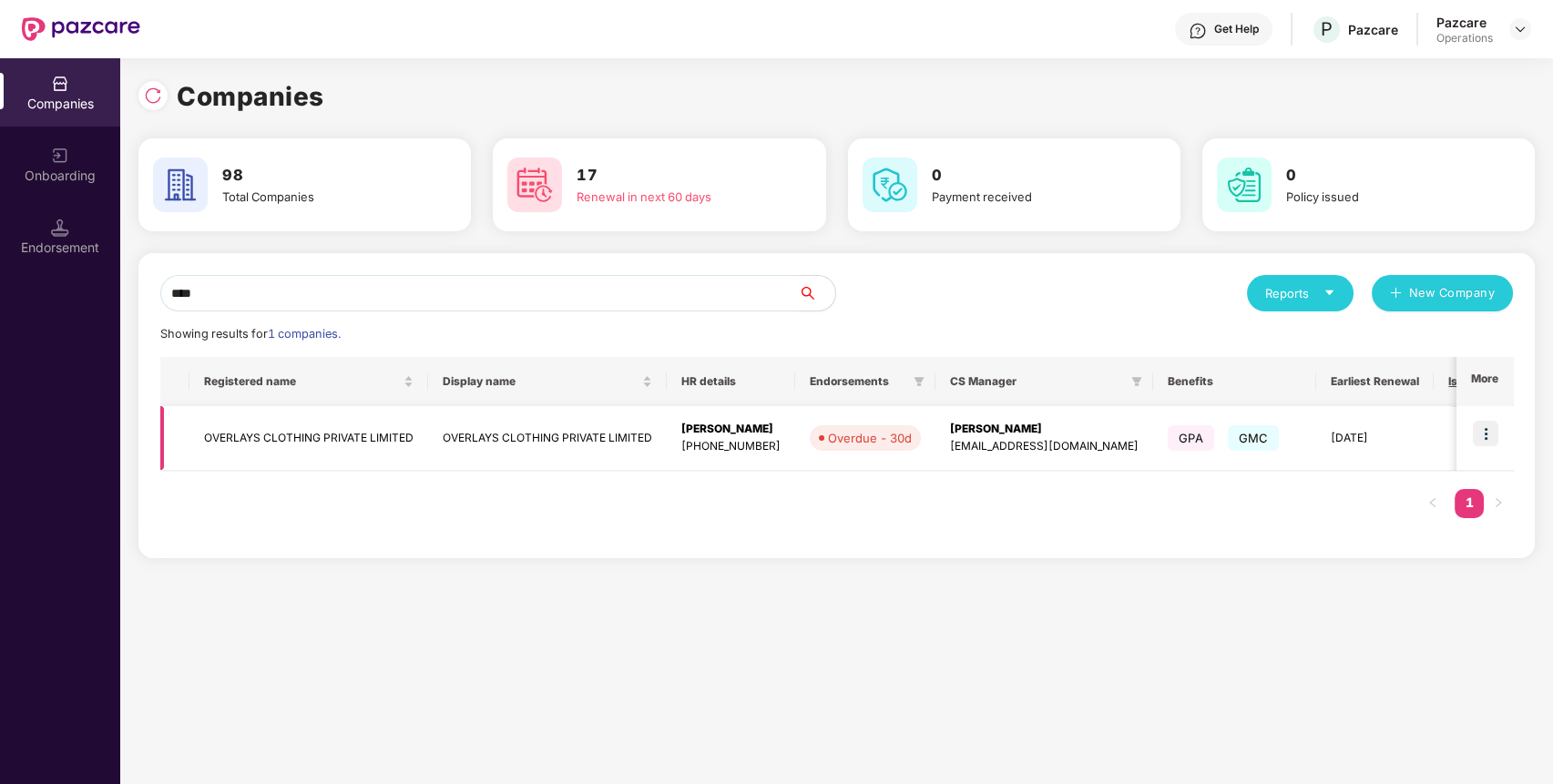
type input "****"
click at [1493, 432] on img at bounding box center [1485, 433] width 25 height 25
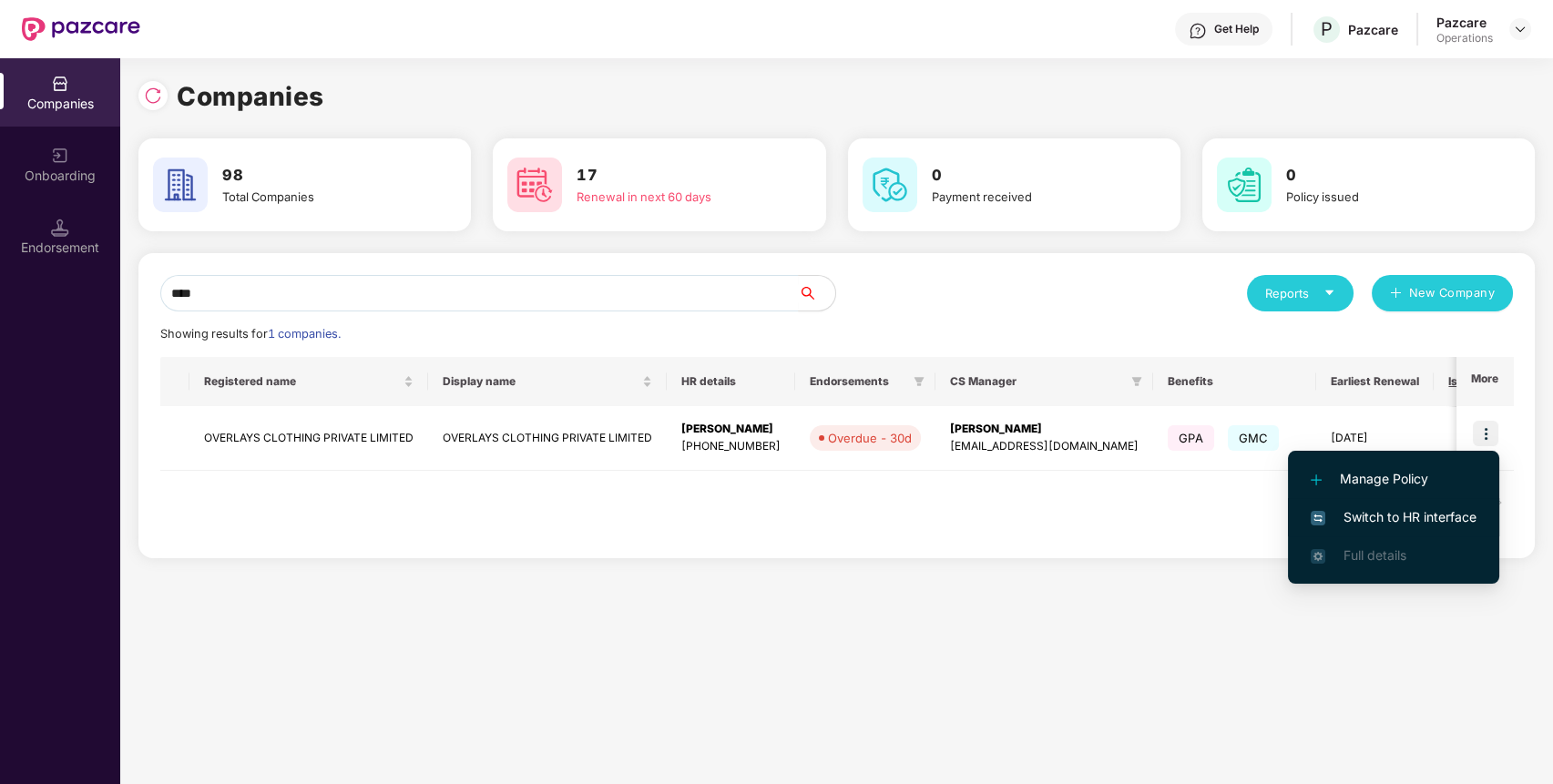
click at [1456, 529] on li "Switch to HR interface" at bounding box center [1393, 516] width 211 height 38
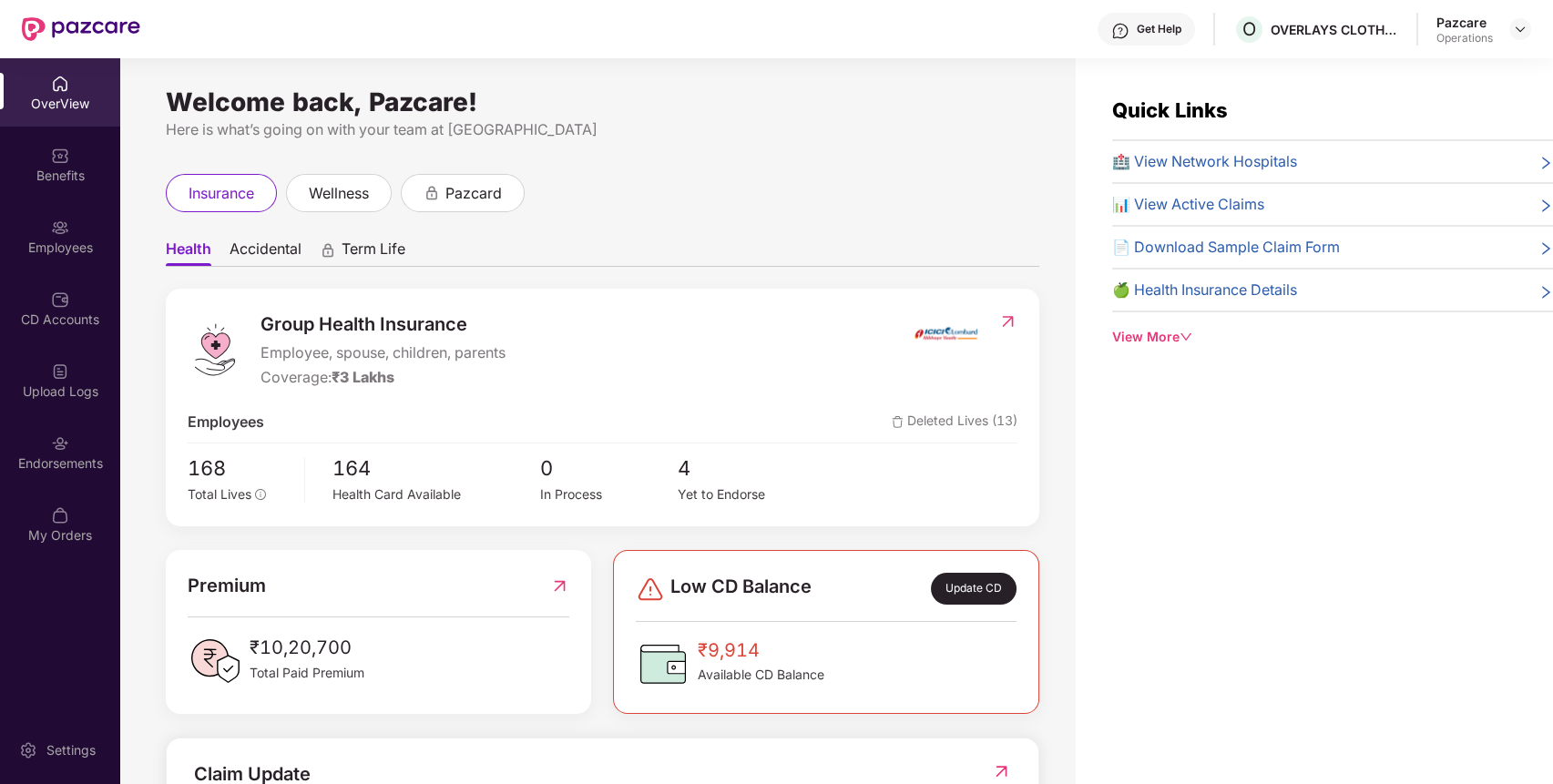
click at [83, 460] on div "Endorsements" at bounding box center [59, 464] width 120 height 19
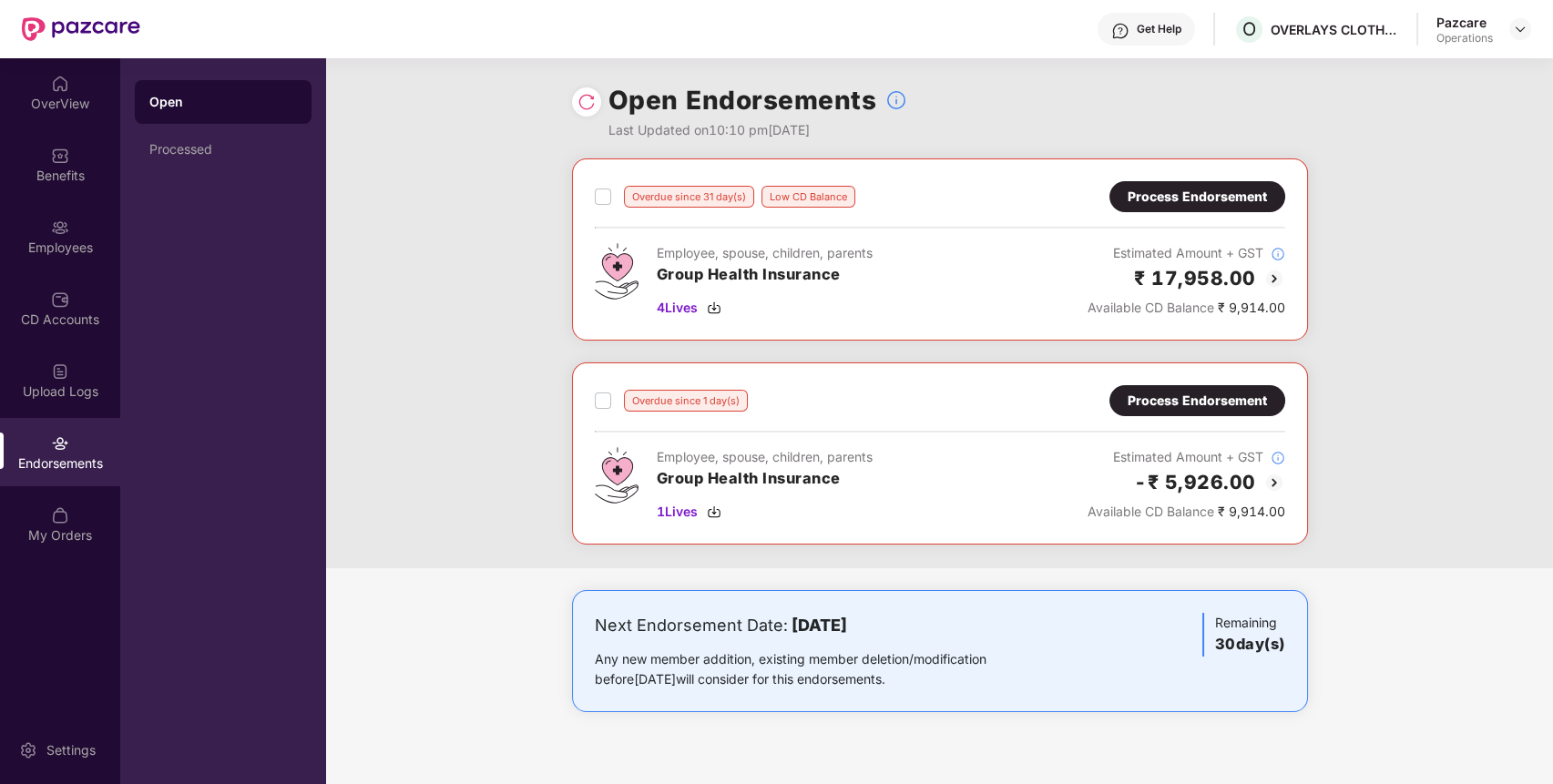
click at [1168, 408] on div "Process Endorsement" at bounding box center [1197, 400] width 139 height 20
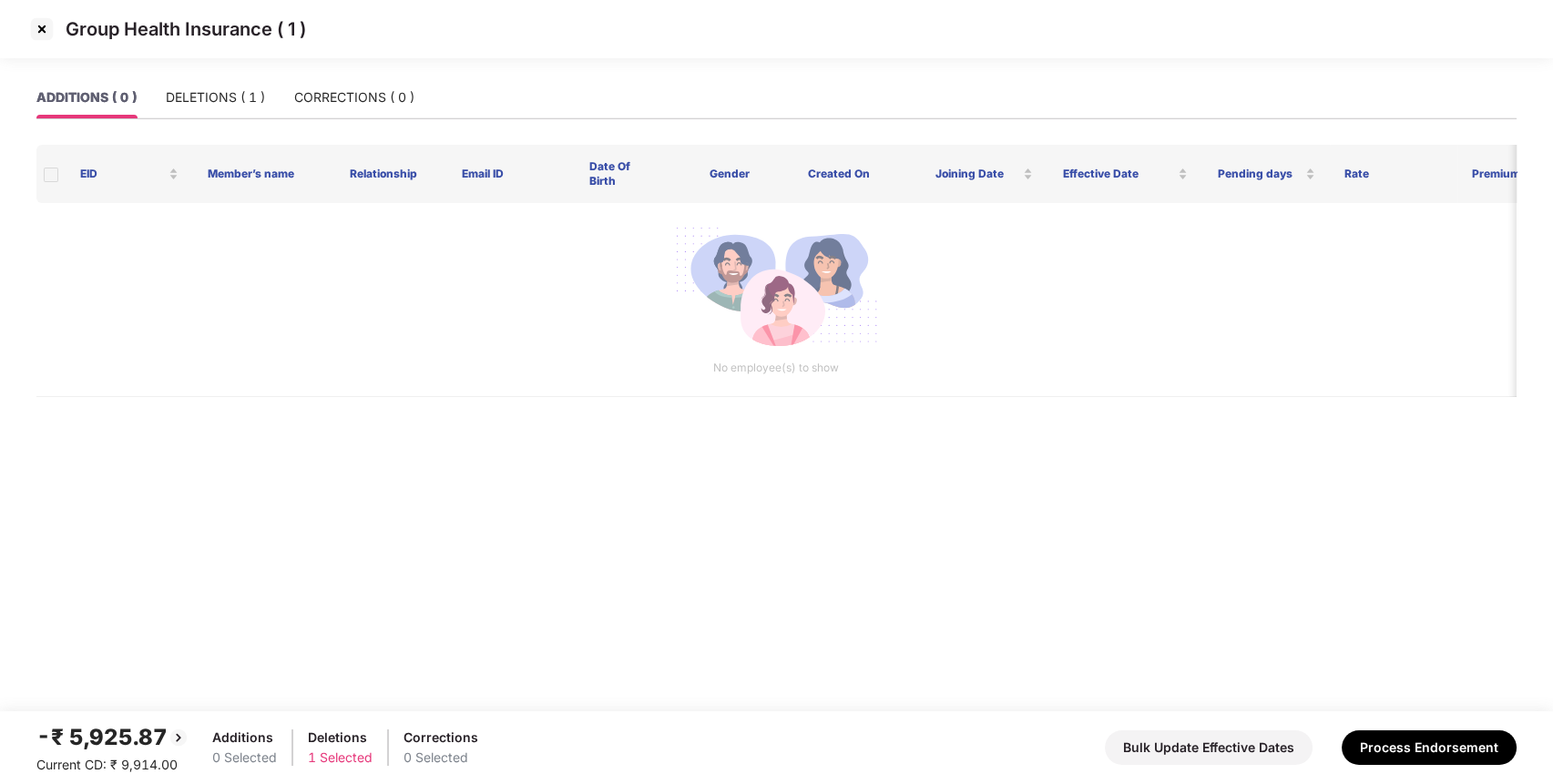
click at [47, 32] on img at bounding box center [41, 29] width 29 height 29
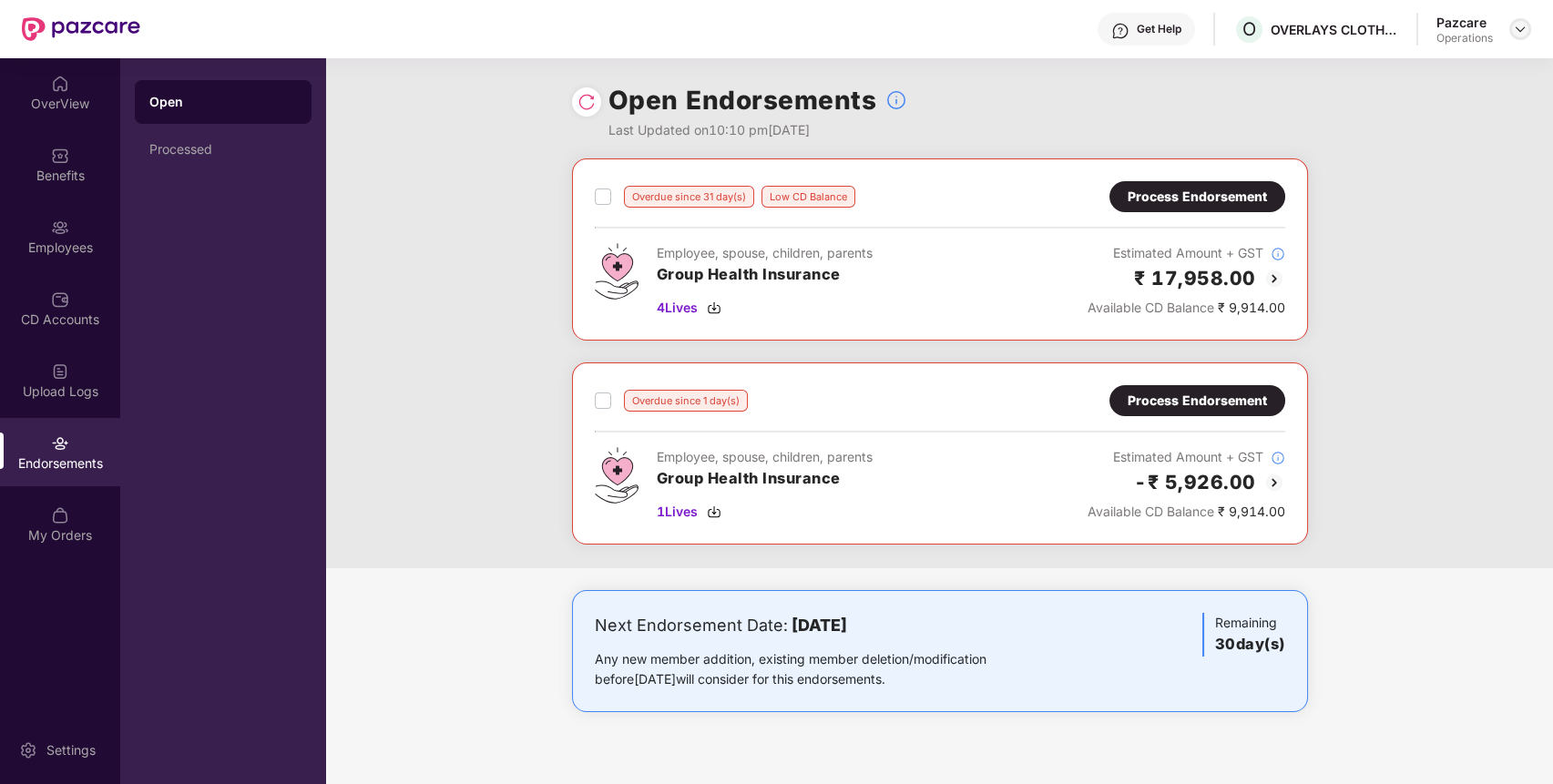
click at [1519, 25] on img at bounding box center [1520, 30] width 15 height 15
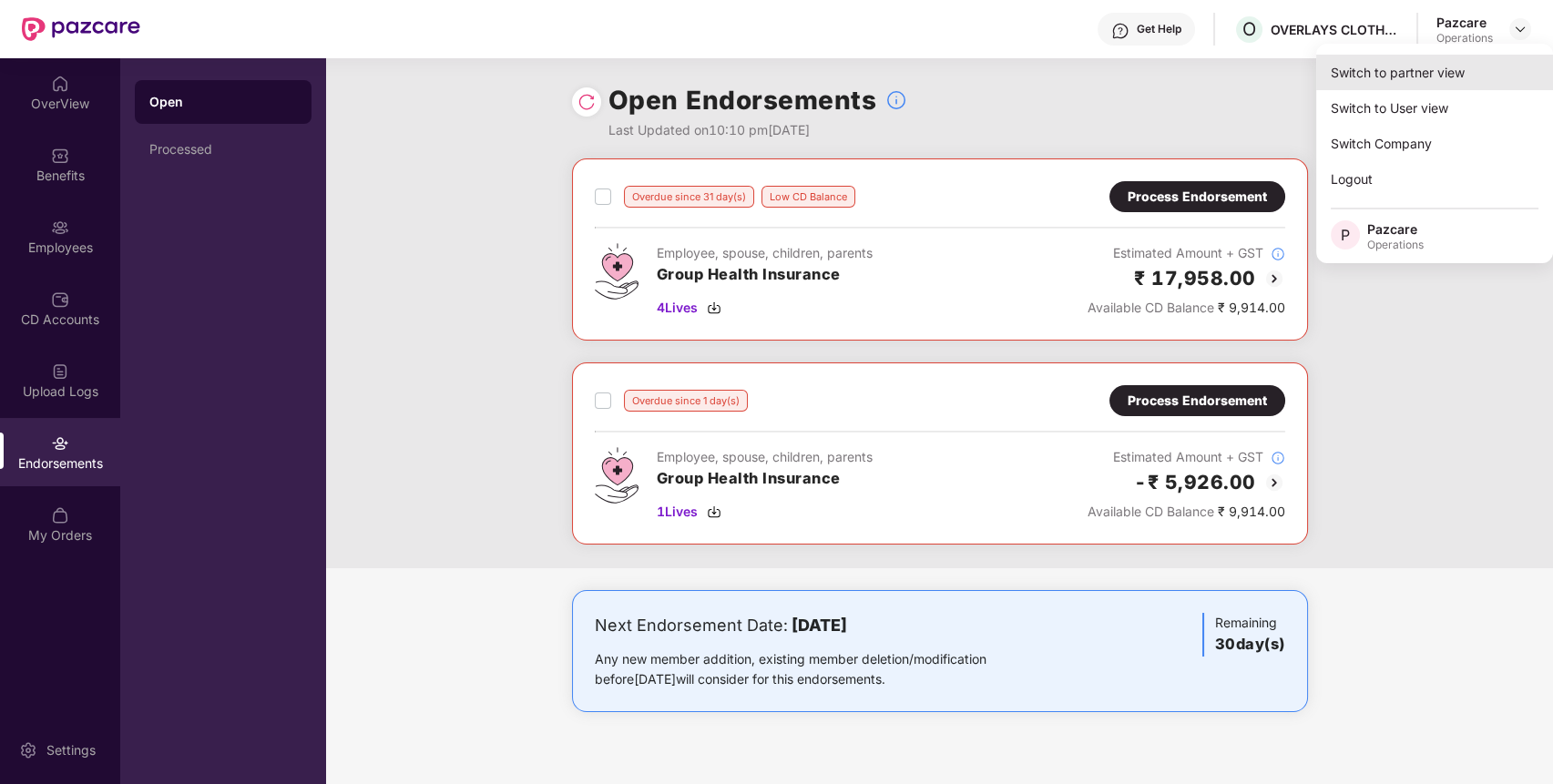
click at [1470, 72] on div "Switch to partner view" at bounding box center [1434, 72] width 237 height 35
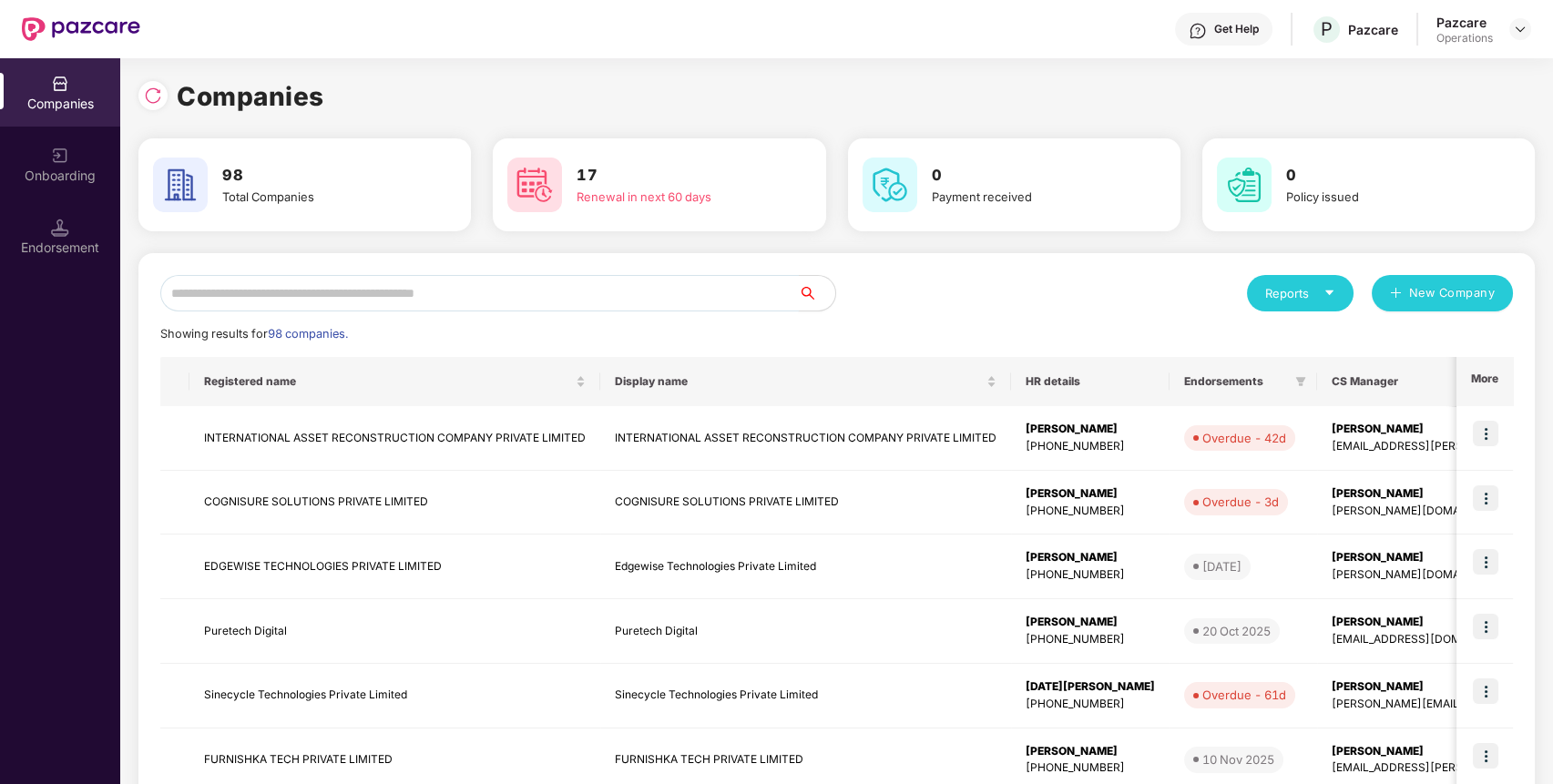
click at [676, 294] on input "text" at bounding box center [480, 293] width 638 height 36
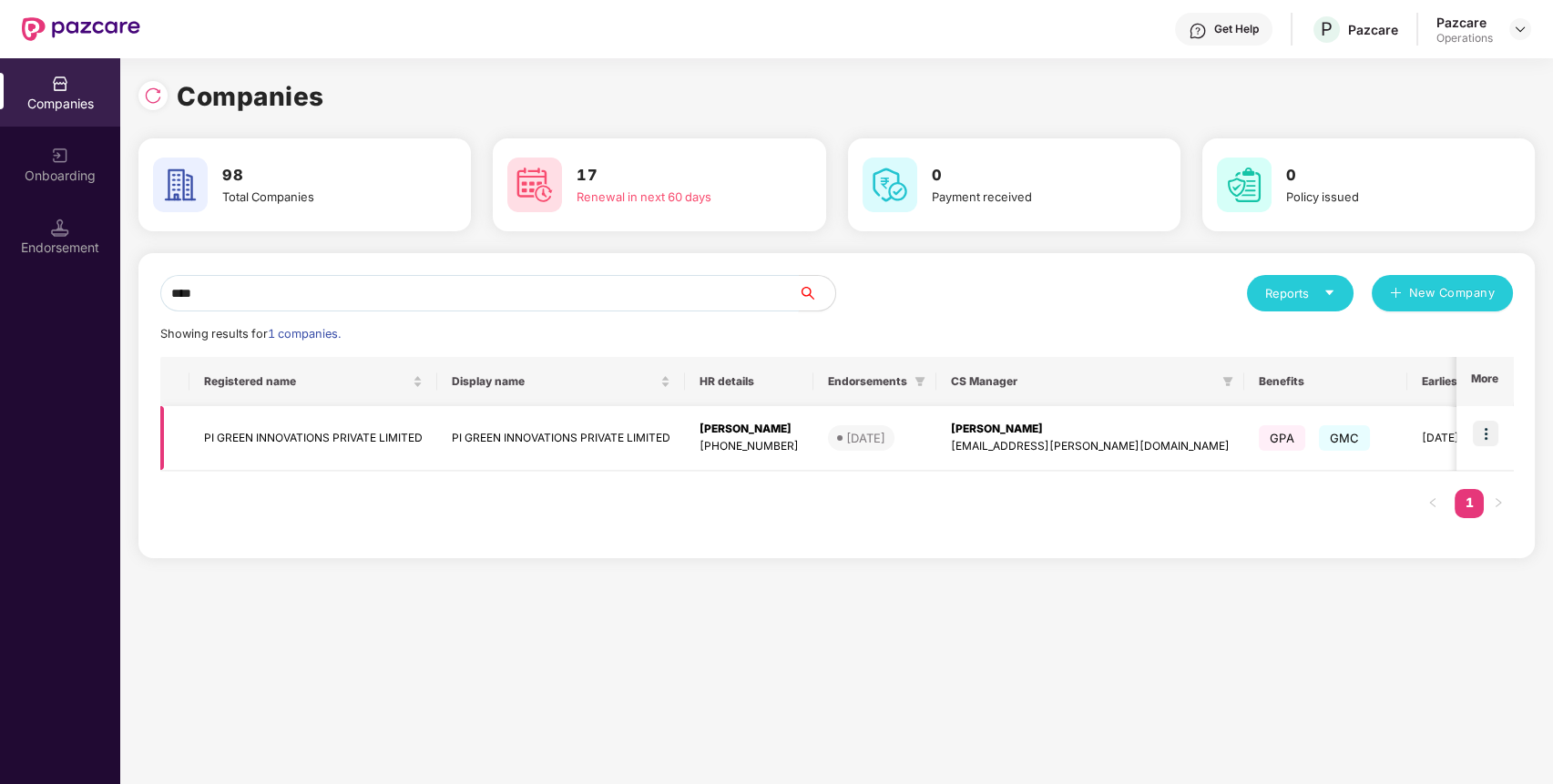
type input "****"
click at [1477, 439] on img at bounding box center [1485, 433] width 25 height 25
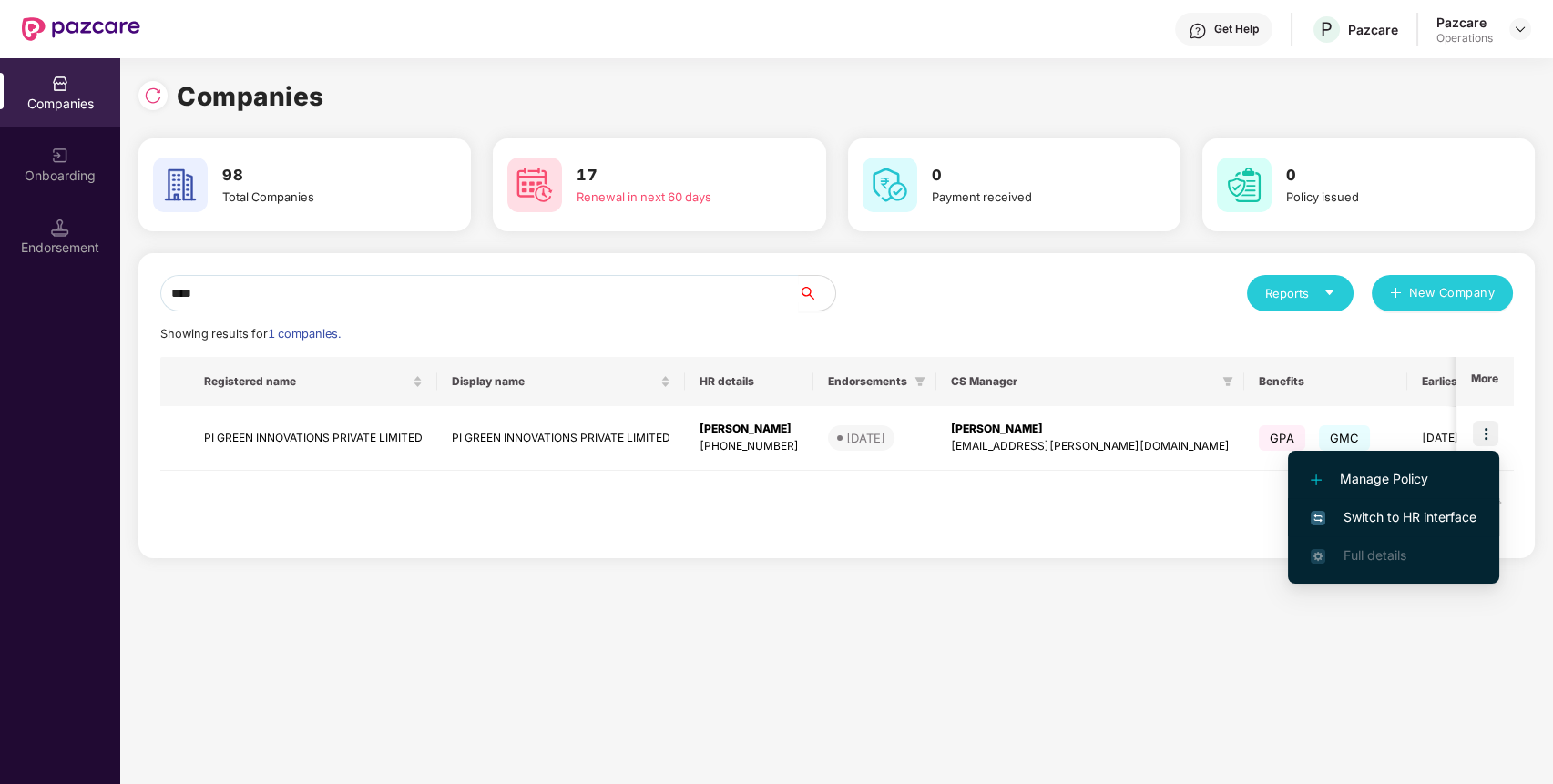
click at [1443, 516] on span "Switch to HR interface" at bounding box center [1393, 517] width 165 height 20
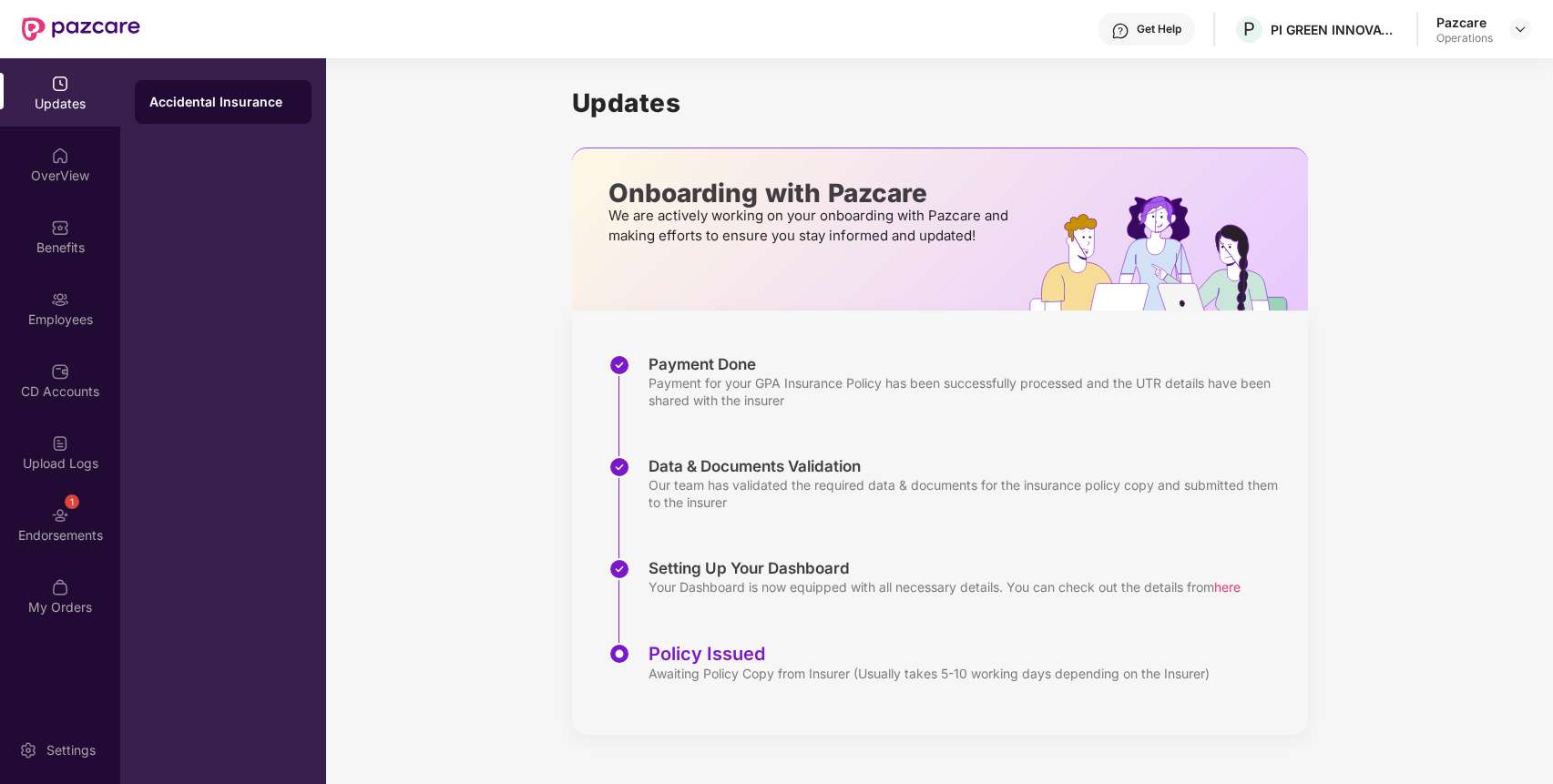
click at [72, 495] on div "1" at bounding box center [72, 502] width 15 height 15
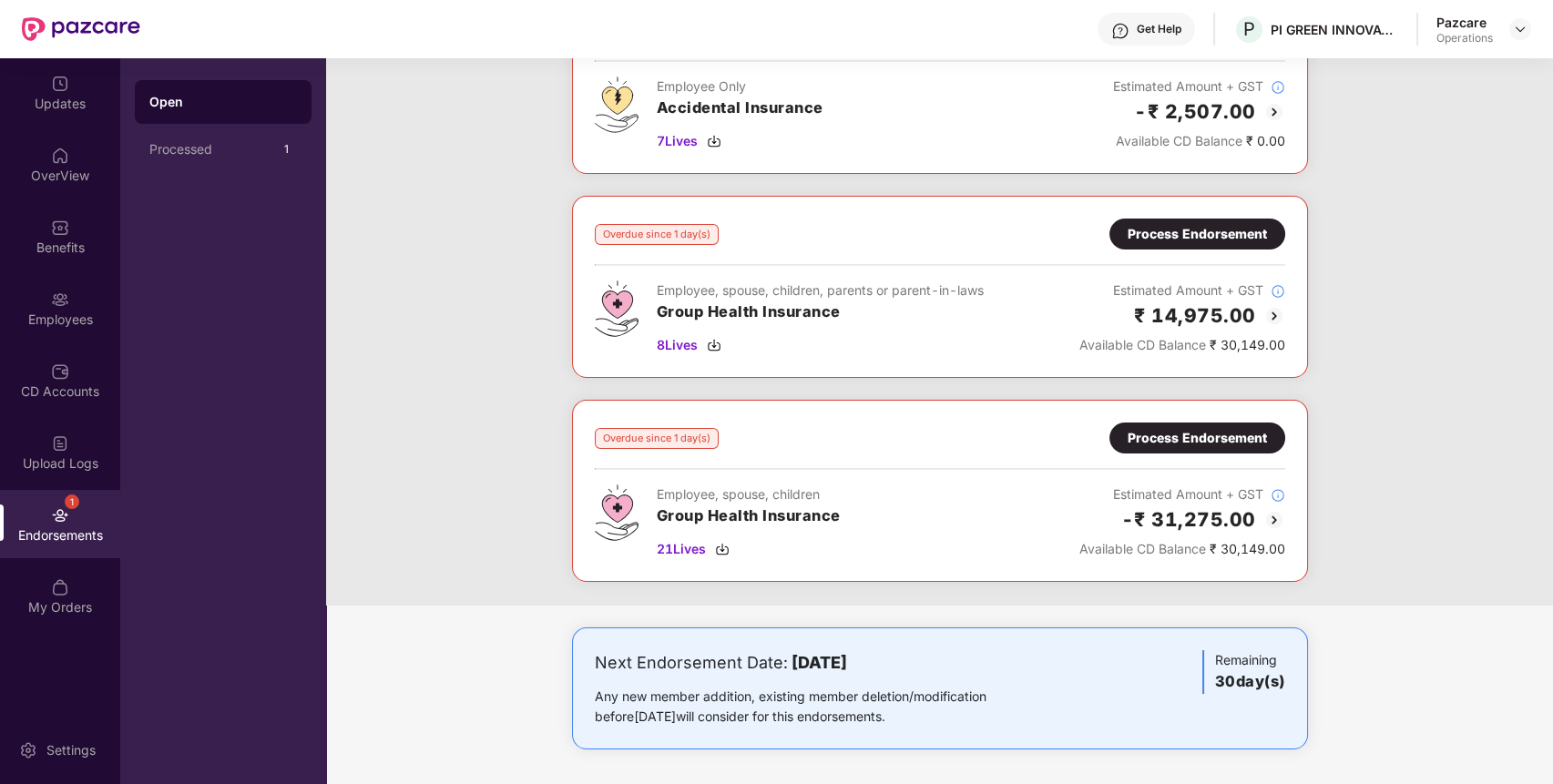
scroll to position [0, 0]
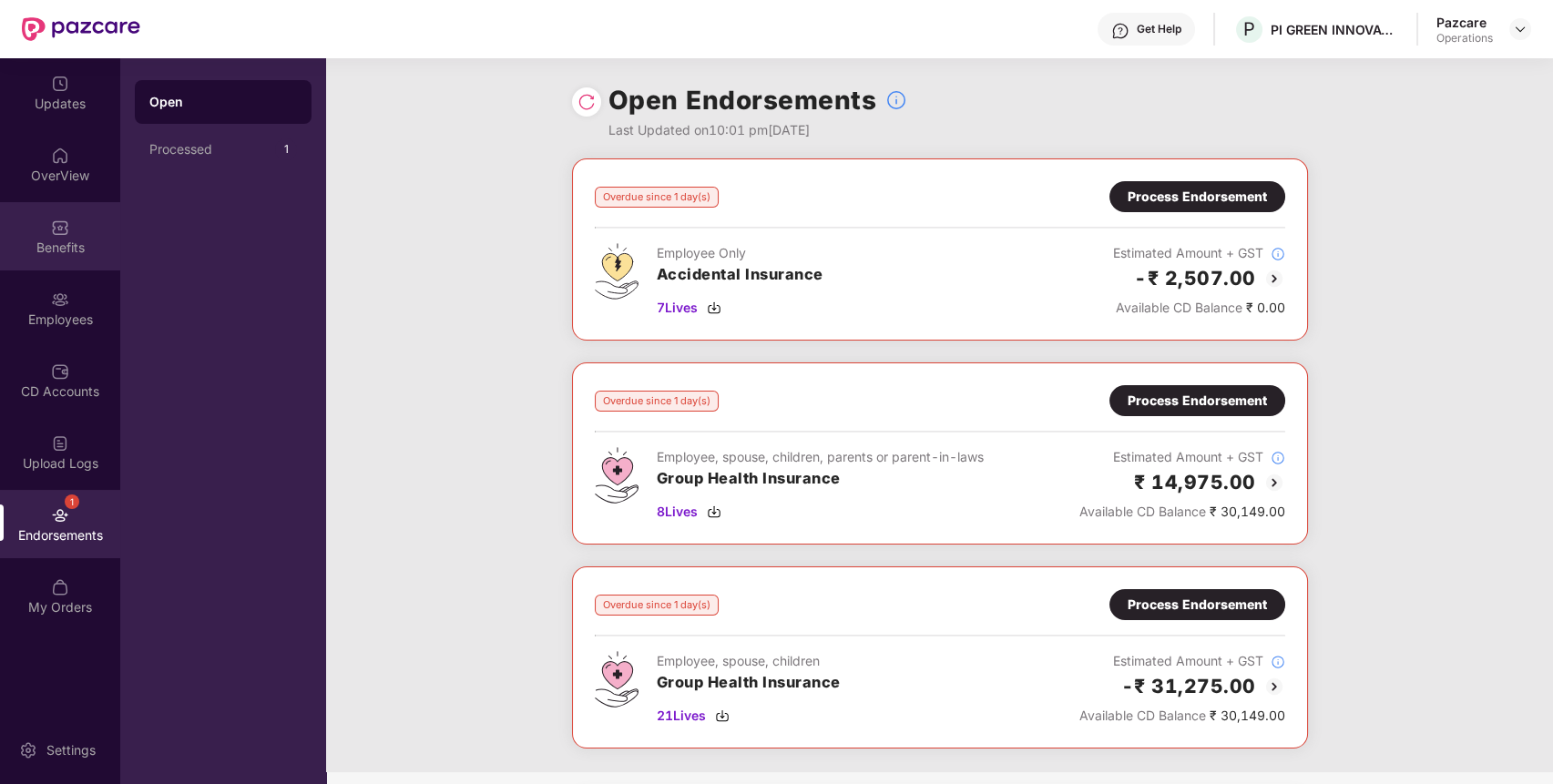
click at [86, 233] on div "Benefits" at bounding box center [59, 237] width 120 height 69
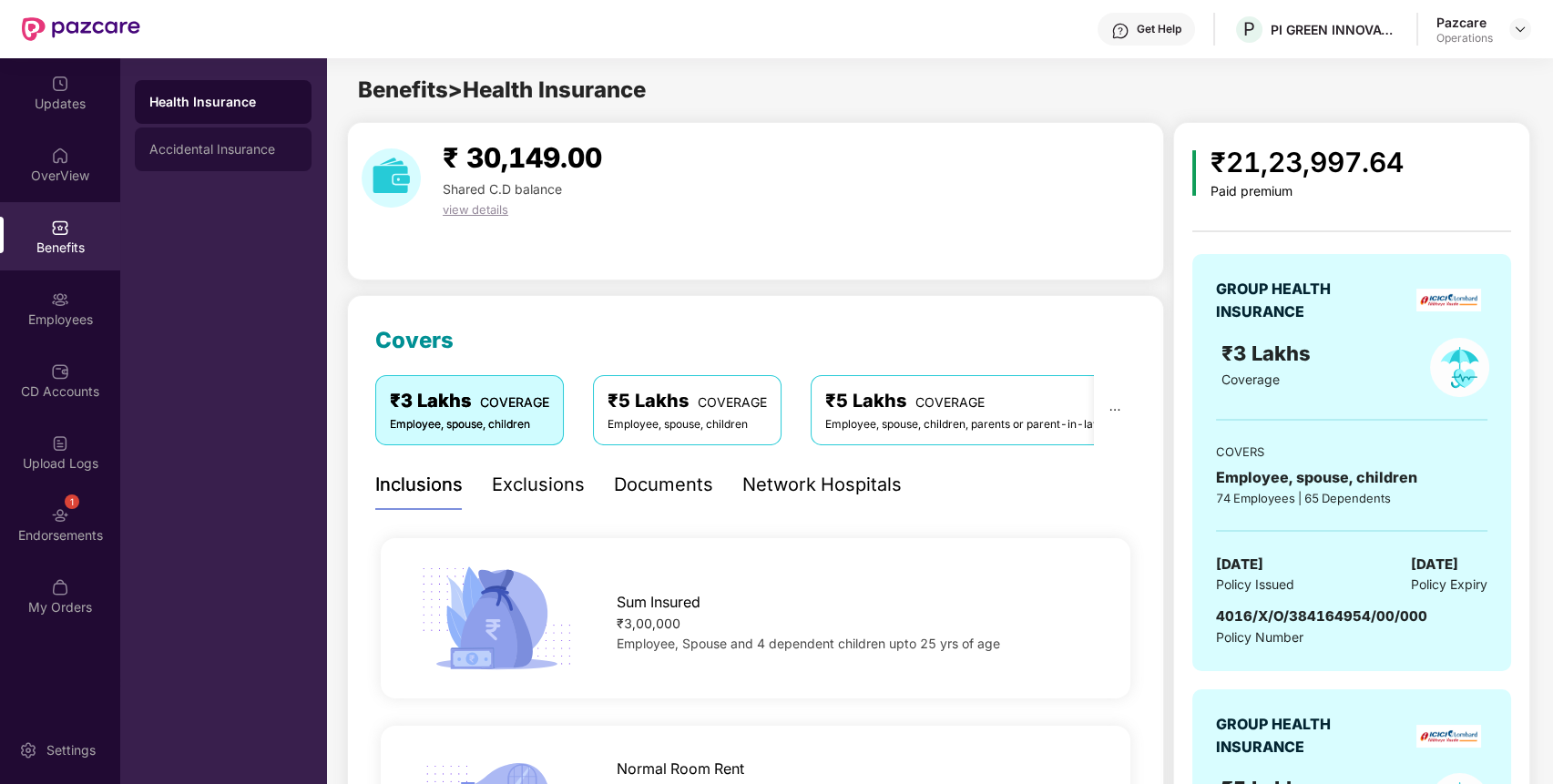
click at [217, 156] on div "Accidental Insurance" at bounding box center [223, 150] width 148 height 15
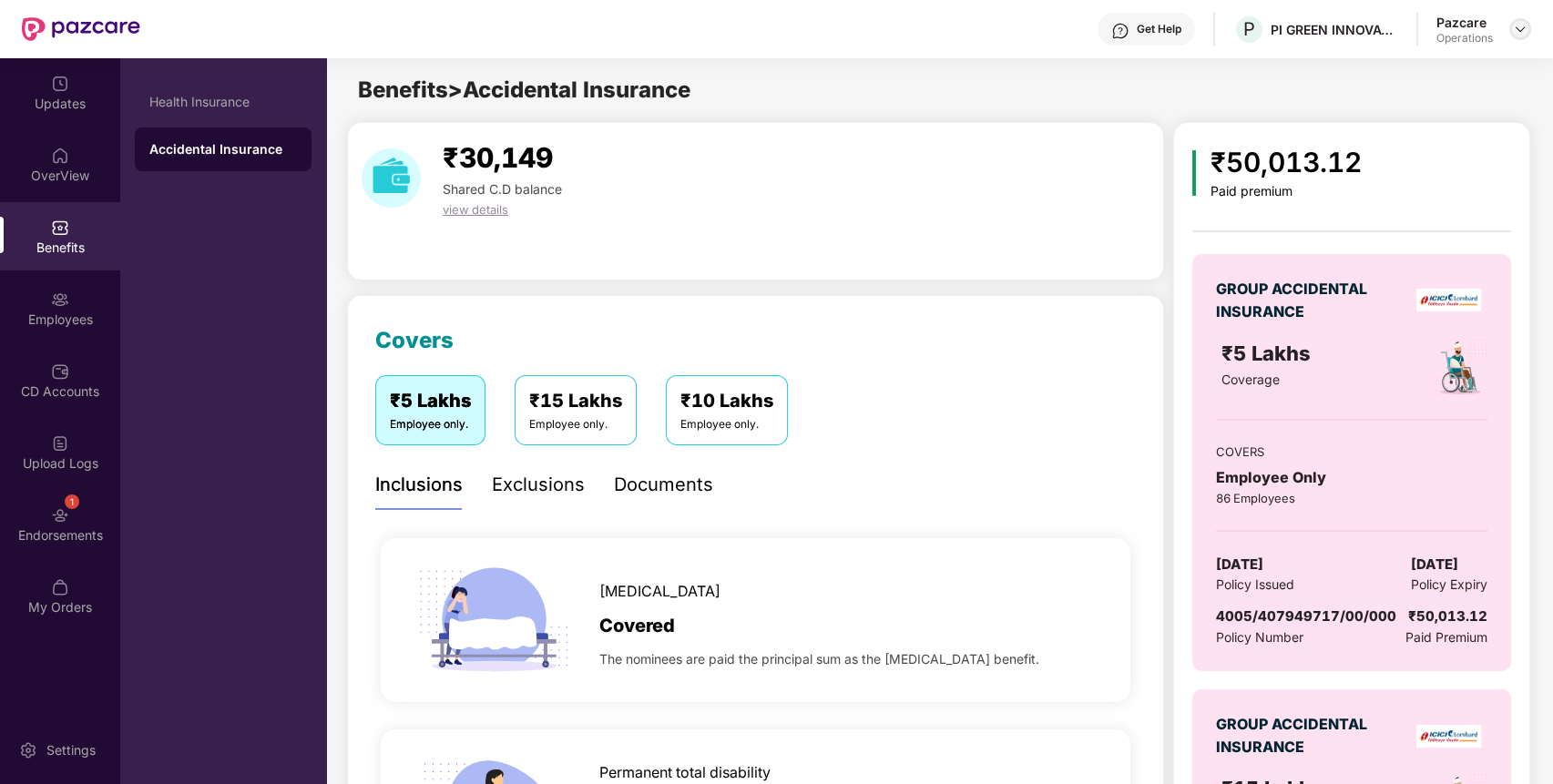
click at [1516, 30] on img at bounding box center [1520, 30] width 15 height 15
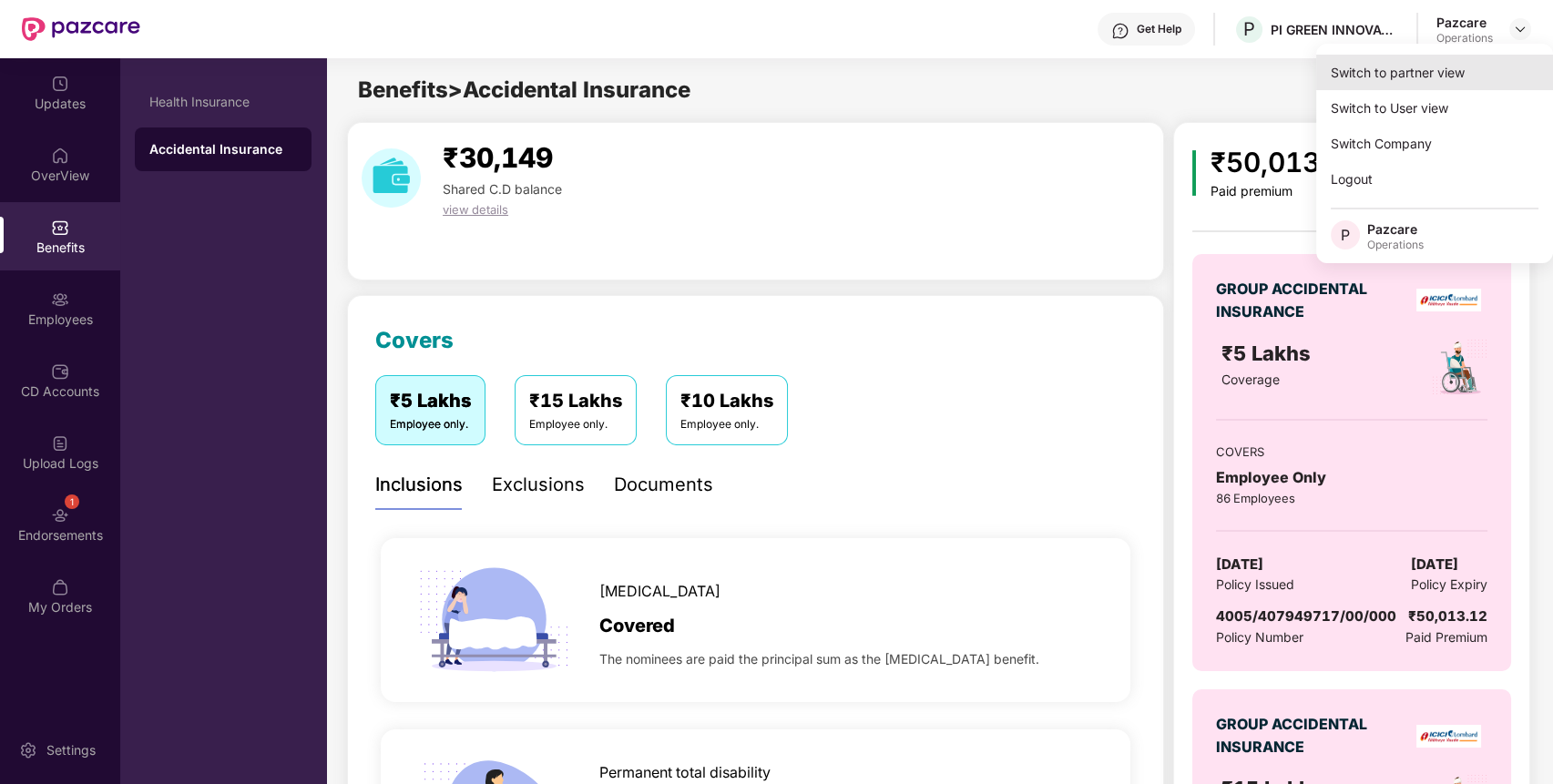
click at [1450, 81] on div "Switch to partner view" at bounding box center [1434, 72] width 237 height 35
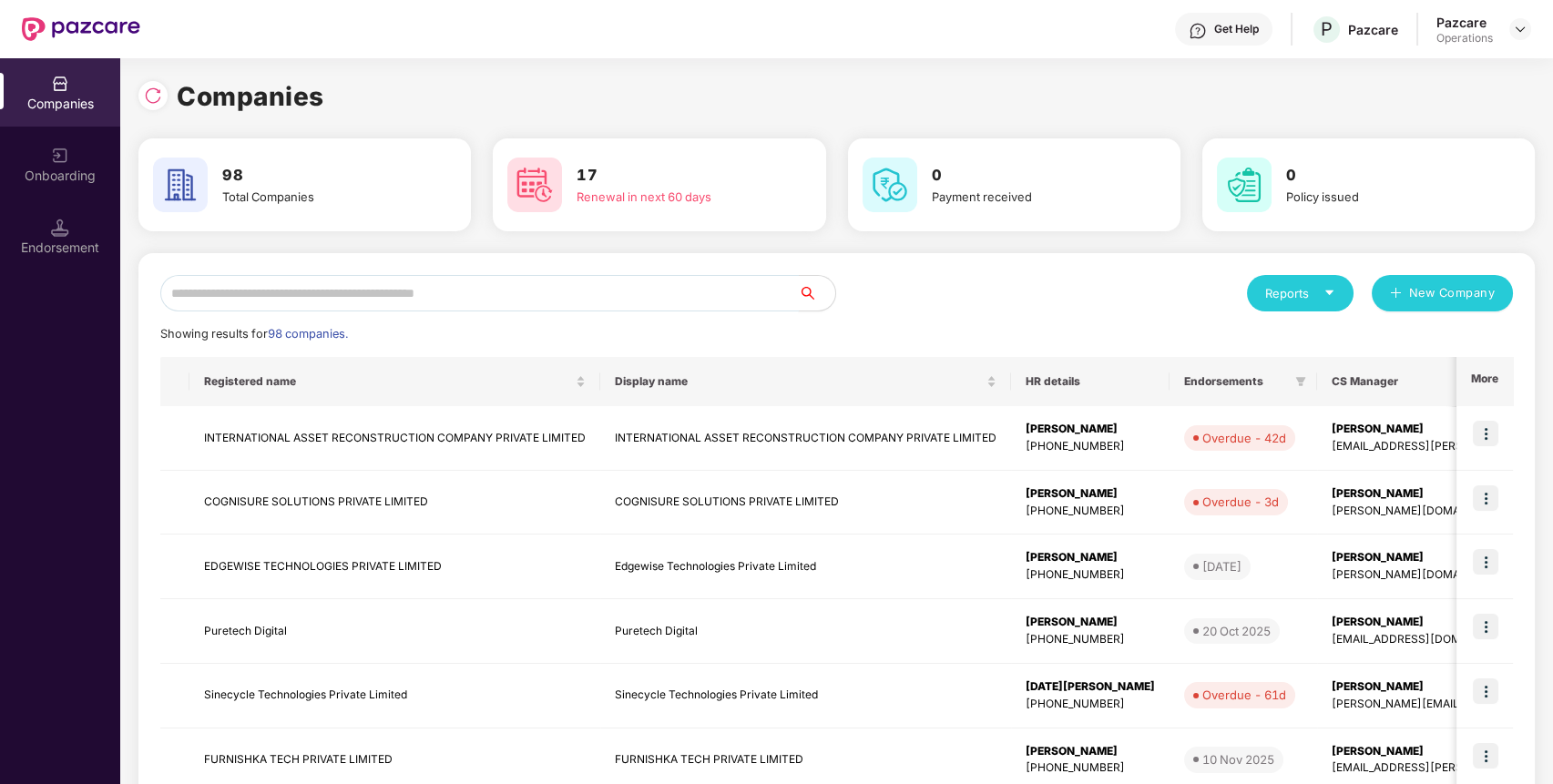
click at [733, 299] on input "text" at bounding box center [480, 293] width 638 height 36
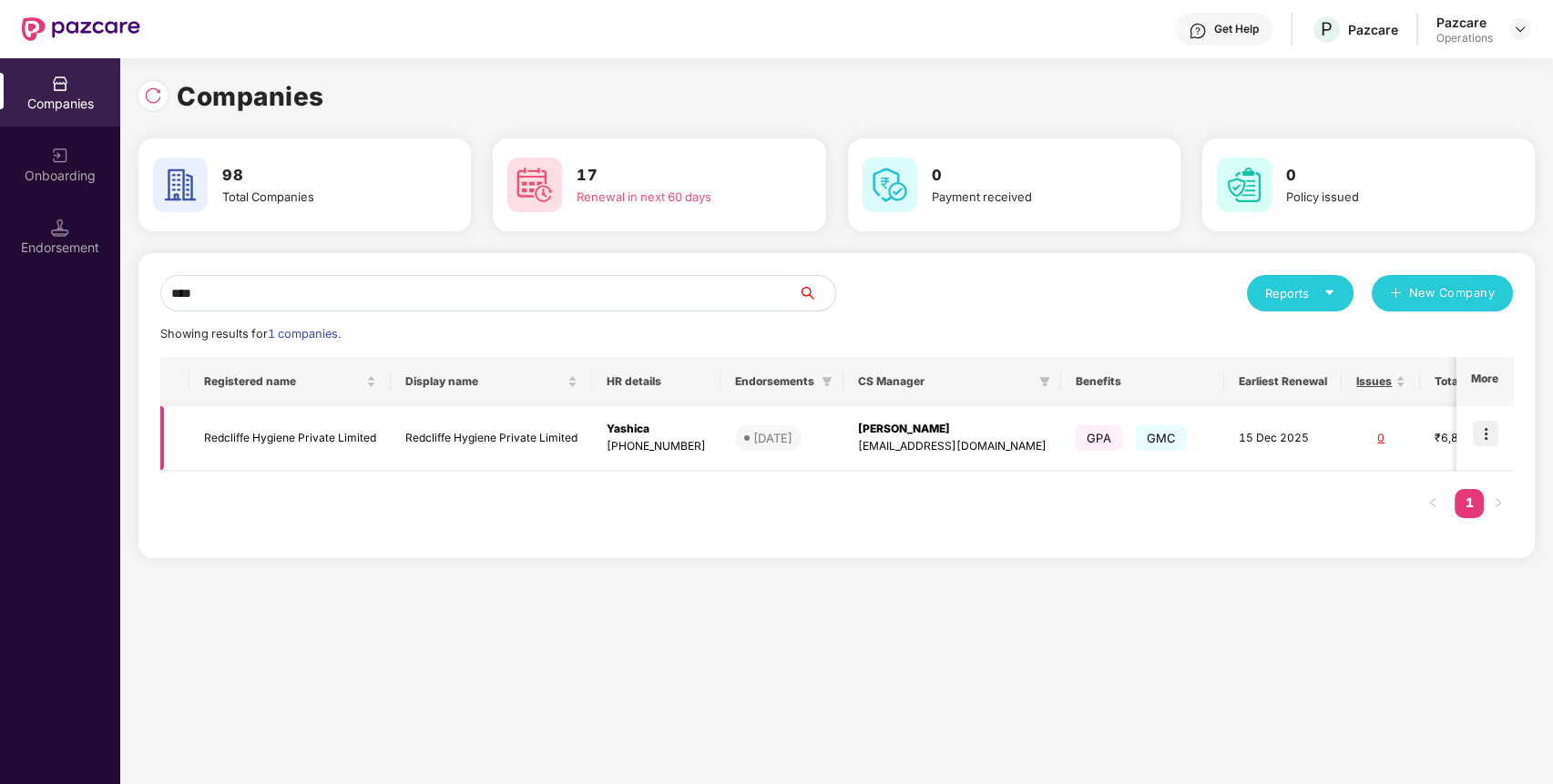
type input "****"
click at [1487, 435] on img at bounding box center [1485, 433] width 25 height 25
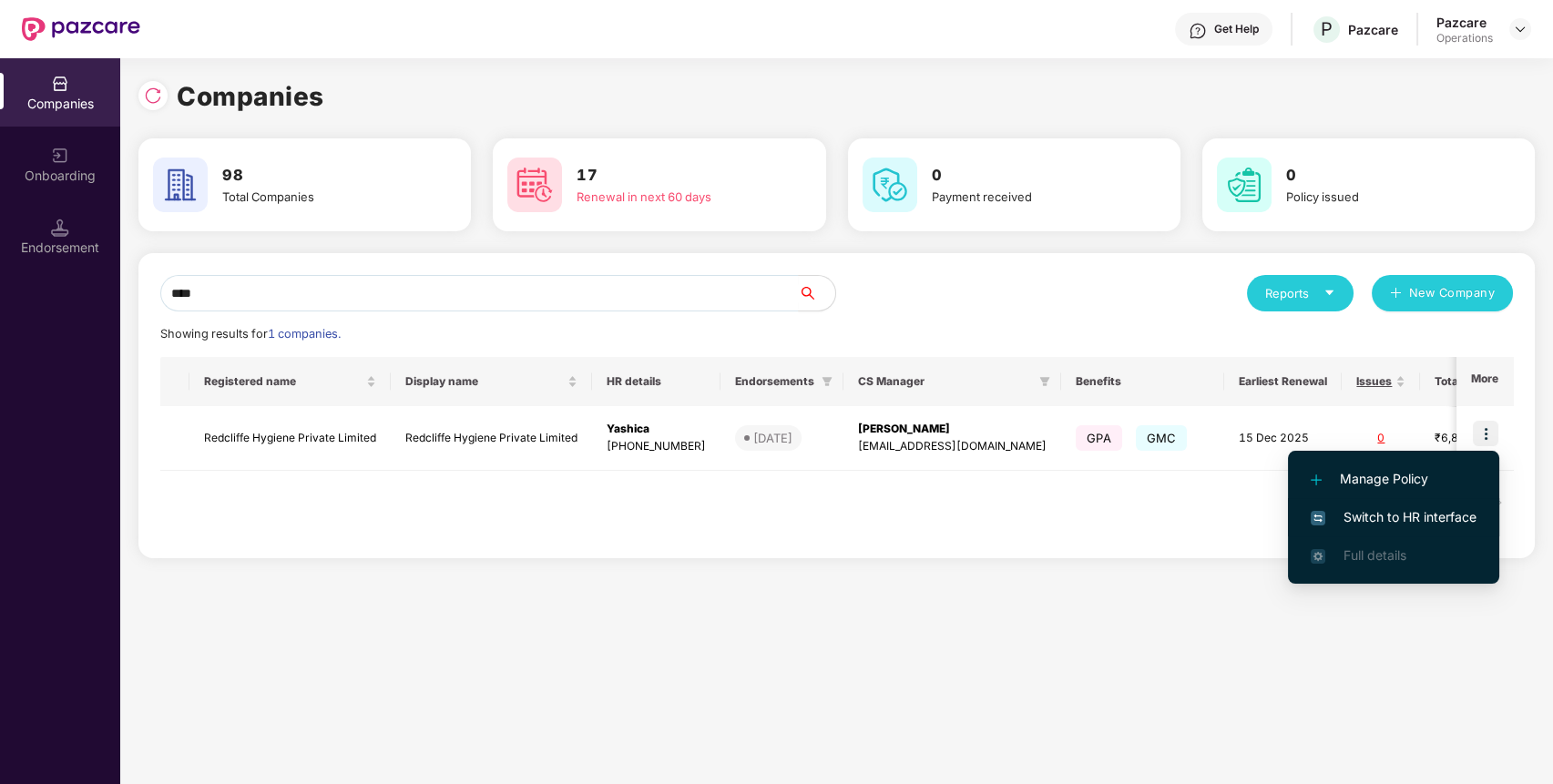
click at [1442, 515] on span "Switch to HR interface" at bounding box center [1393, 517] width 165 height 20
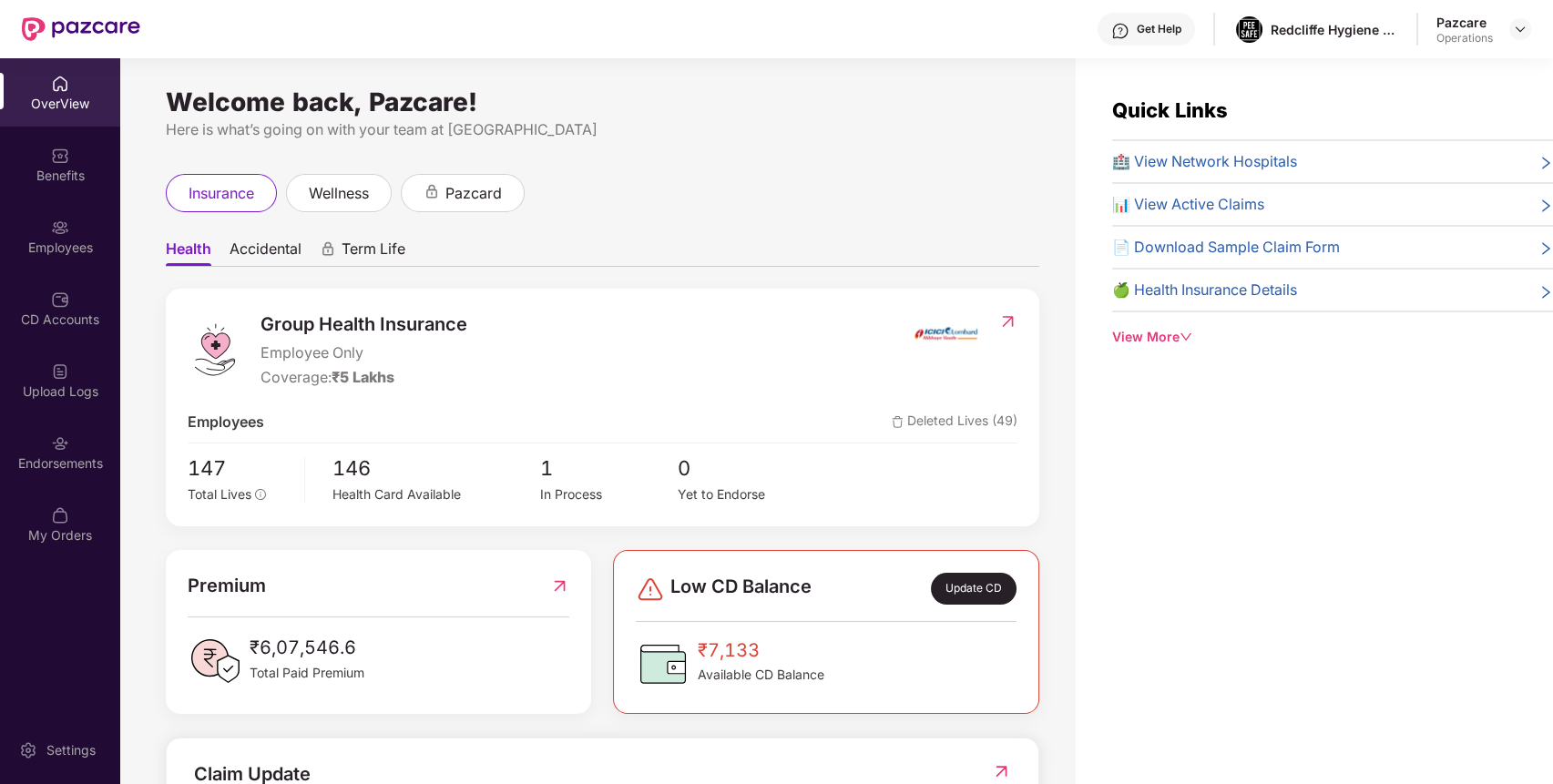
click at [82, 454] on div "Endorsements" at bounding box center [59, 464] width 120 height 19
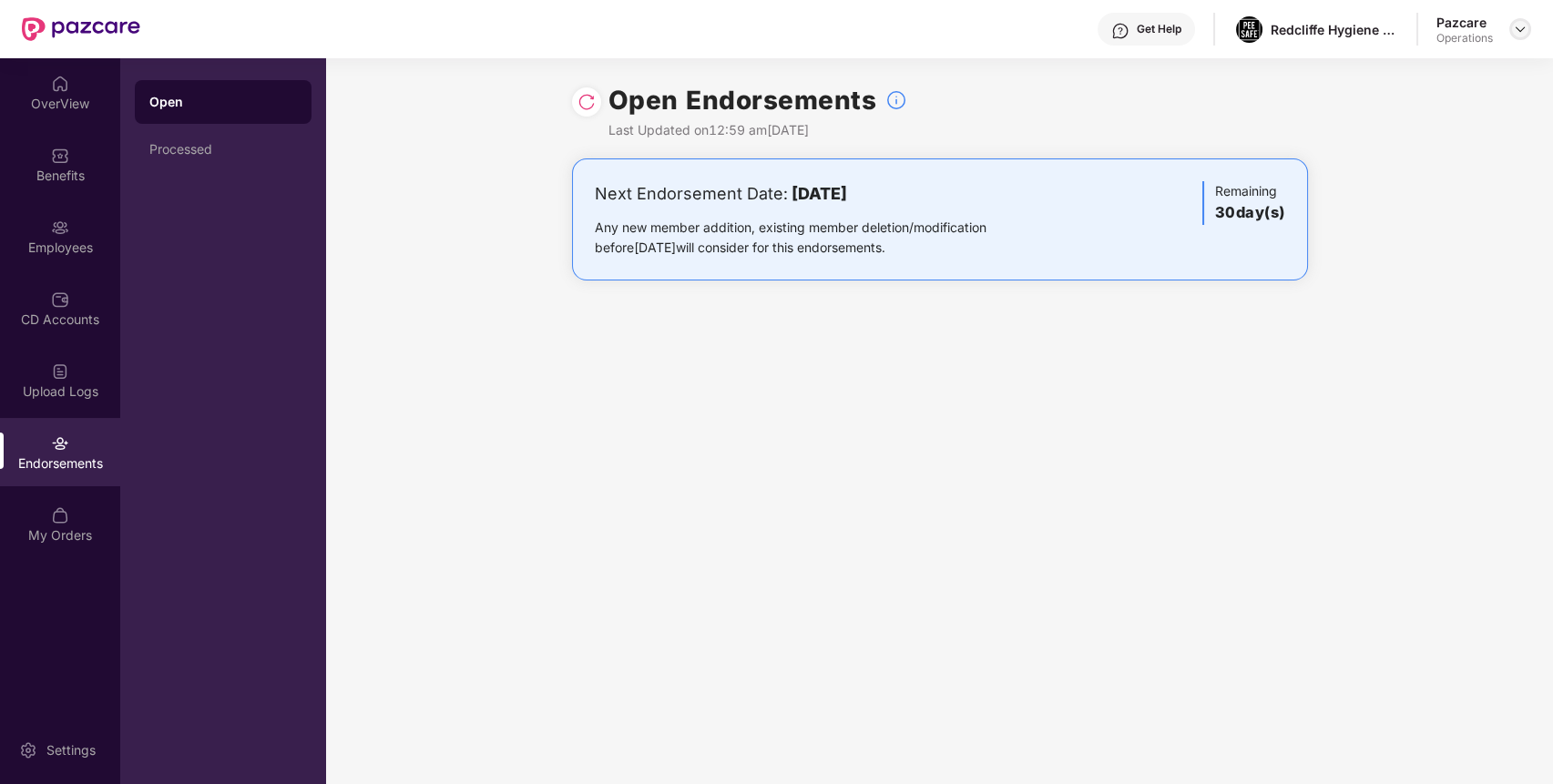
click at [1519, 20] on div at bounding box center [1520, 30] width 22 height 22
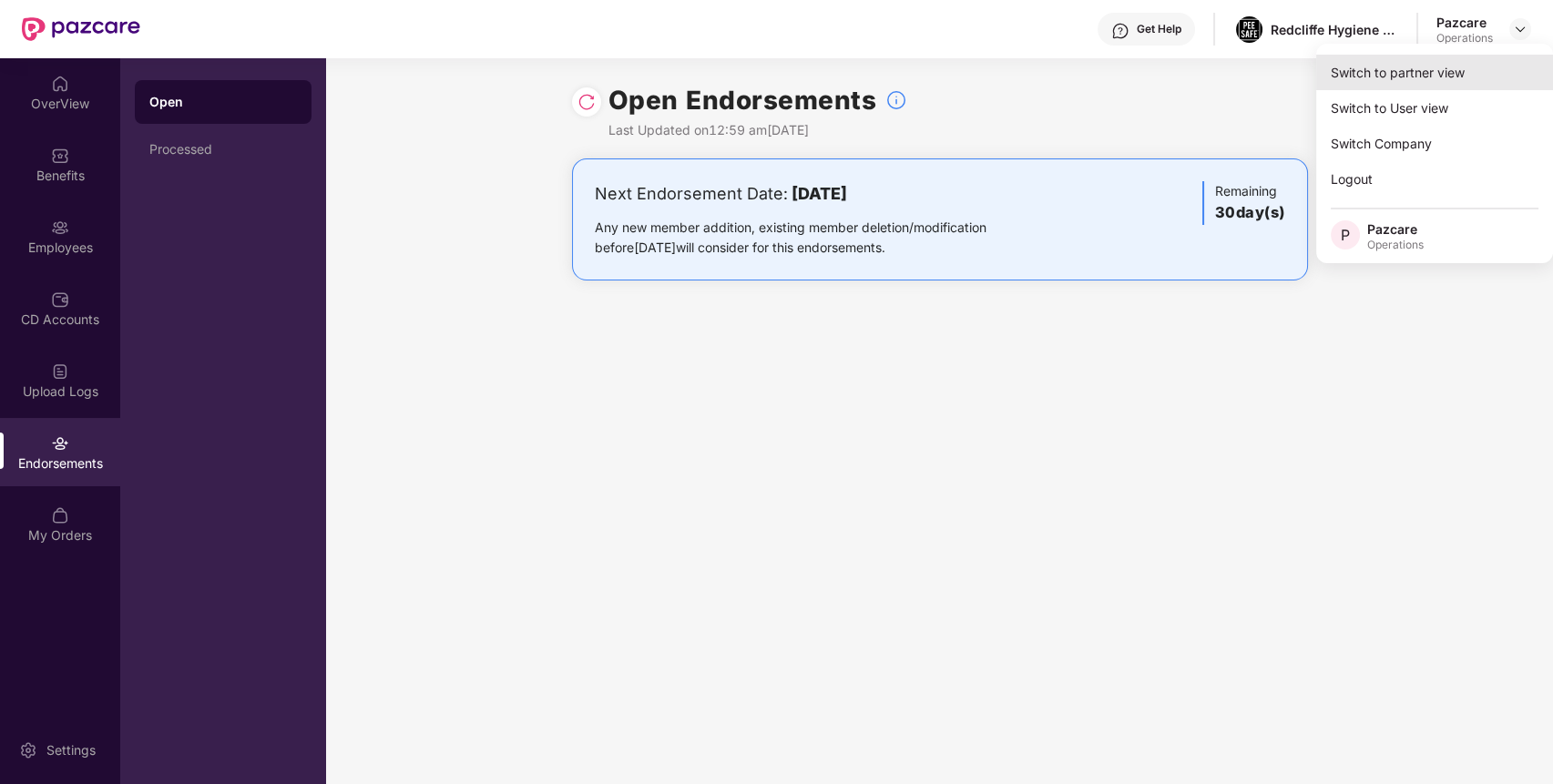
click at [1500, 59] on div "Switch to partner view" at bounding box center [1434, 72] width 237 height 35
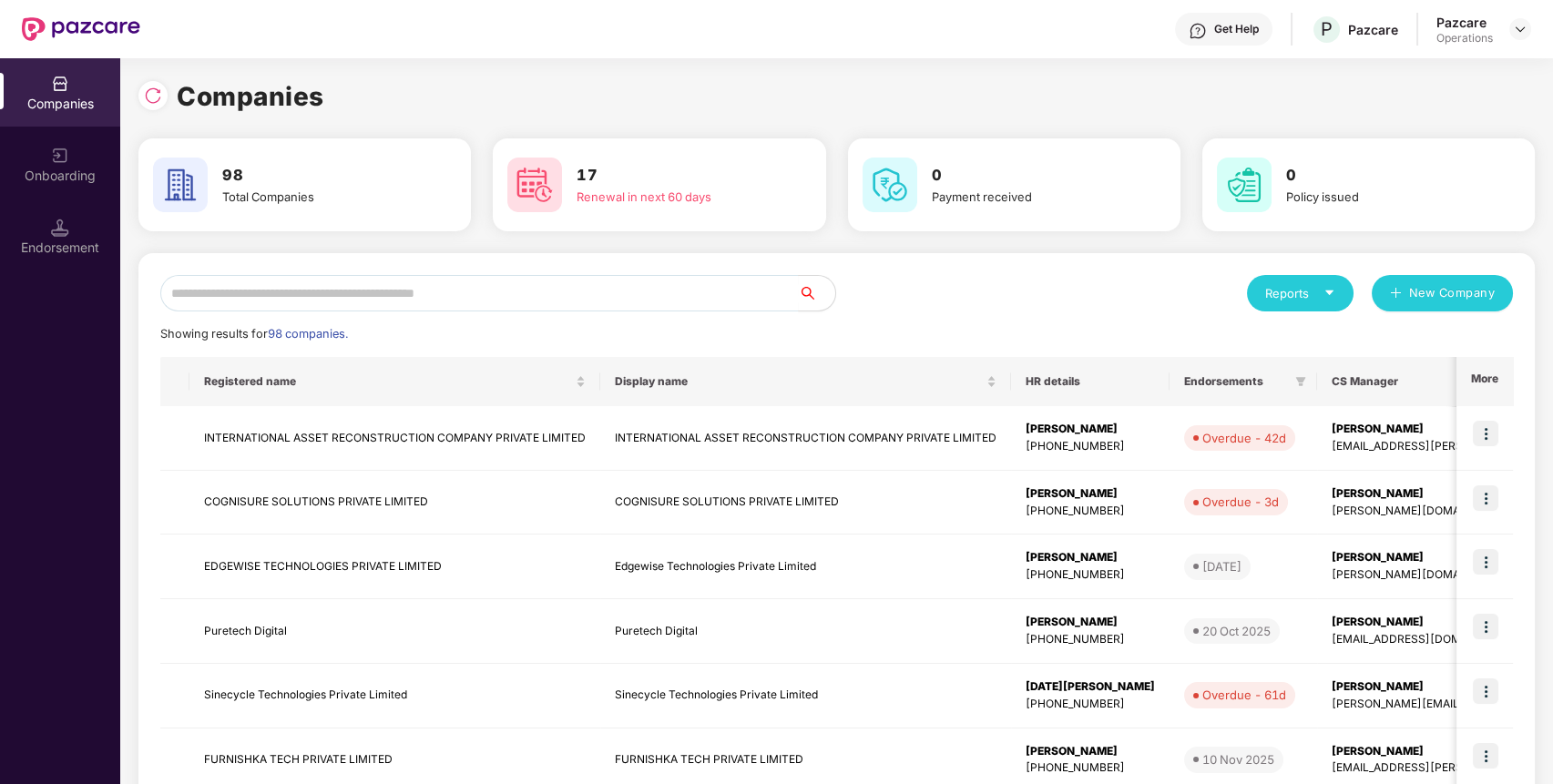
click at [617, 312] on div "Reports New Company Showing results for 98 companies. Registered name Display n…" at bounding box center [836, 695] width 1352 height 841
click at [626, 306] on input "text" at bounding box center [480, 293] width 638 height 36
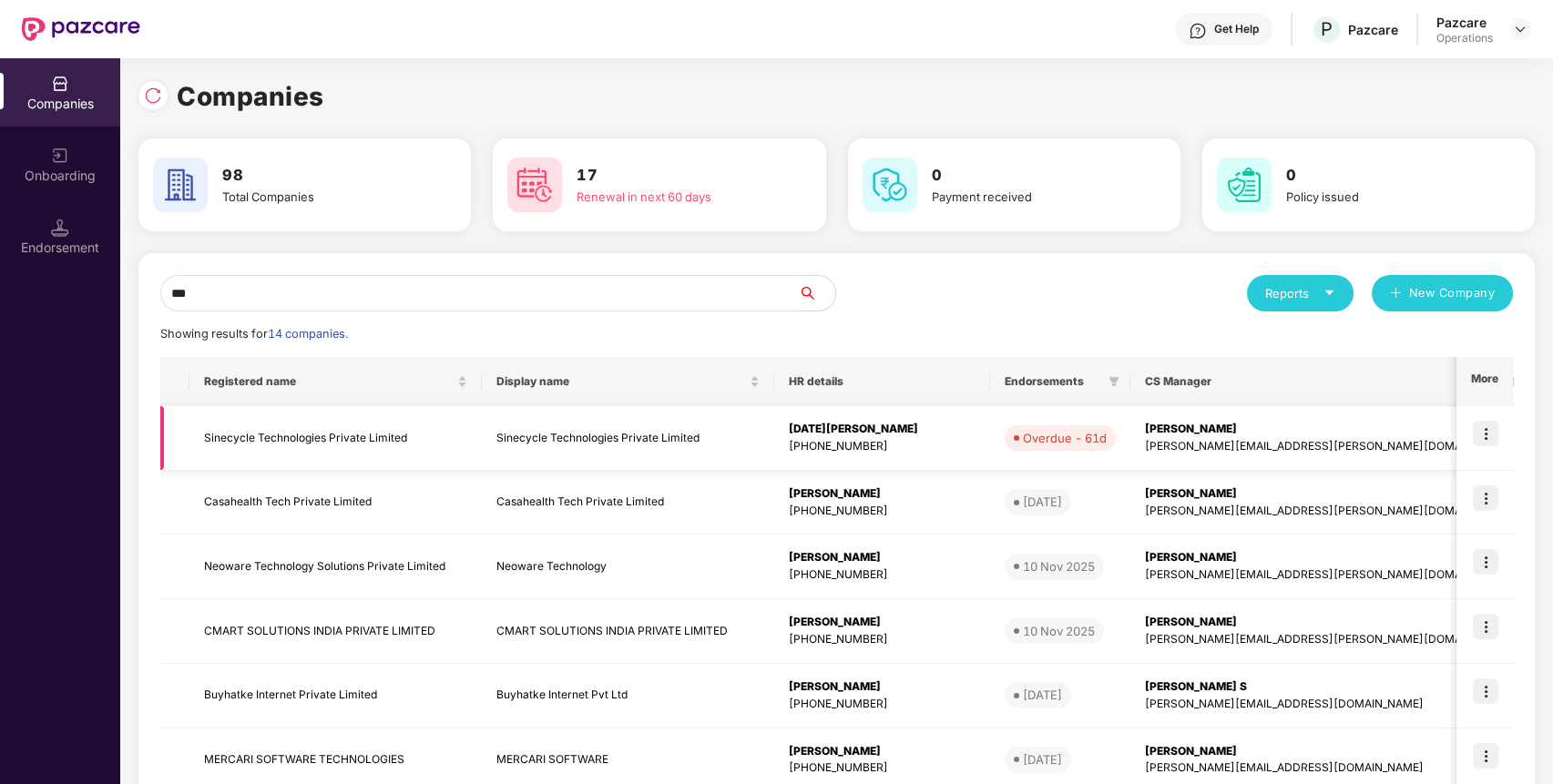
type input "***"
click at [1490, 426] on img at bounding box center [1485, 433] width 25 height 25
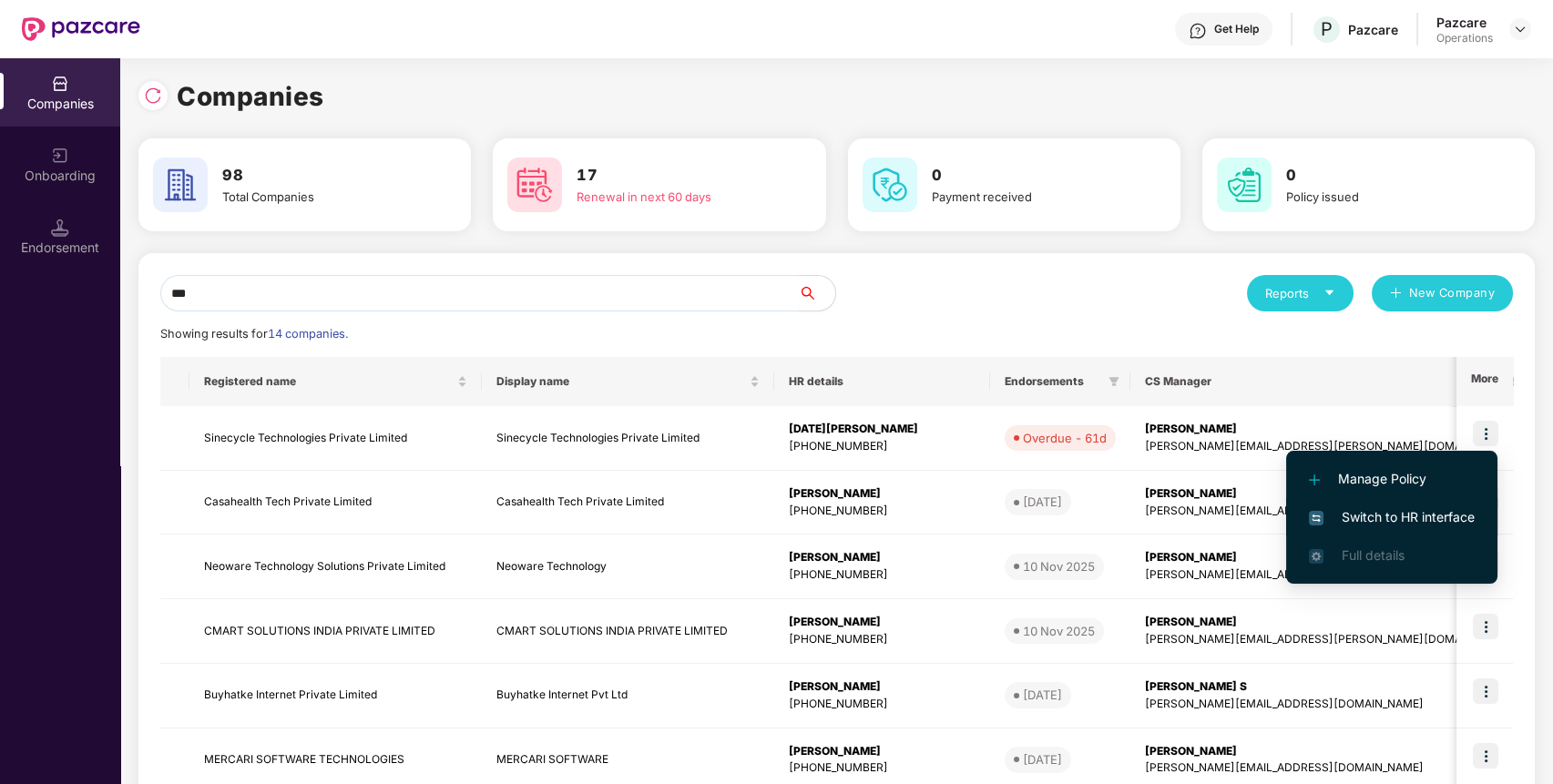
click at [1425, 521] on span "Switch to HR interface" at bounding box center [1391, 517] width 165 height 20
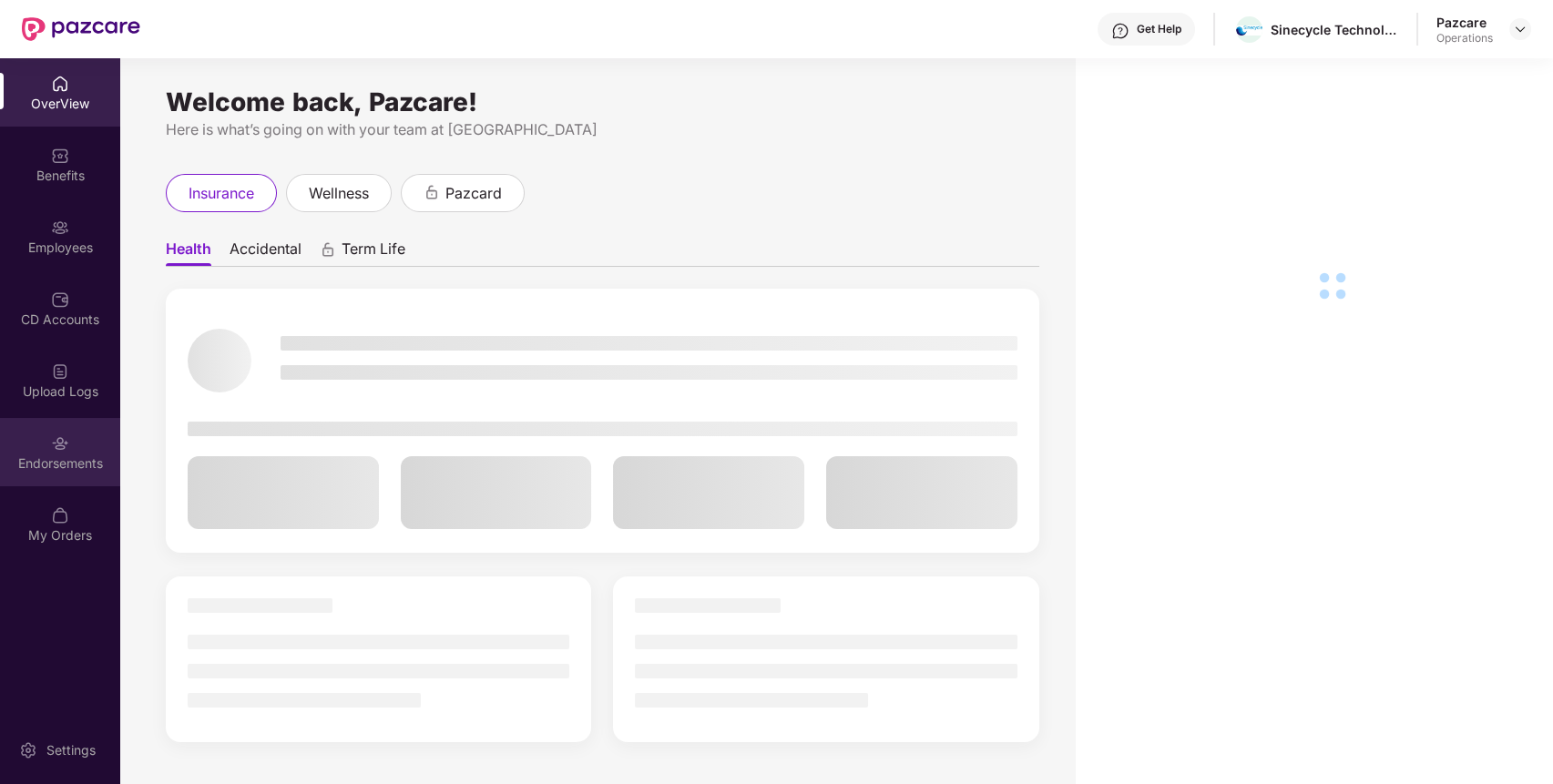
click at [84, 436] on div "Endorsements" at bounding box center [59, 452] width 120 height 69
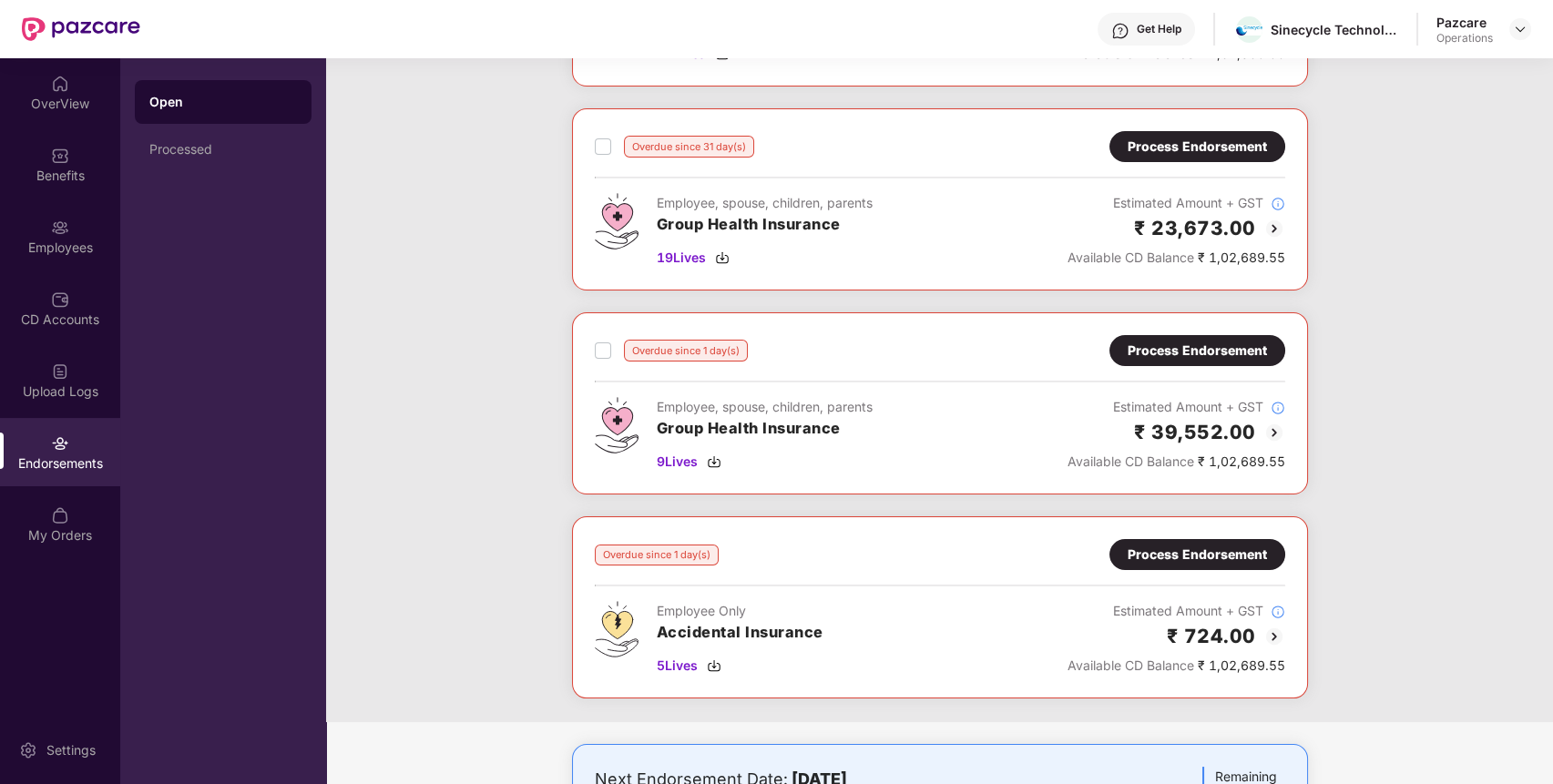
scroll to position [274, 0]
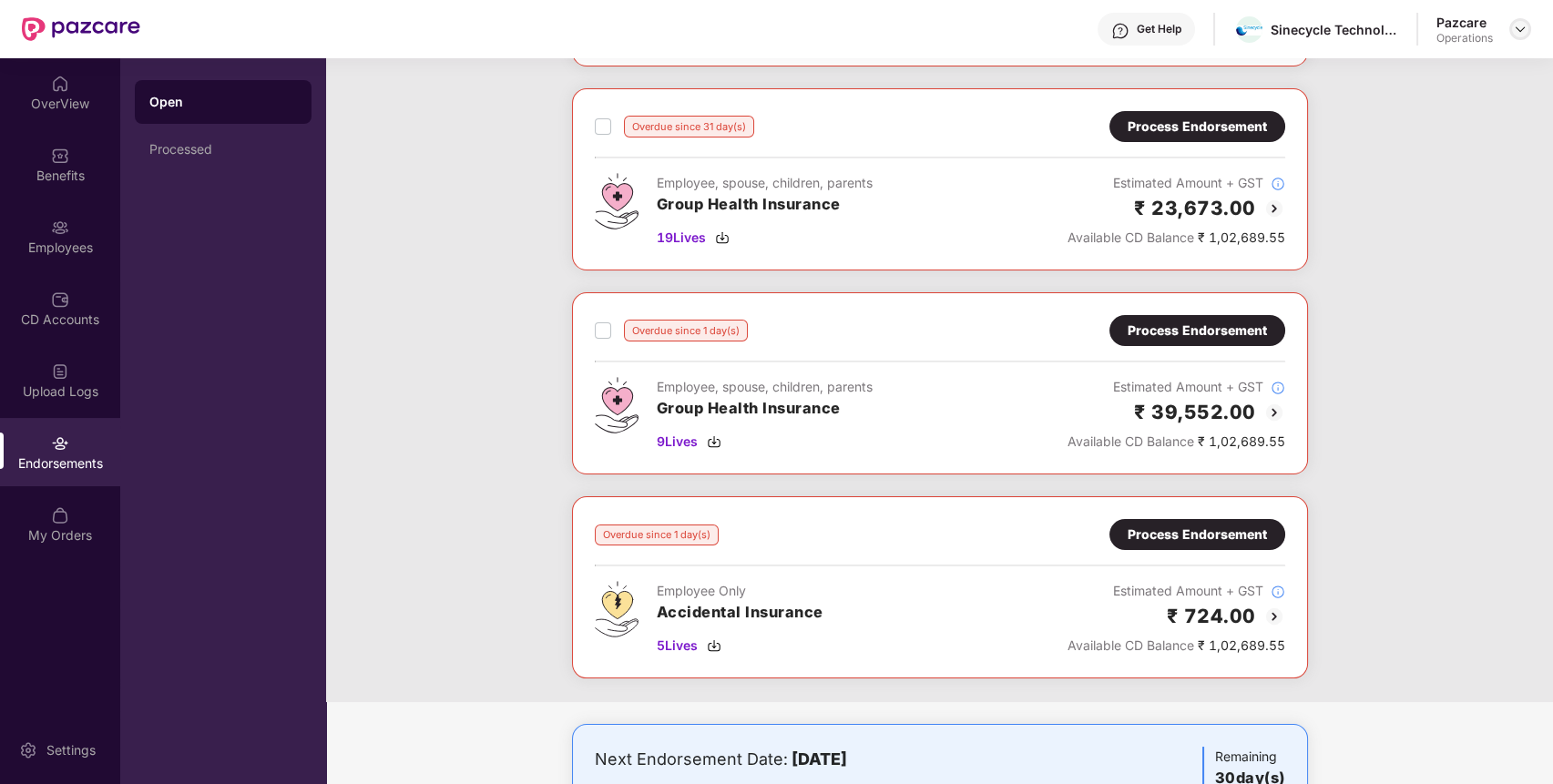
click at [1519, 26] on img at bounding box center [1520, 30] width 15 height 15
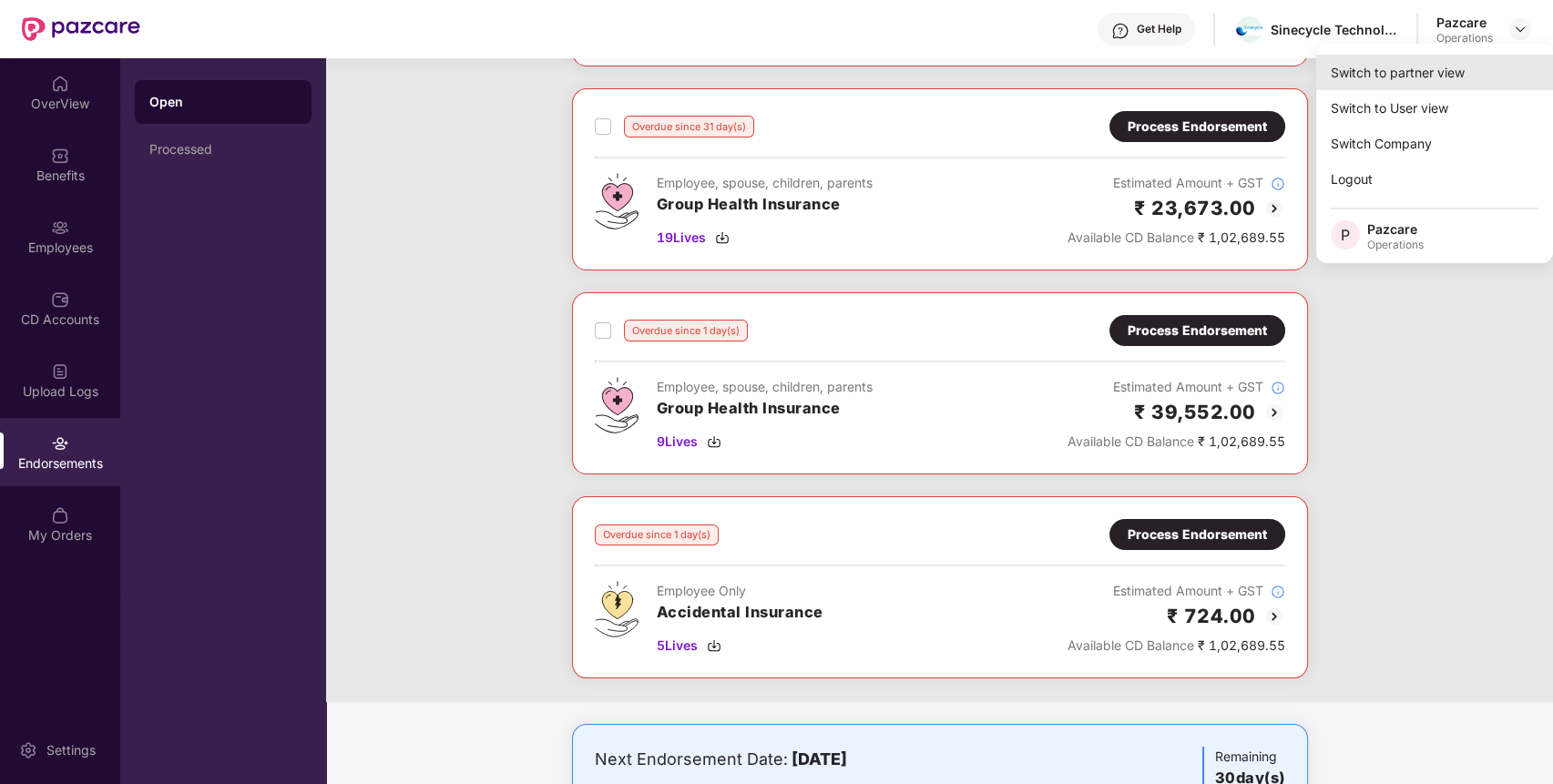
click at [1457, 83] on div "Switch to partner view" at bounding box center [1434, 72] width 237 height 35
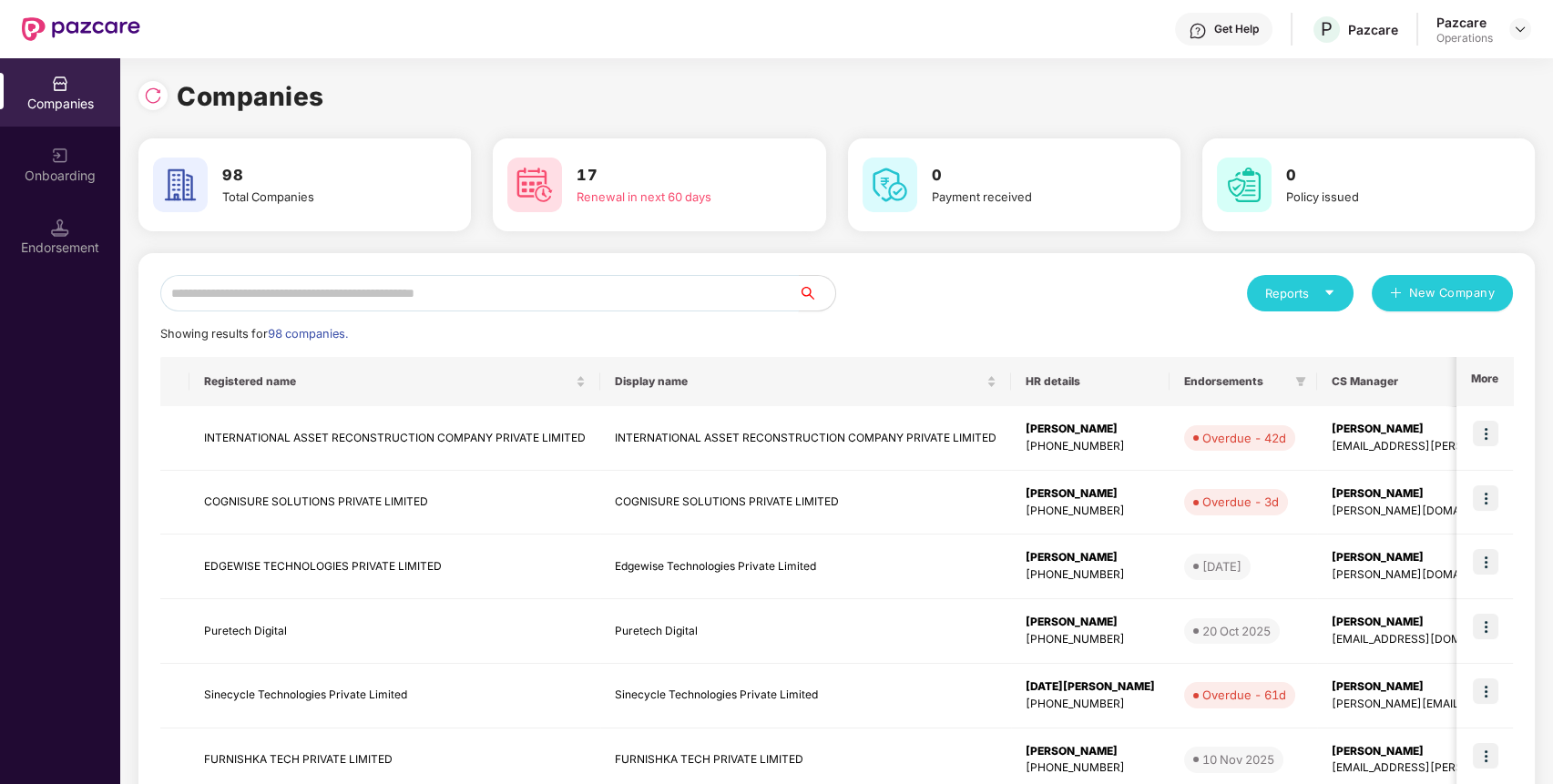
click at [612, 291] on input "text" at bounding box center [480, 293] width 638 height 36
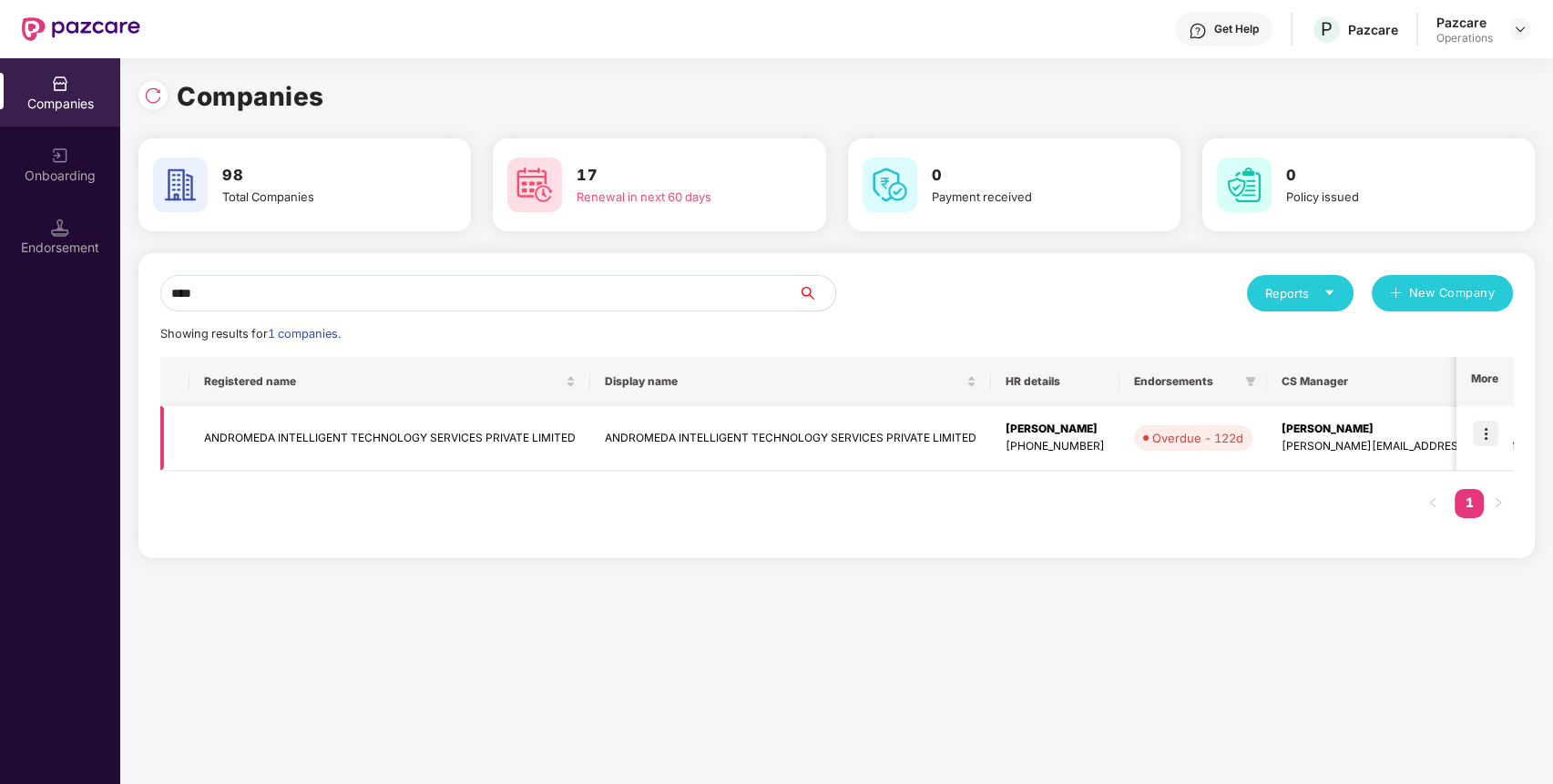
type input "****"
click at [1493, 434] on img at bounding box center [1485, 433] width 25 height 25
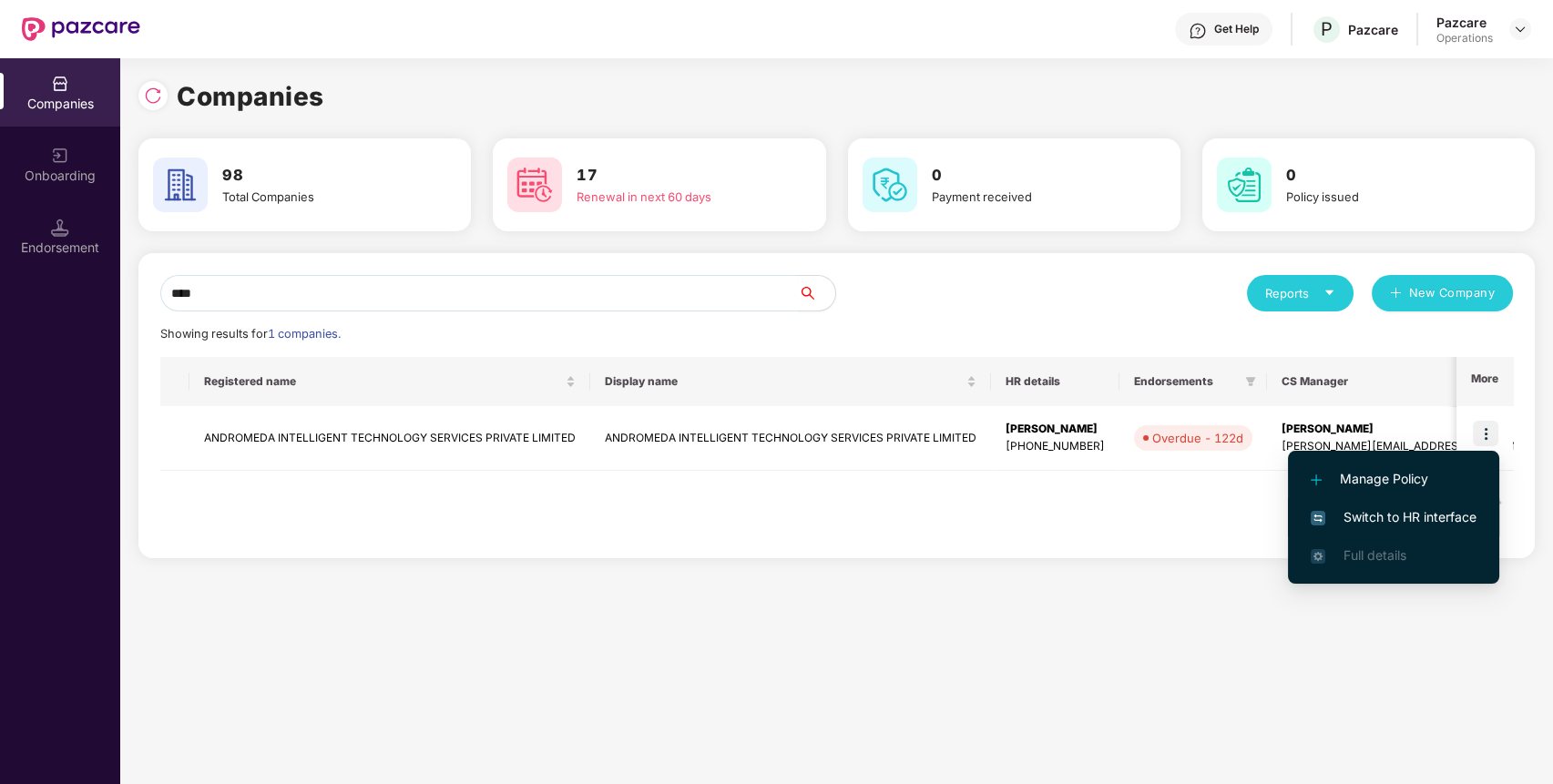
click at [1443, 508] on span "Switch to HR interface" at bounding box center [1393, 517] width 165 height 20
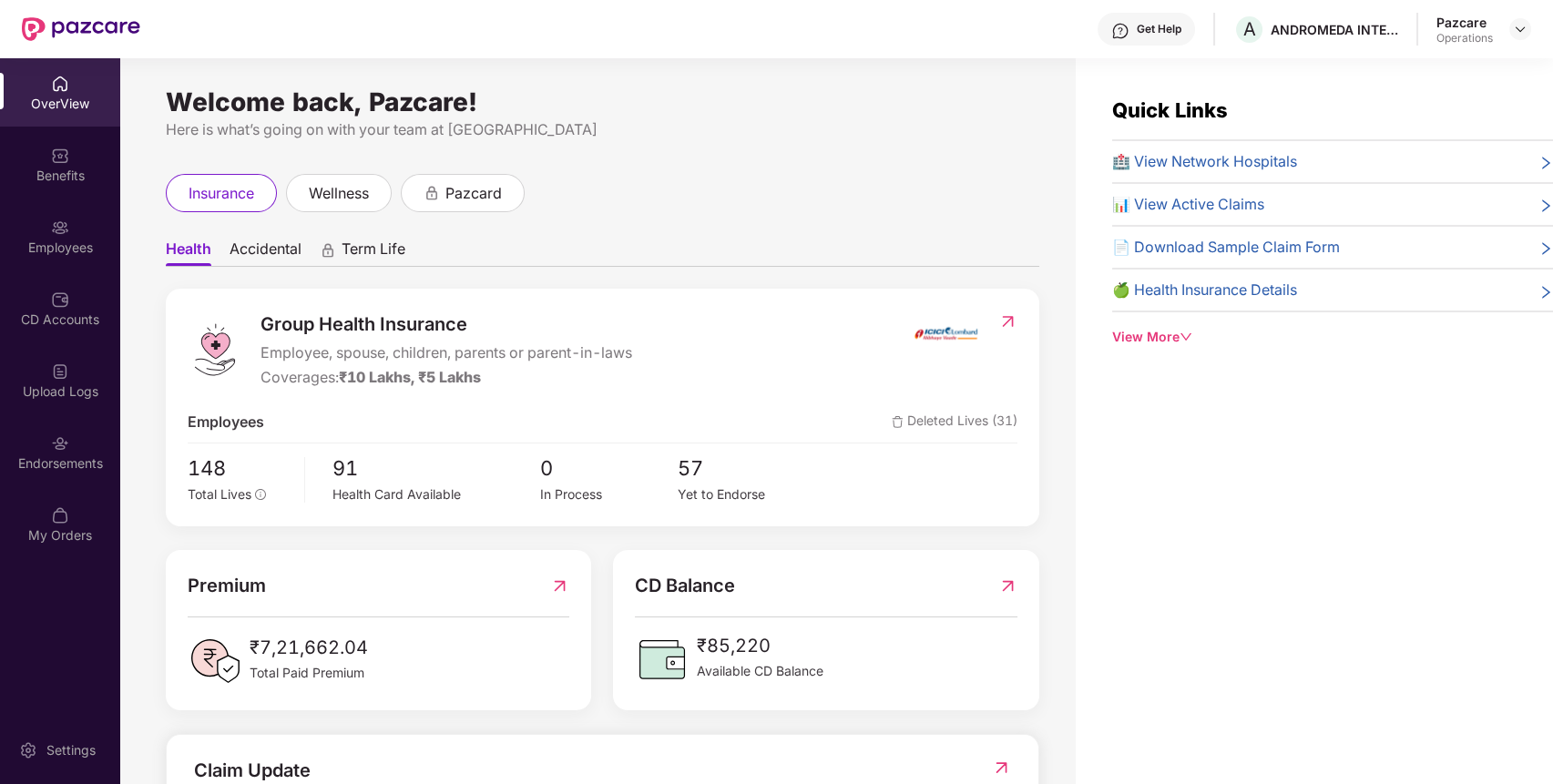
click at [46, 470] on div "Endorsements" at bounding box center [59, 464] width 120 height 19
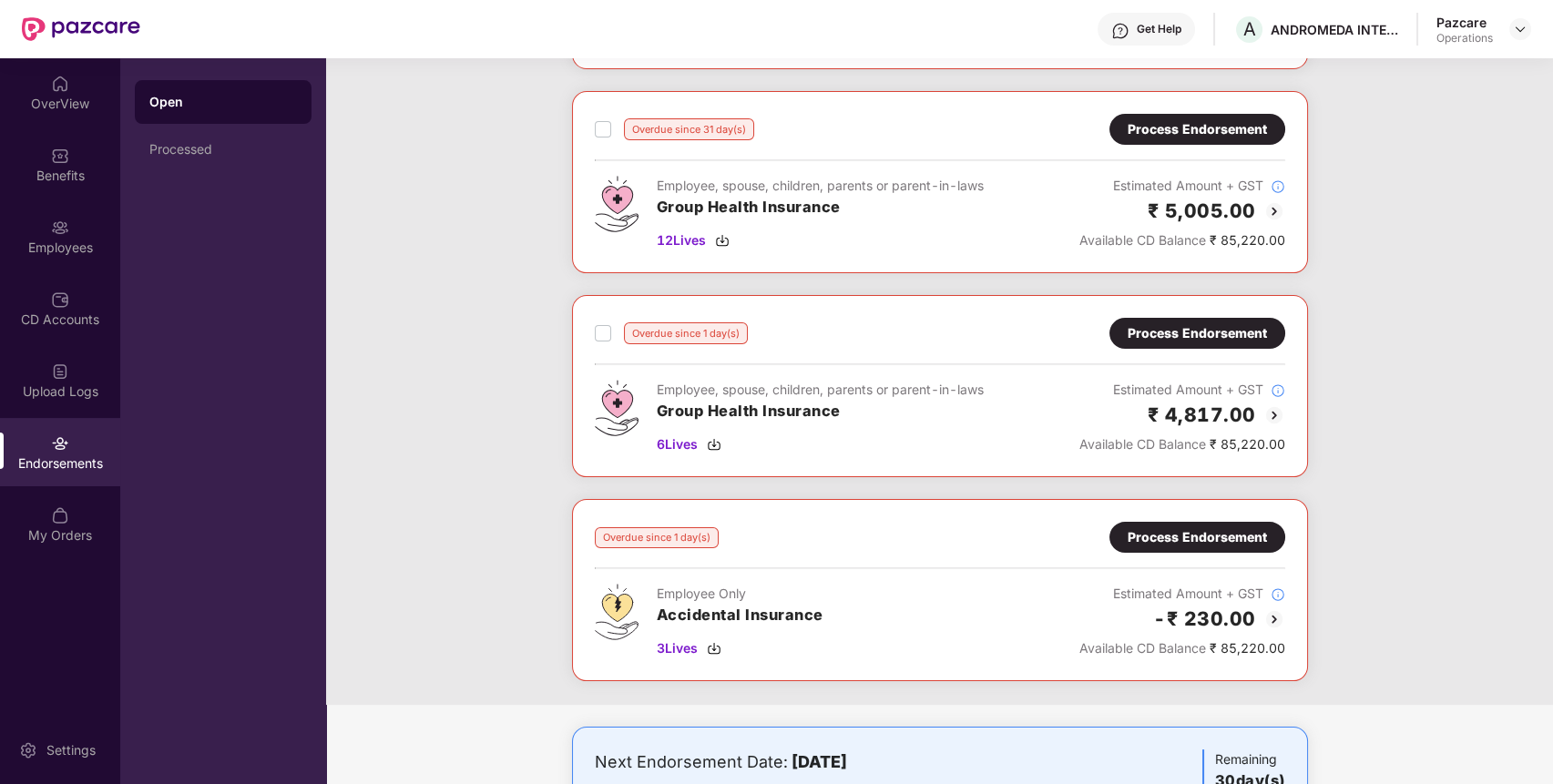
scroll to position [681, 0]
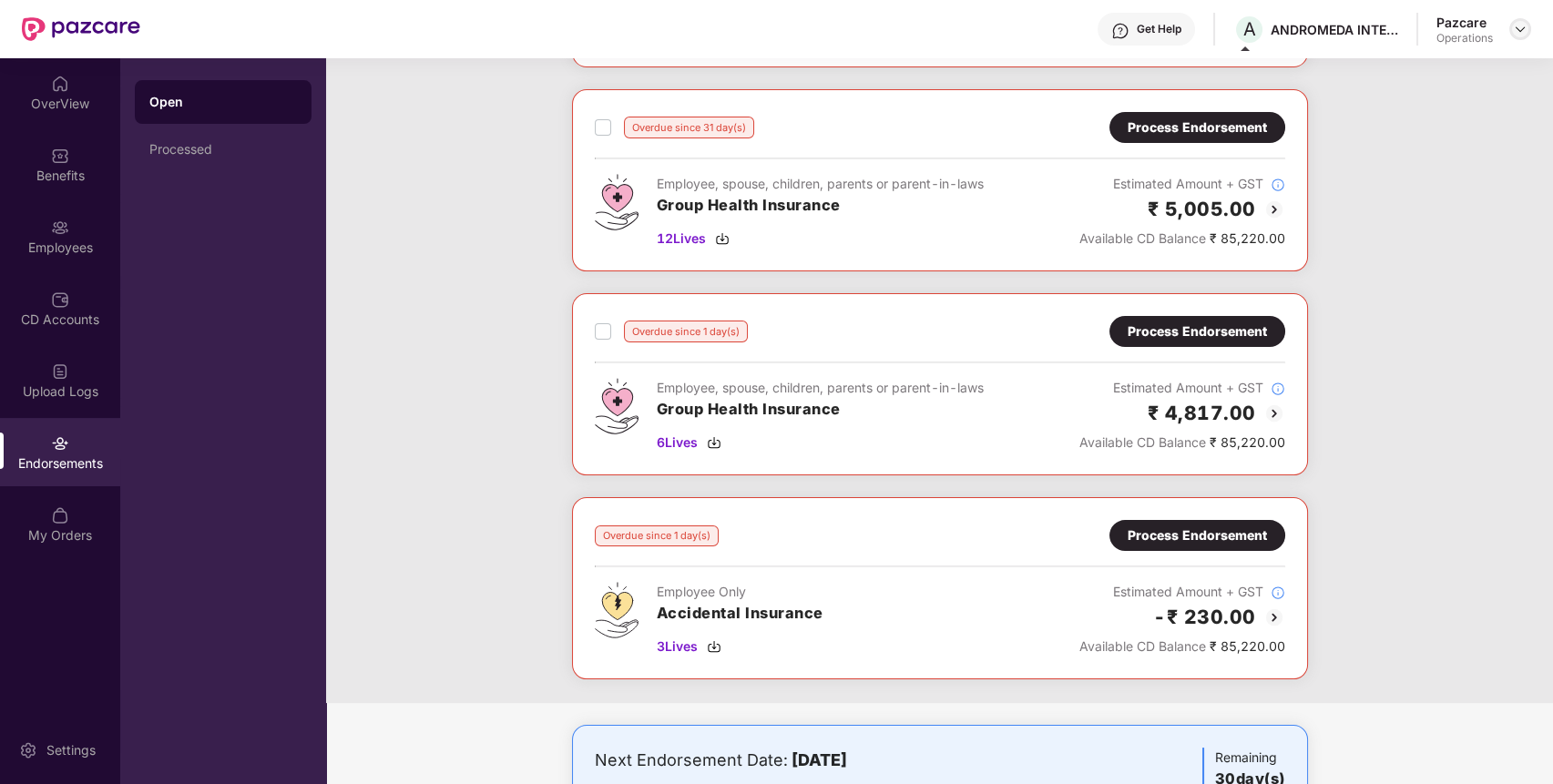
click at [1524, 27] on img at bounding box center [1520, 30] width 15 height 15
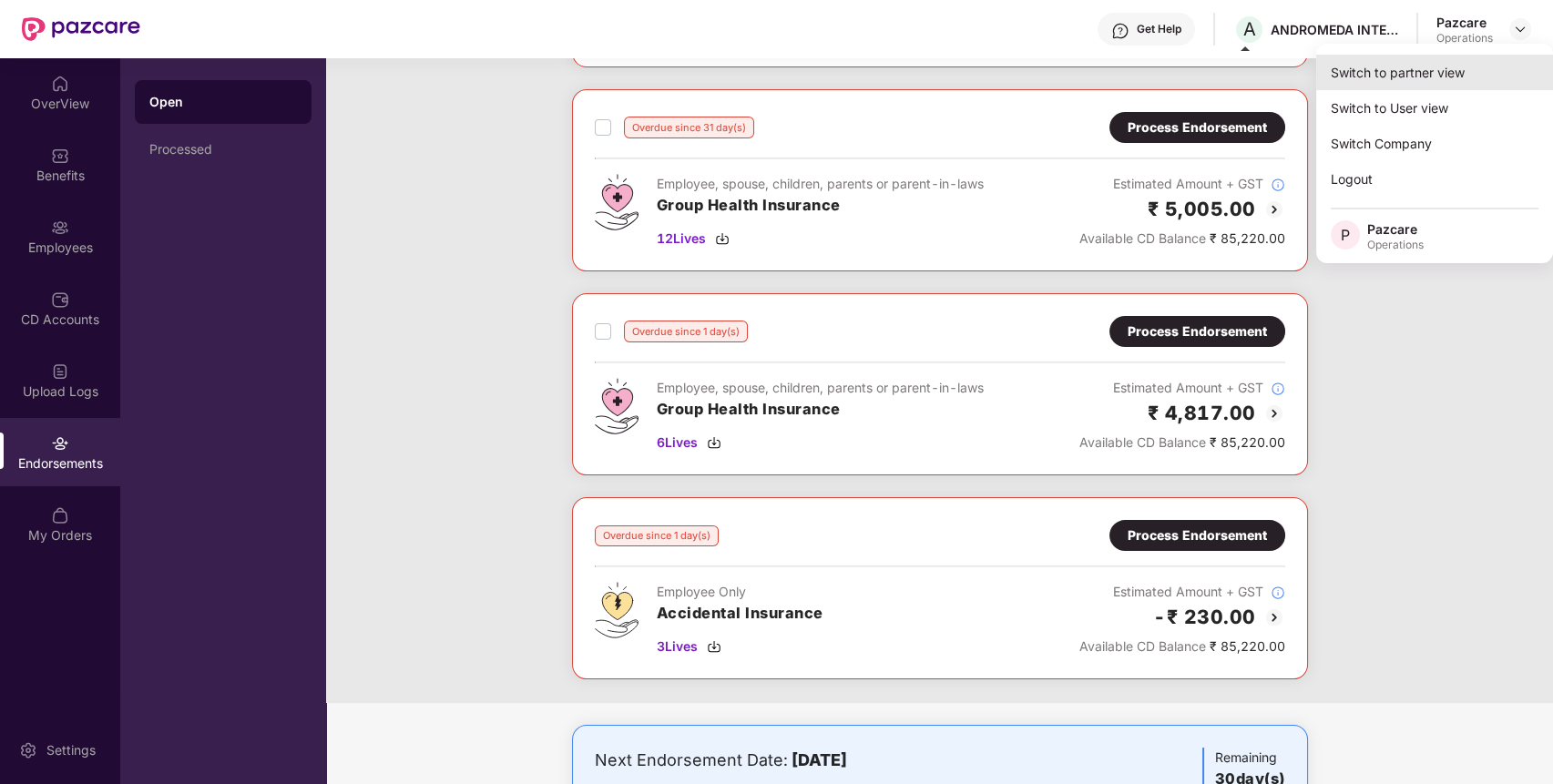
click at [1480, 56] on div "Switch to partner view" at bounding box center [1434, 72] width 237 height 35
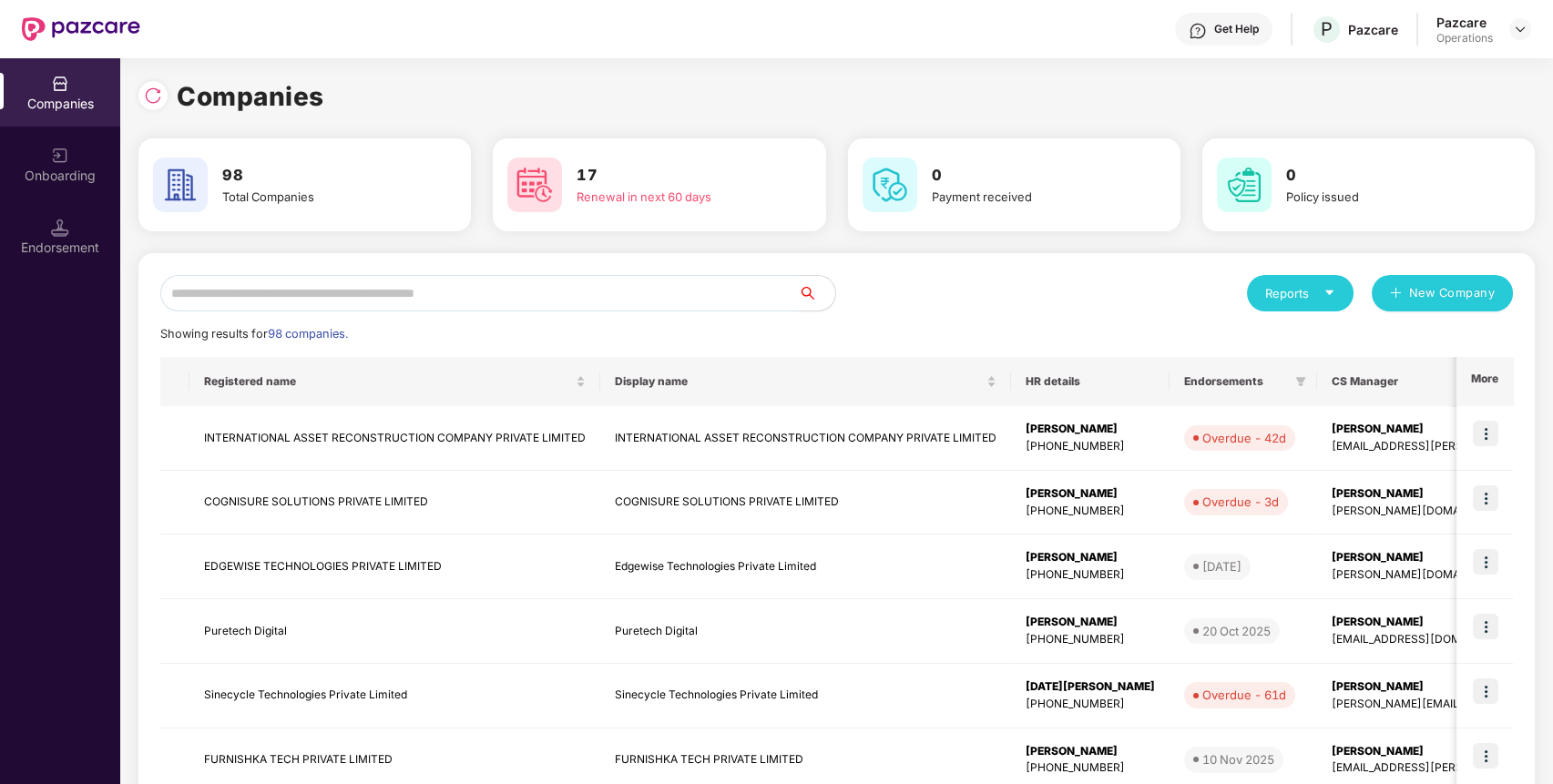
click at [594, 283] on input "text" at bounding box center [480, 293] width 638 height 36
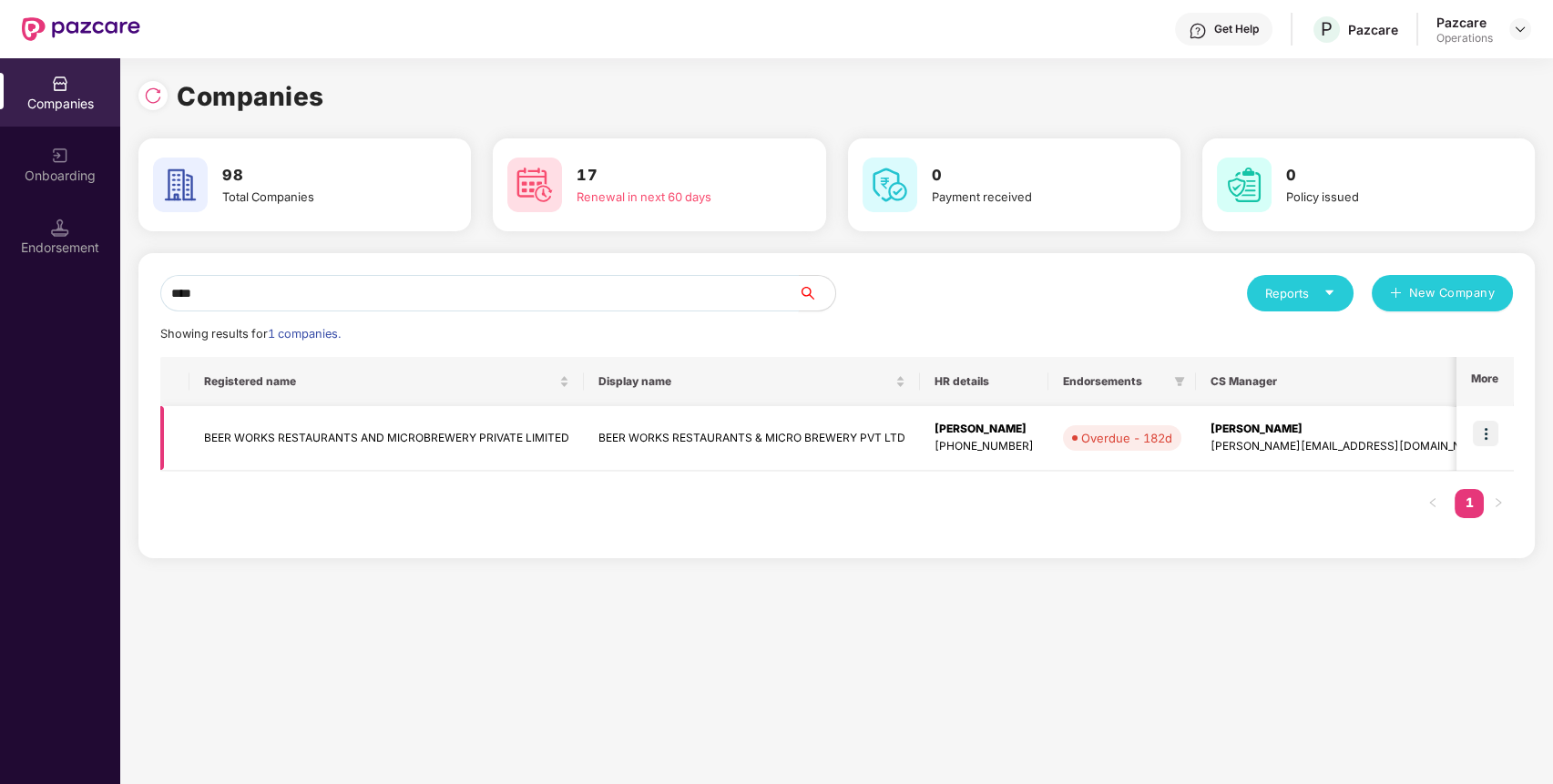
type input "****"
click at [1474, 438] on img at bounding box center [1485, 433] width 25 height 25
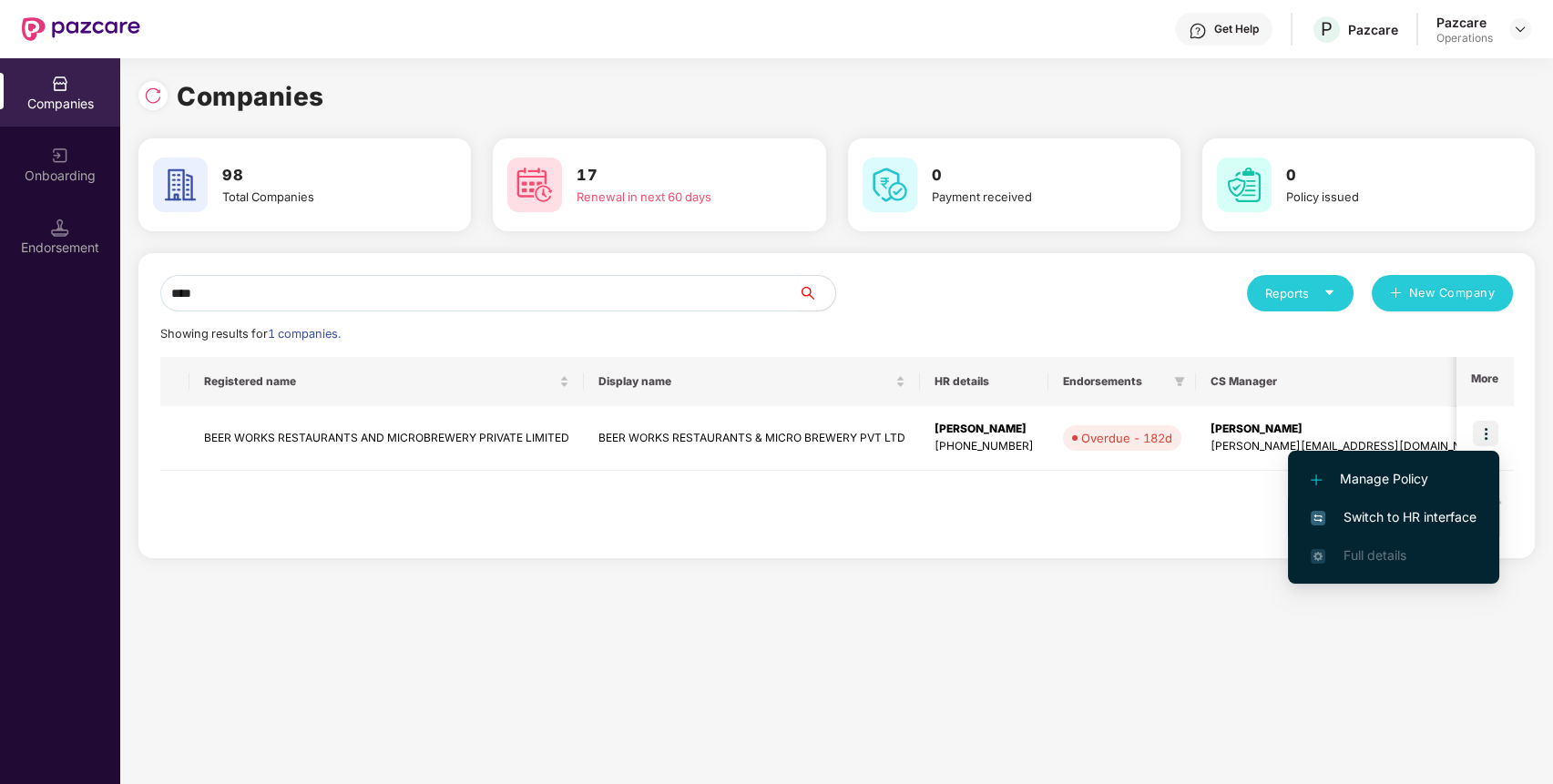
click at [1449, 519] on span "Switch to HR interface" at bounding box center [1393, 517] width 165 height 20
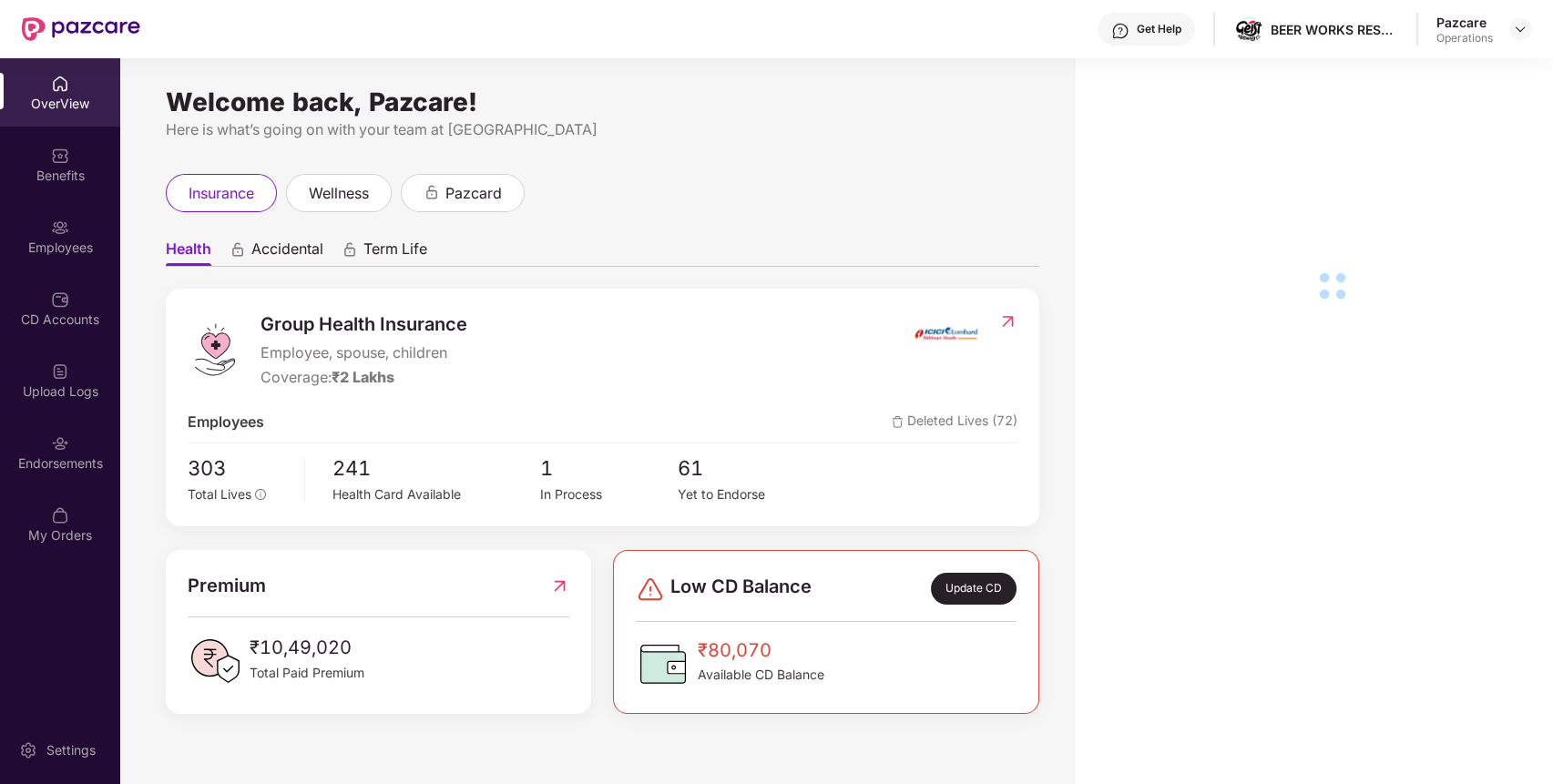
click at [47, 480] on div "Endorsements" at bounding box center [59, 452] width 120 height 69
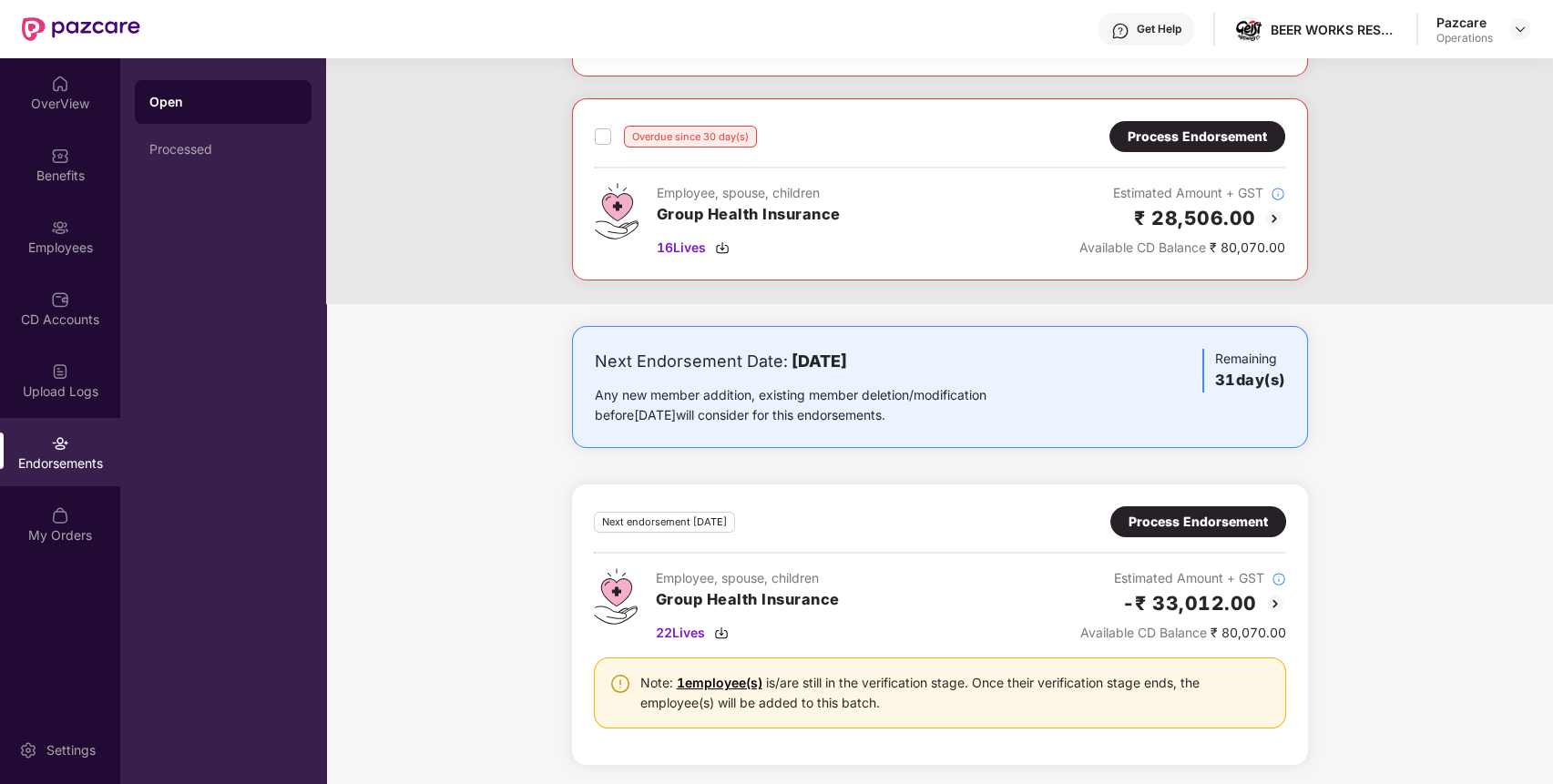
scroll to position [0, 0]
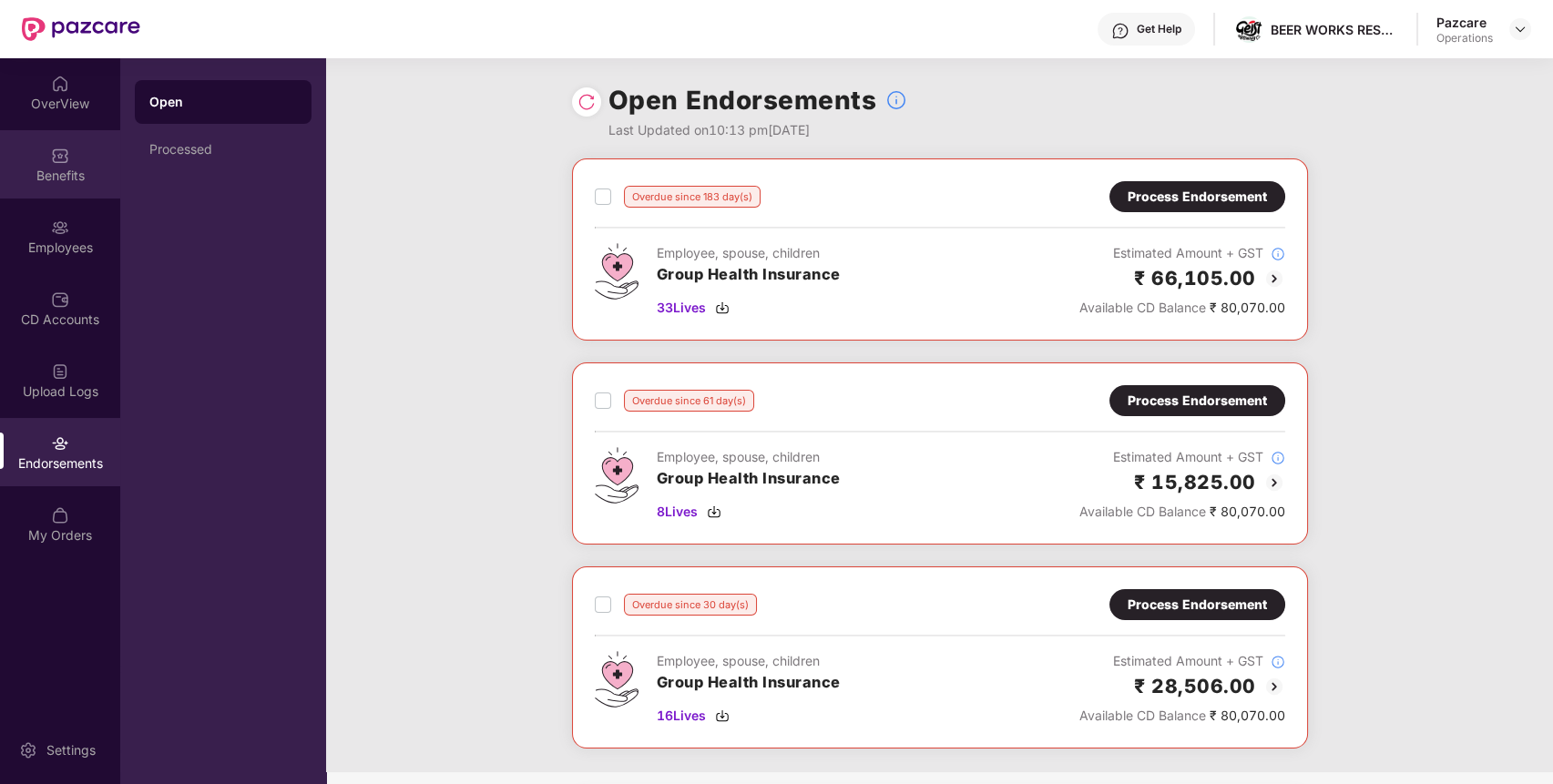
click at [45, 175] on div "Benefits" at bounding box center [59, 176] width 120 height 19
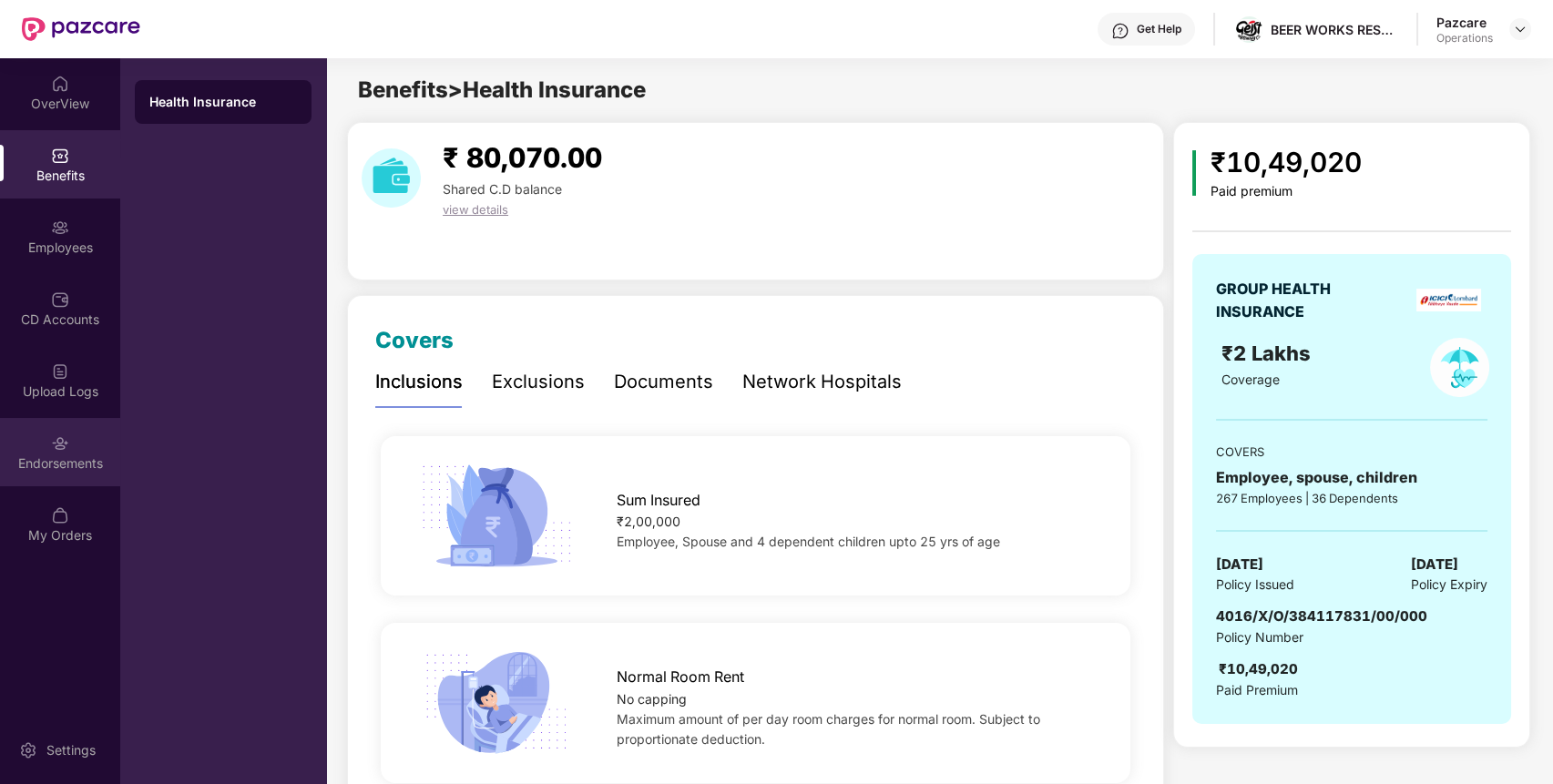
click at [23, 473] on div "Endorsements" at bounding box center [59, 452] width 120 height 69
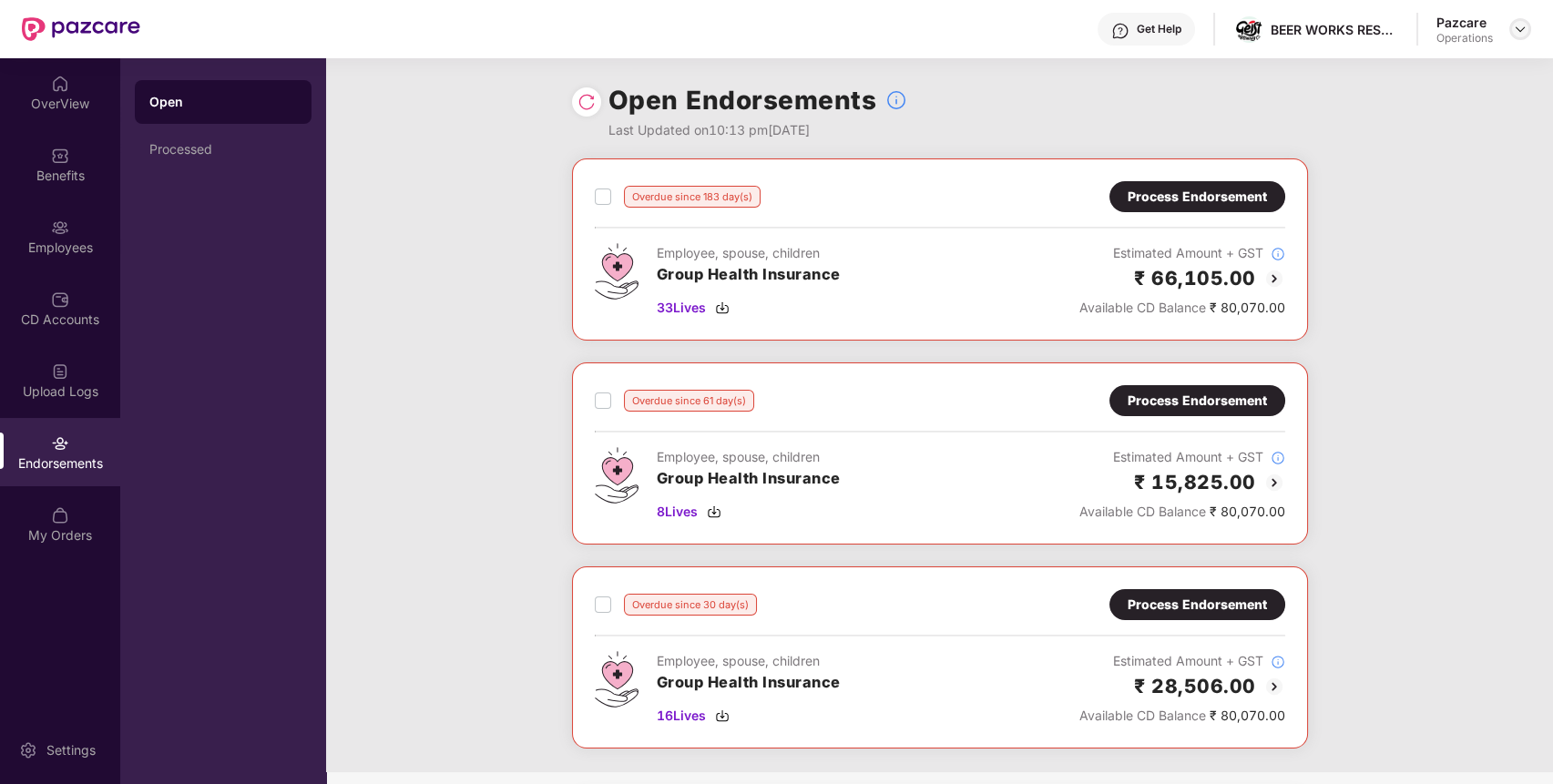
click at [1515, 29] on img at bounding box center [1520, 30] width 15 height 15
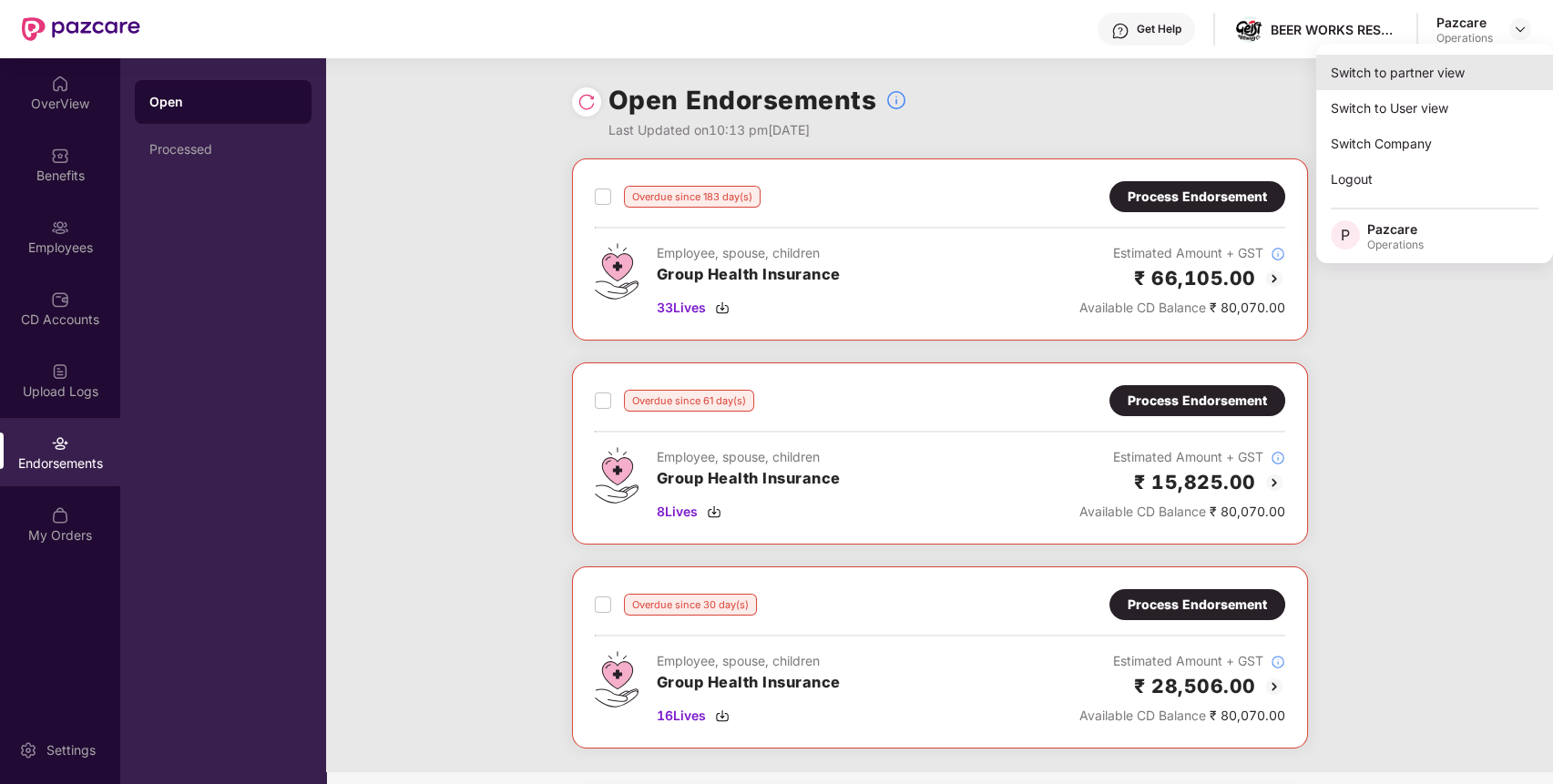
click at [1471, 55] on div "Switch to partner view" at bounding box center [1434, 72] width 237 height 35
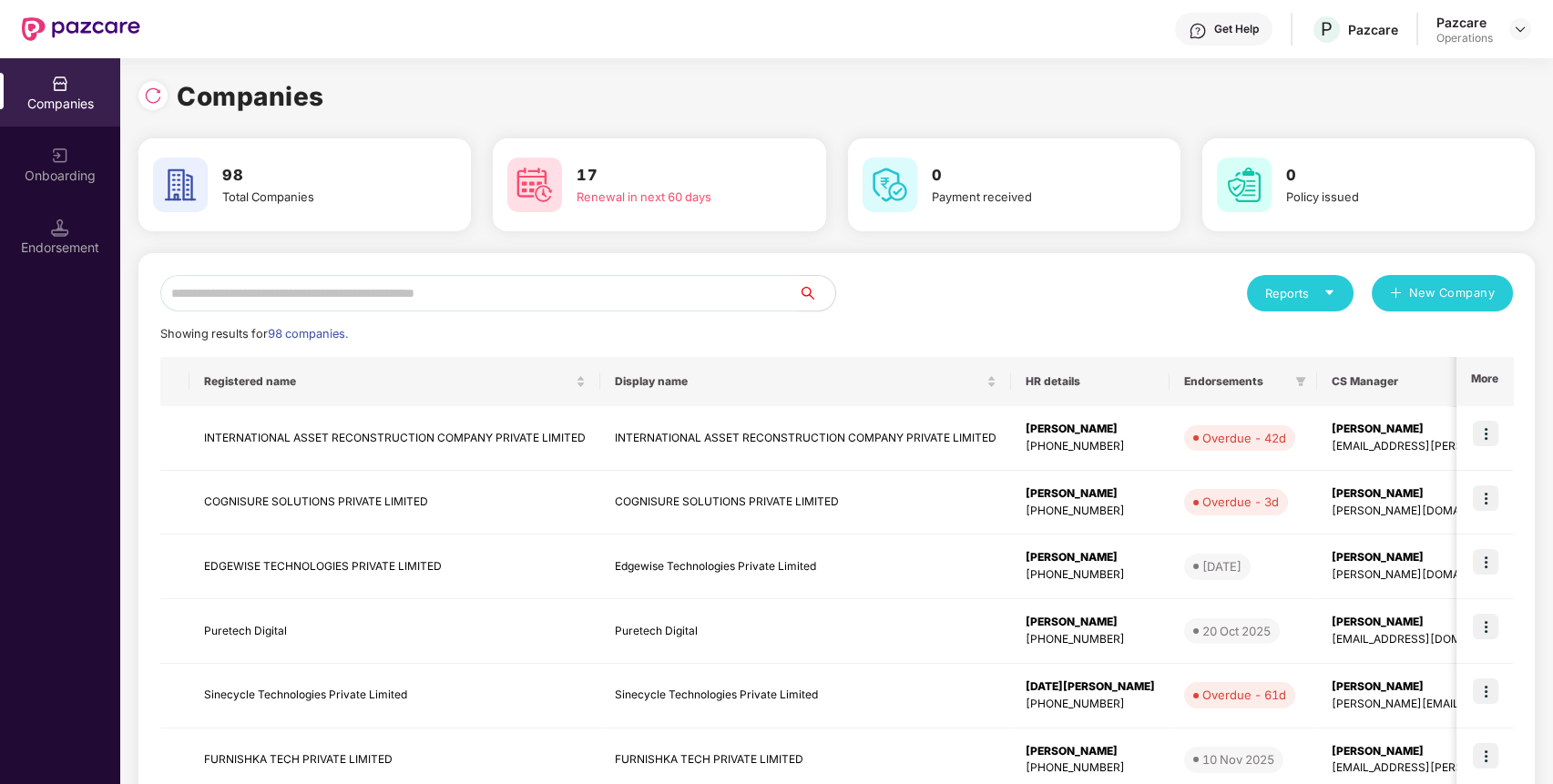
click at [763, 290] on input "text" at bounding box center [480, 293] width 638 height 36
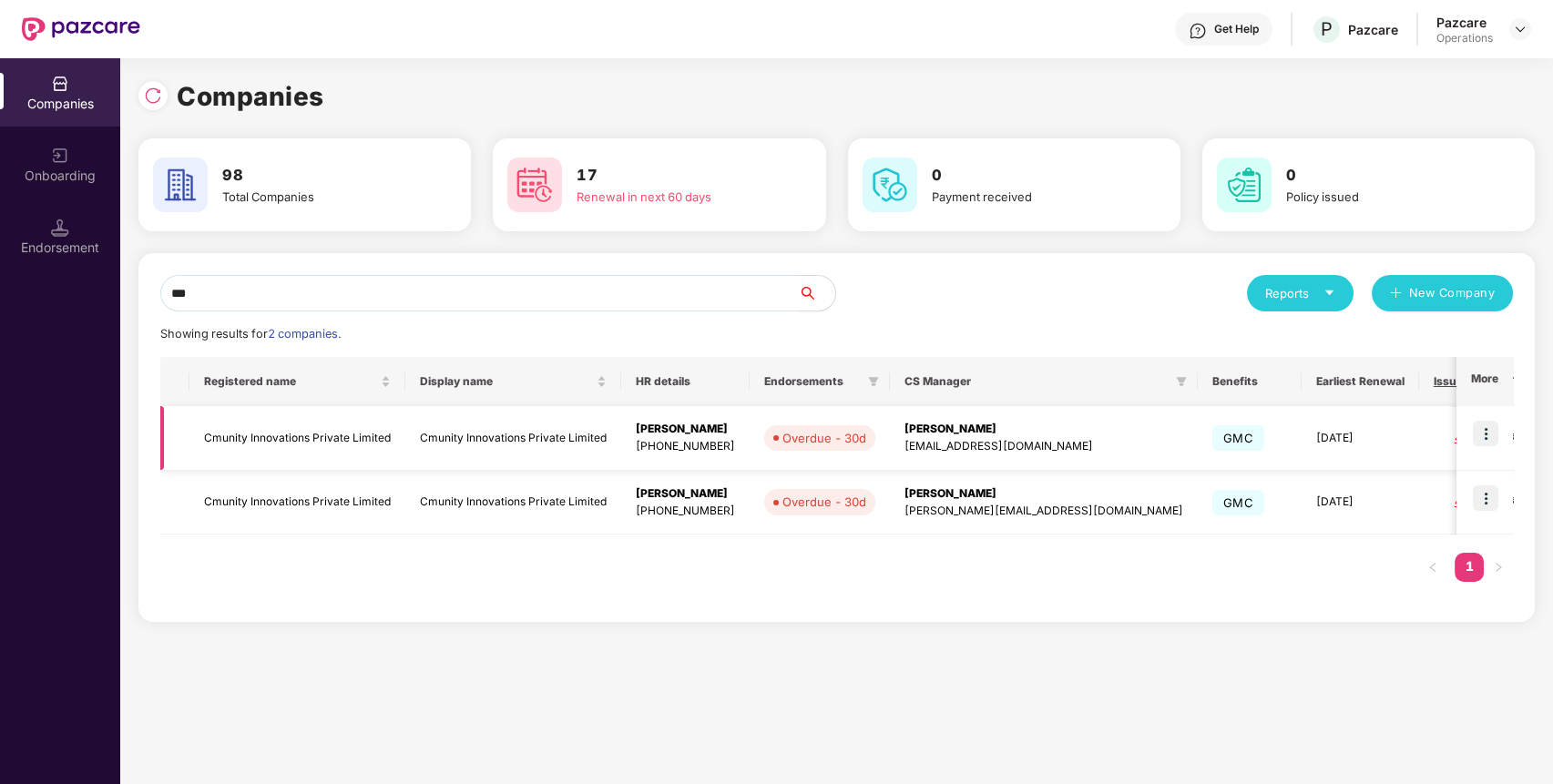
type input "***"
click at [1489, 441] on img at bounding box center [1485, 433] width 25 height 25
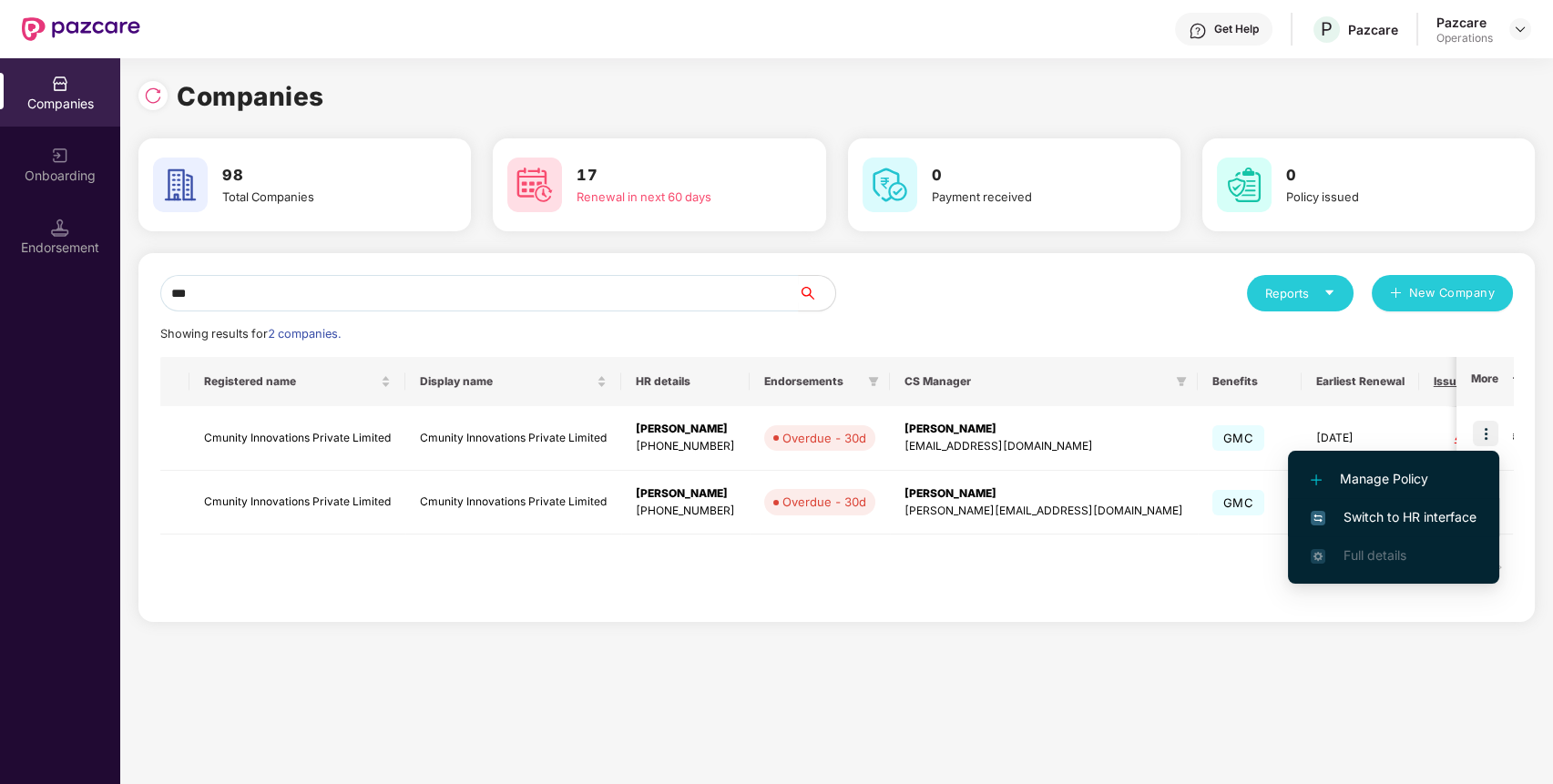
click at [1457, 521] on span "Switch to HR interface" at bounding box center [1393, 517] width 165 height 20
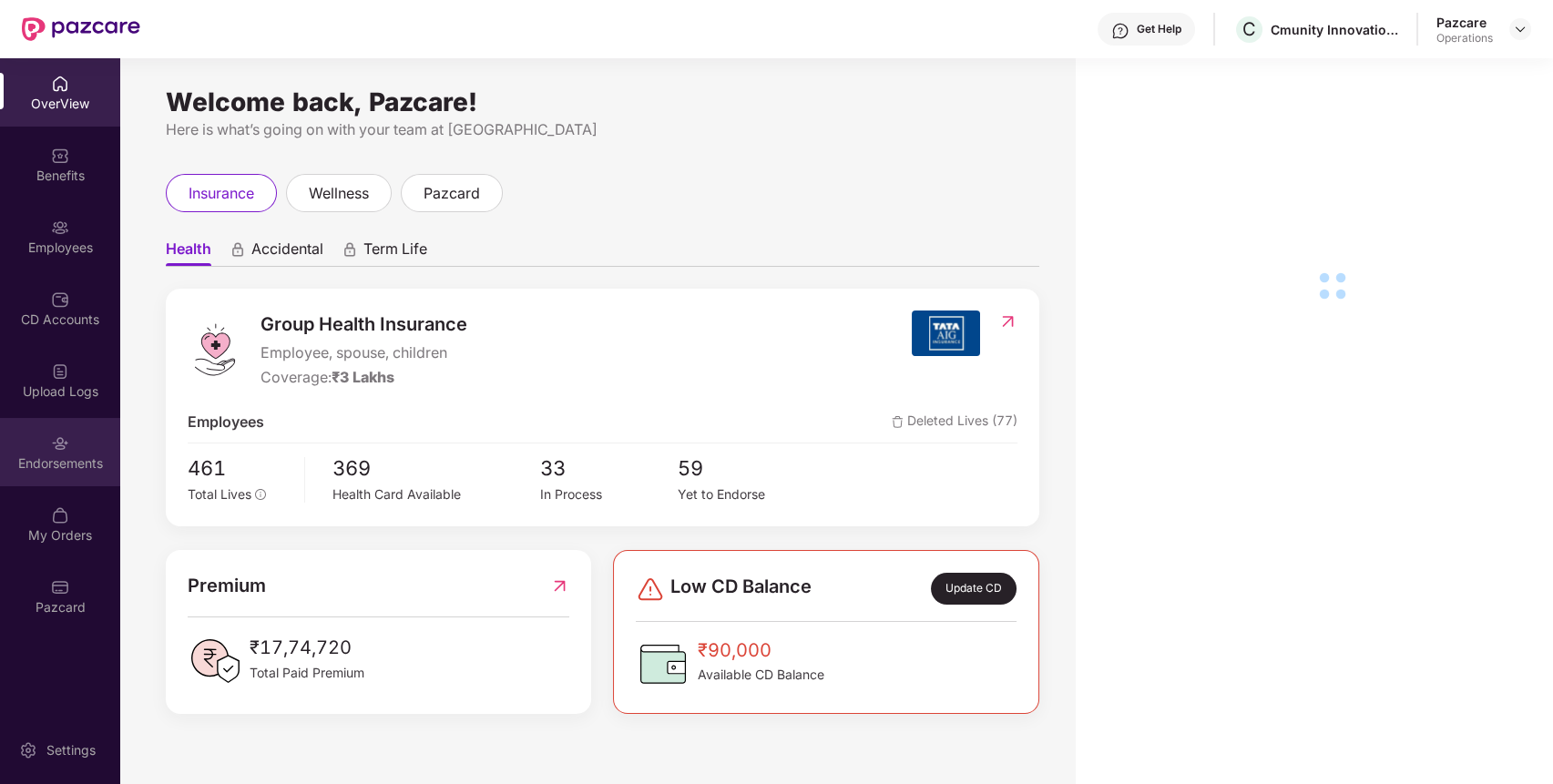
click at [63, 463] on div "Endorsements" at bounding box center [59, 464] width 120 height 19
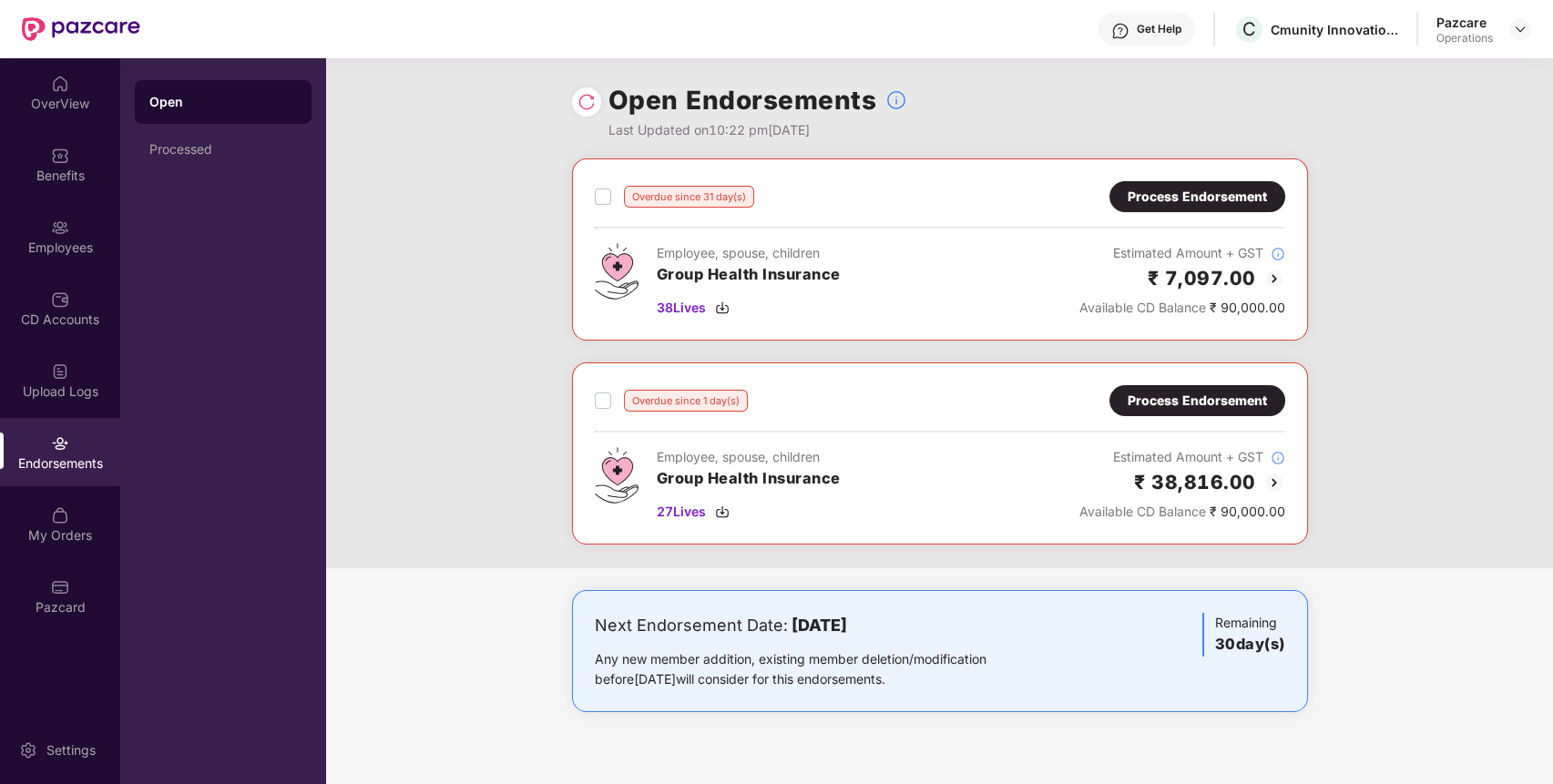
click at [1200, 385] on div "Process Endorsement" at bounding box center [1197, 400] width 176 height 31
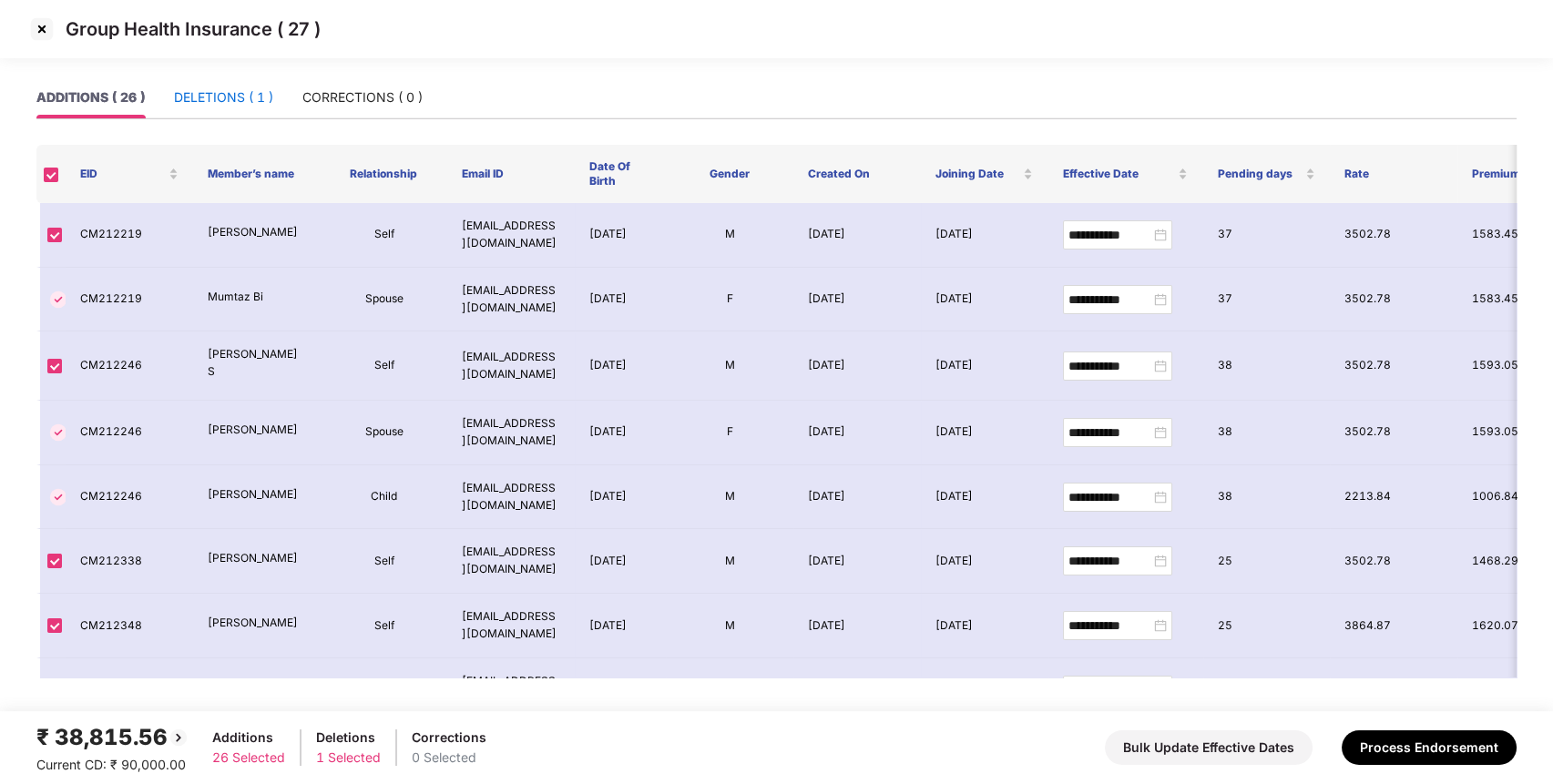
click at [249, 104] on div "DELETIONS ( 1 )" at bounding box center [223, 98] width 99 height 20
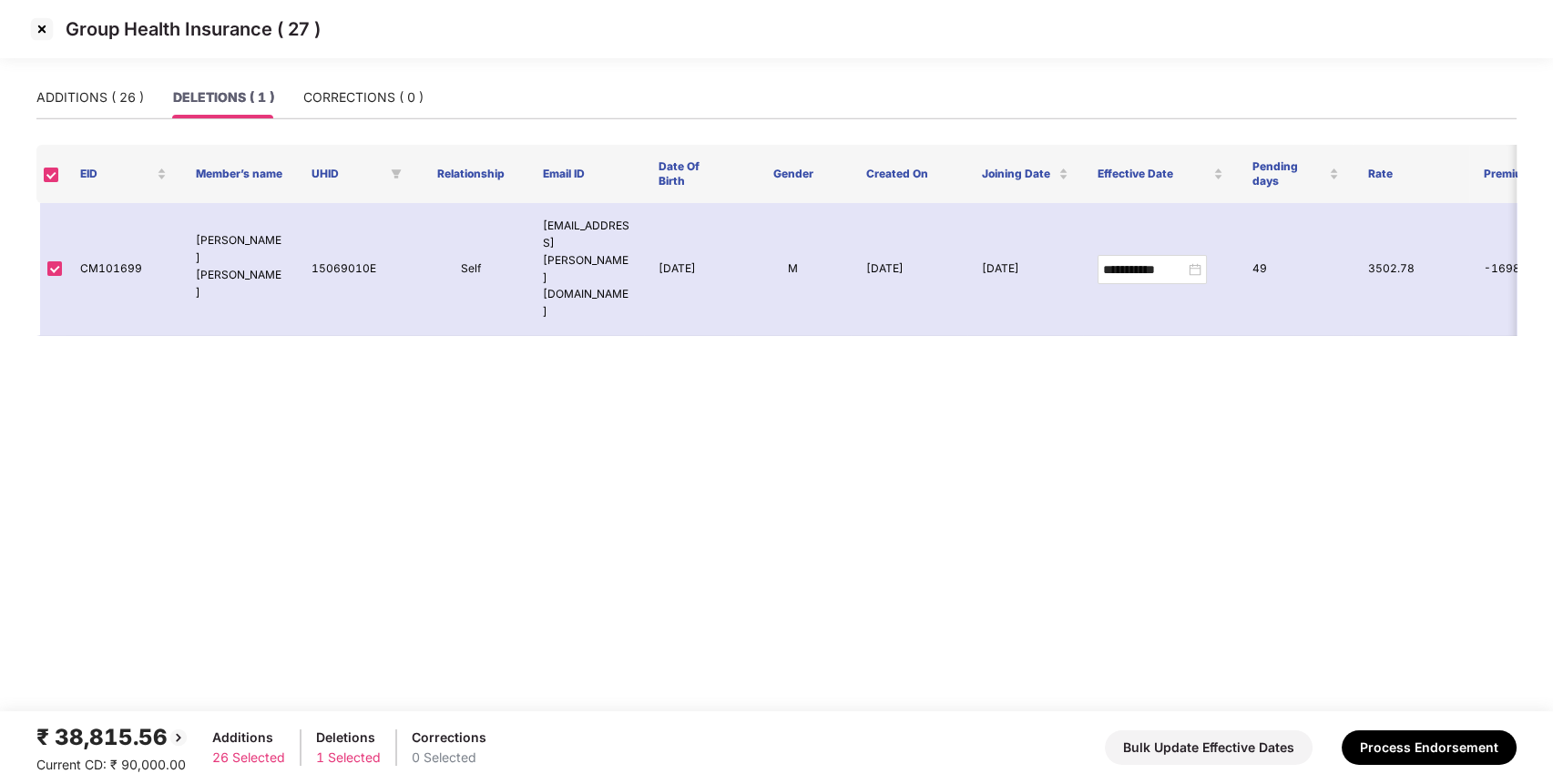
click at [46, 26] on img at bounding box center [41, 29] width 29 height 29
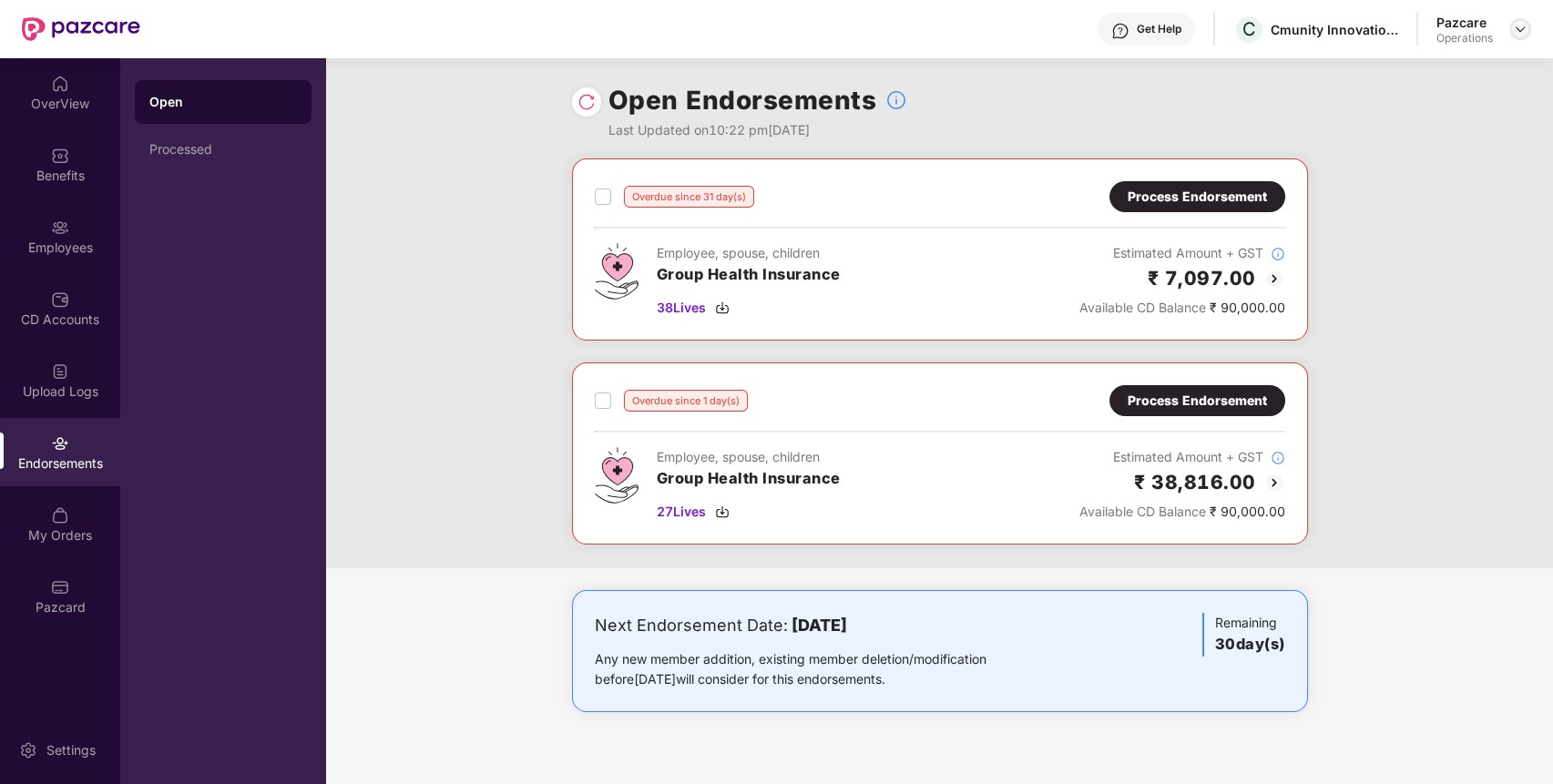
click at [1523, 21] on div at bounding box center [1520, 30] width 22 height 22
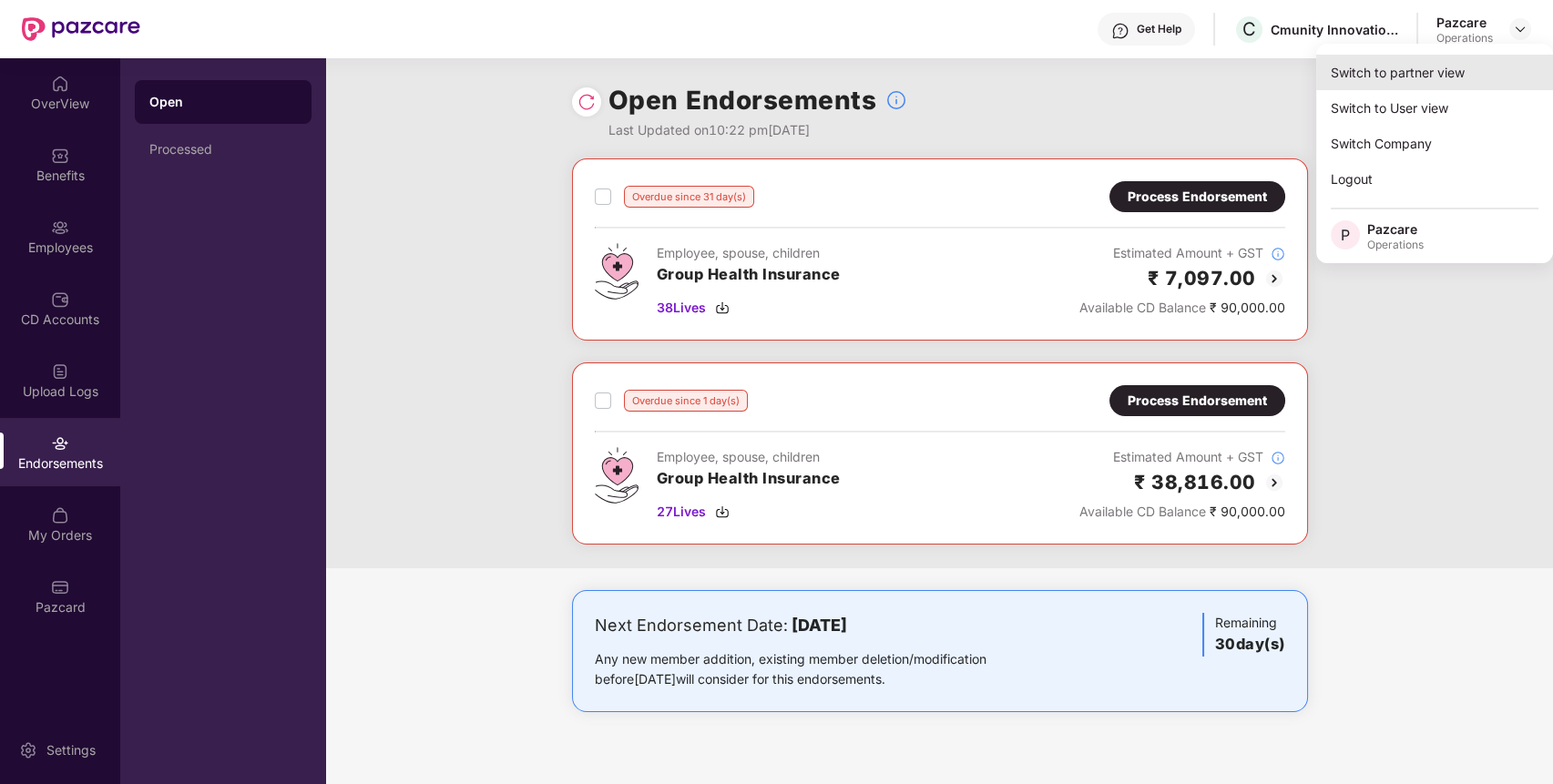
click at [1471, 70] on div "Switch to partner view" at bounding box center [1434, 72] width 237 height 35
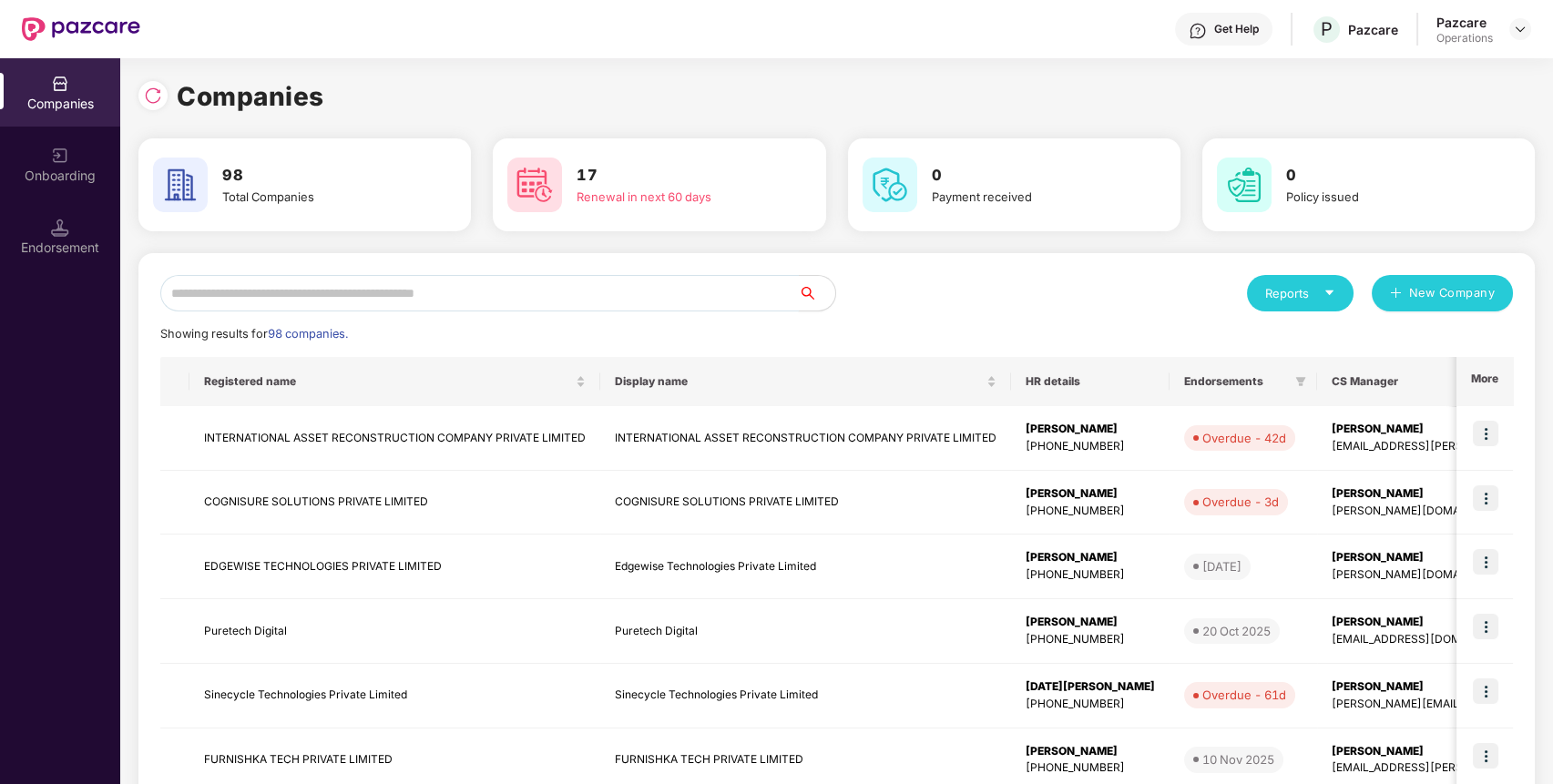
click at [712, 280] on input "text" at bounding box center [480, 293] width 638 height 36
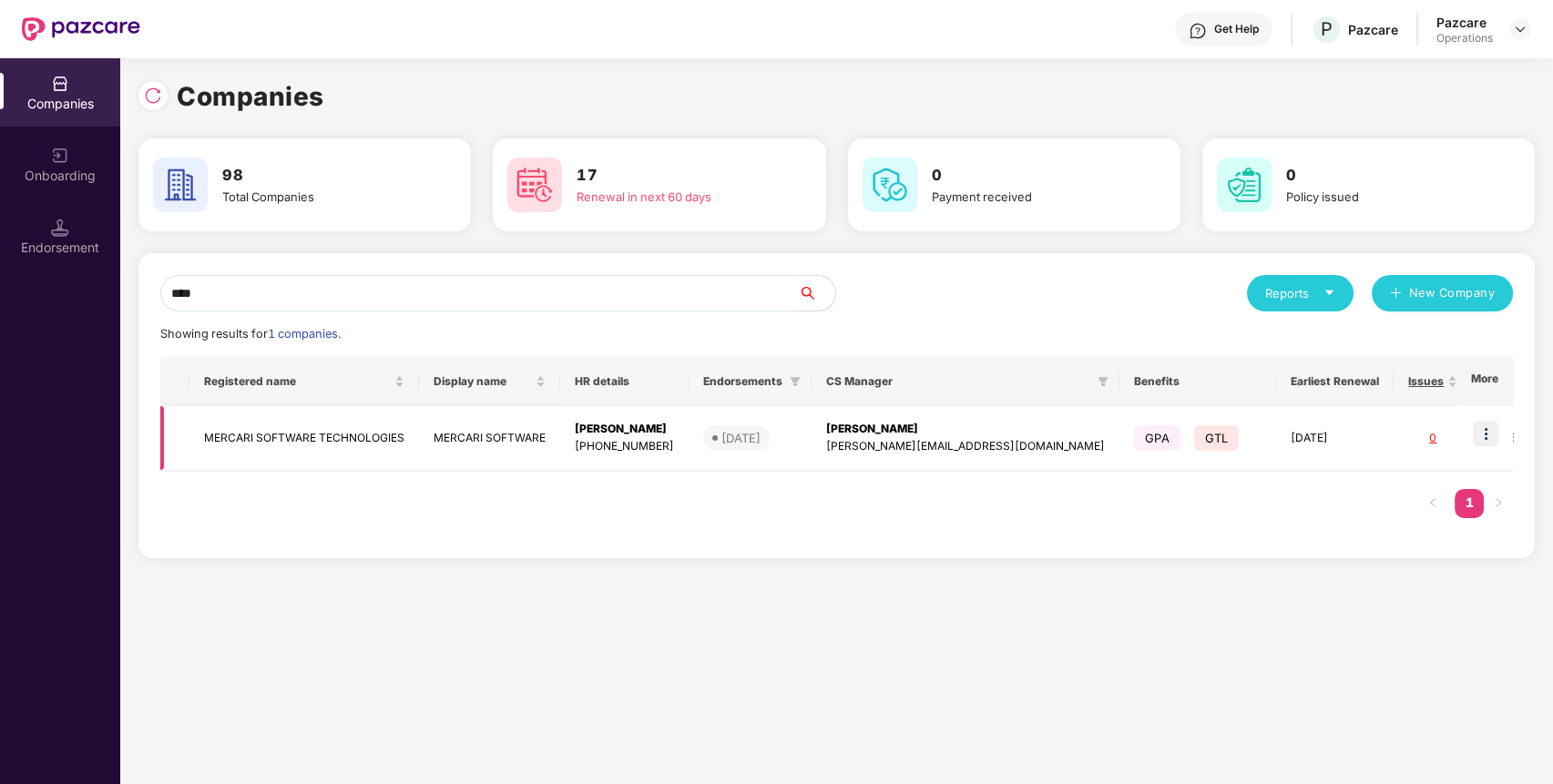
type input "****"
click at [1495, 438] on img at bounding box center [1485, 433] width 25 height 25
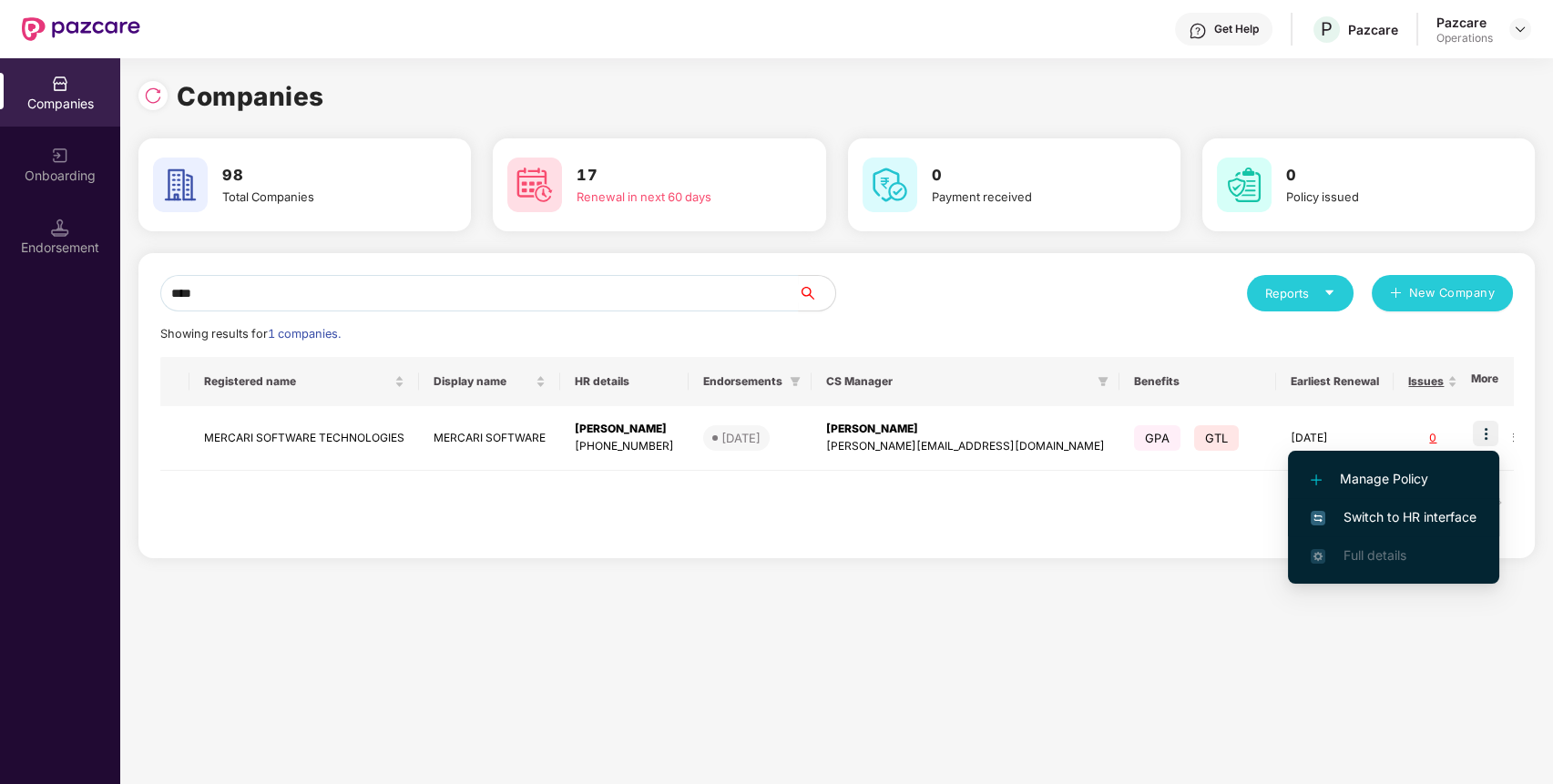
click at [1414, 516] on span "Switch to HR interface" at bounding box center [1393, 517] width 165 height 20
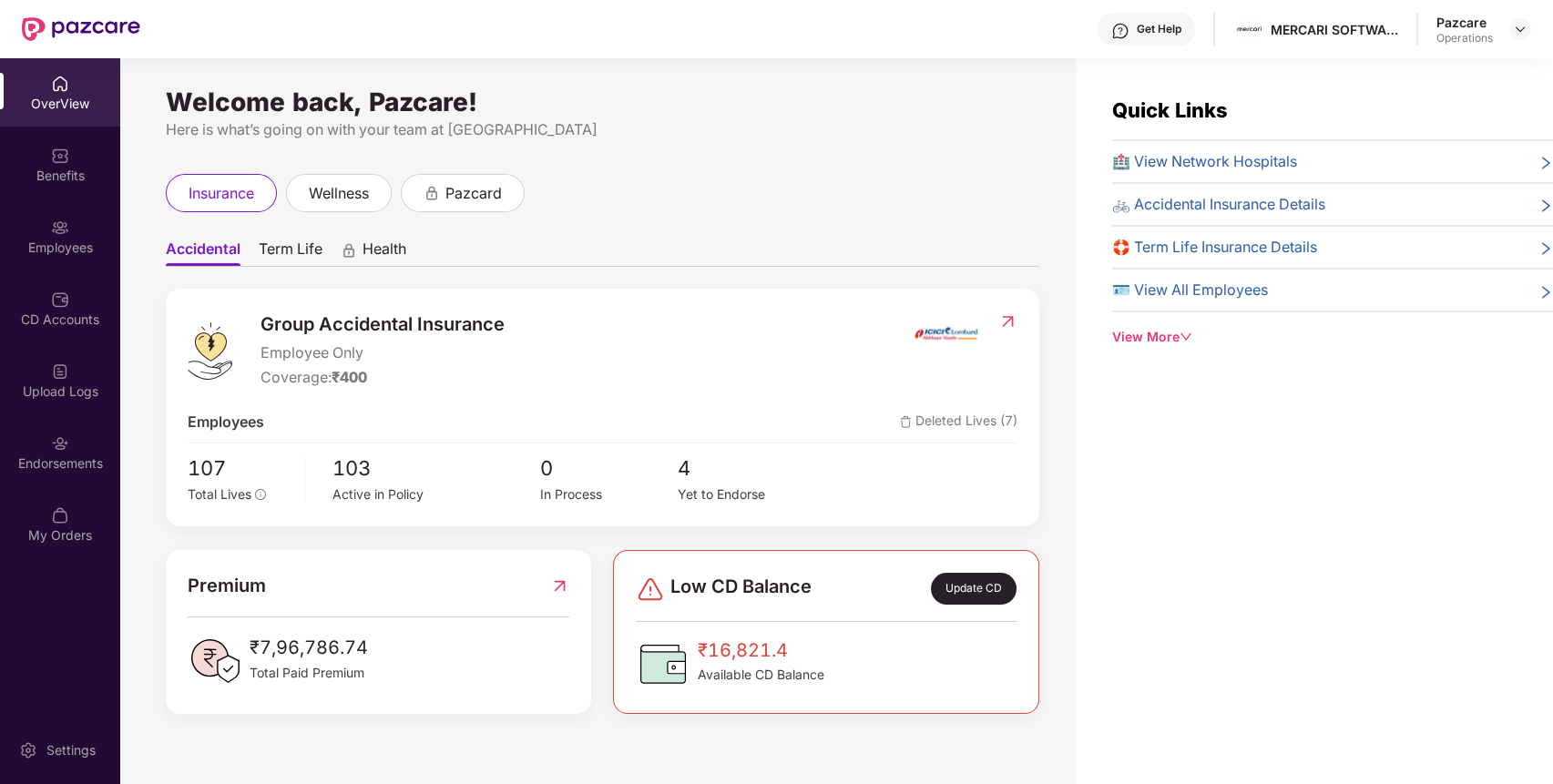
click at [84, 474] on div "Endorsements" at bounding box center [59, 452] width 120 height 69
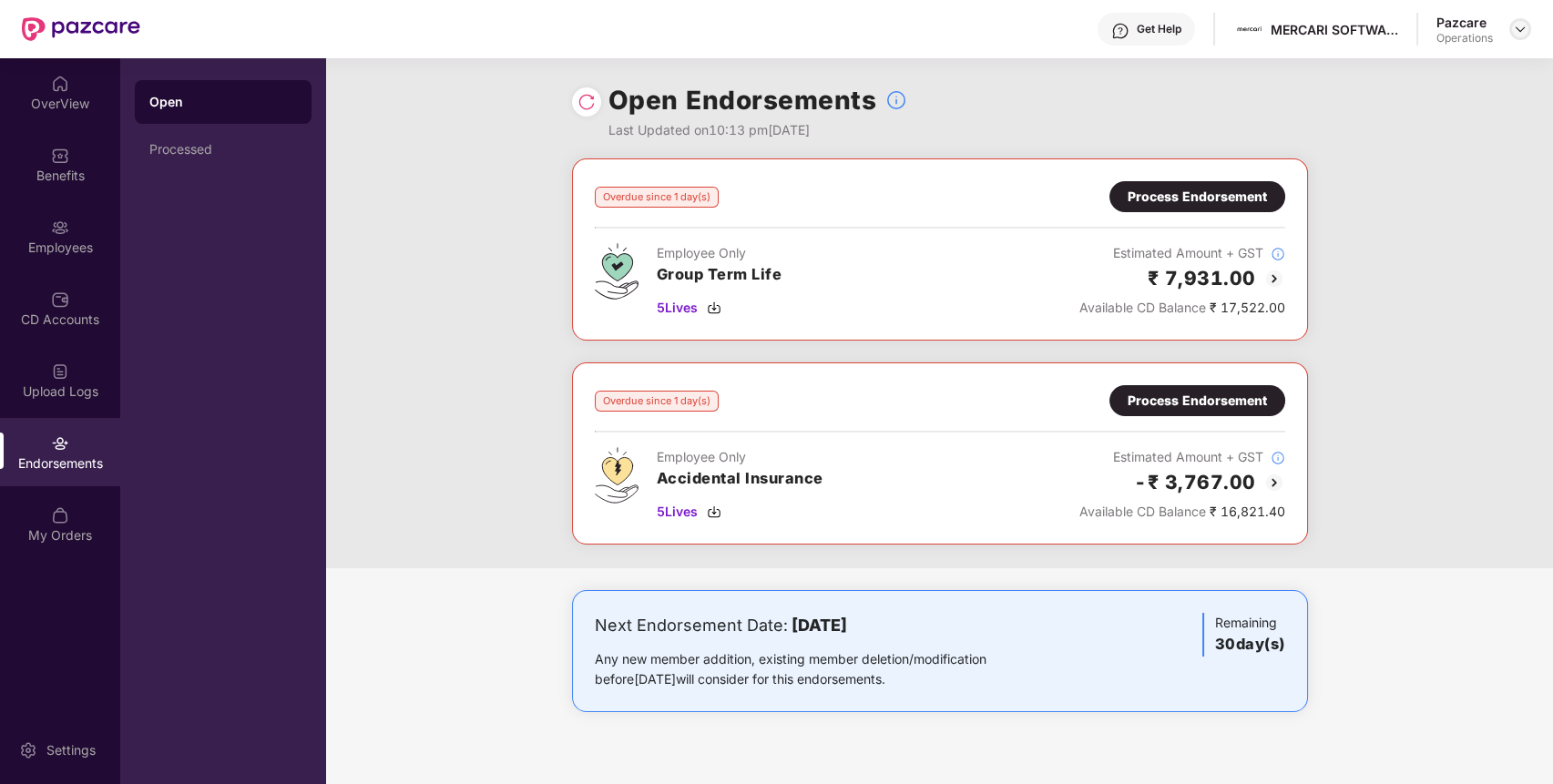
click at [1521, 23] on img at bounding box center [1520, 30] width 15 height 15
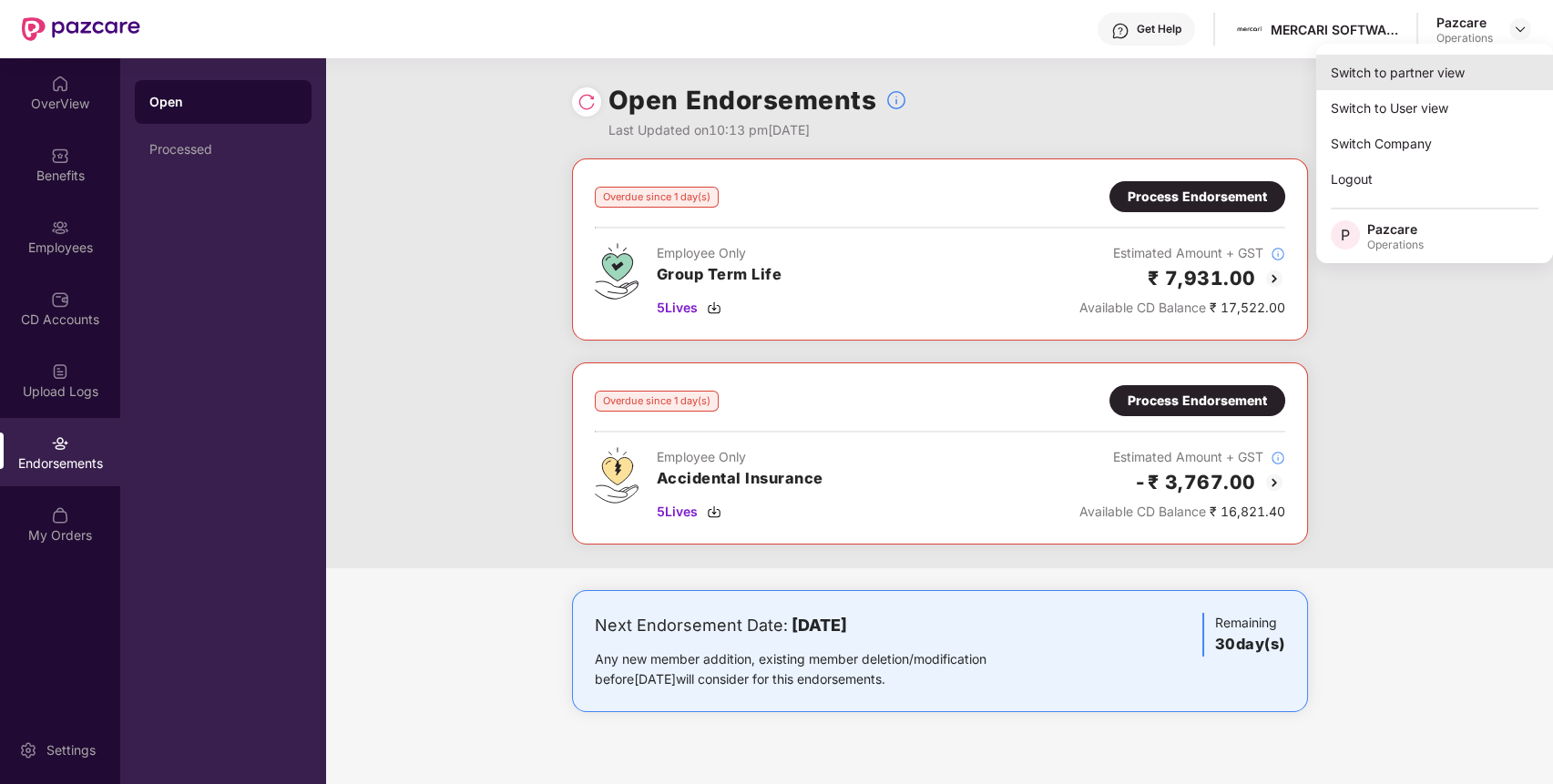
click at [1483, 73] on div "Switch to partner view" at bounding box center [1434, 72] width 237 height 35
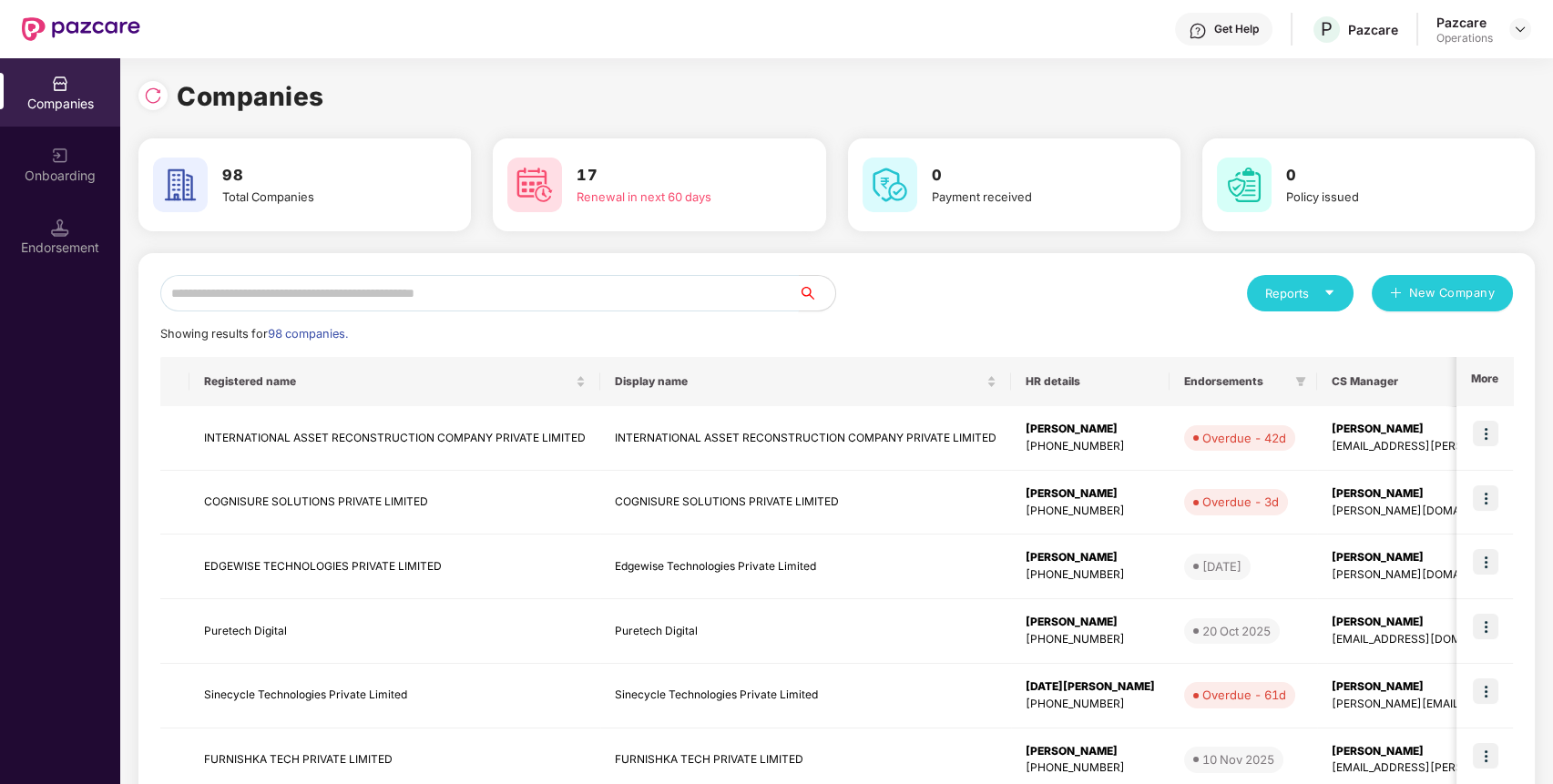
click at [701, 295] on input "text" at bounding box center [480, 293] width 638 height 36
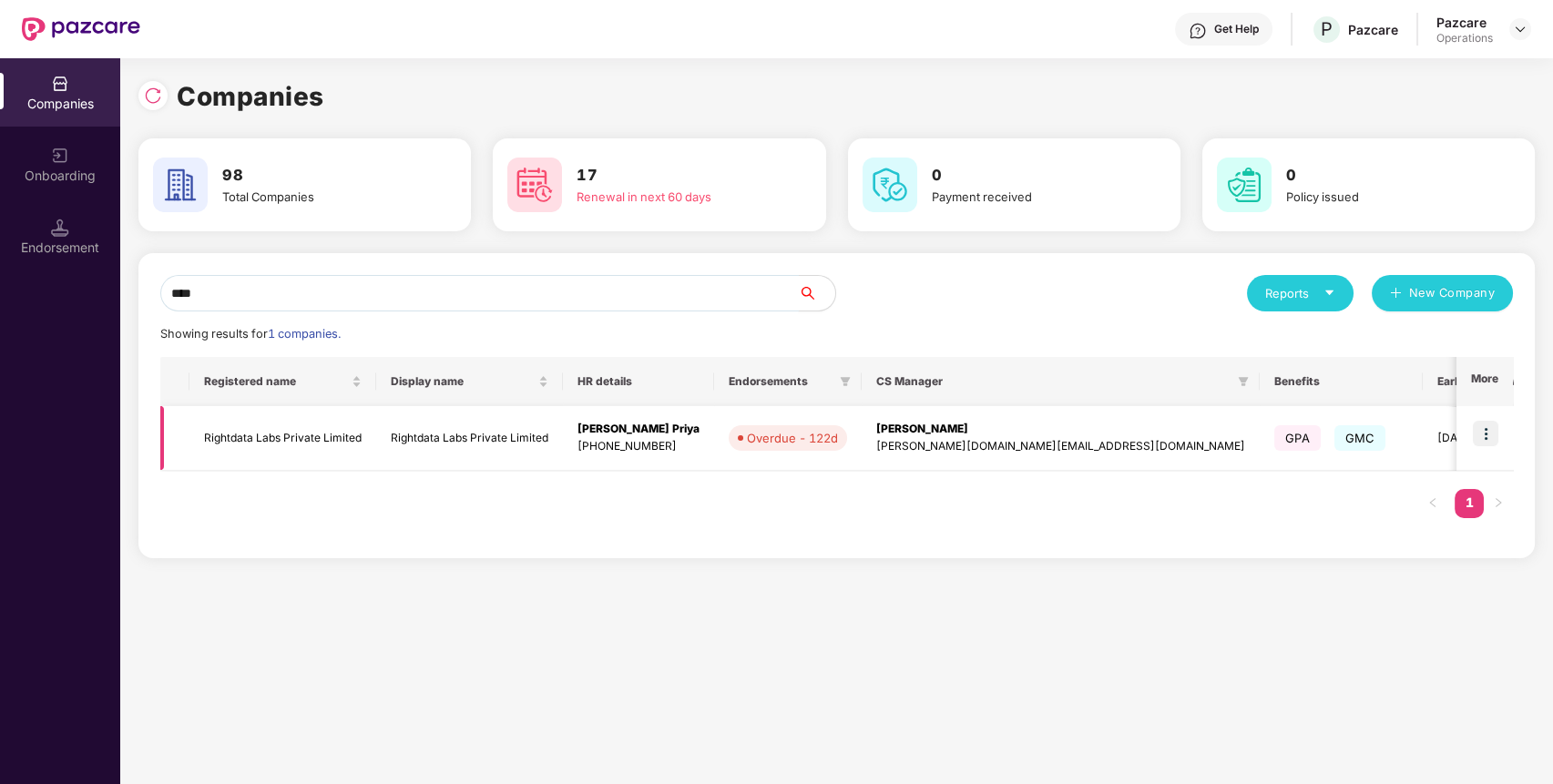
type input "****"
click at [1485, 430] on img at bounding box center [1485, 433] width 25 height 25
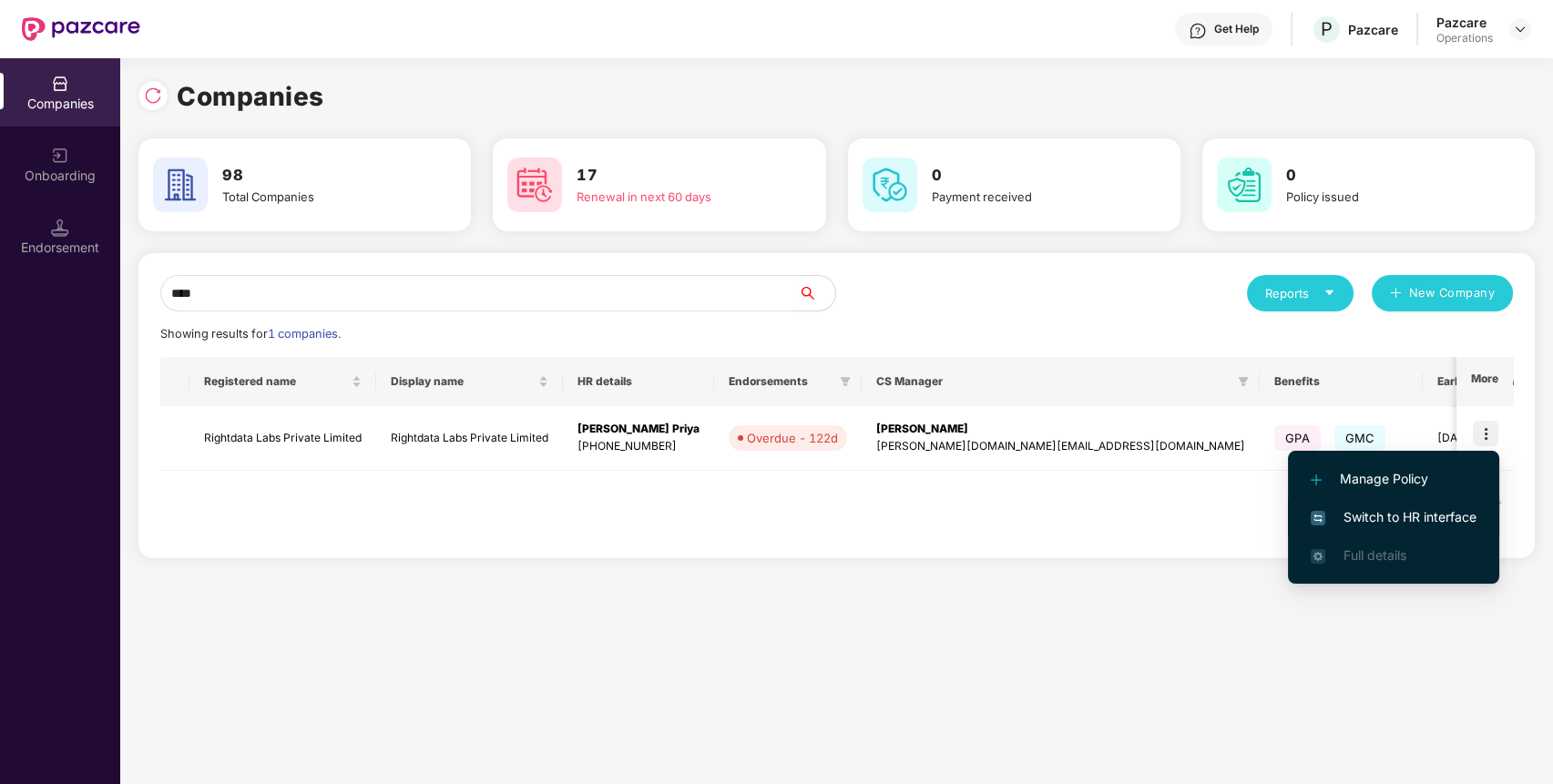
click at [1348, 512] on span "Switch to HR interface" at bounding box center [1393, 517] width 165 height 20
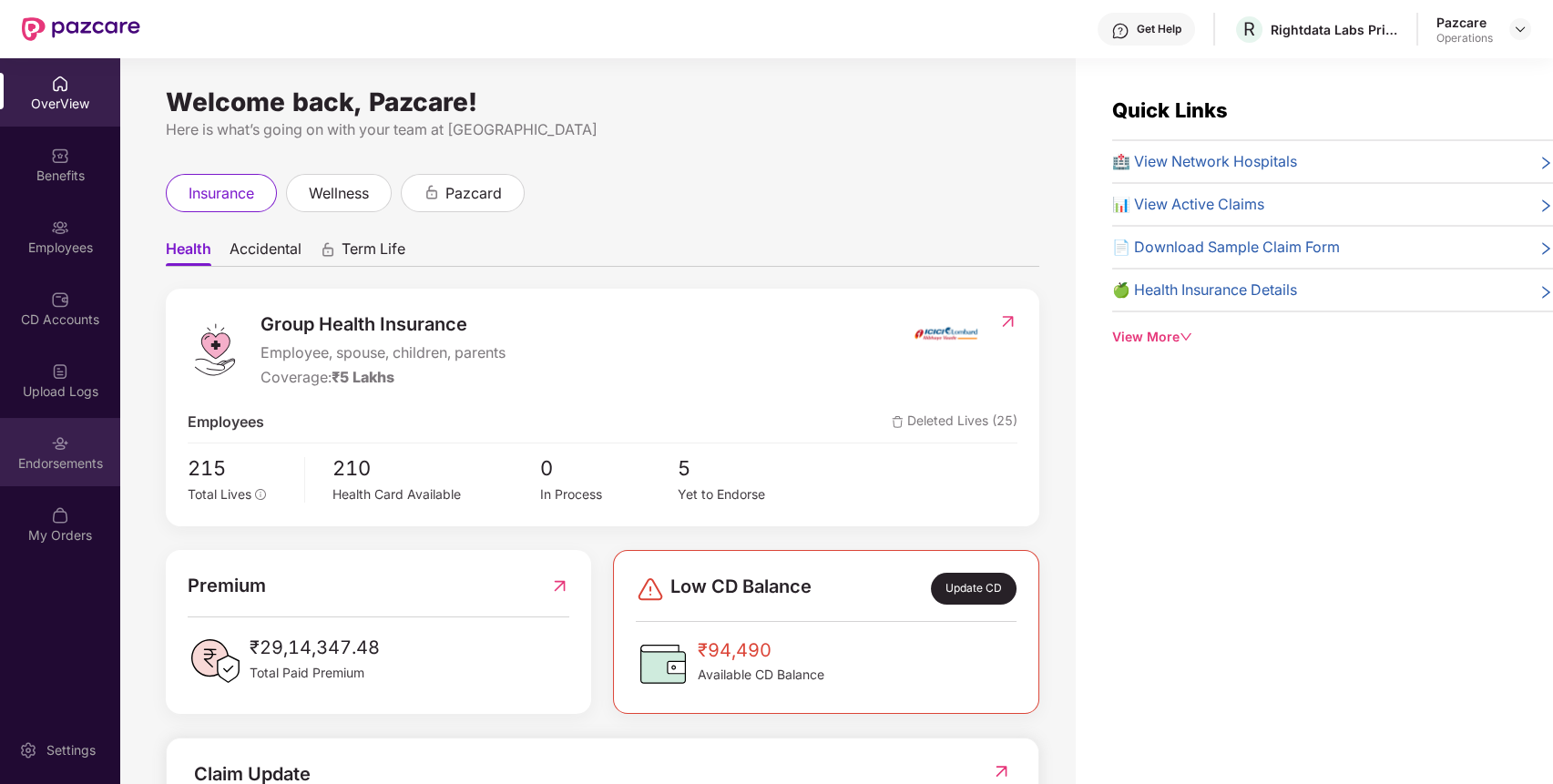
click at [87, 443] on div "Endorsements" at bounding box center [59, 452] width 120 height 69
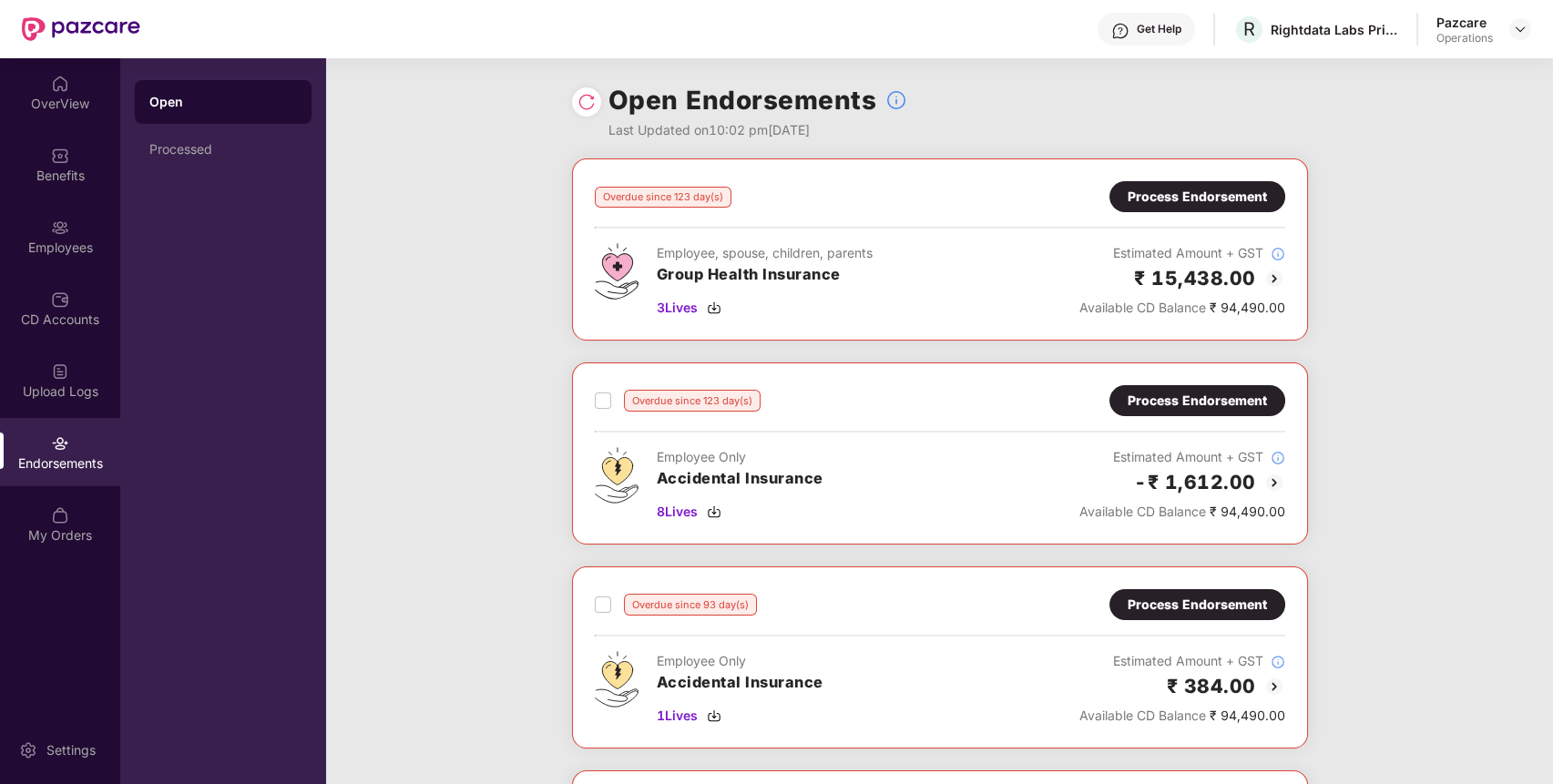
scroll to position [371, 0]
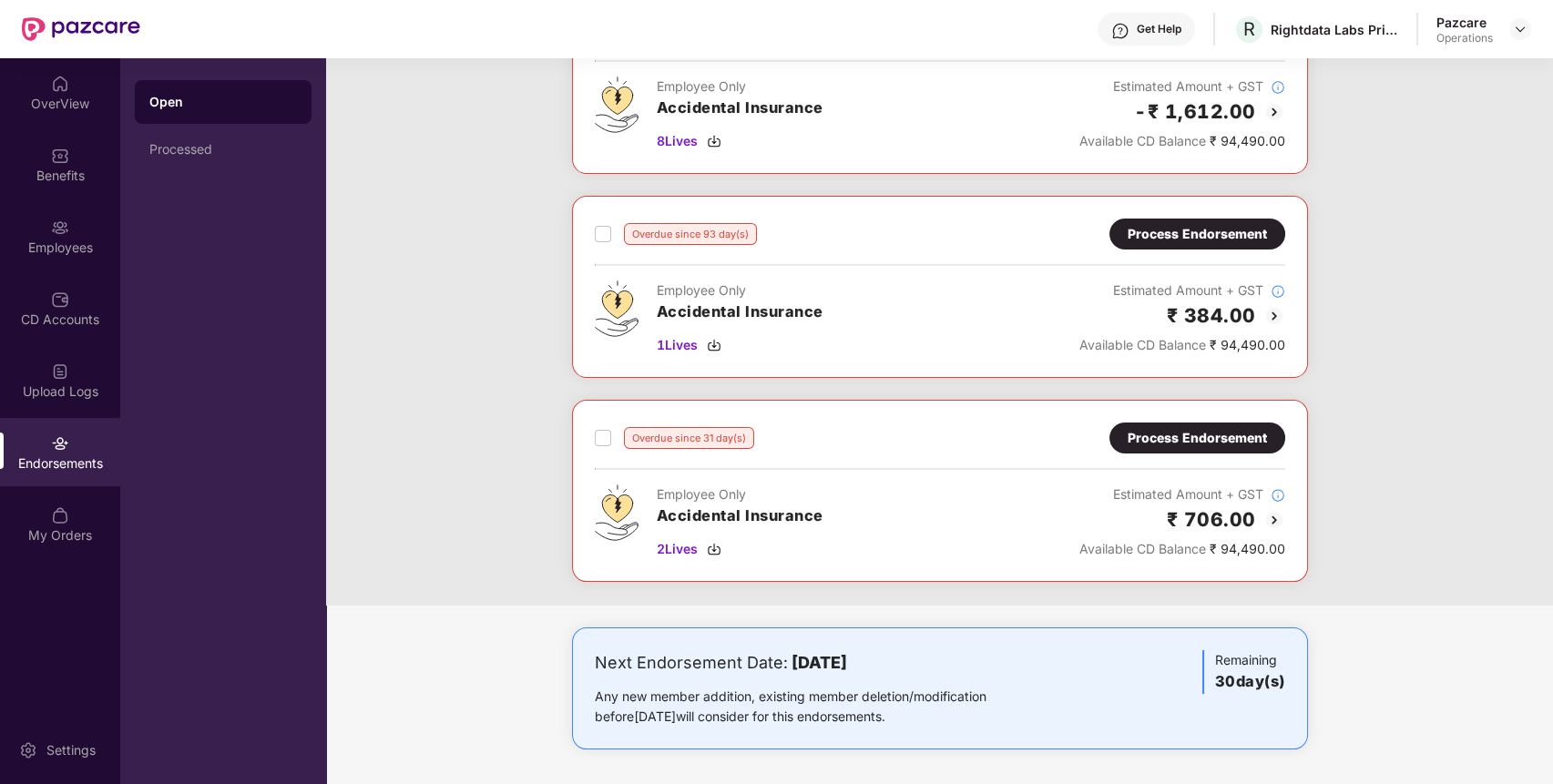
click at [72, 200] on div "OverView Benefits Employees CD Accounts Upload Logs Endorsements My Orders" at bounding box center [59, 310] width 120 height 503
click at [72, 161] on div "Benefits" at bounding box center [59, 164] width 120 height 69
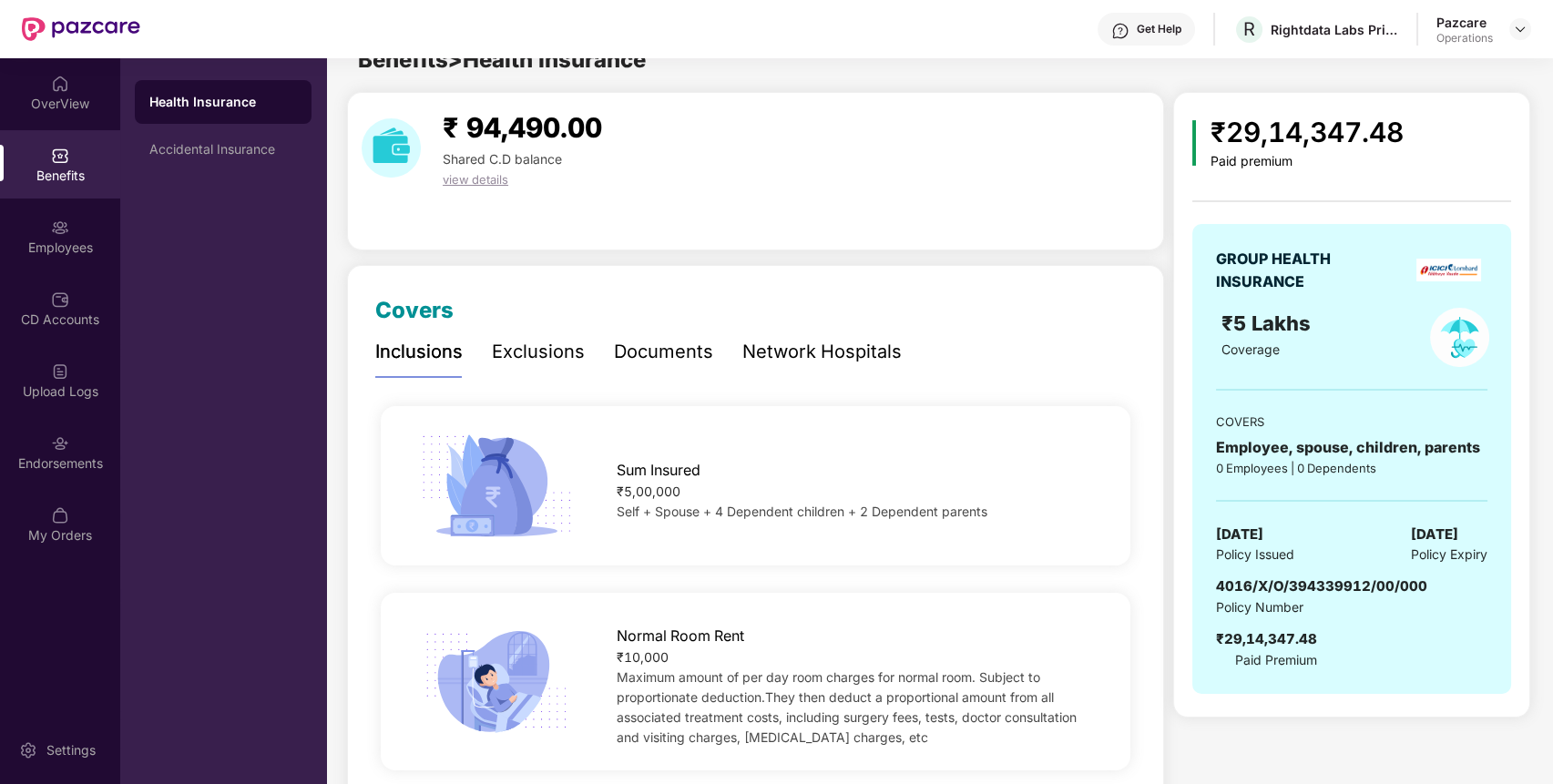
scroll to position [0, 0]
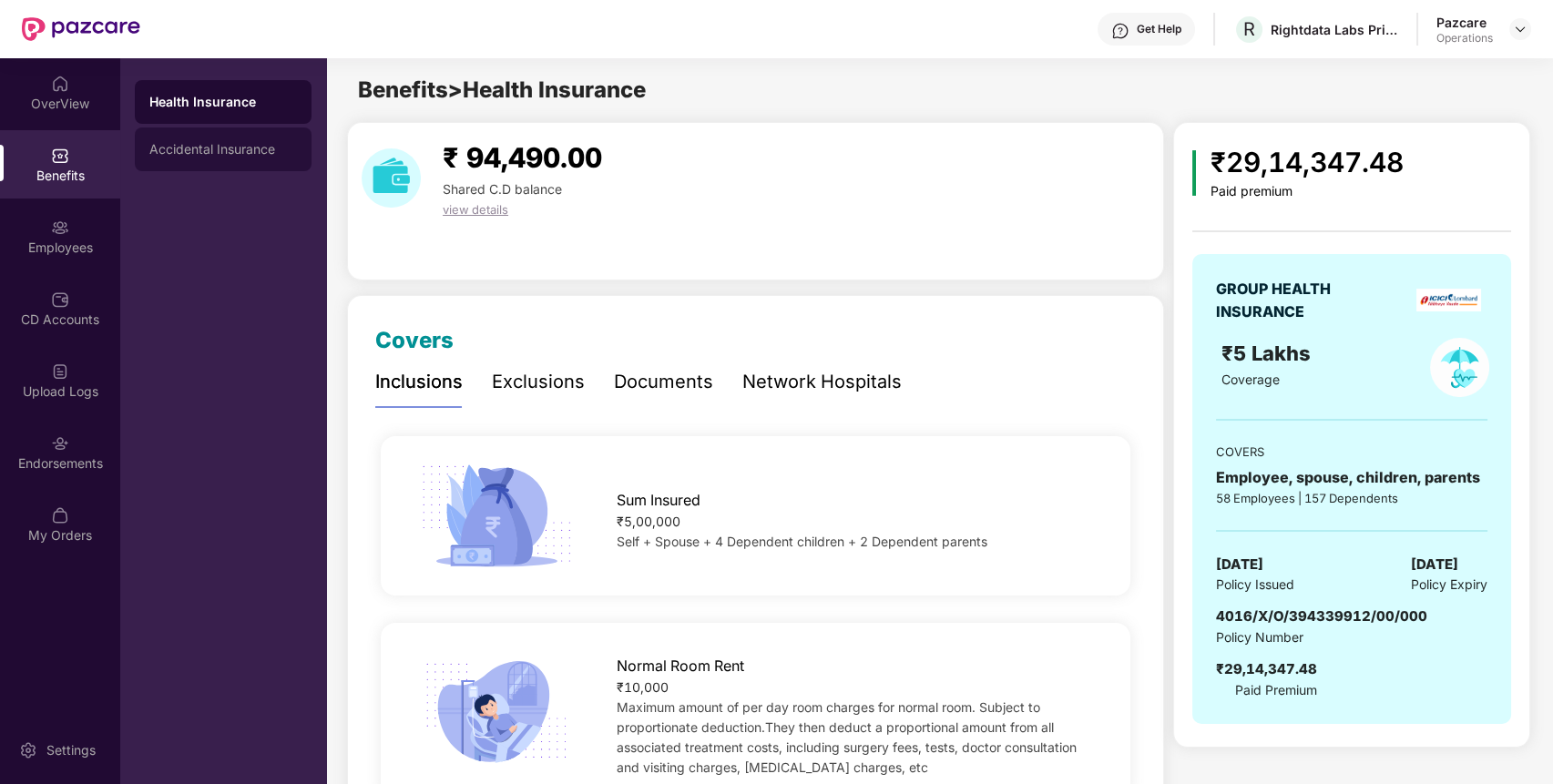
click at [217, 146] on div "Accidental Insurance" at bounding box center [223, 150] width 148 height 15
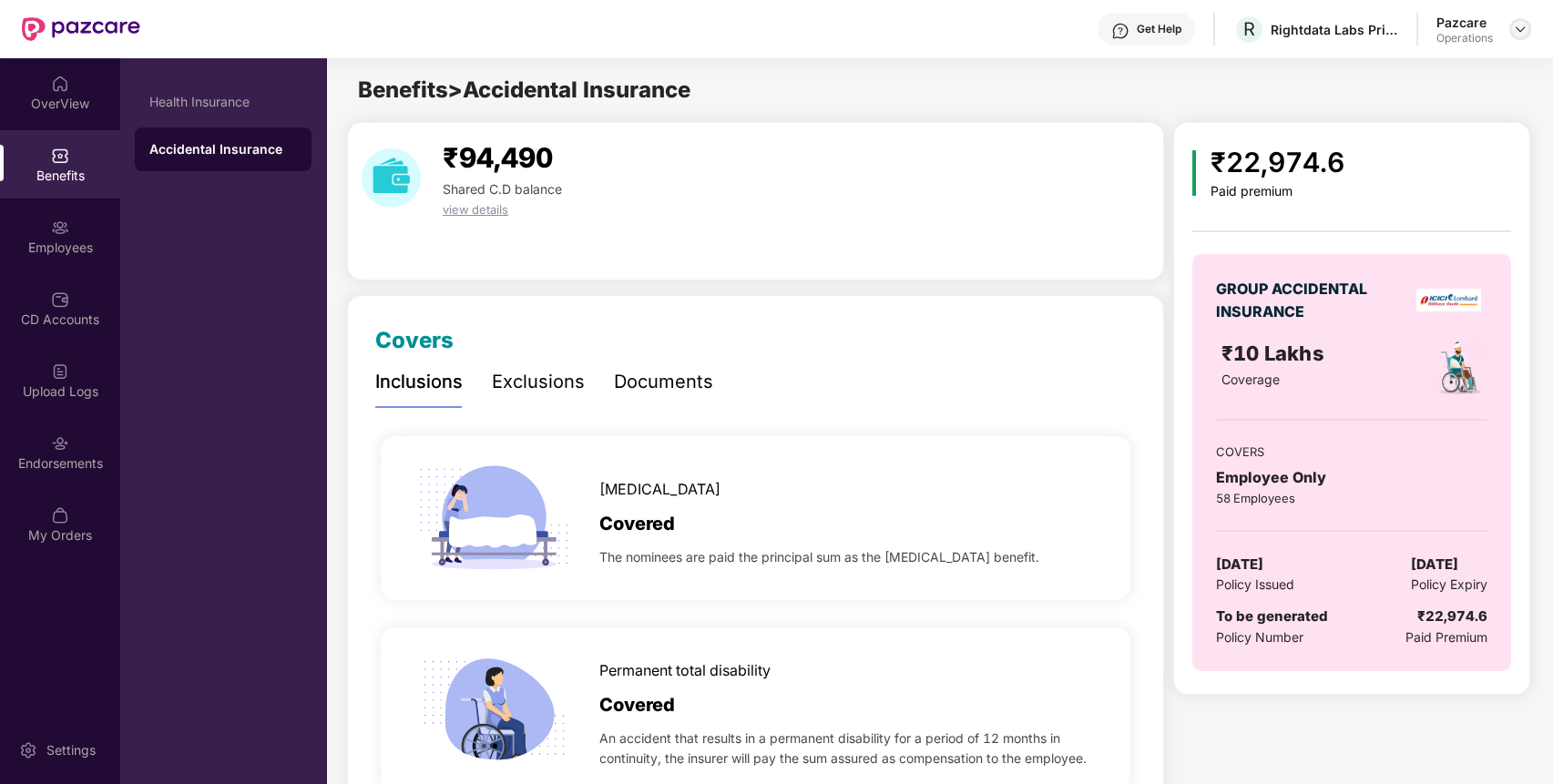
click at [1517, 25] on img at bounding box center [1520, 30] width 15 height 15
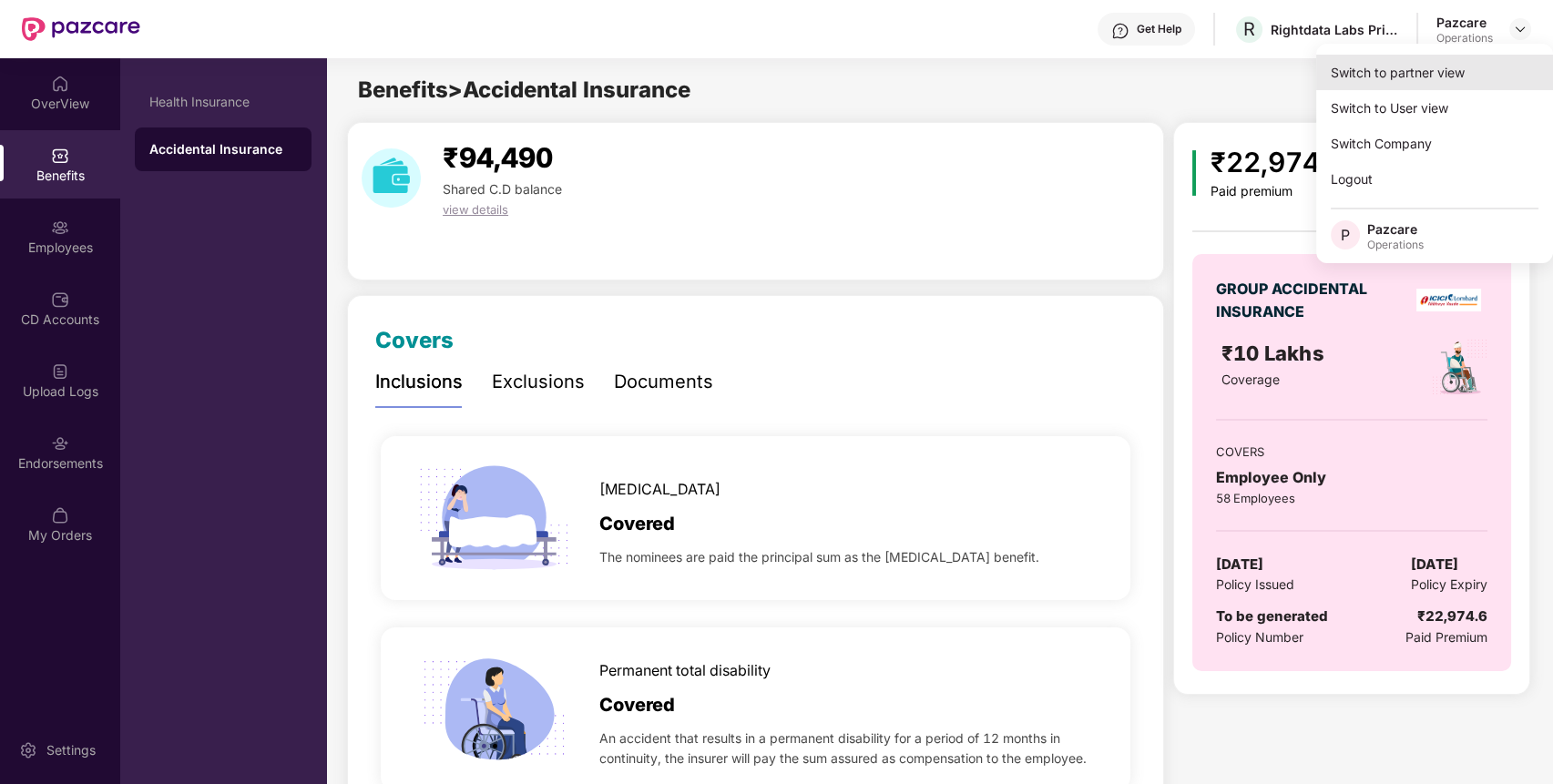
click at [1473, 66] on div "Switch to partner view" at bounding box center [1434, 72] width 237 height 35
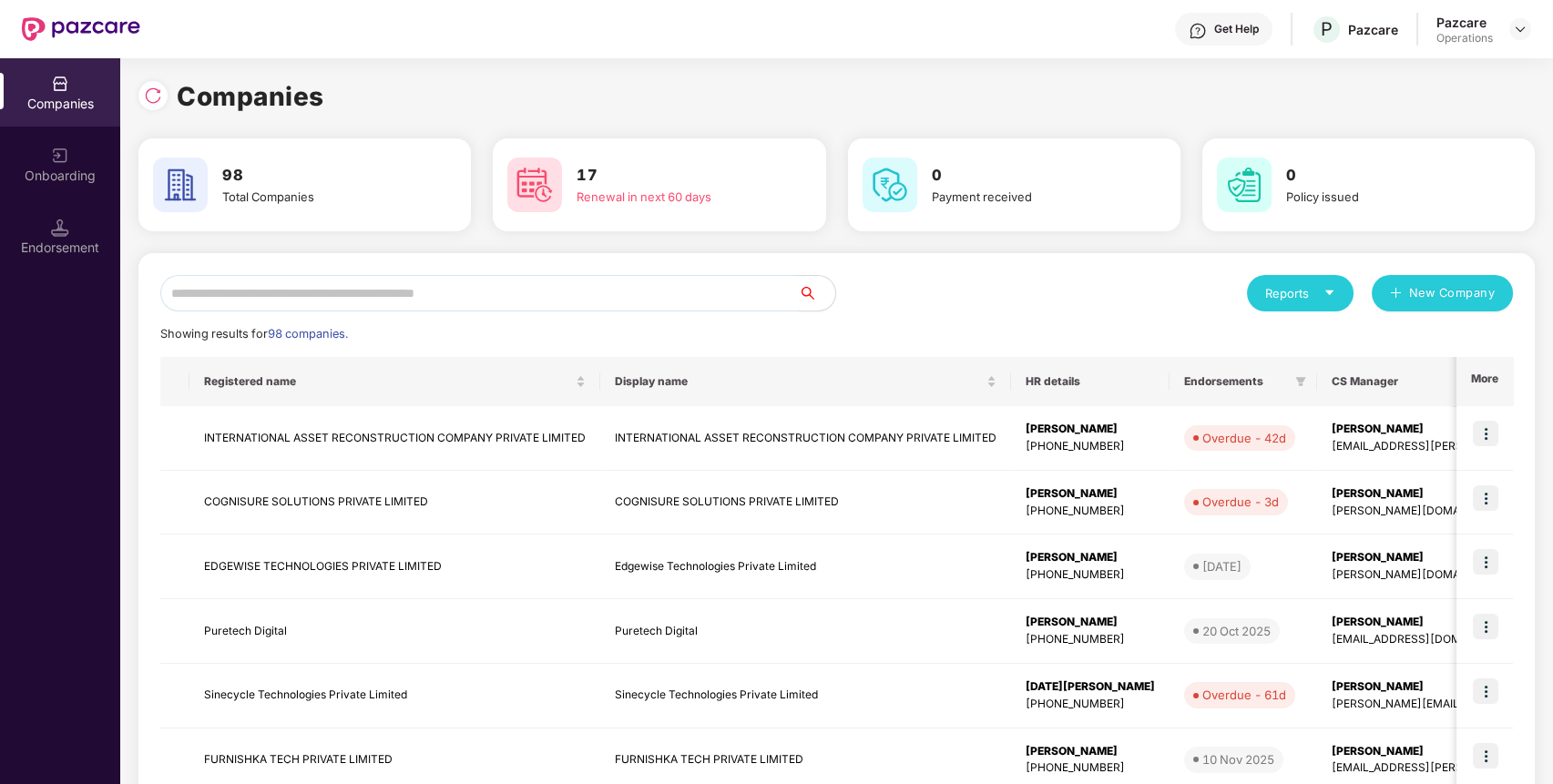
click at [1318, 293] on div "Reports" at bounding box center [1299, 294] width 70 height 19
click at [1307, 335] on div "Companies" at bounding box center [1292, 342] width 67 height 20
